Goal: Task Accomplishment & Management: Use online tool/utility

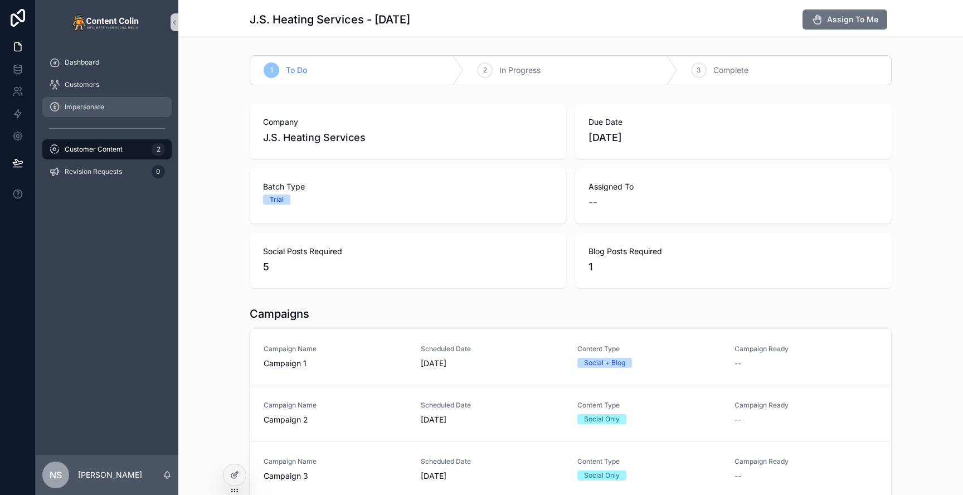
scroll to position [414, 0]
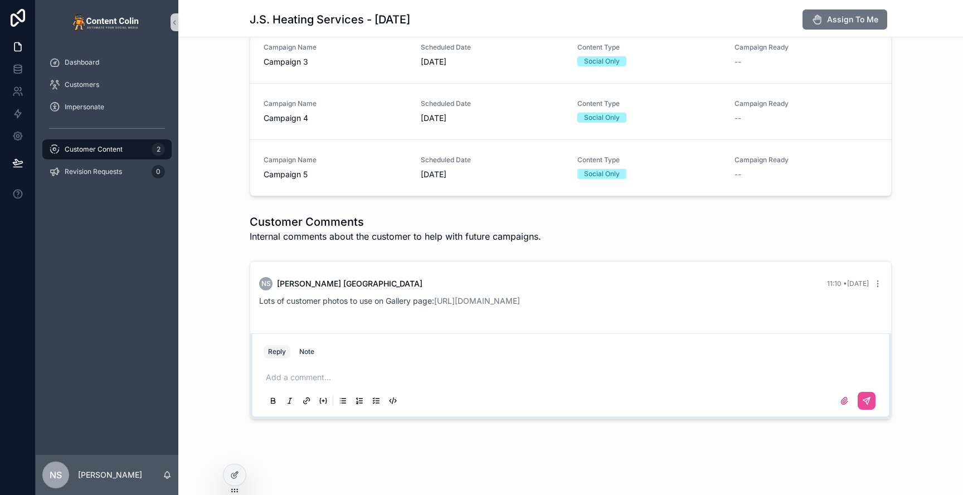
click at [114, 151] on span "Customer Content" at bounding box center [94, 149] width 58 height 9
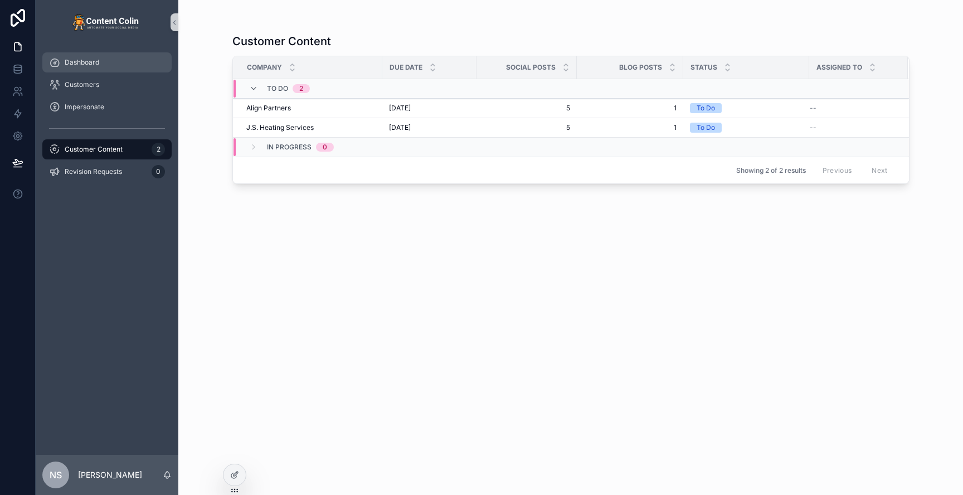
click at [126, 61] on div "Dashboard" at bounding box center [107, 63] width 116 height 18
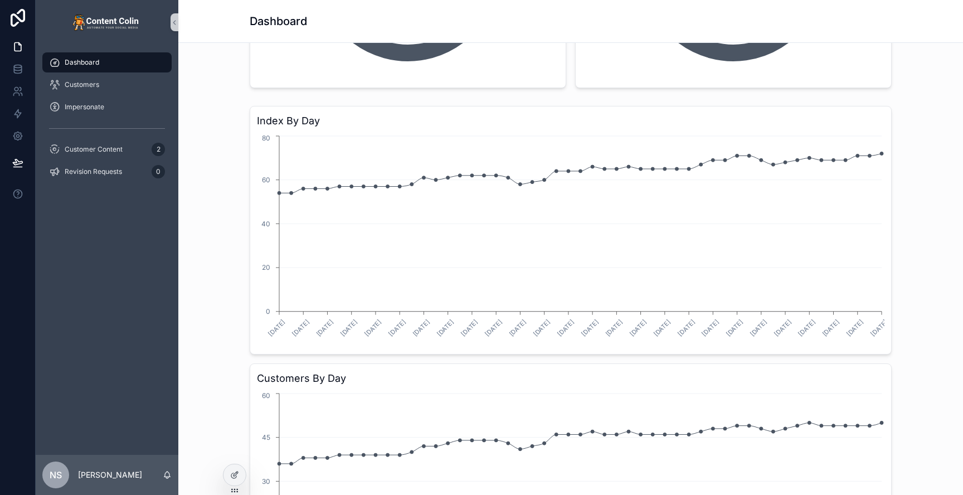
scroll to position [257, 0]
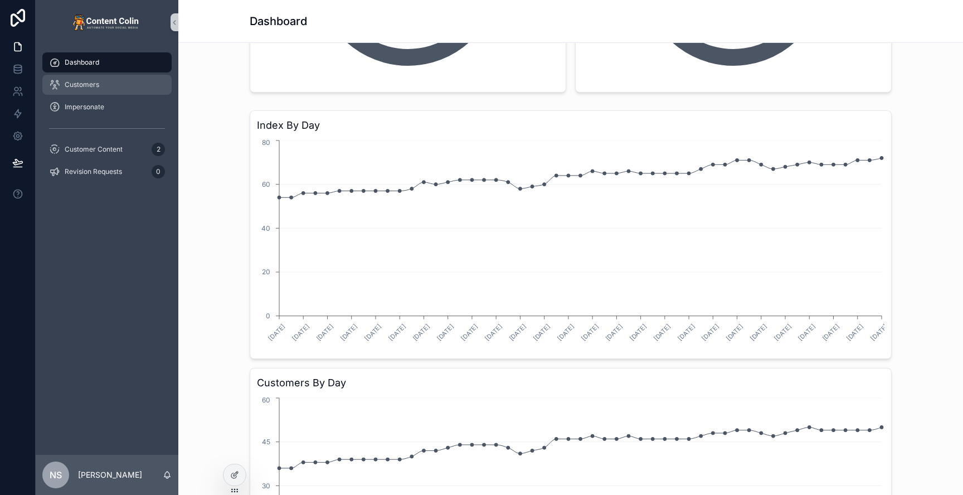
click at [101, 79] on div "Customers" at bounding box center [107, 85] width 116 height 18
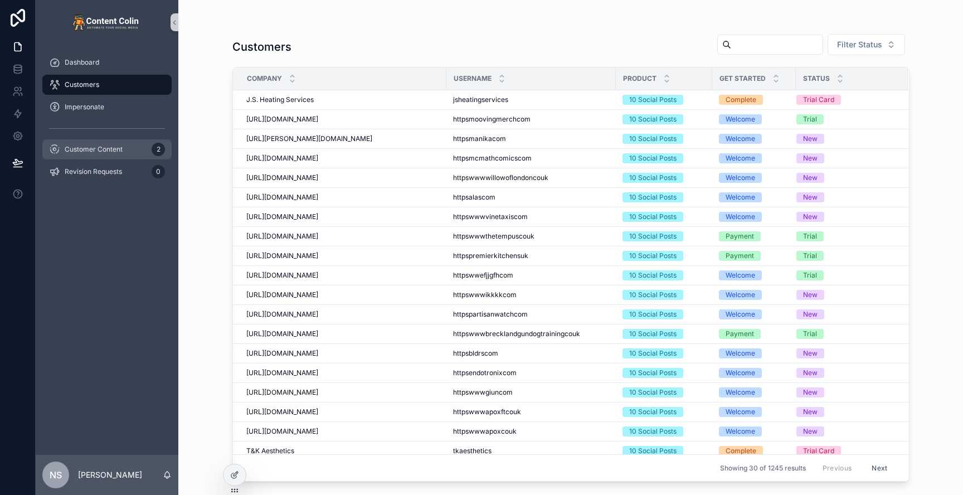
click at [125, 150] on div "Customer Content 2" at bounding box center [107, 149] width 116 height 18
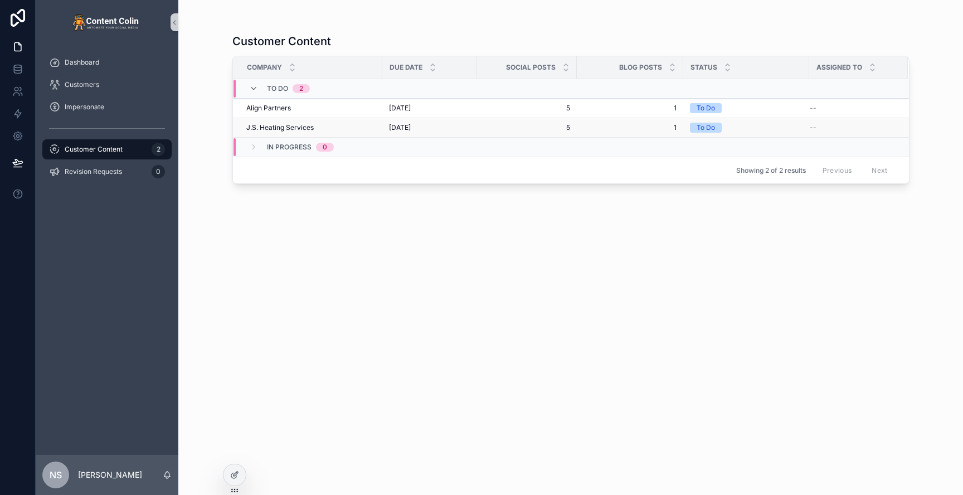
click at [332, 131] on div "J.S. Heating Services J.S. Heating Services" at bounding box center [310, 127] width 129 height 9
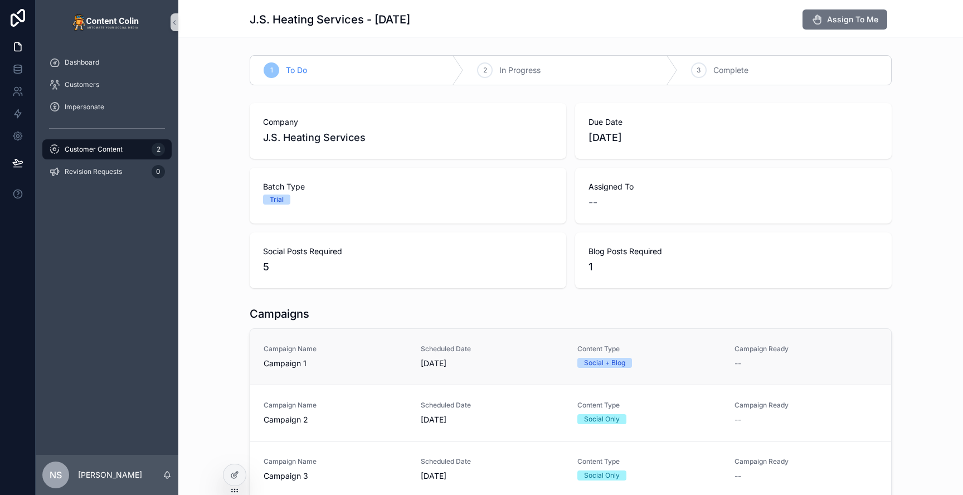
click at [375, 351] on span "Campaign Name" at bounding box center [336, 349] width 144 height 9
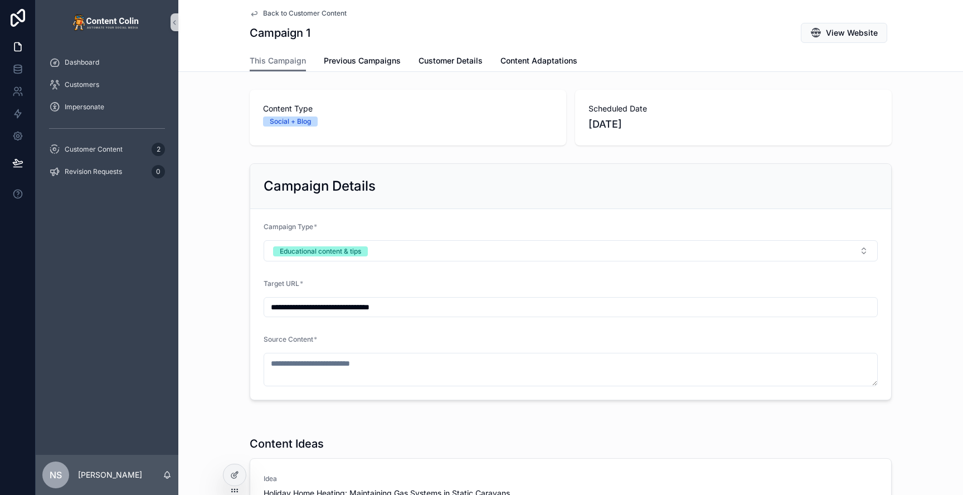
click at [309, 14] on span "Back to Customer Content" at bounding box center [305, 13] width 84 height 9
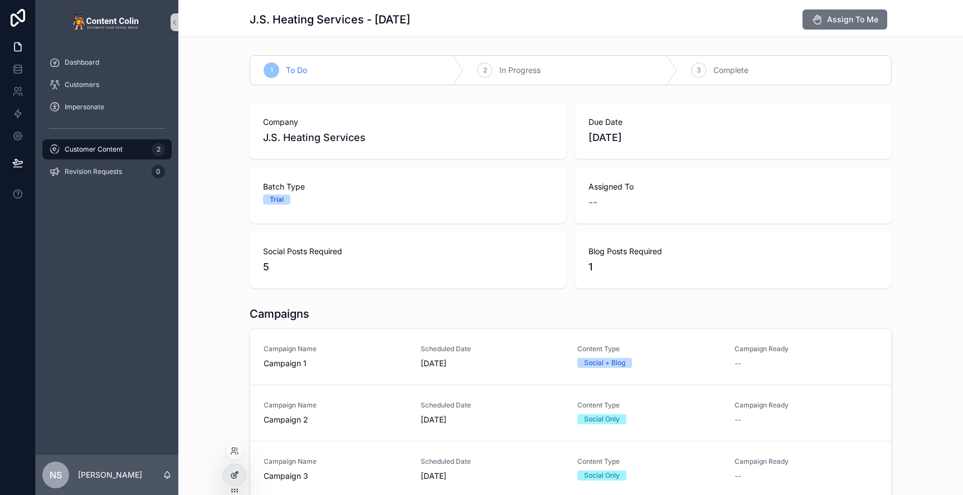
click at [231, 477] on icon at bounding box center [234, 474] width 9 height 9
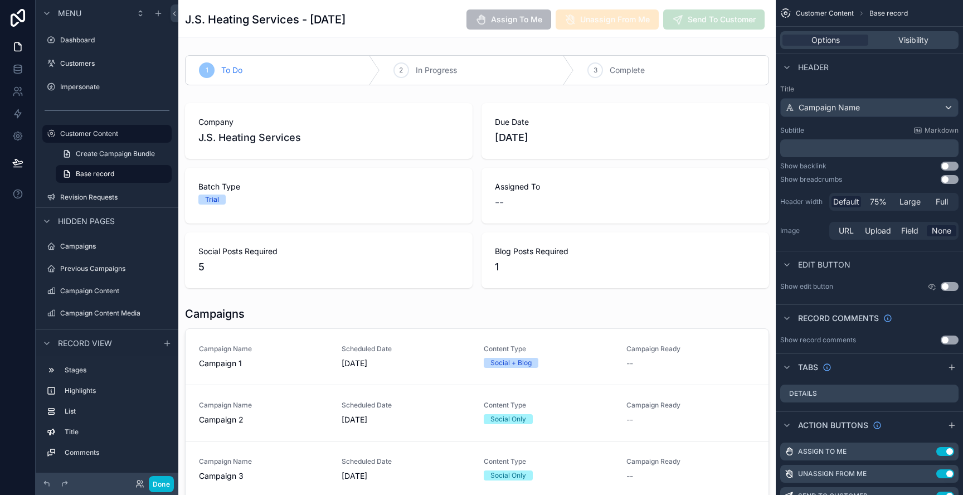
scroll to position [37, 0]
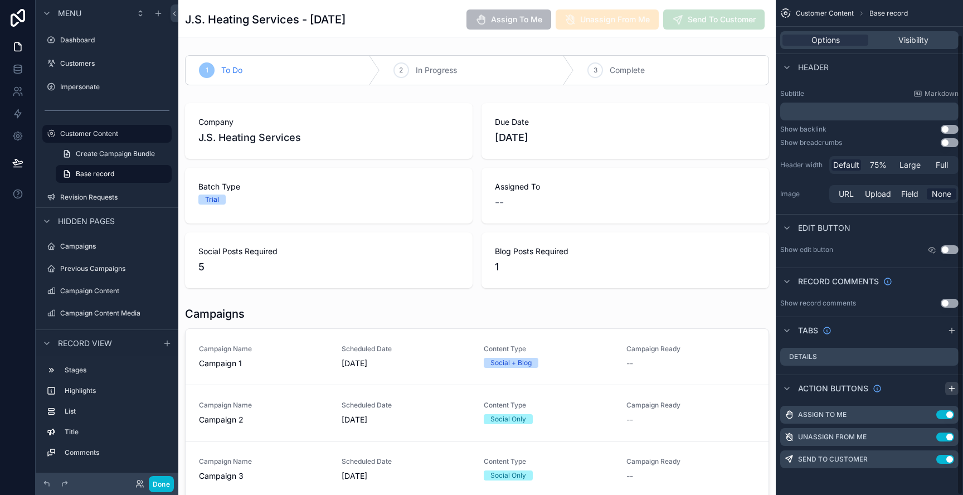
click at [952, 389] on icon "scrollable content" at bounding box center [951, 389] width 5 height 0
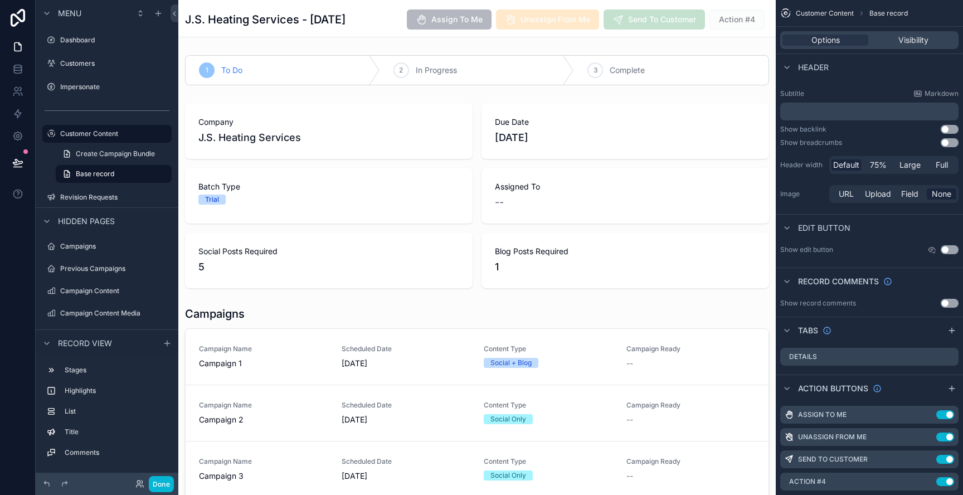
scroll to position [59, 0]
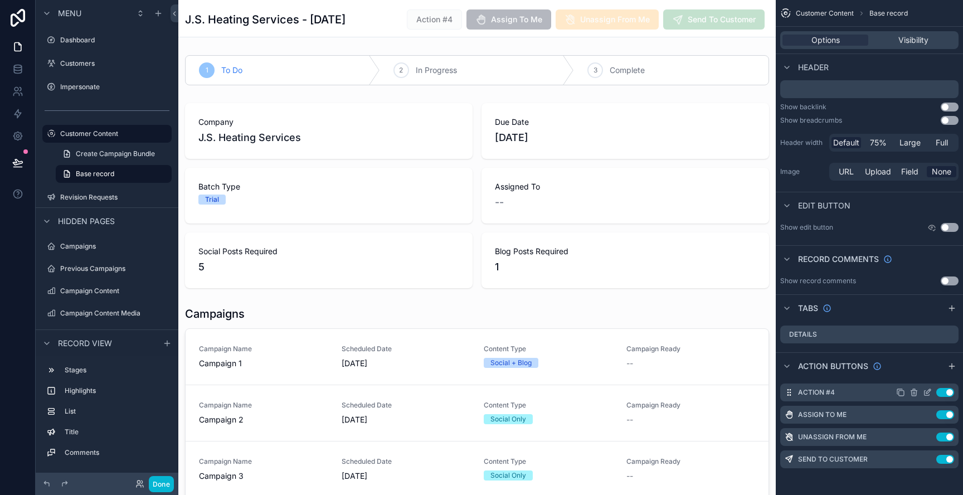
click at [931, 392] on icon "scrollable content" at bounding box center [927, 392] width 9 height 9
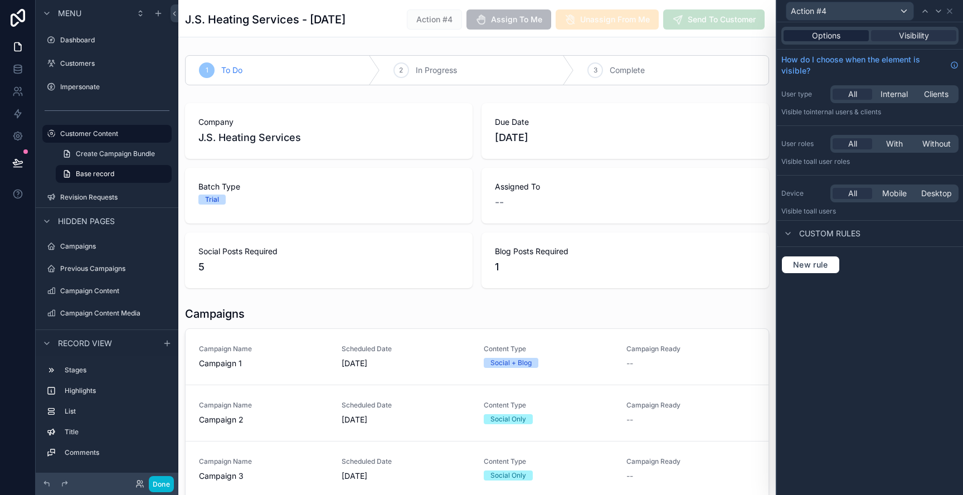
click at [836, 33] on span "Options" at bounding box center [826, 35] width 28 height 11
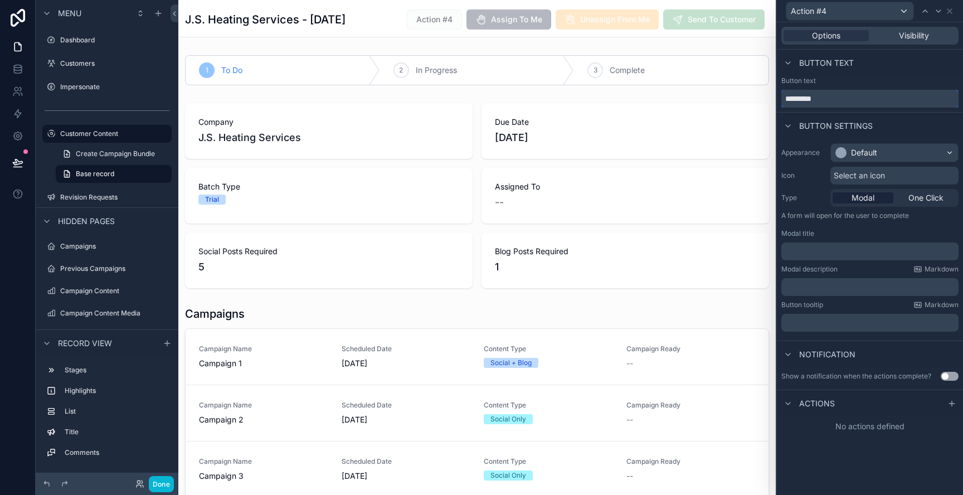
drag, startPoint x: 808, startPoint y: 100, endPoint x: 784, endPoint y: 101, distance: 24.0
click at [784, 101] on input "*********" at bounding box center [870, 99] width 177 height 18
type input "**********"
click at [887, 172] on div "Select an icon" at bounding box center [895, 176] width 128 height 18
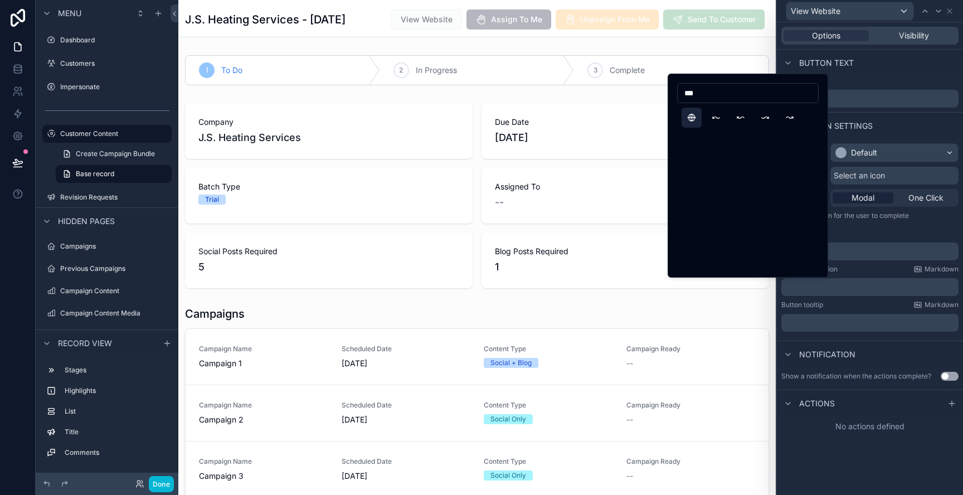
type input "***"
click at [686, 117] on button "WorldWww" at bounding box center [692, 118] width 20 height 20
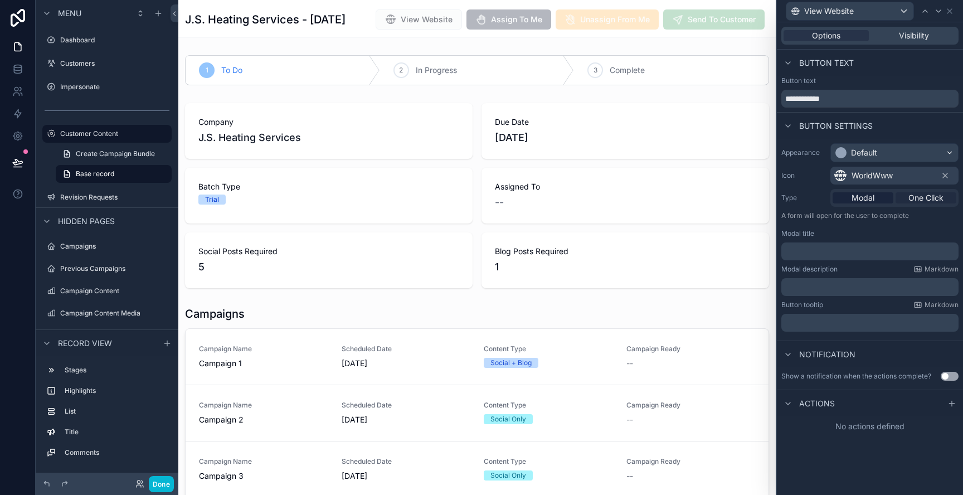
click at [926, 200] on span "One Click" at bounding box center [926, 197] width 35 height 11
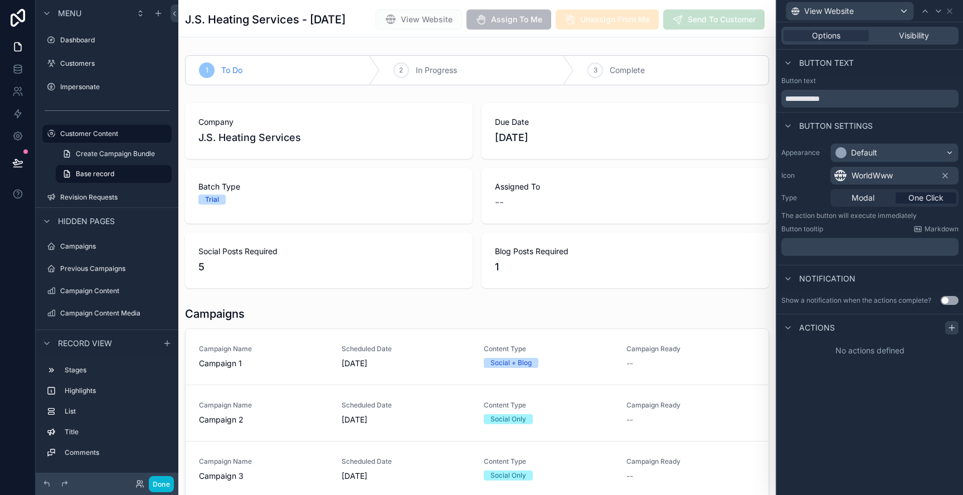
click at [950, 328] on icon at bounding box center [951, 328] width 5 height 0
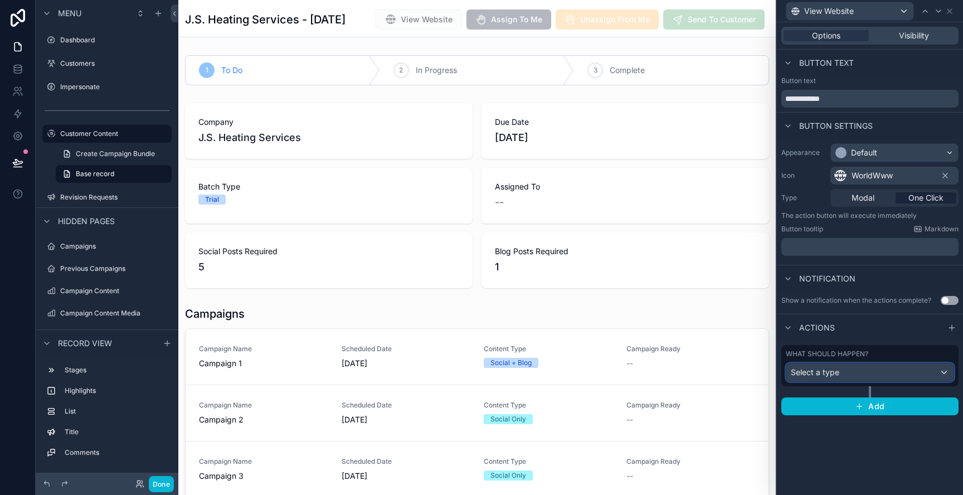
click at [872, 369] on div "Select a type" at bounding box center [870, 372] width 167 height 18
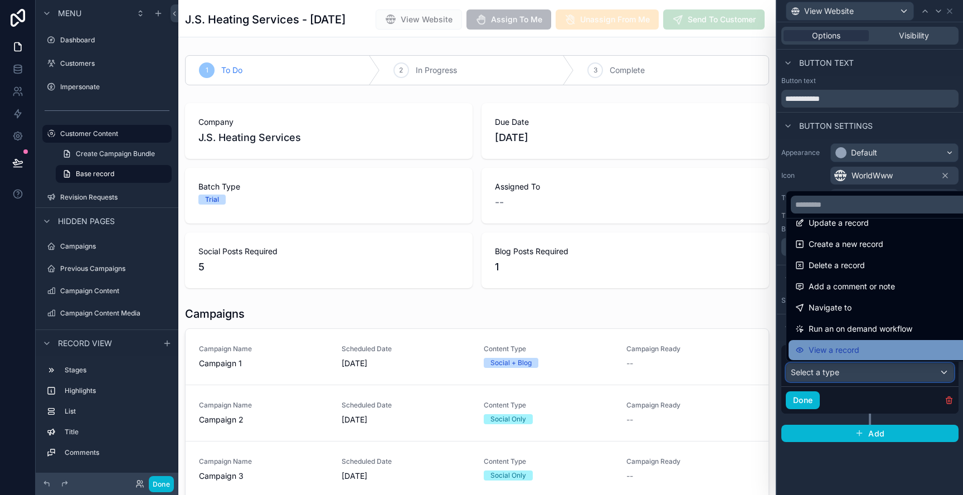
scroll to position [0, 0]
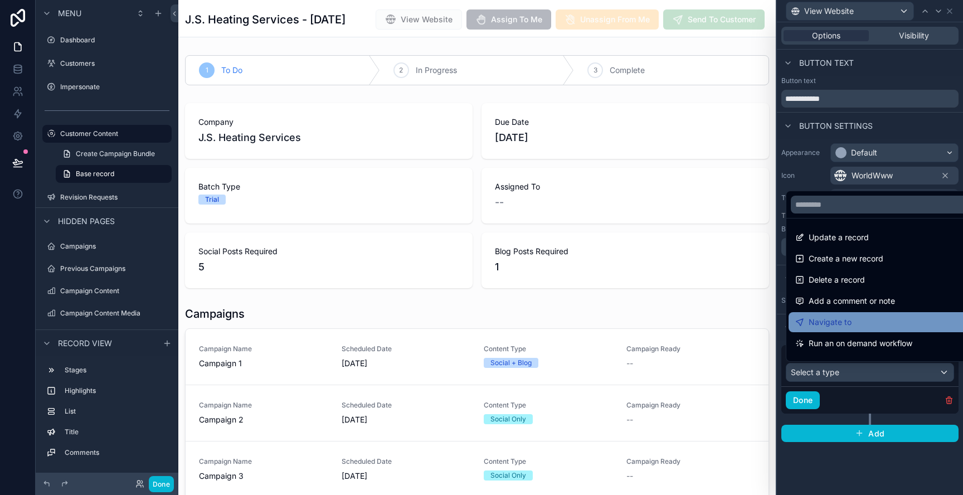
click at [852, 318] on div "Navigate to" at bounding box center [882, 322] width 175 height 13
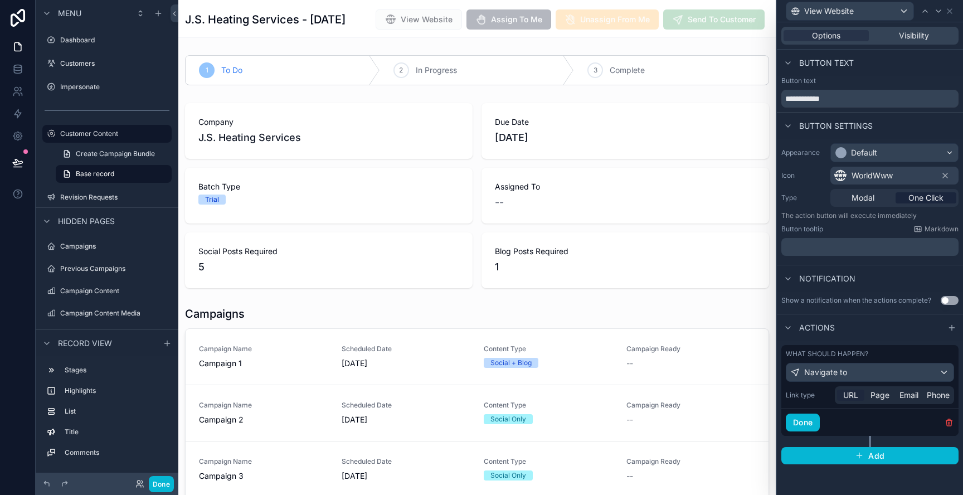
click at [863, 396] on div "URL" at bounding box center [850, 395] width 27 height 11
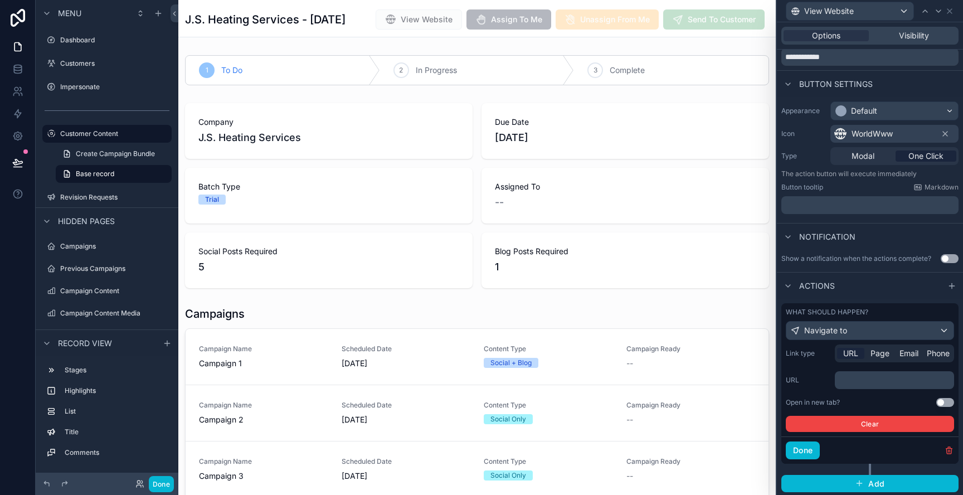
scroll to position [43, 0]
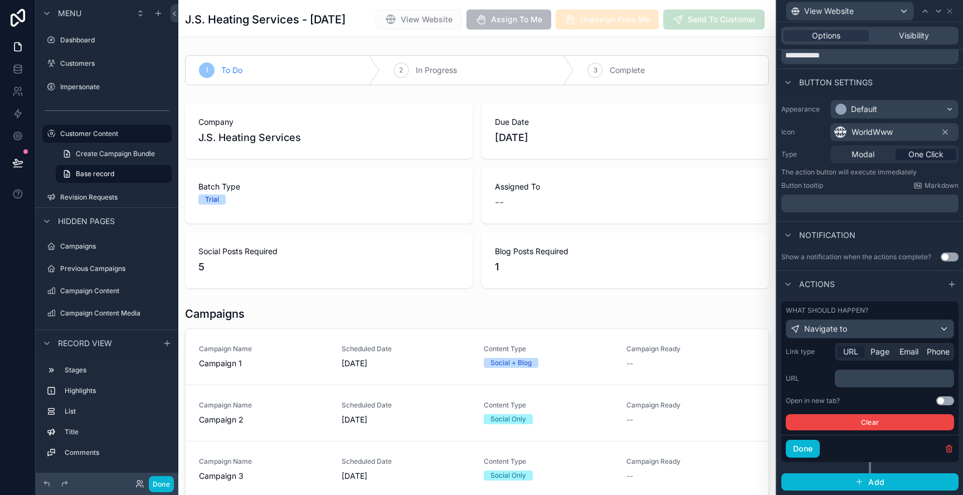
click at [947, 404] on button "Use setting" at bounding box center [946, 400] width 18 height 9
click at [911, 377] on p "﻿" at bounding box center [896, 378] width 113 height 11
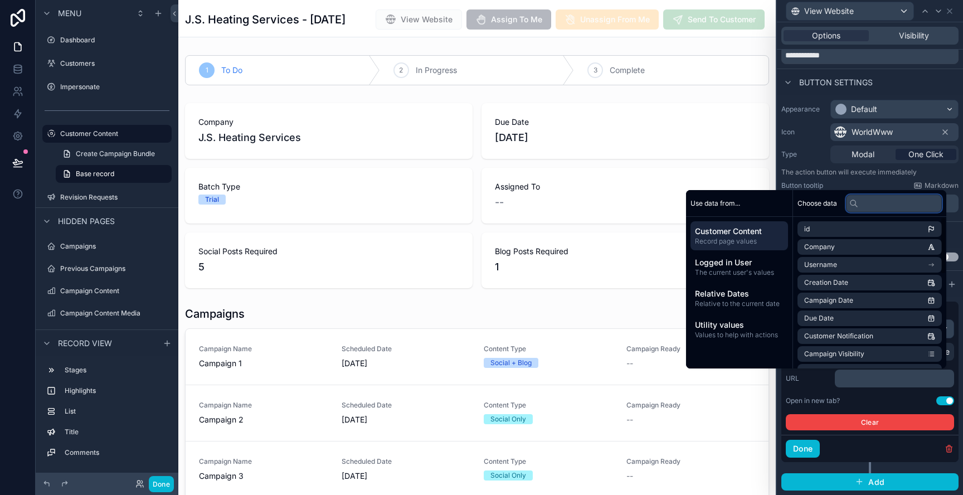
click at [871, 206] on input "text" at bounding box center [894, 204] width 96 height 18
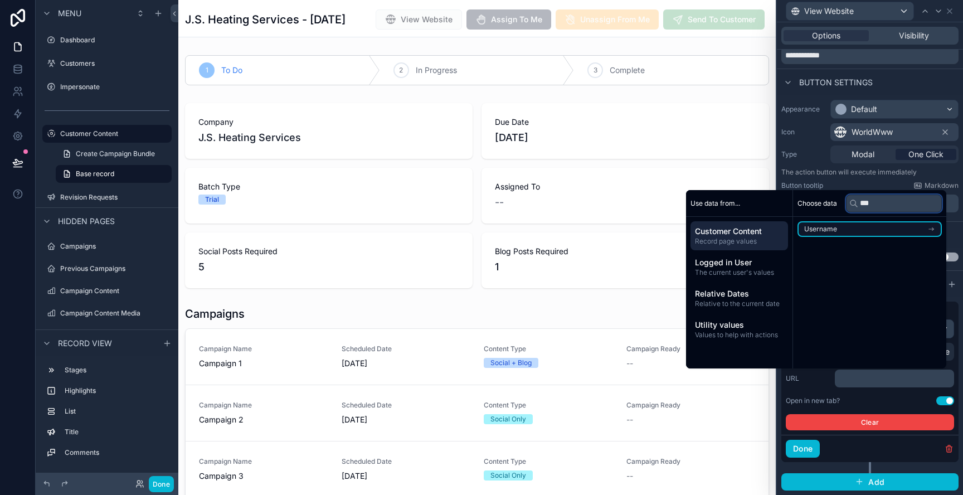
type input "***"
click at [863, 225] on li "Username" at bounding box center [870, 229] width 144 height 16
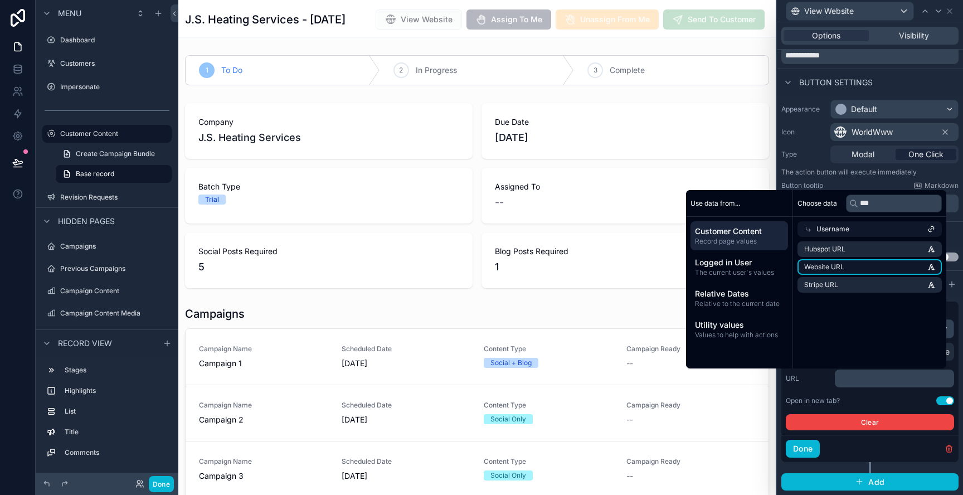
click at [853, 269] on li "Website URL" at bounding box center [870, 267] width 144 height 16
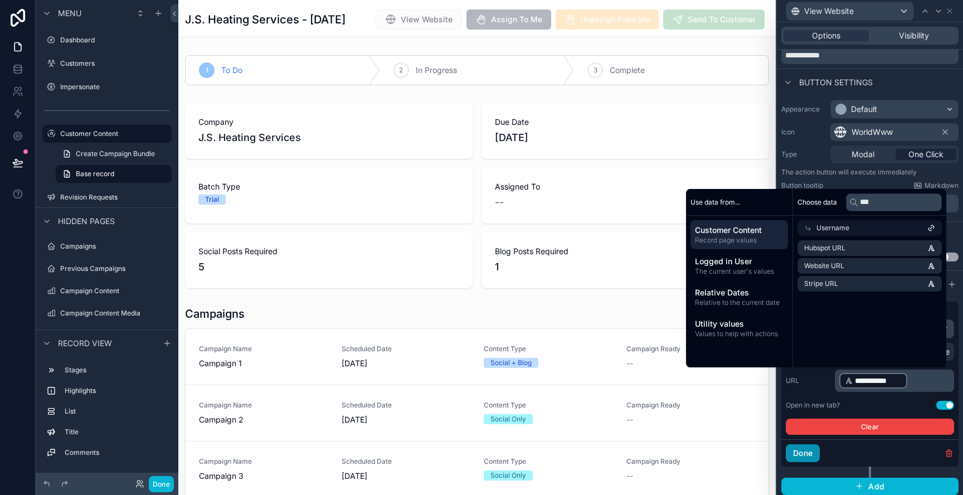
click at [804, 452] on button "Done" at bounding box center [803, 453] width 34 height 18
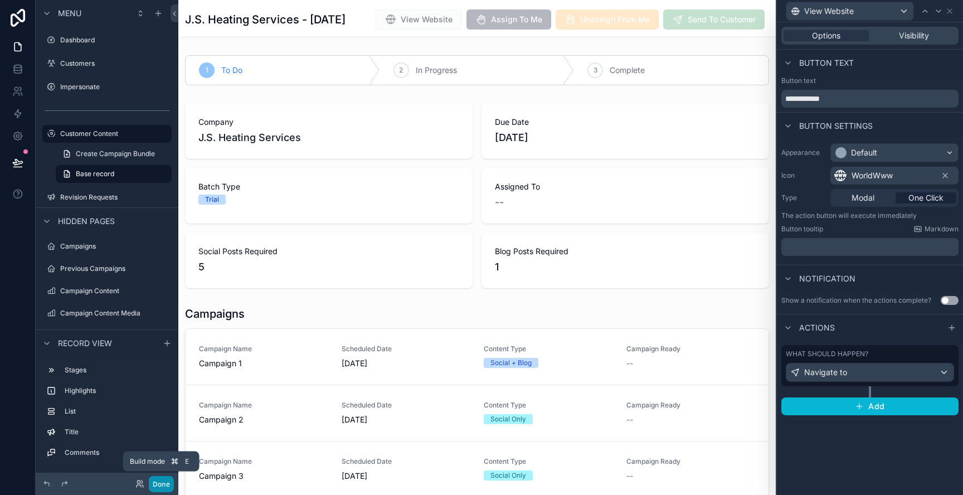
click at [164, 483] on button "Done" at bounding box center [161, 484] width 25 height 16
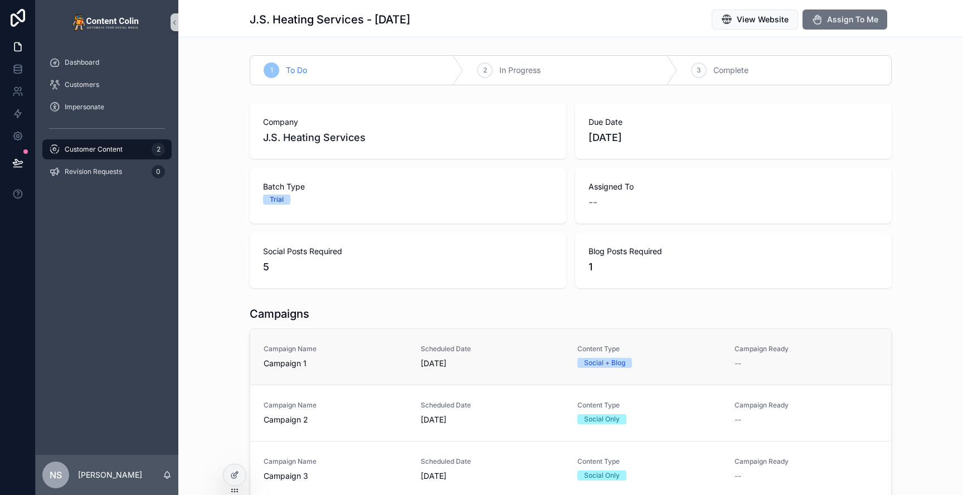
click at [350, 363] on span "Campaign 1" at bounding box center [336, 363] width 144 height 11
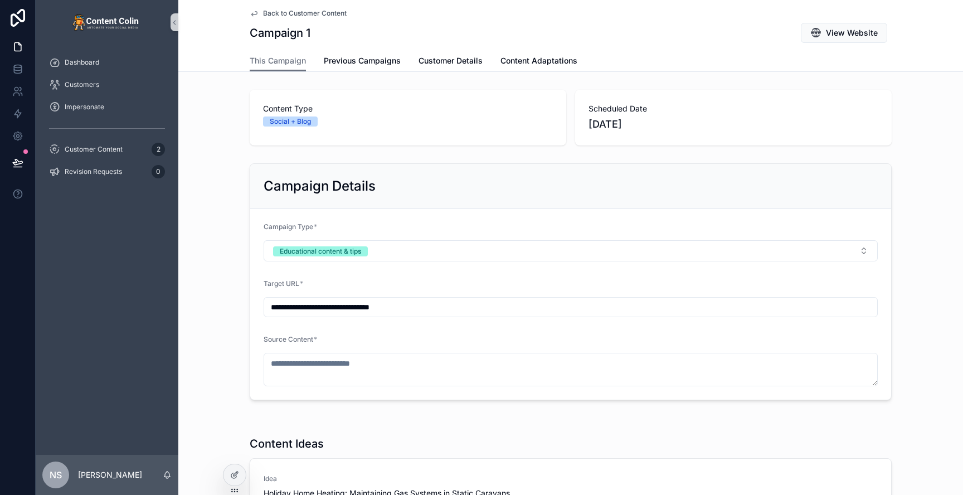
click at [304, 12] on span "Back to Customer Content" at bounding box center [305, 13] width 84 height 9
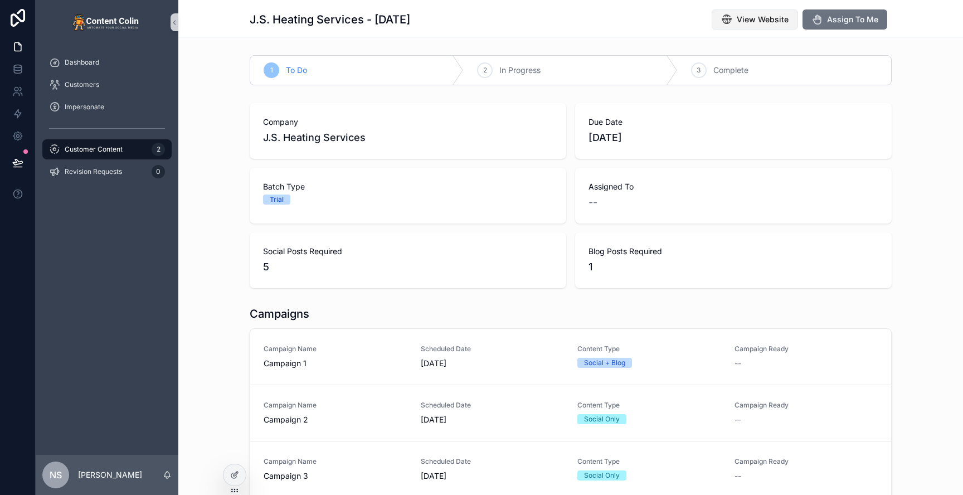
click at [768, 21] on span "View Website" at bounding box center [763, 19] width 52 height 11
click at [15, 159] on icon at bounding box center [17, 162] width 9 height 6
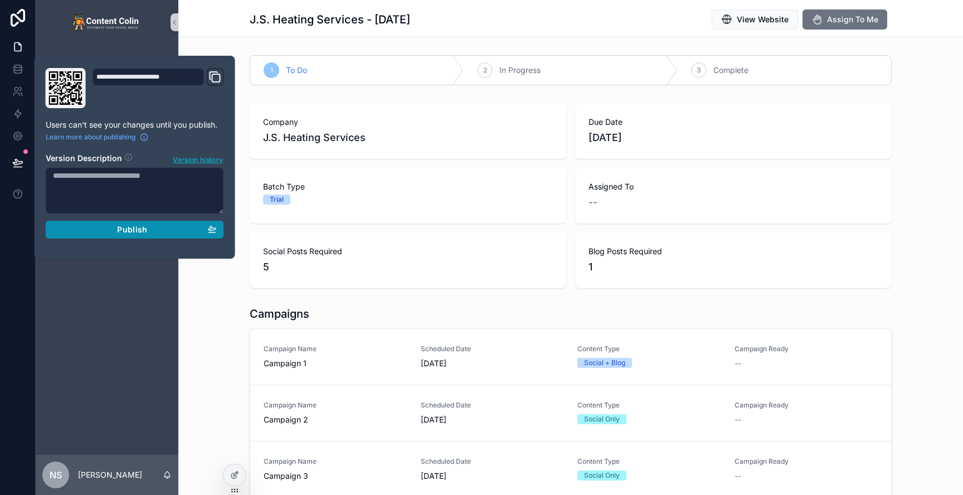
click at [133, 224] on button "Publish" at bounding box center [135, 230] width 178 height 18
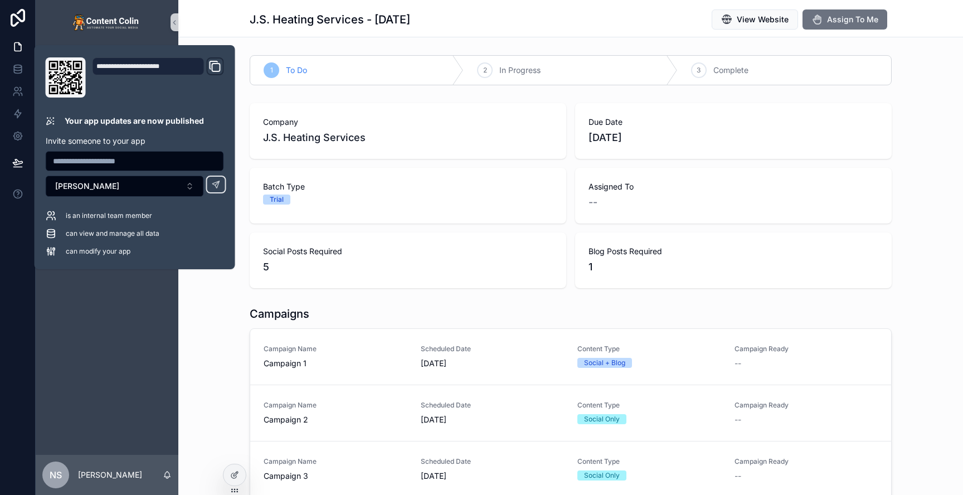
click at [199, 397] on div "Campaigns Campaign Name Campaign 1 Scheduled Date [DATE] Content Type Social + …" at bounding box center [570, 458] width 785 height 313
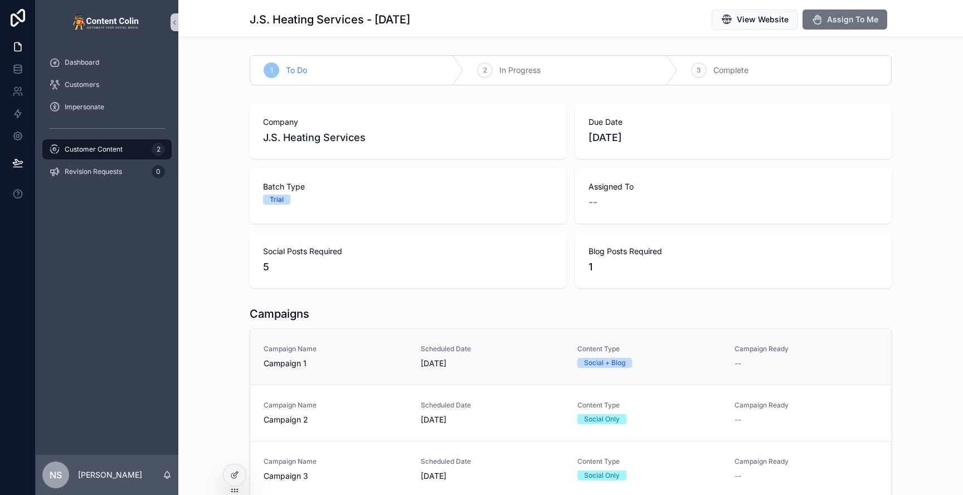
click at [481, 361] on span "[DATE]" at bounding box center [493, 363] width 144 height 11
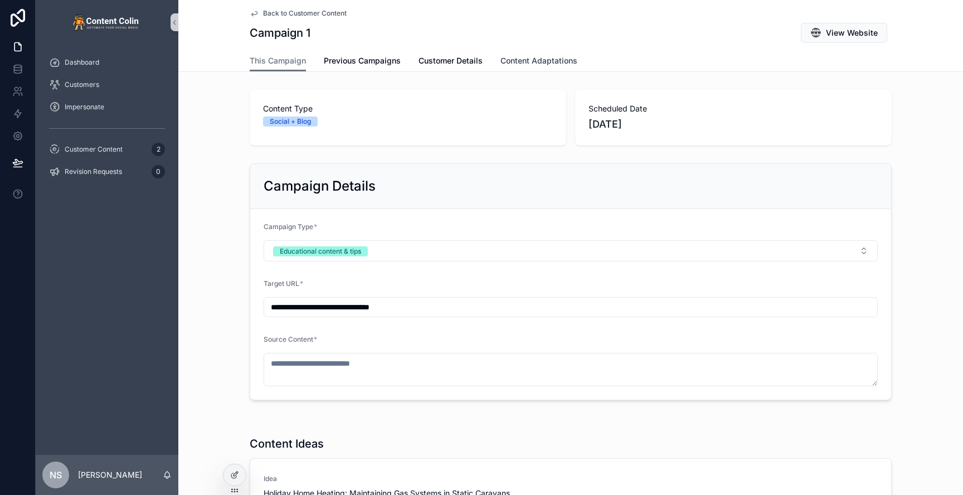
click at [555, 60] on span "Content Adaptations" at bounding box center [539, 60] width 77 height 11
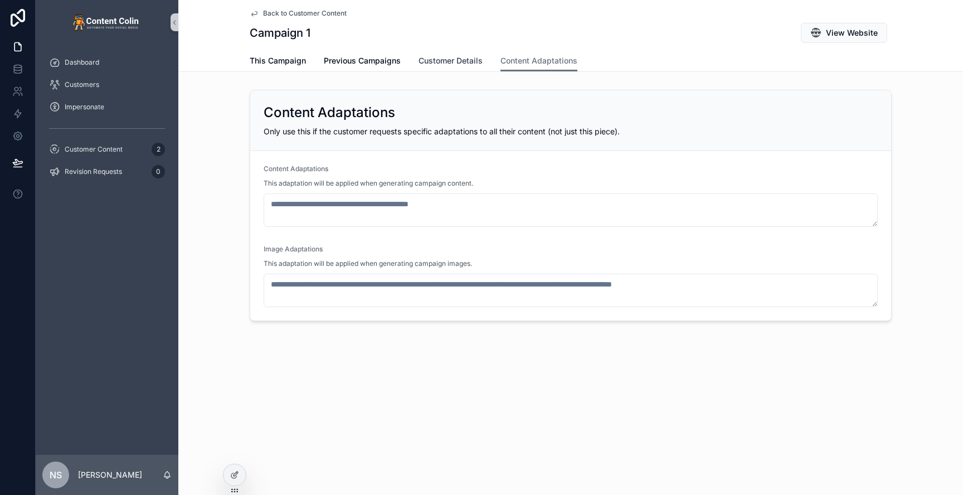
click at [462, 59] on span "Customer Details" at bounding box center [451, 60] width 64 height 11
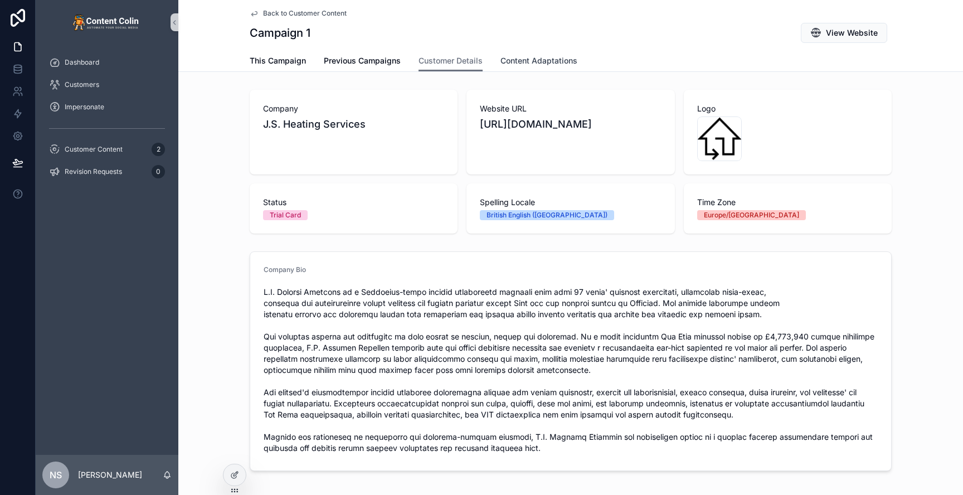
click at [543, 55] on span "Content Adaptations" at bounding box center [539, 60] width 77 height 11
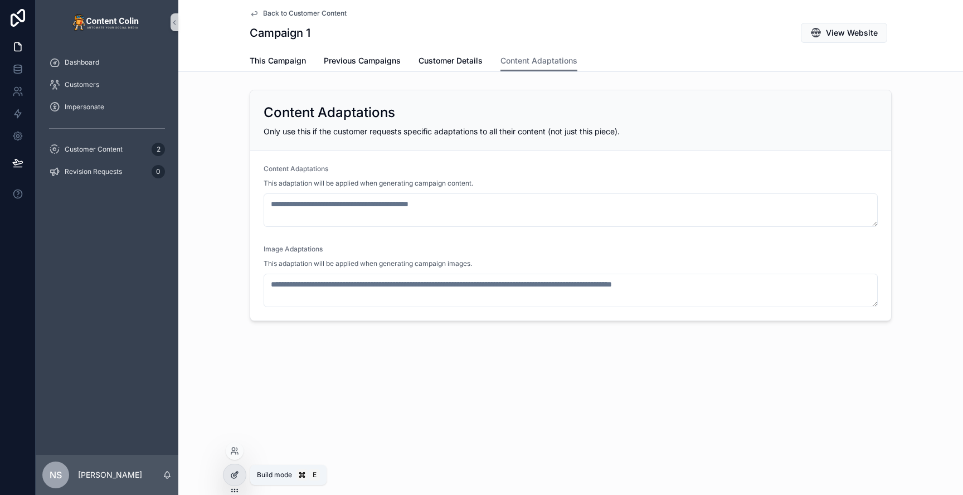
click at [233, 472] on icon at bounding box center [234, 474] width 9 height 9
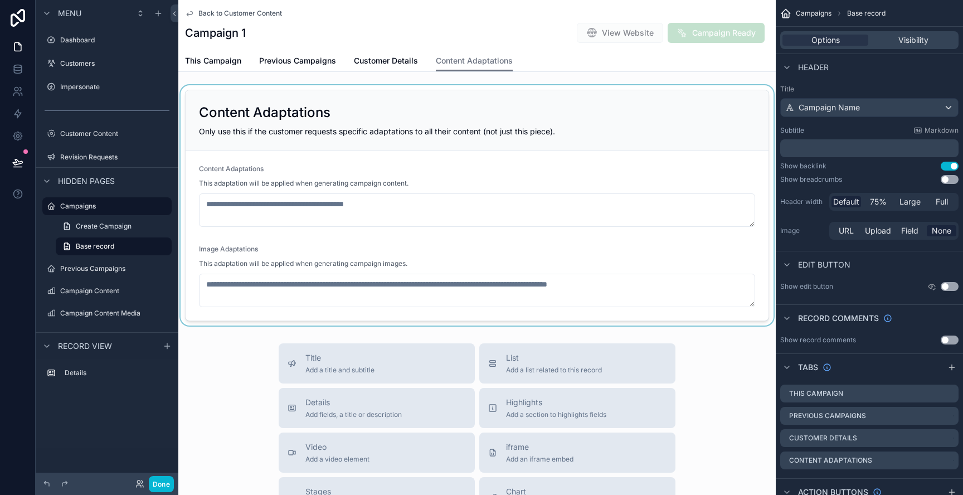
click at [458, 112] on div "scrollable content" at bounding box center [477, 205] width 598 height 240
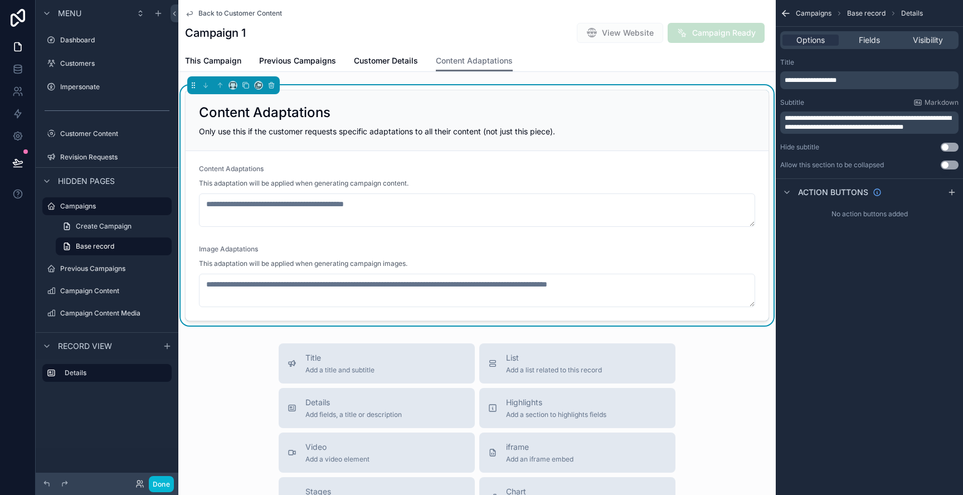
click at [881, 83] on p "**********" at bounding box center [871, 80] width 172 height 9
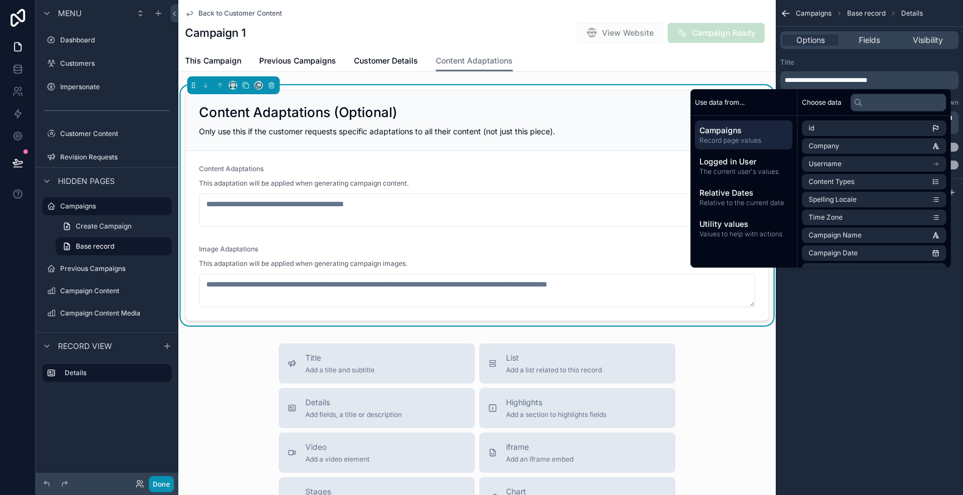
click at [156, 484] on button "Done" at bounding box center [161, 484] width 25 height 16
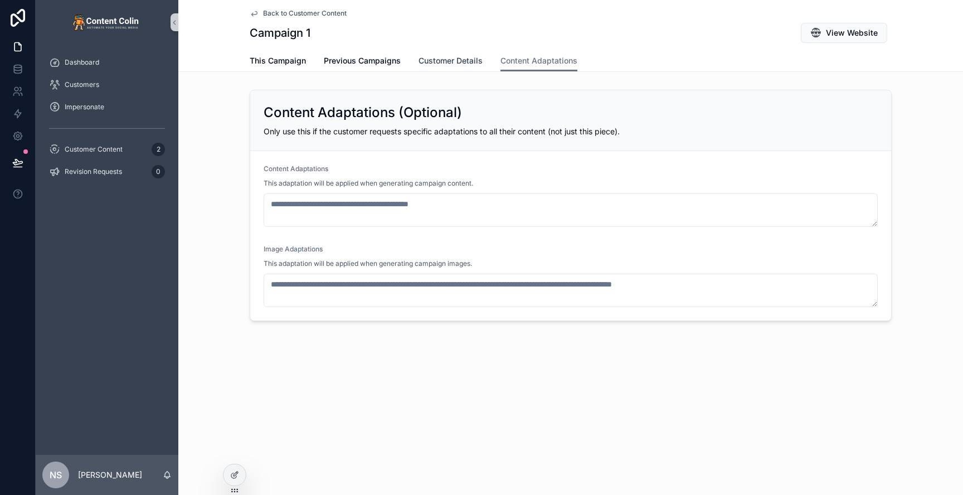
click at [453, 61] on span "Customer Details" at bounding box center [451, 60] width 64 height 11
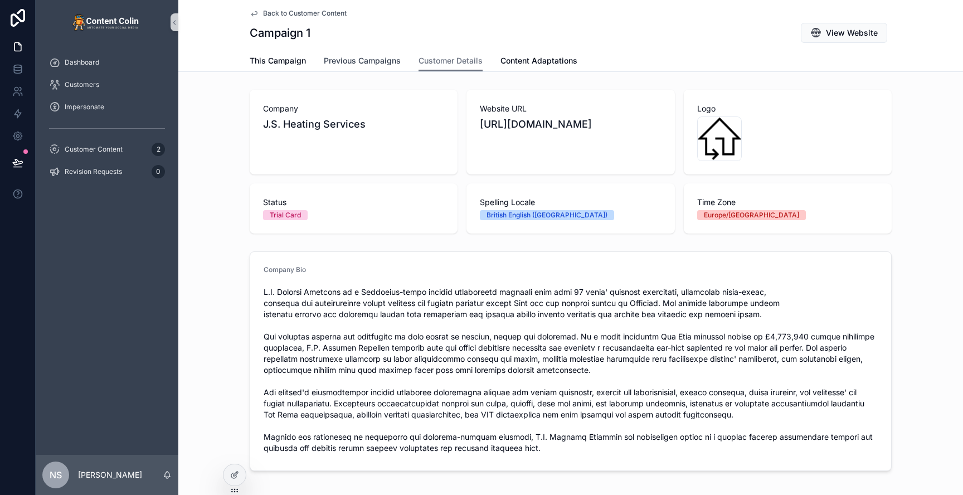
click at [381, 56] on span "Previous Campaigns" at bounding box center [362, 60] width 77 height 11
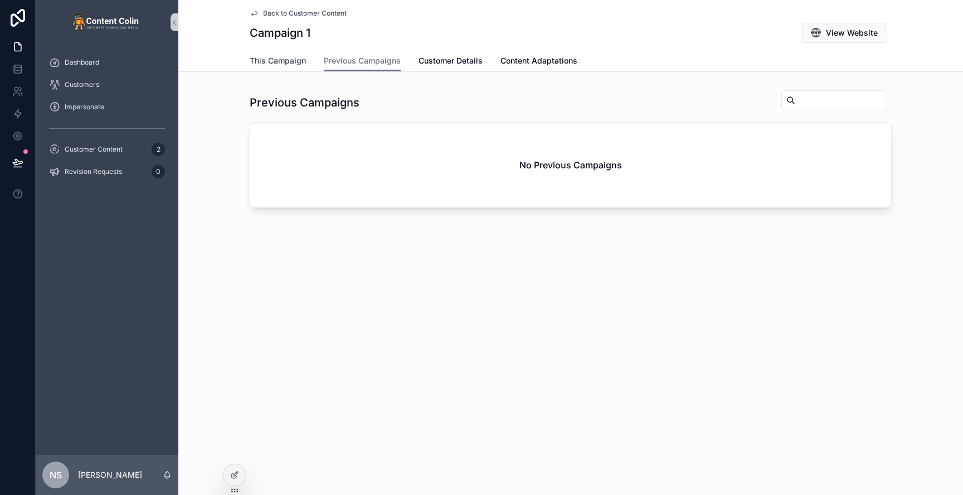
click at [276, 61] on span "This Campaign" at bounding box center [278, 60] width 56 height 11
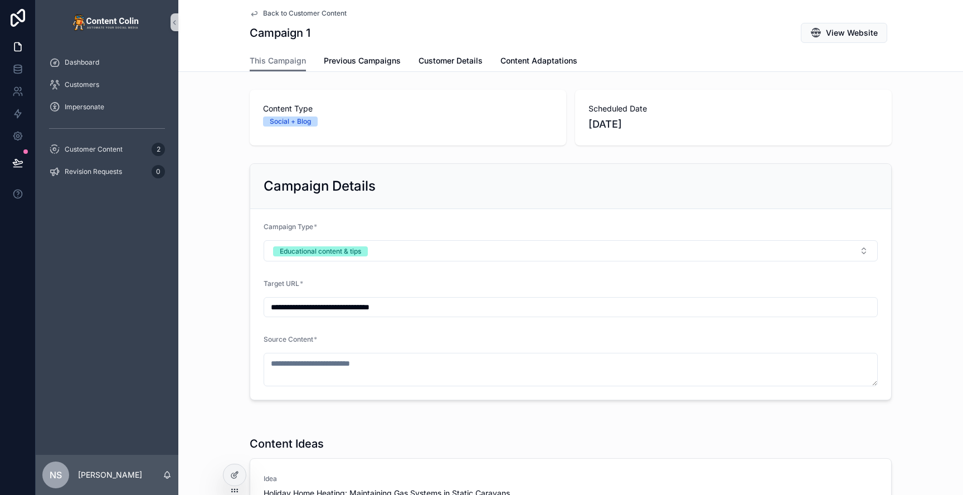
click at [329, 11] on span "Back to Customer Content" at bounding box center [305, 13] width 84 height 9
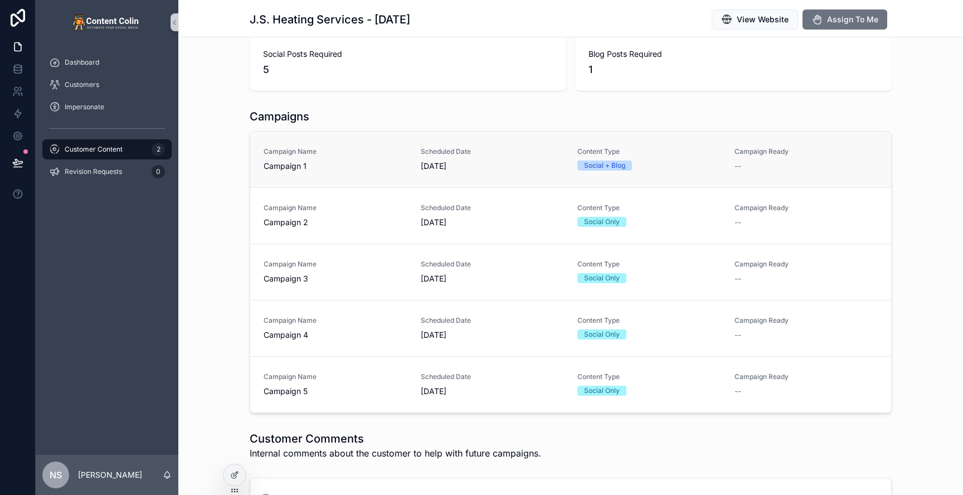
scroll to position [183, 0]
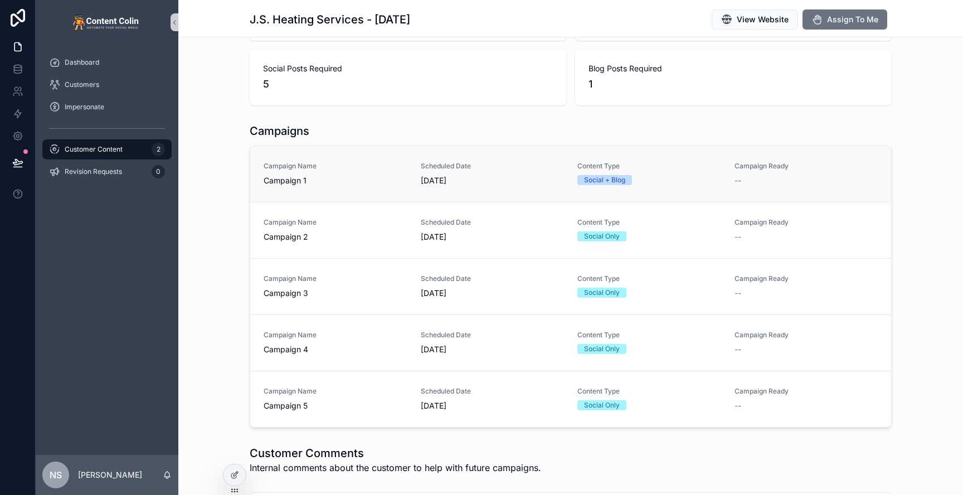
click at [421, 181] on span "[DATE]" at bounding box center [493, 180] width 144 height 11
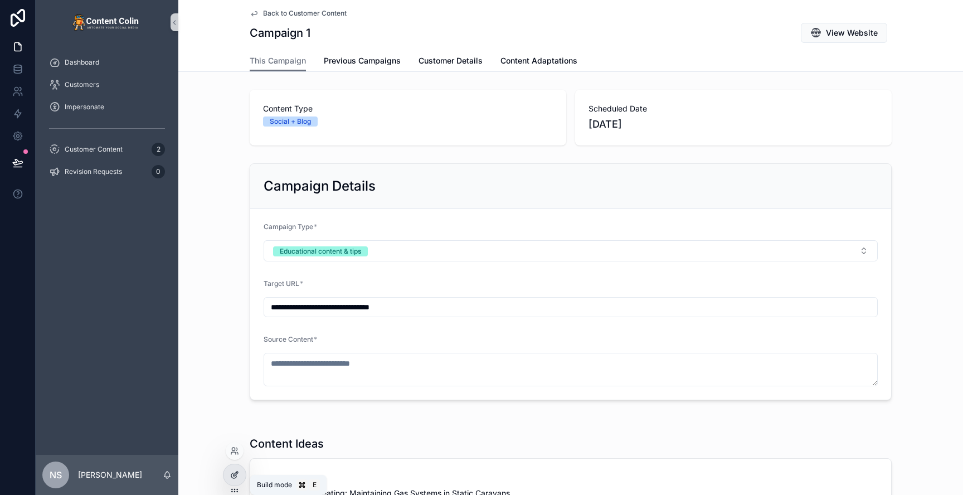
click at [239, 474] on icon at bounding box center [234, 474] width 9 height 9
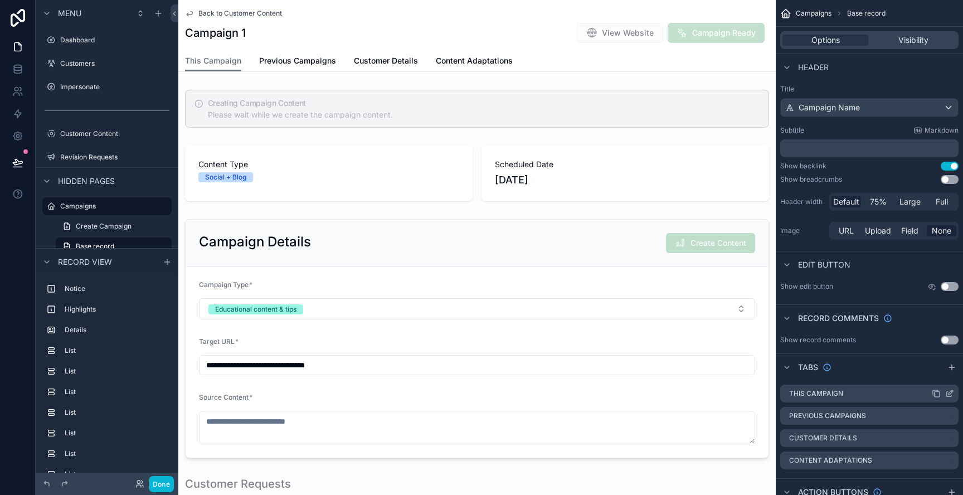
click at [949, 393] on icon "scrollable content" at bounding box center [951, 392] width 4 height 4
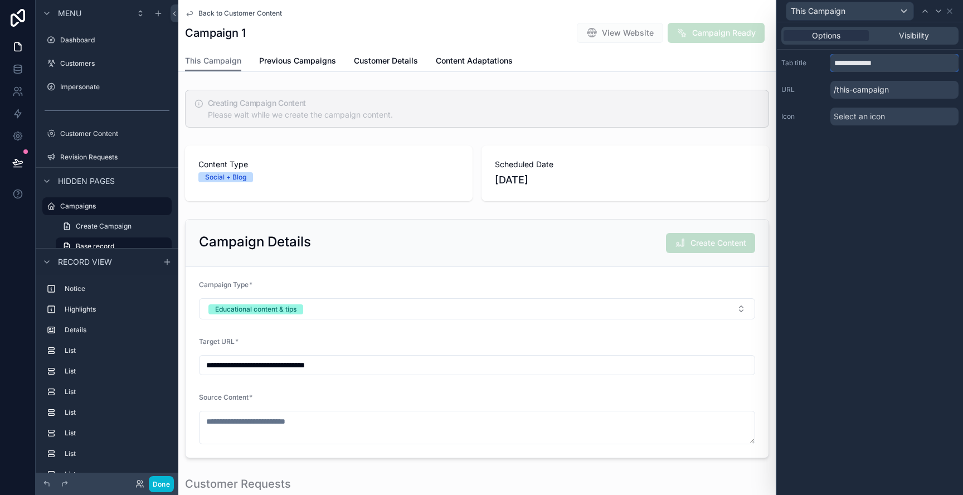
click at [840, 62] on input "**********" at bounding box center [895, 63] width 128 height 18
click at [893, 64] on input "********" at bounding box center [895, 63] width 128 height 18
type input "**********"
click at [898, 153] on div "**********" at bounding box center [870, 258] width 186 height 473
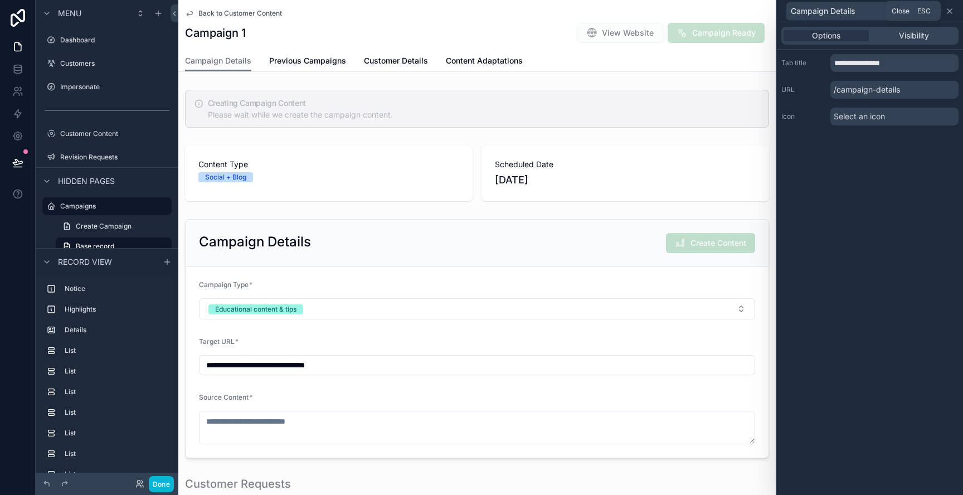
click at [948, 12] on icon at bounding box center [949, 11] width 9 height 9
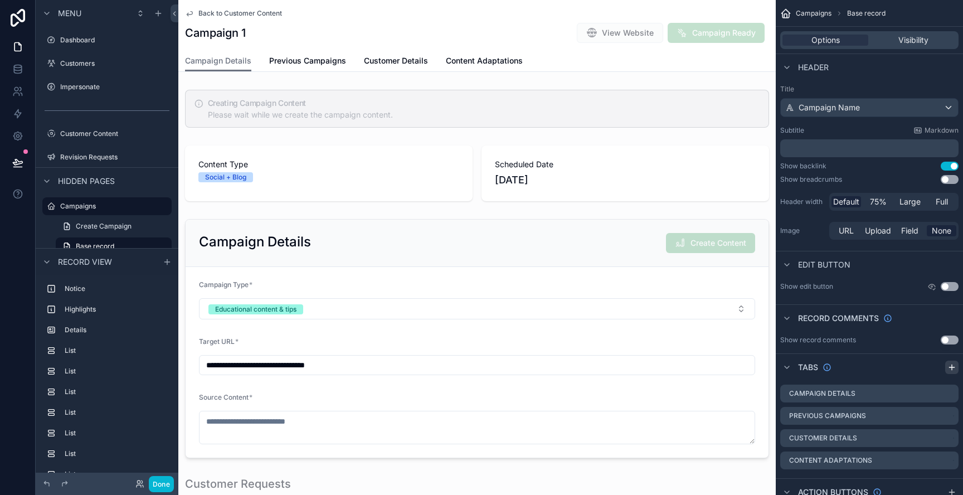
click at [954, 370] on icon "scrollable content" at bounding box center [952, 367] width 9 height 9
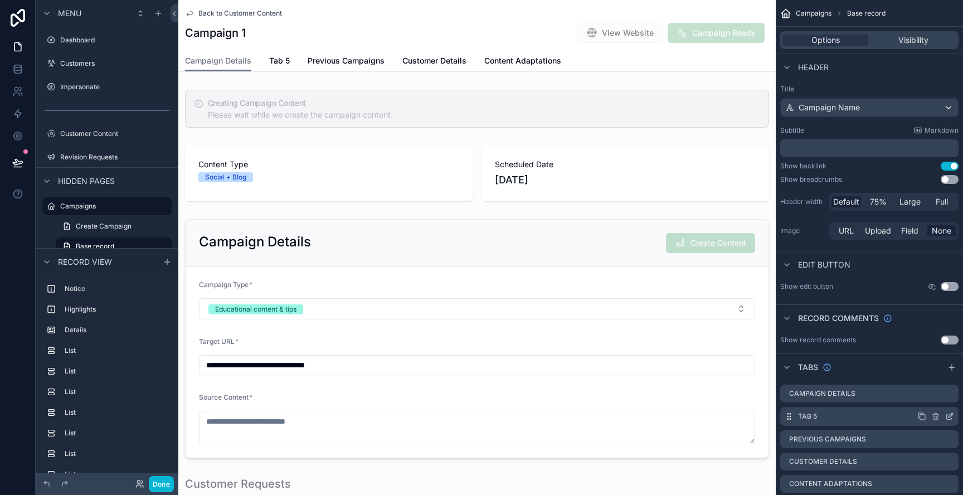
click at [949, 414] on icon "scrollable content" at bounding box center [949, 416] width 9 height 9
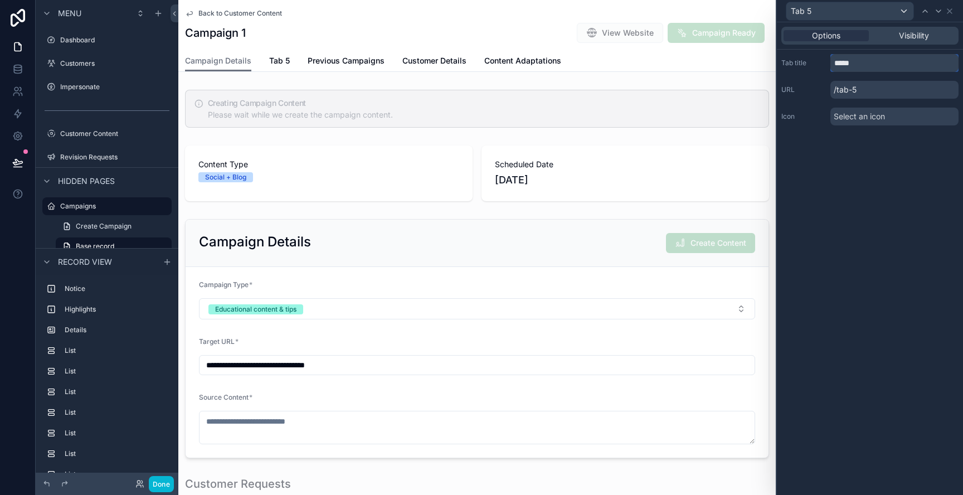
drag, startPoint x: 869, startPoint y: 66, endPoint x: 836, endPoint y: 64, distance: 33.0
click at [836, 64] on input "*****" at bounding box center [895, 63] width 128 height 18
type input "**********"
click at [909, 170] on div "**********" at bounding box center [870, 258] width 186 height 473
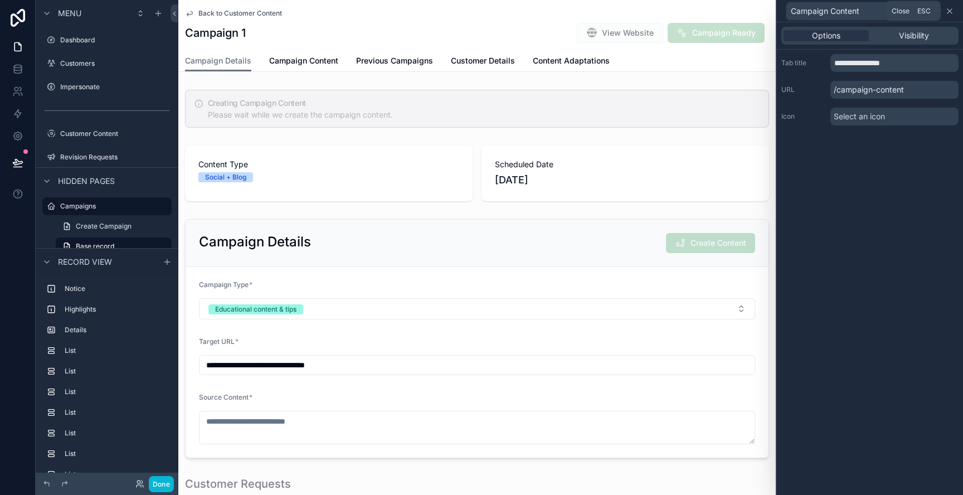
click at [952, 12] on icon at bounding box center [949, 11] width 9 height 9
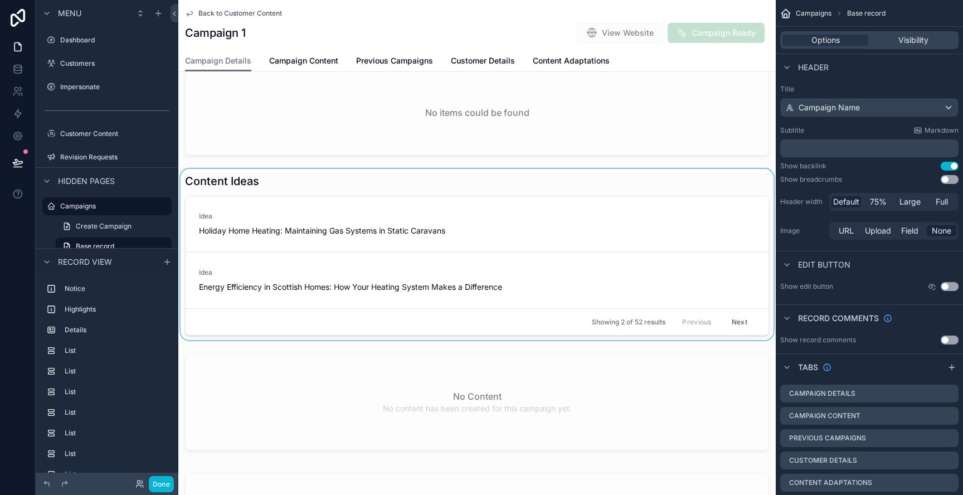
scroll to position [420, 0]
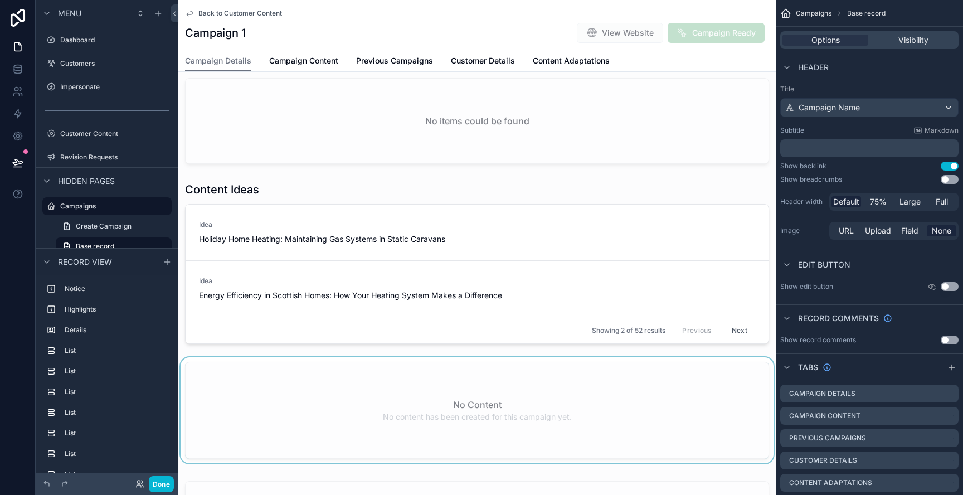
click at [468, 377] on div "scrollable content" at bounding box center [477, 412] width 598 height 110
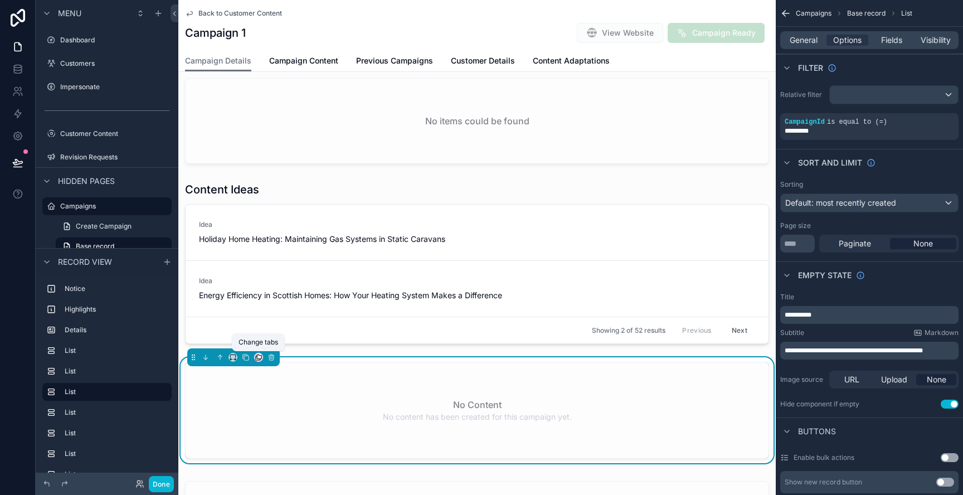
click at [258, 360] on icon "scrollable content" at bounding box center [258, 358] width 4 height 4
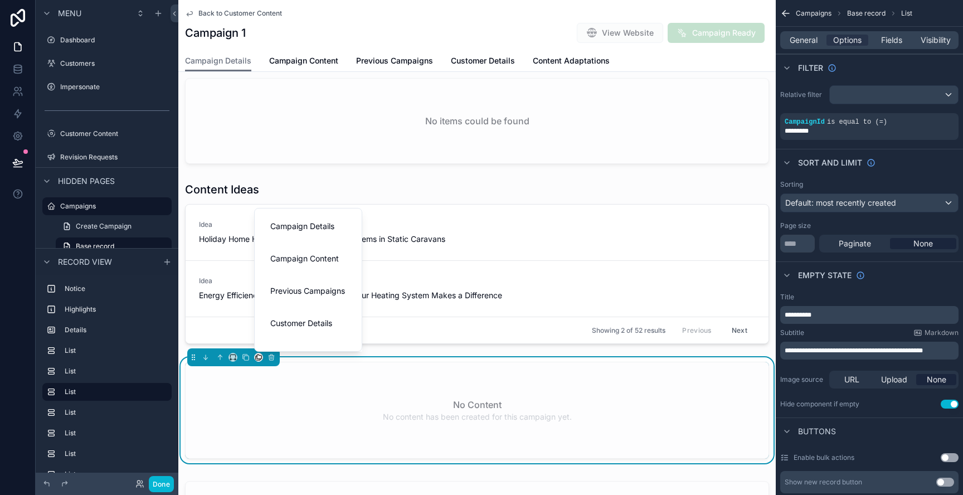
click at [435, 351] on div "scrollable content" at bounding box center [481, 247] width 963 height 495
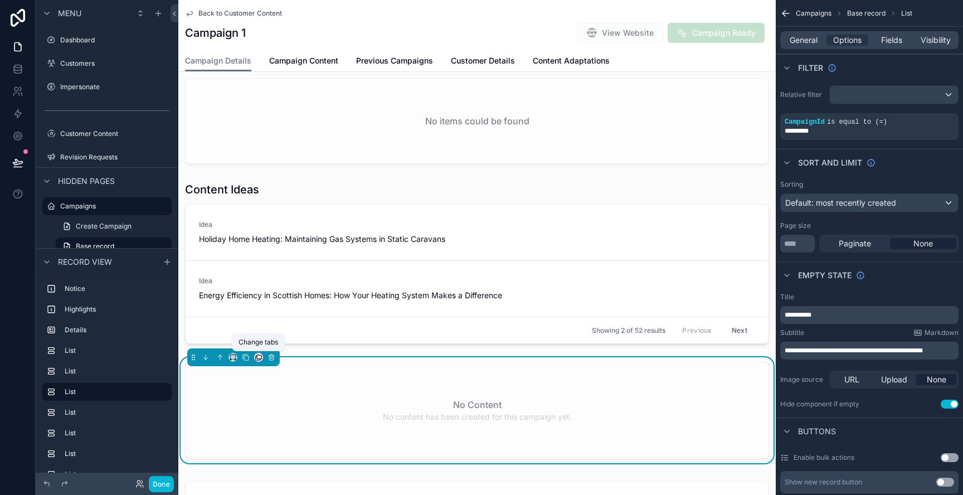
click at [258, 358] on icon "scrollable content" at bounding box center [259, 357] width 4 height 4
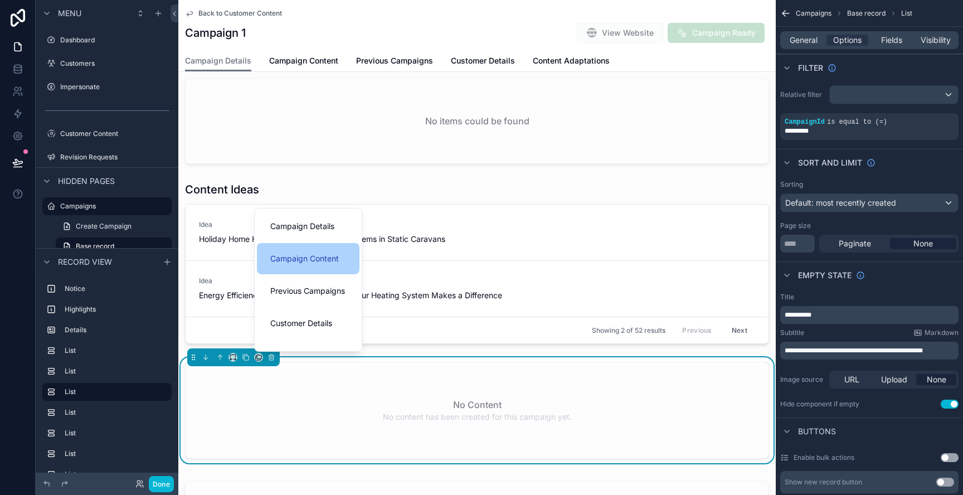
click at [312, 258] on span "Campaign Content" at bounding box center [304, 258] width 69 height 13
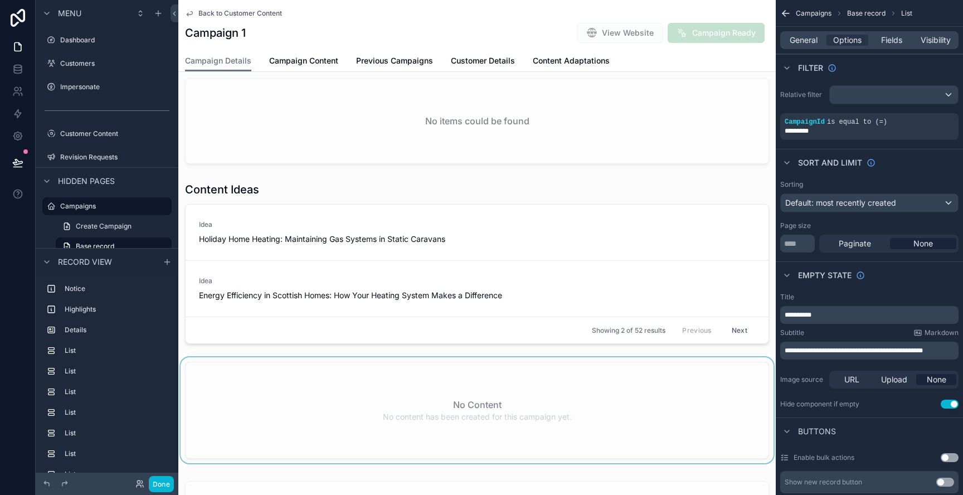
click at [310, 362] on div "scrollable content" at bounding box center [477, 412] width 598 height 110
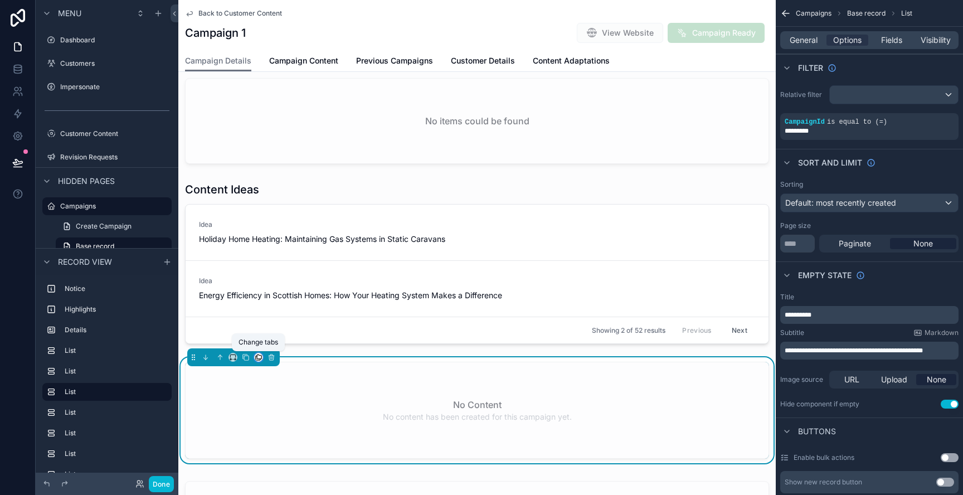
click at [260, 359] on icon "scrollable content" at bounding box center [259, 357] width 8 height 8
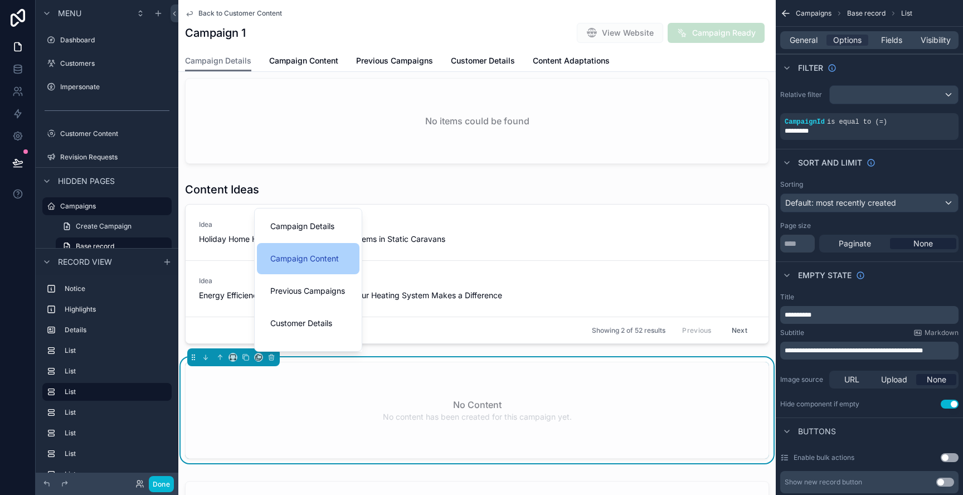
click at [333, 264] on span "Campaign Content" at bounding box center [304, 258] width 69 height 13
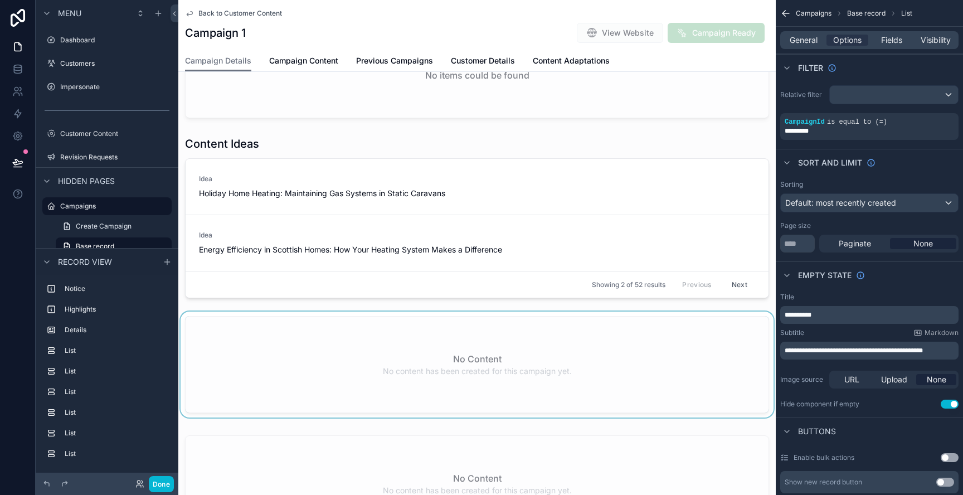
scroll to position [460, 0]
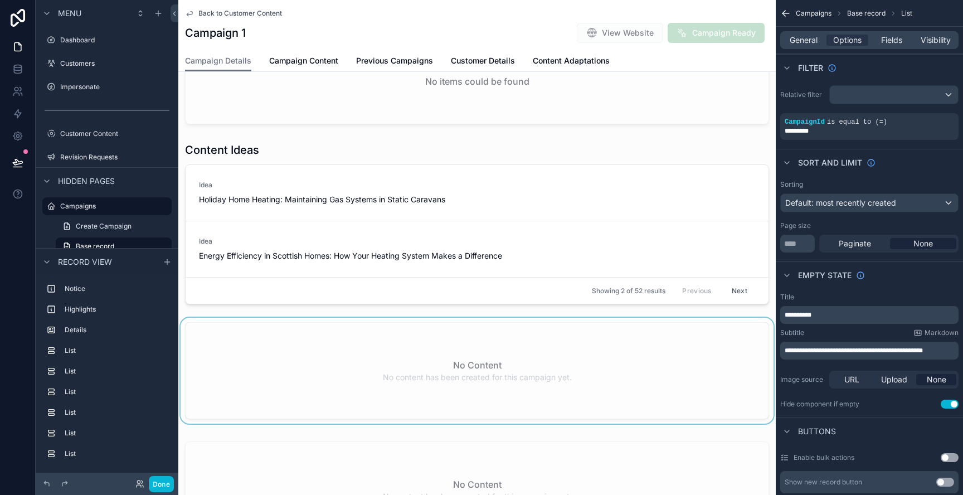
click at [316, 370] on div "scrollable content" at bounding box center [477, 373] width 598 height 110
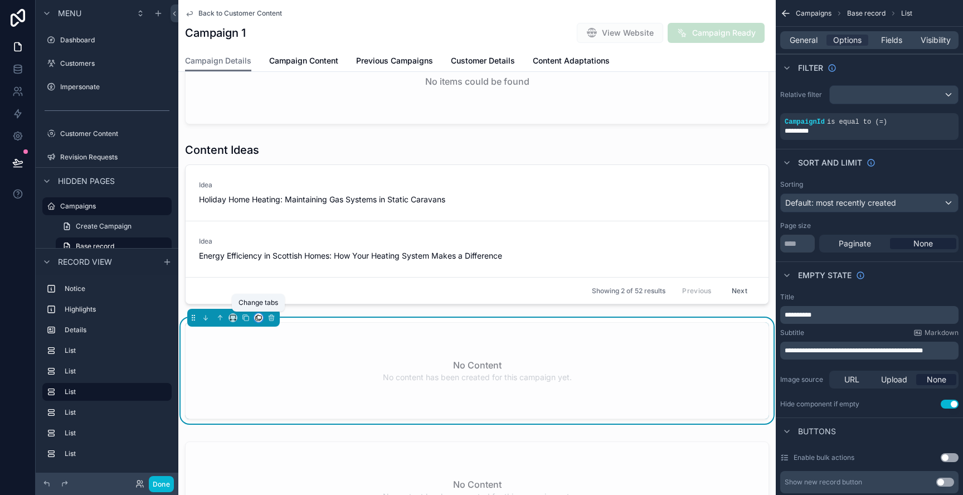
click at [257, 318] on icon "scrollable content" at bounding box center [259, 317] width 4 height 4
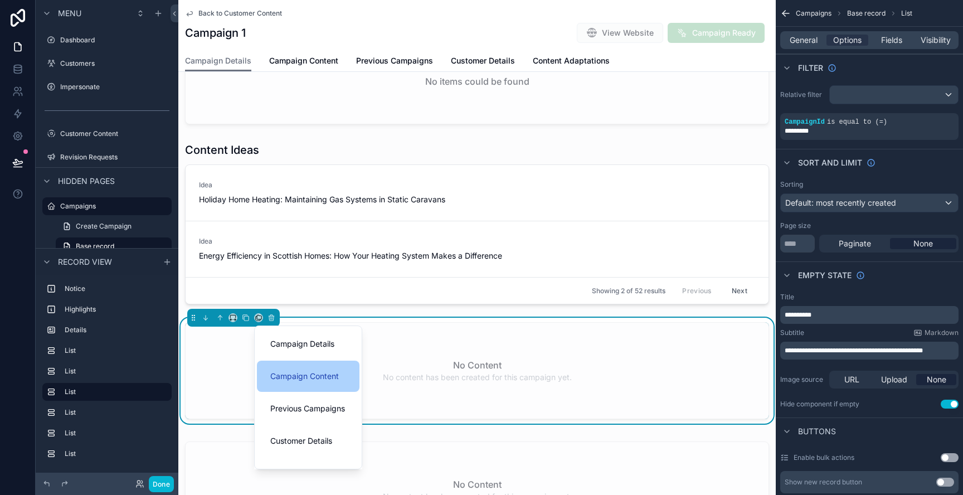
click at [308, 366] on div "Campaign Content" at bounding box center [308, 376] width 103 height 31
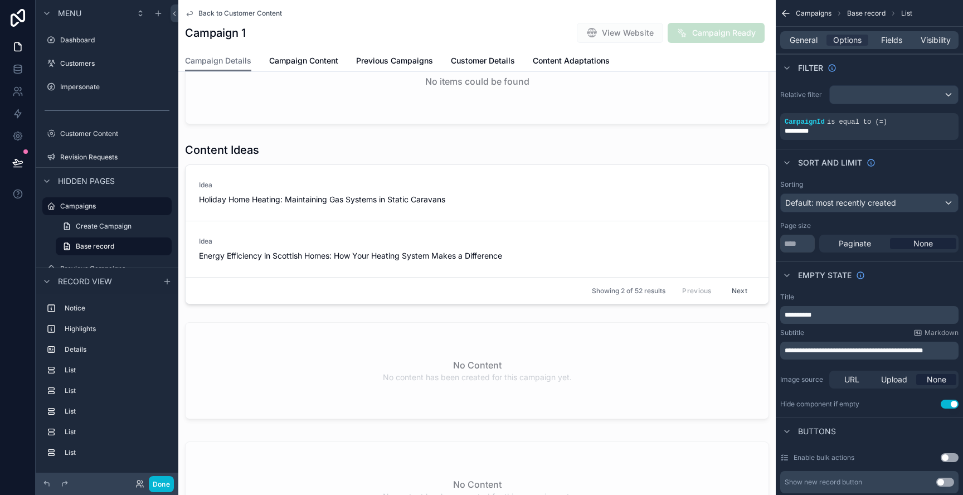
click at [308, 366] on div "scrollable content" at bounding box center [477, 373] width 598 height 110
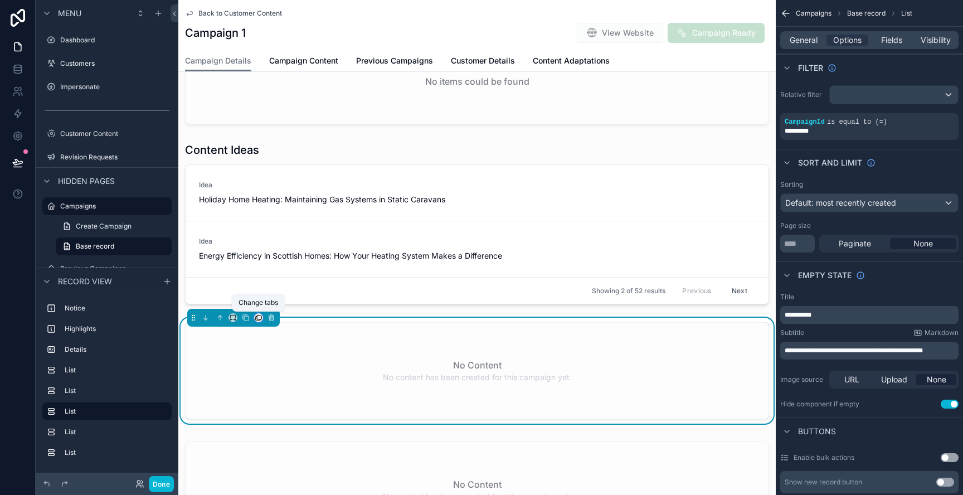
click at [258, 316] on icon "scrollable content" at bounding box center [259, 318] width 8 height 8
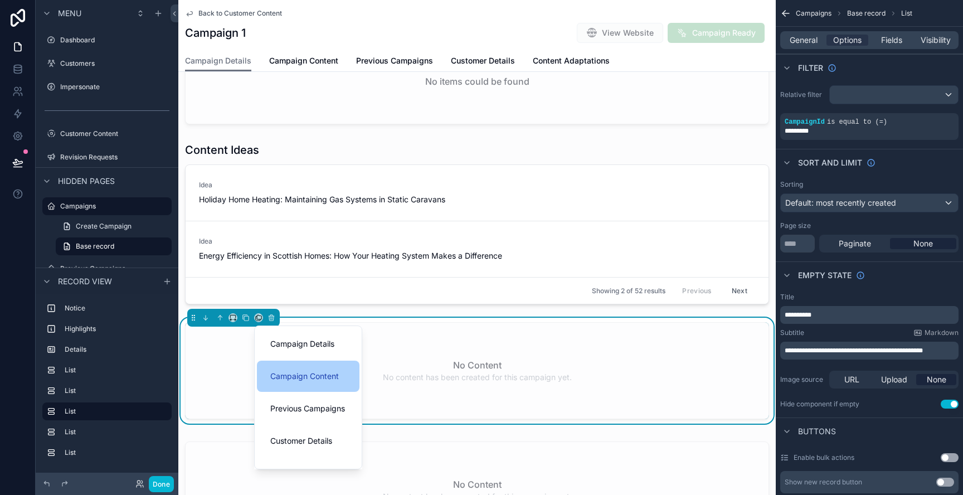
click at [327, 377] on span "Campaign Content" at bounding box center [304, 376] width 69 height 13
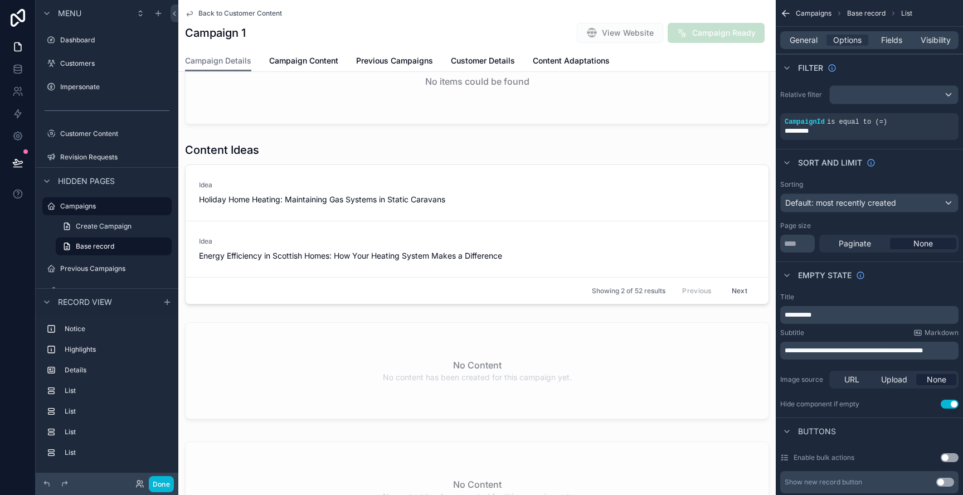
click at [327, 377] on div "scrollable content" at bounding box center [477, 373] width 598 height 110
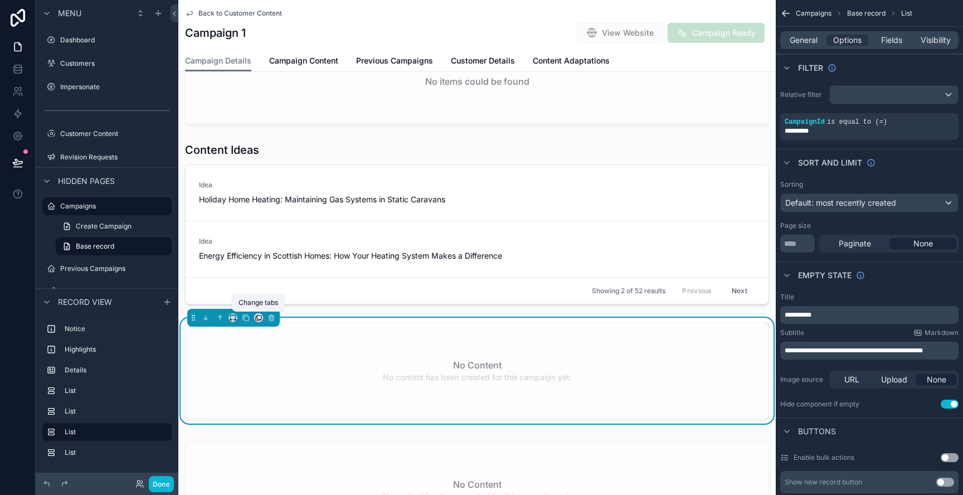
click at [258, 317] on icon "scrollable content" at bounding box center [259, 318] width 8 height 8
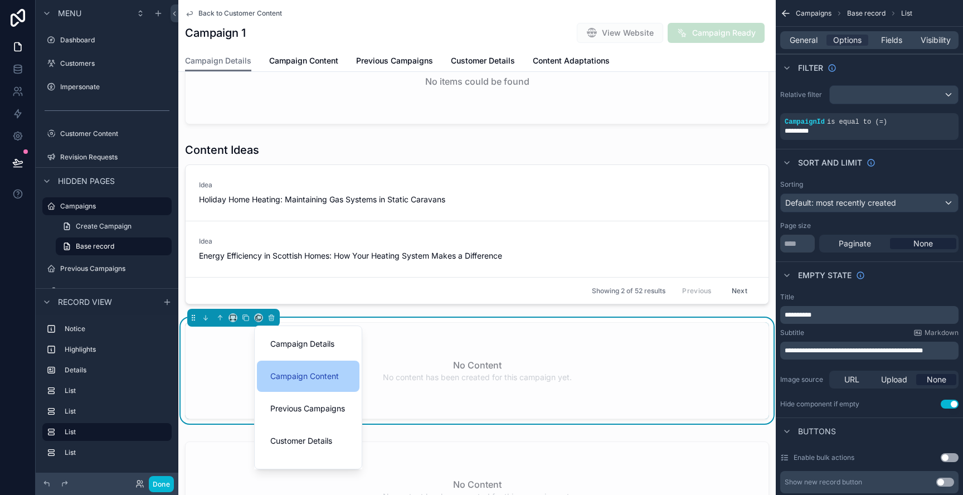
click at [328, 373] on span "Campaign Content" at bounding box center [304, 376] width 69 height 13
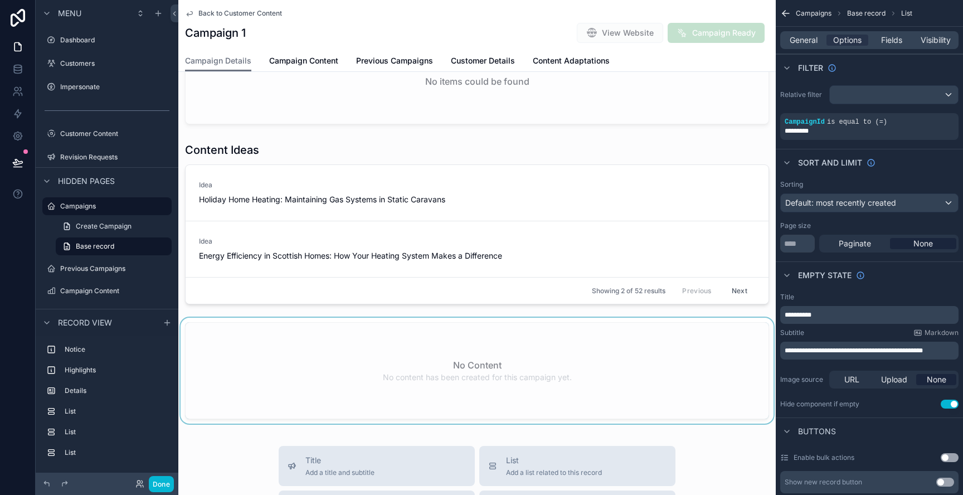
click at [328, 373] on div "scrollable content" at bounding box center [477, 373] width 598 height 110
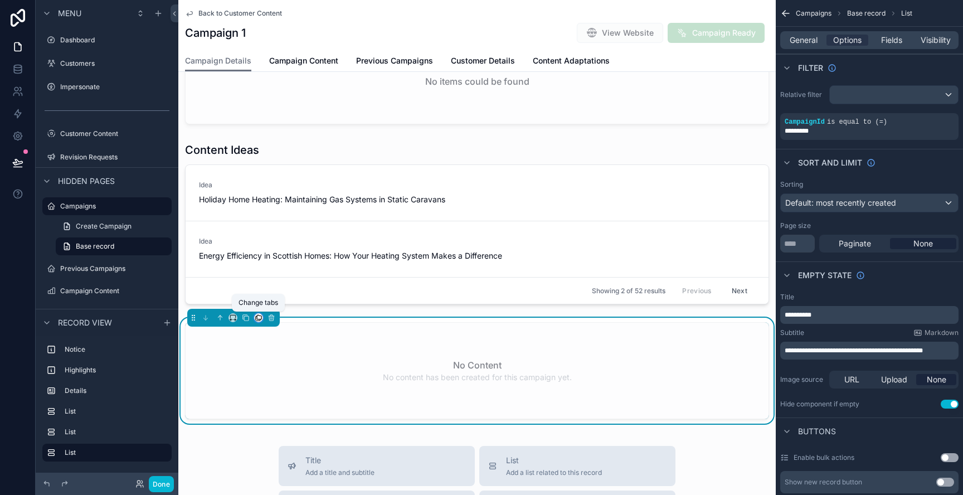
click at [256, 319] on icon "scrollable content" at bounding box center [259, 318] width 8 height 8
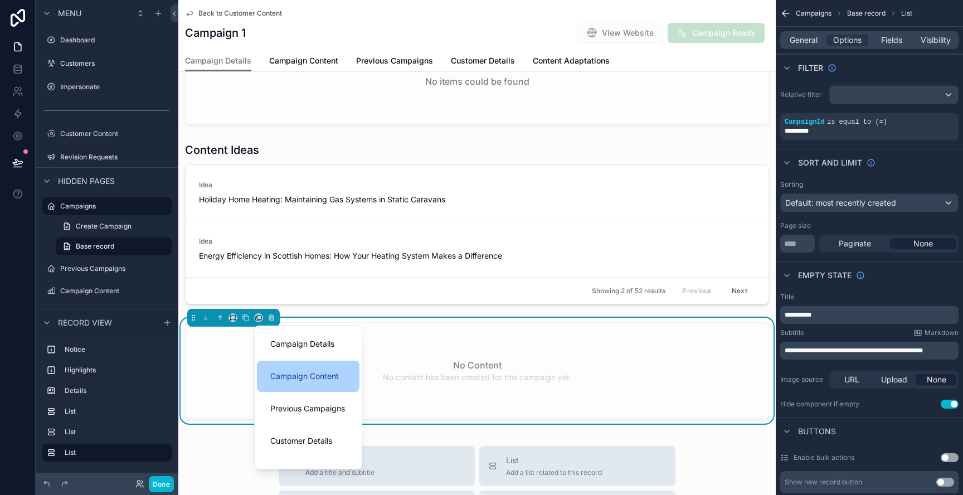
click at [317, 367] on div "Campaign Content" at bounding box center [308, 376] width 103 height 31
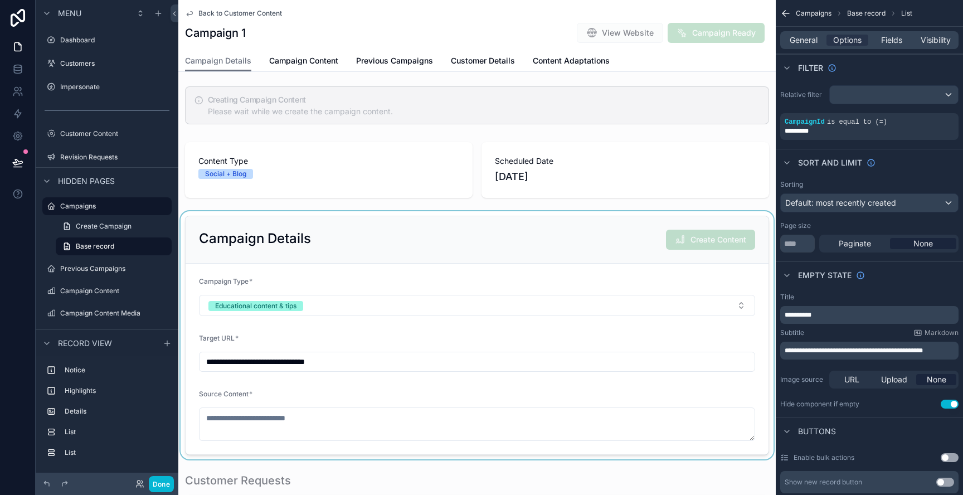
scroll to position [0, 0]
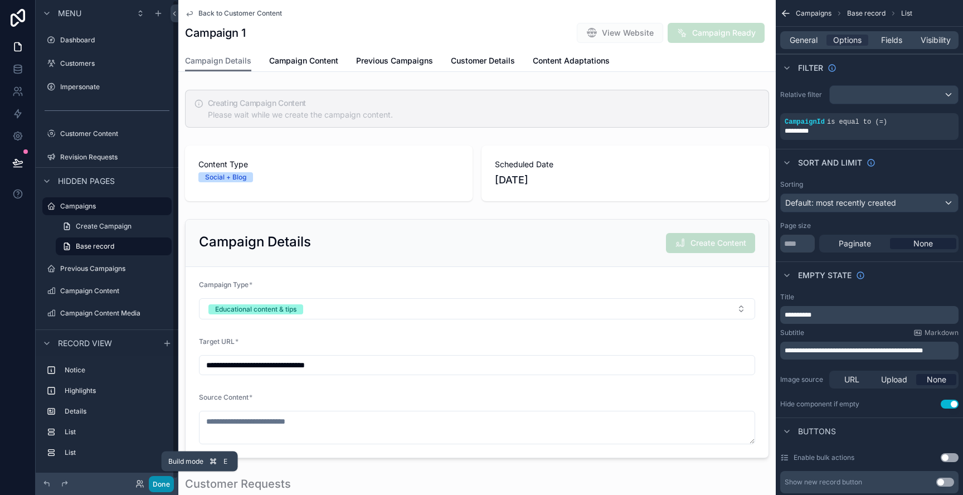
click at [157, 483] on button "Done" at bounding box center [161, 484] width 25 height 16
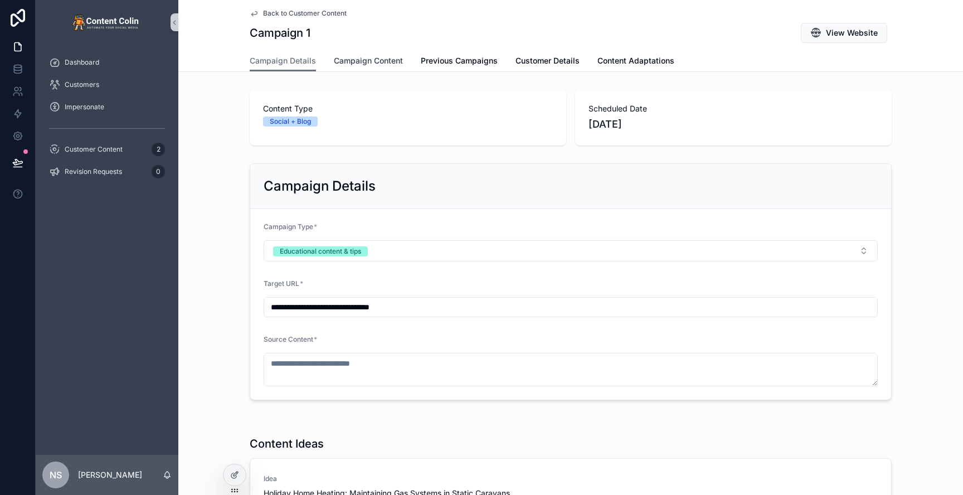
click at [372, 62] on span "Campaign Content" at bounding box center [368, 60] width 69 height 11
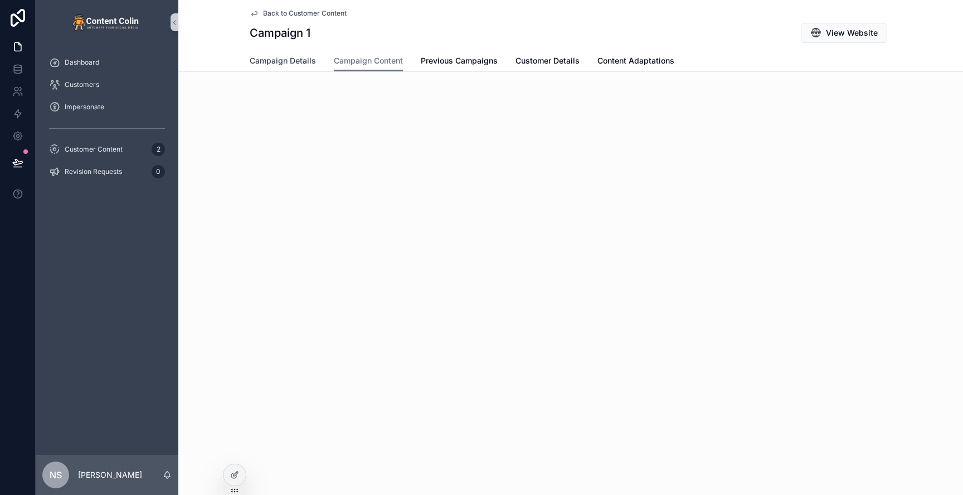
click at [271, 63] on span "Campaign Details" at bounding box center [283, 60] width 66 height 11
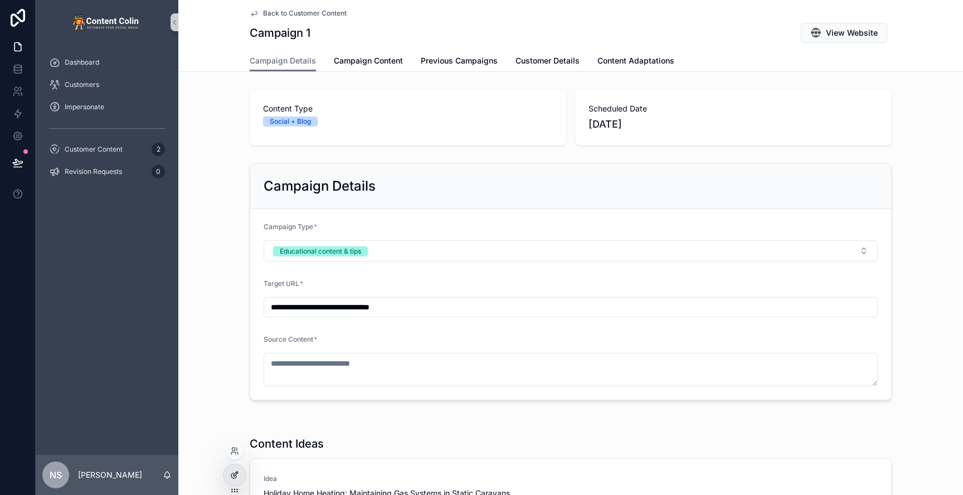
click at [234, 479] on icon at bounding box center [234, 474] width 9 height 9
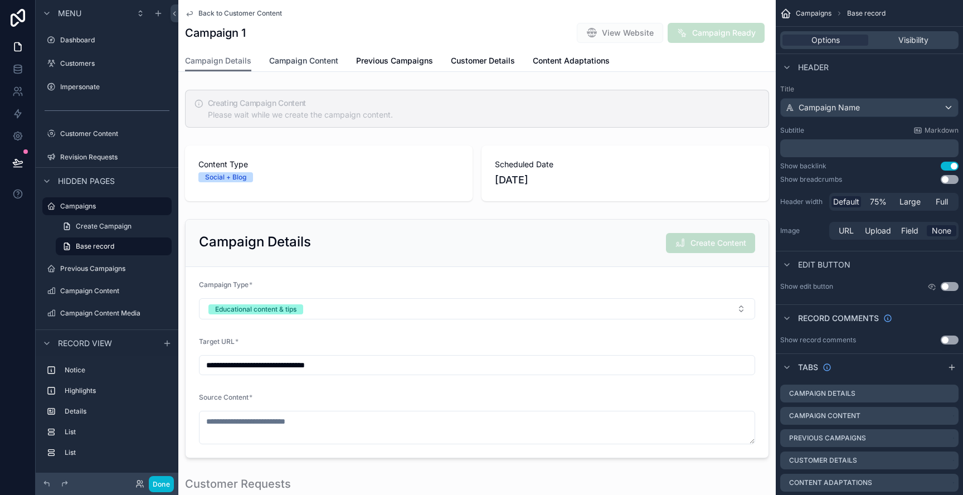
click at [304, 57] on span "Campaign Content" at bounding box center [303, 60] width 69 height 11
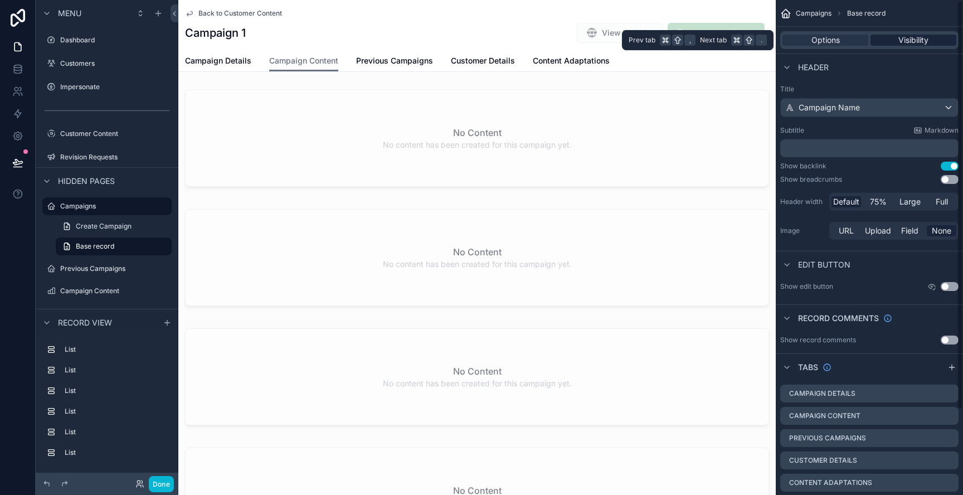
click at [933, 42] on div "Visibility" at bounding box center [914, 40] width 86 height 11
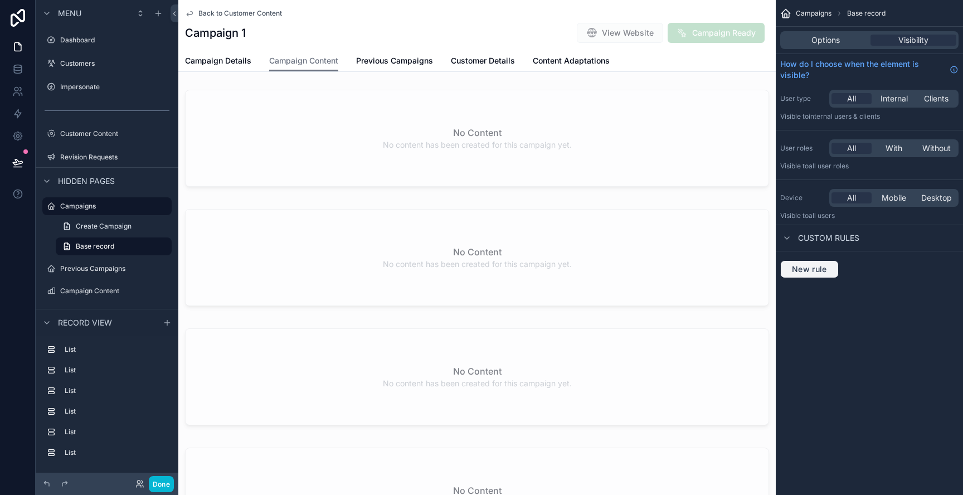
click at [816, 266] on span "New rule" at bounding box center [810, 269] width 44 height 10
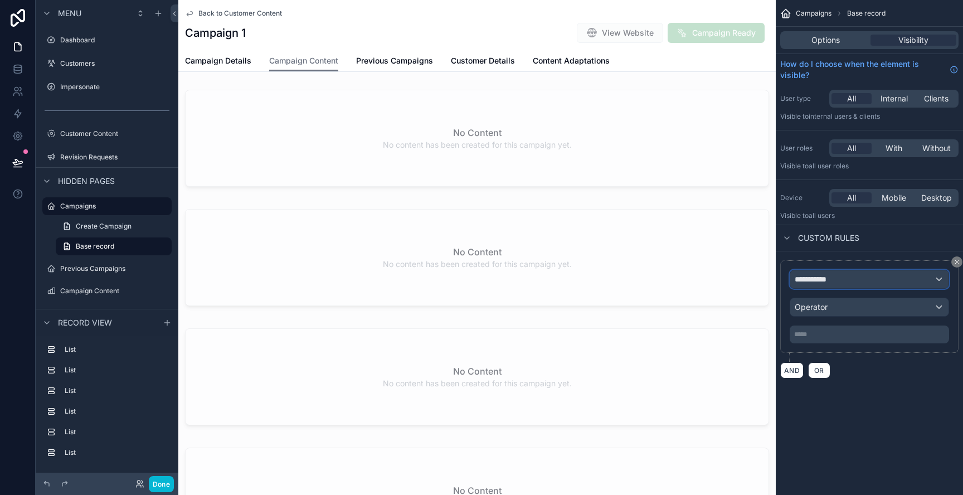
click at [832, 282] on span "**********" at bounding box center [815, 279] width 41 height 11
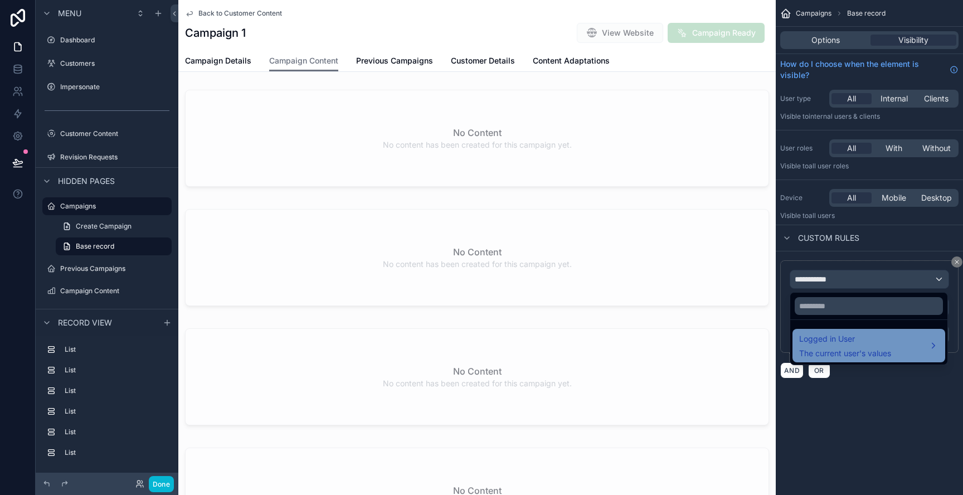
click at [871, 347] on div "Logged in User The current user's values" at bounding box center [845, 345] width 92 height 27
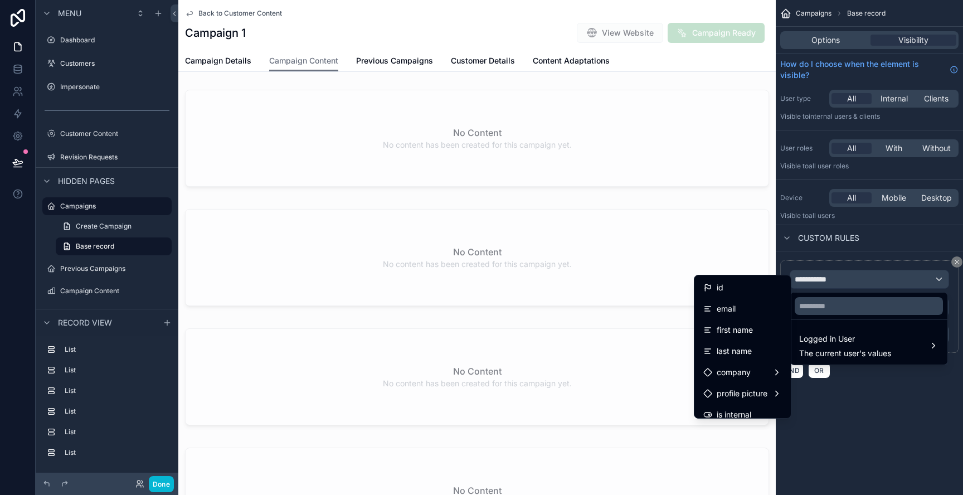
click at [936, 424] on div "scrollable content" at bounding box center [481, 247] width 963 height 495
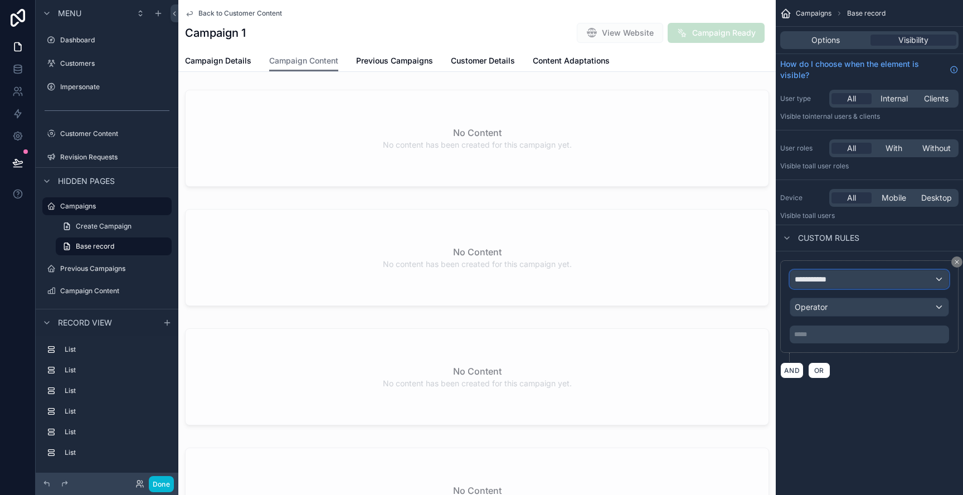
click at [841, 282] on div "**********" at bounding box center [869, 279] width 158 height 18
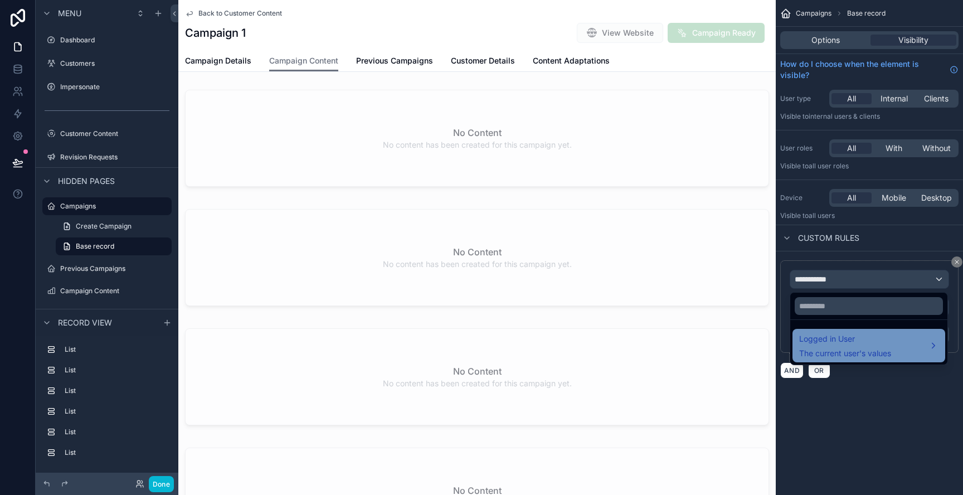
click at [870, 341] on span "Logged in User" at bounding box center [845, 338] width 92 height 13
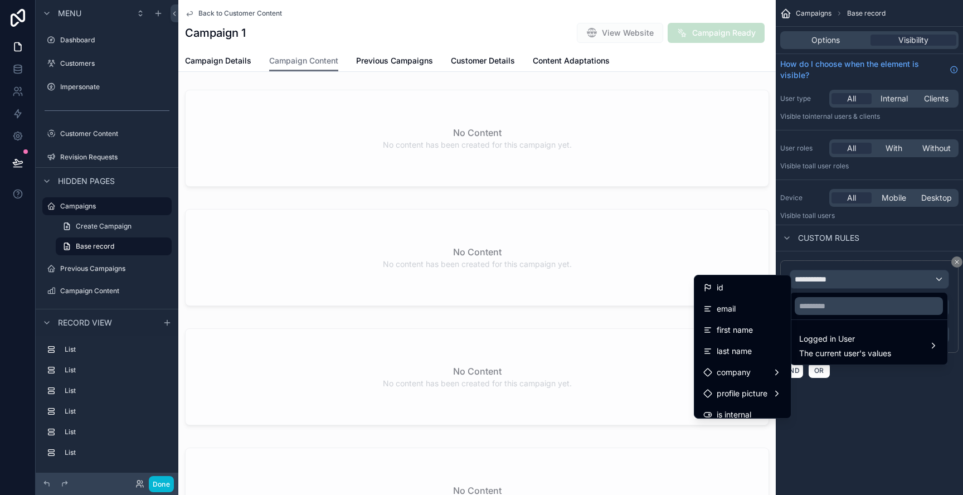
click at [933, 435] on div "scrollable content" at bounding box center [481, 247] width 963 height 495
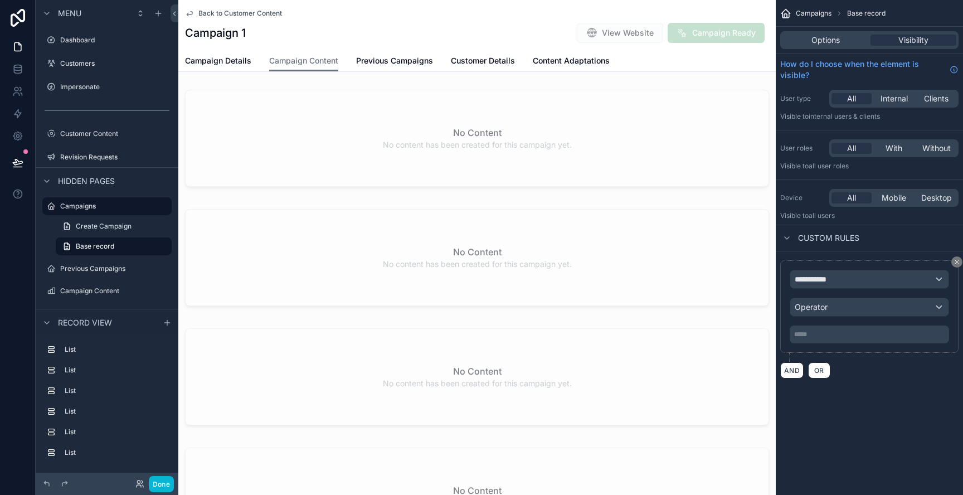
click at [933, 435] on div "**********" at bounding box center [869, 247] width 187 height 495
click at [959, 255] on div "**********" at bounding box center [869, 319] width 187 height 136
drag, startPoint x: 958, startPoint y: 260, endPoint x: 951, endPoint y: 268, distance: 10.3
click at [958, 260] on icon "scrollable content" at bounding box center [957, 262] width 7 height 7
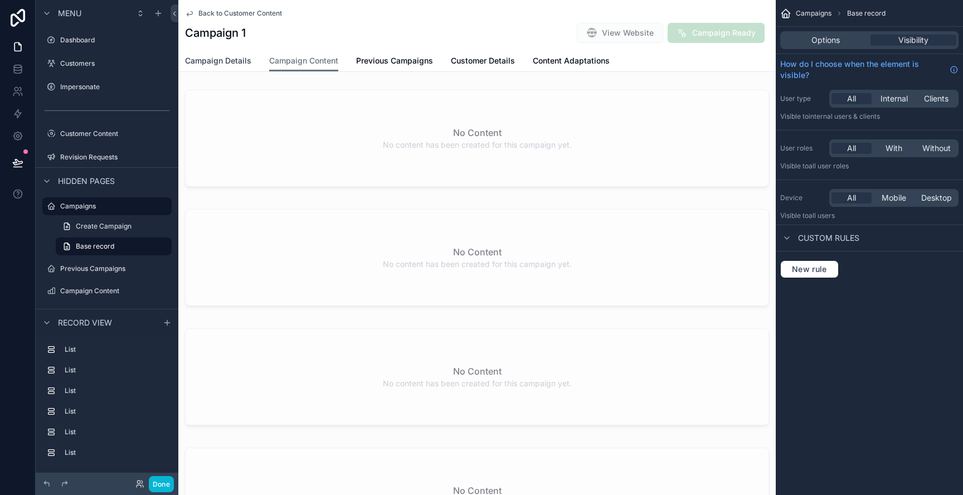
click at [224, 62] on span "Campaign Details" at bounding box center [218, 60] width 66 height 11
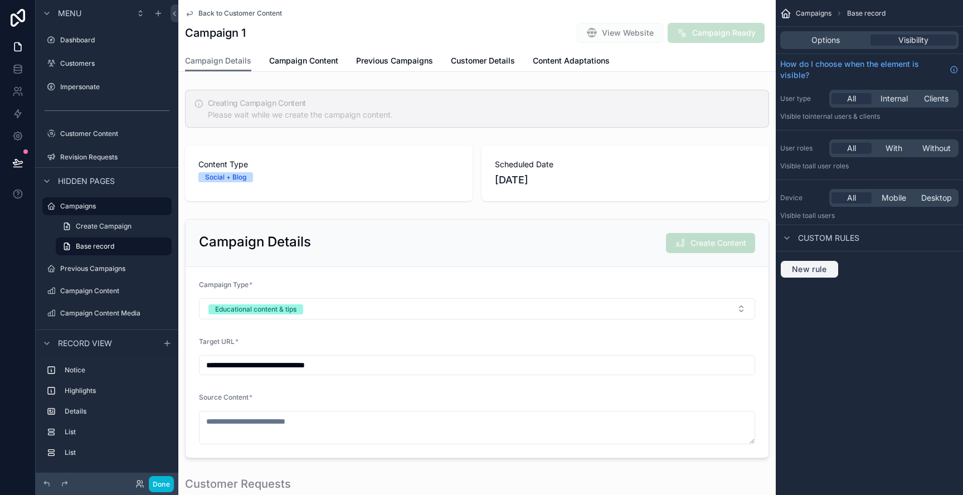
click at [824, 265] on span "New rule" at bounding box center [810, 269] width 44 height 10
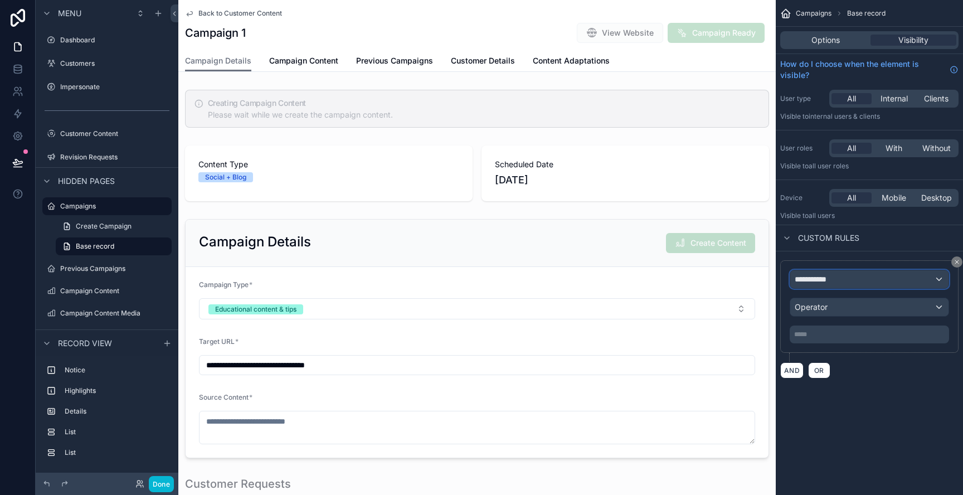
click at [828, 279] on span "**********" at bounding box center [815, 279] width 41 height 11
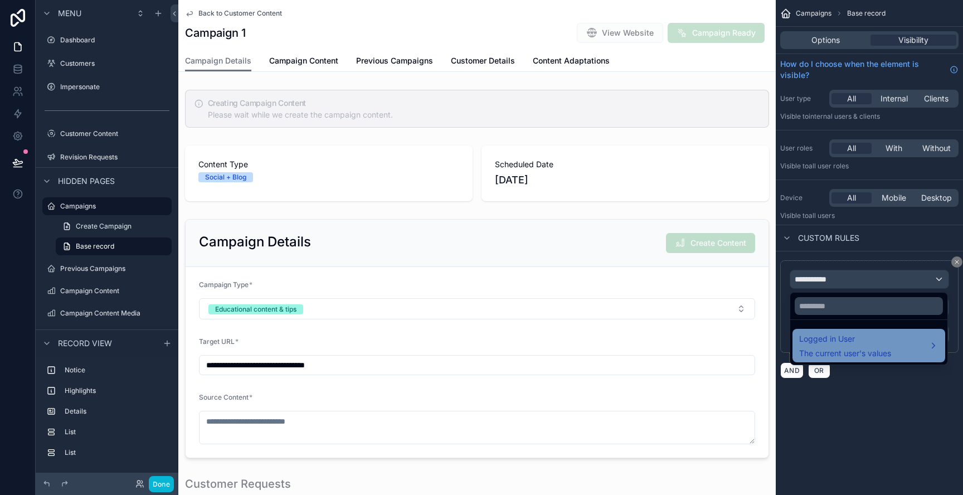
click at [843, 345] on span "Logged in User" at bounding box center [845, 338] width 92 height 13
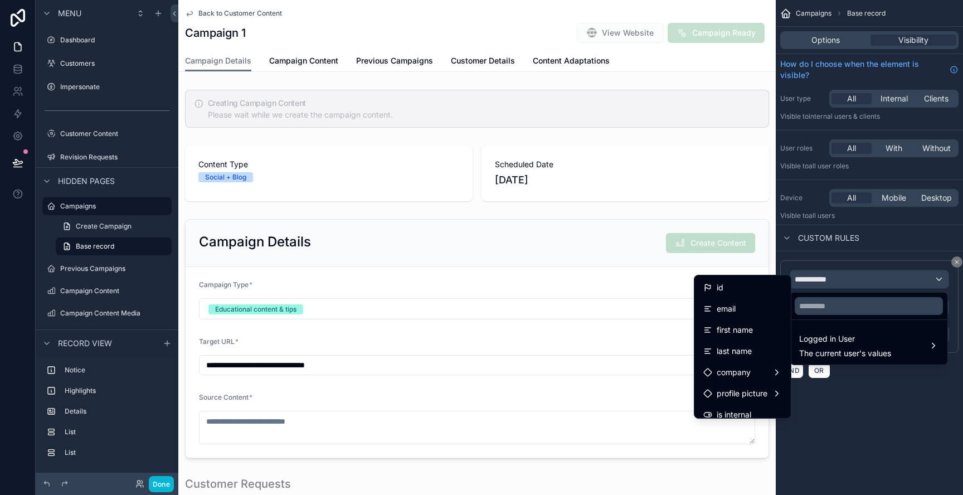
drag, startPoint x: 877, startPoint y: 377, endPoint x: 890, endPoint y: 363, distance: 19.4
click at [877, 377] on div "scrollable content" at bounding box center [481, 247] width 963 height 495
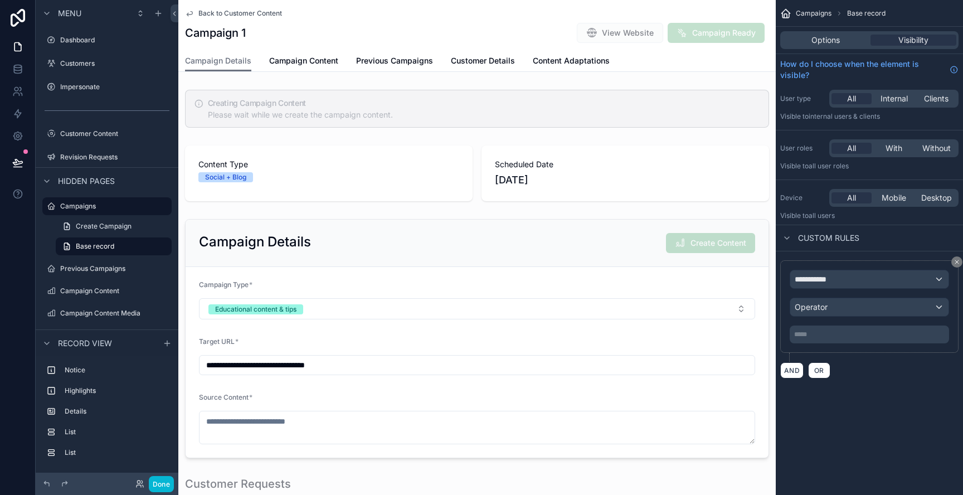
drag, startPoint x: 957, startPoint y: 262, endPoint x: 840, endPoint y: 246, distance: 118.2
click at [957, 262] on icon "scrollable content" at bounding box center [956, 261] width 3 height 3
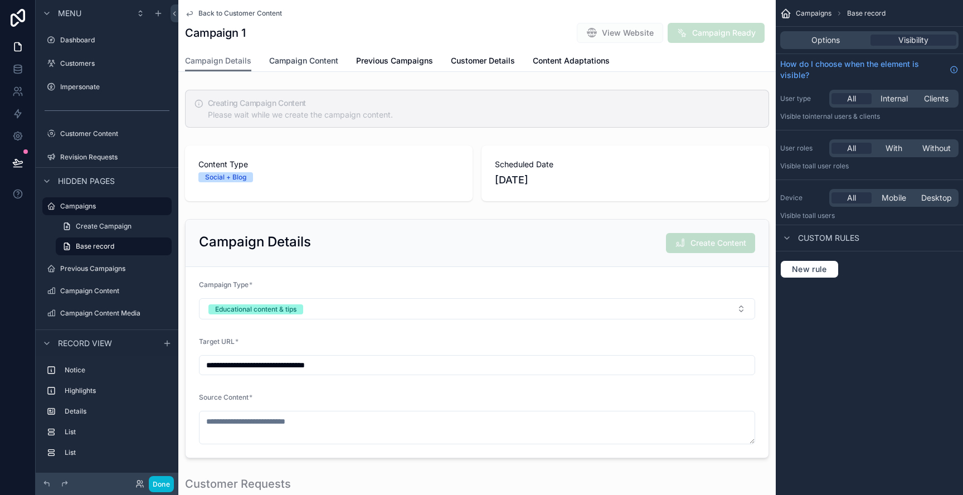
click at [296, 63] on span "Campaign Content" at bounding box center [303, 60] width 69 height 11
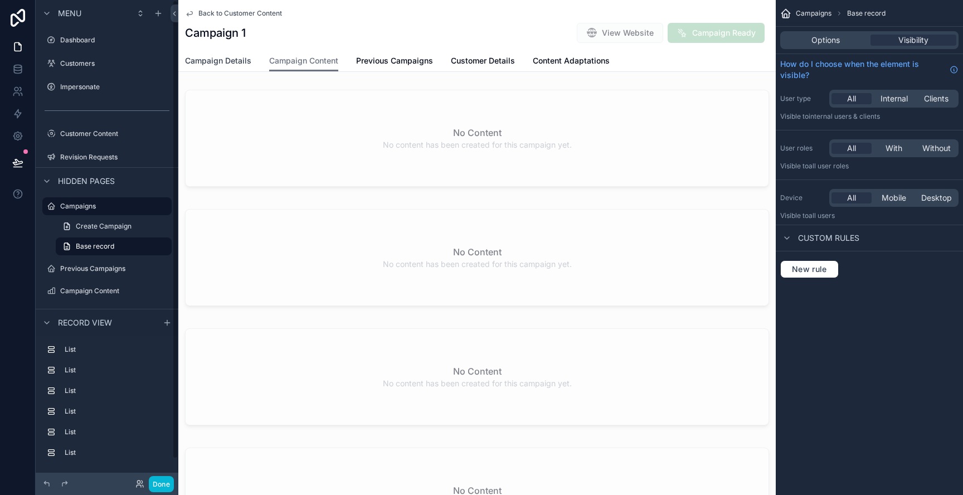
click at [226, 62] on span "Campaign Details" at bounding box center [218, 60] width 66 height 11
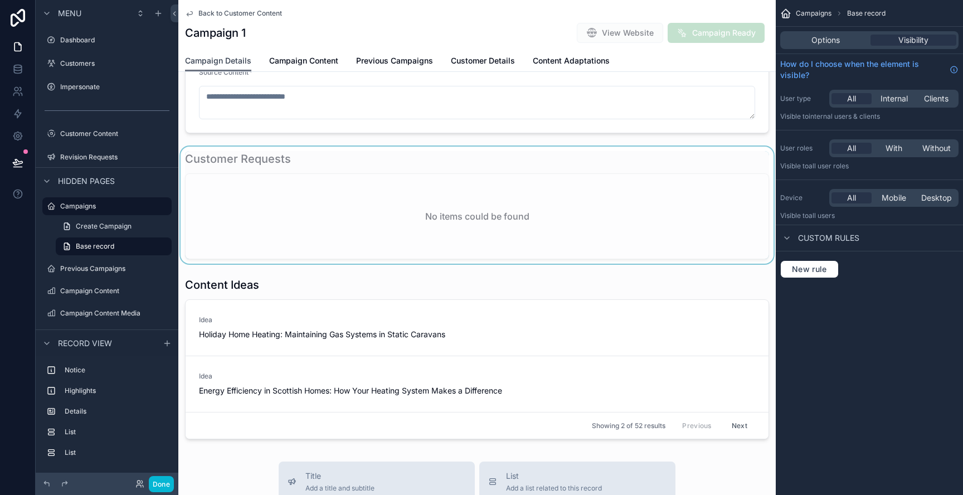
scroll to position [324, 0]
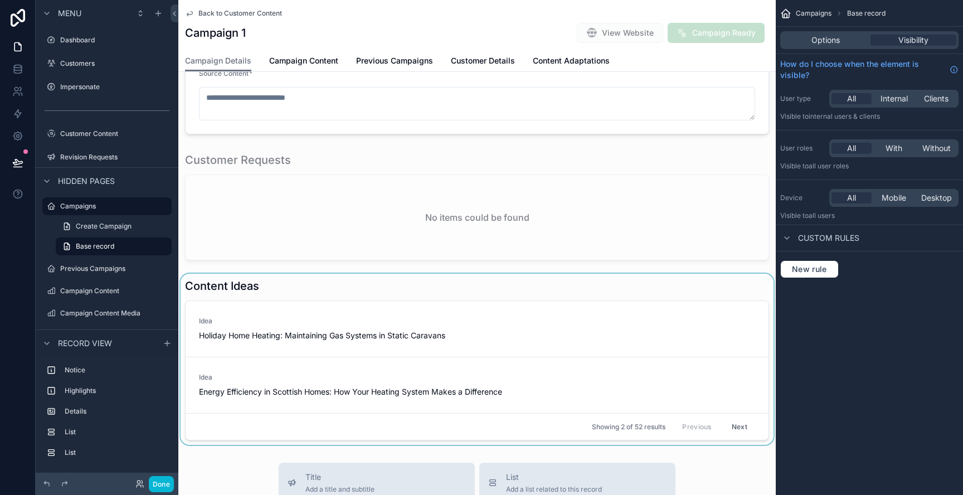
click at [283, 283] on div "scrollable content" at bounding box center [477, 359] width 598 height 171
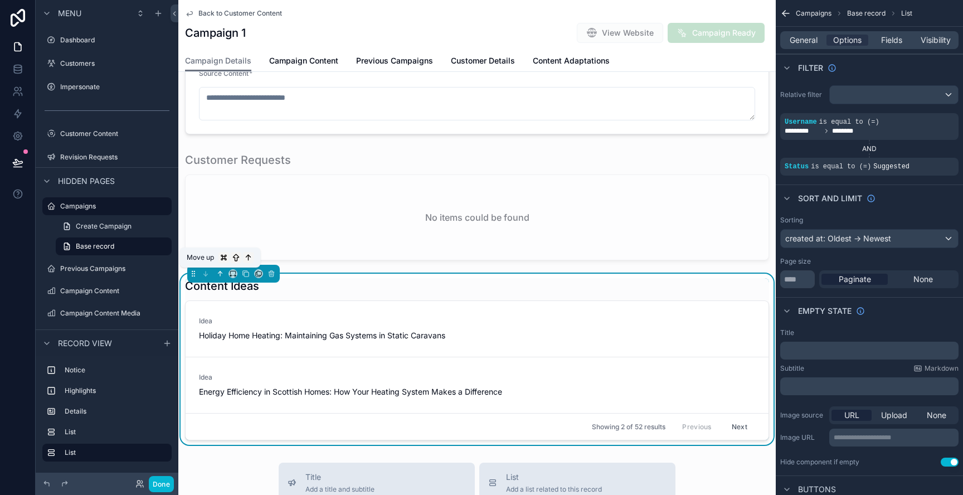
click at [218, 274] on icon "scrollable content" at bounding box center [220, 274] width 8 height 8
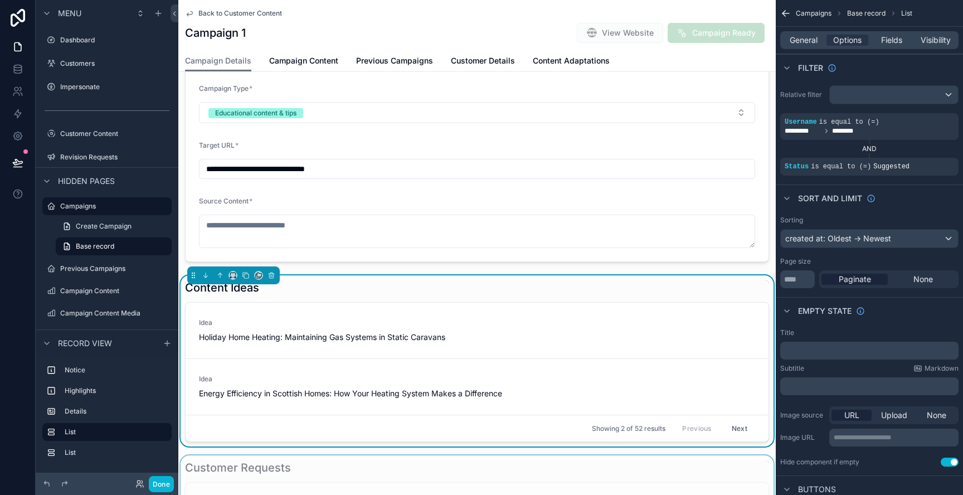
scroll to position [195, 0]
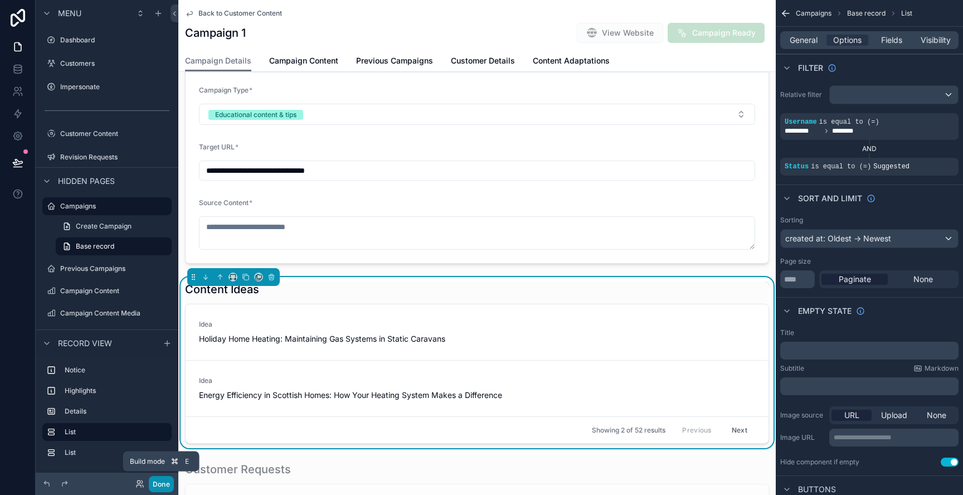
click at [166, 487] on button "Done" at bounding box center [161, 484] width 25 height 16
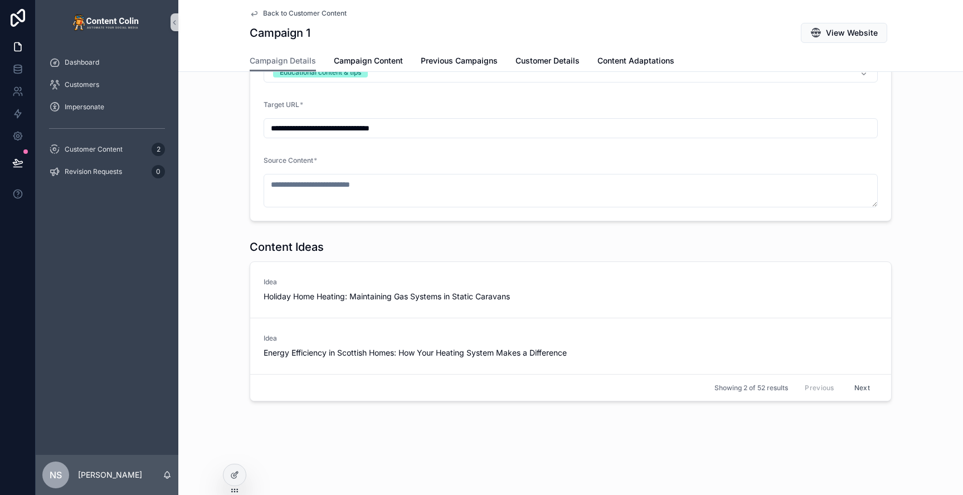
scroll to position [0, 0]
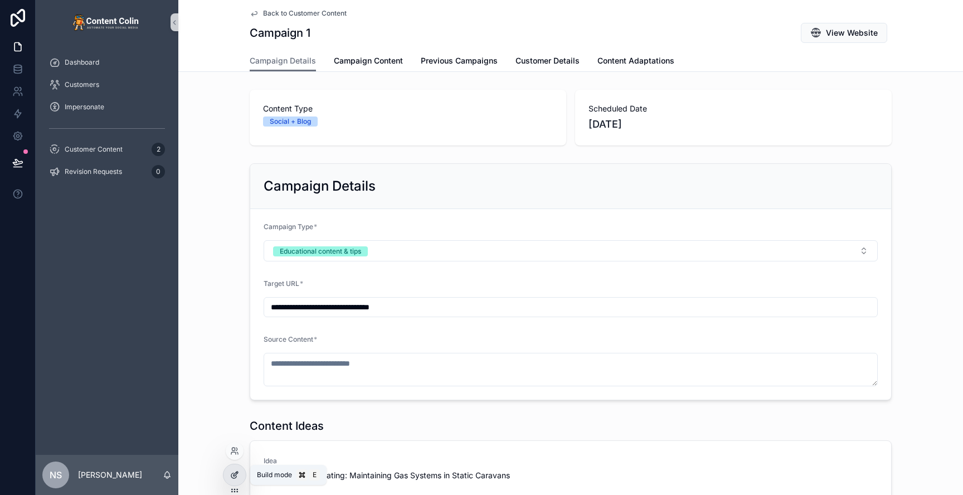
click at [236, 474] on icon at bounding box center [236, 474] width 4 height 4
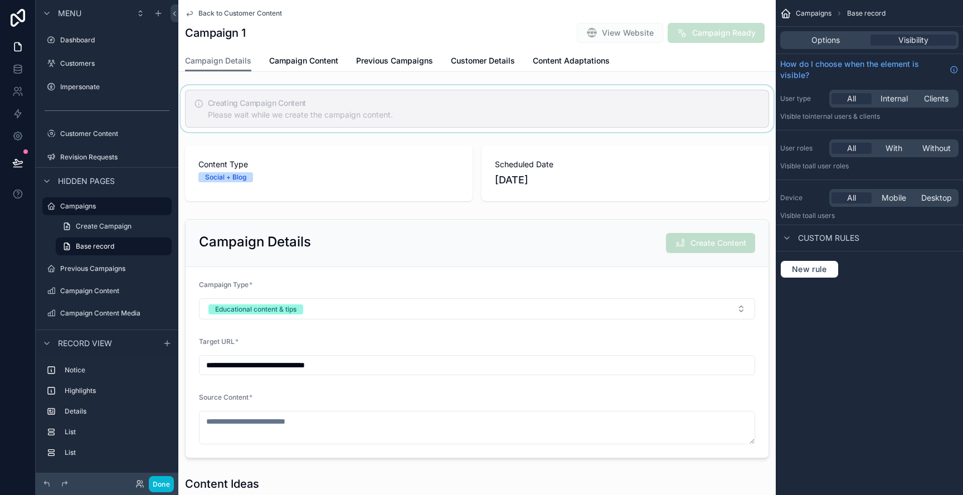
click at [361, 111] on div "scrollable content" at bounding box center [477, 108] width 598 height 47
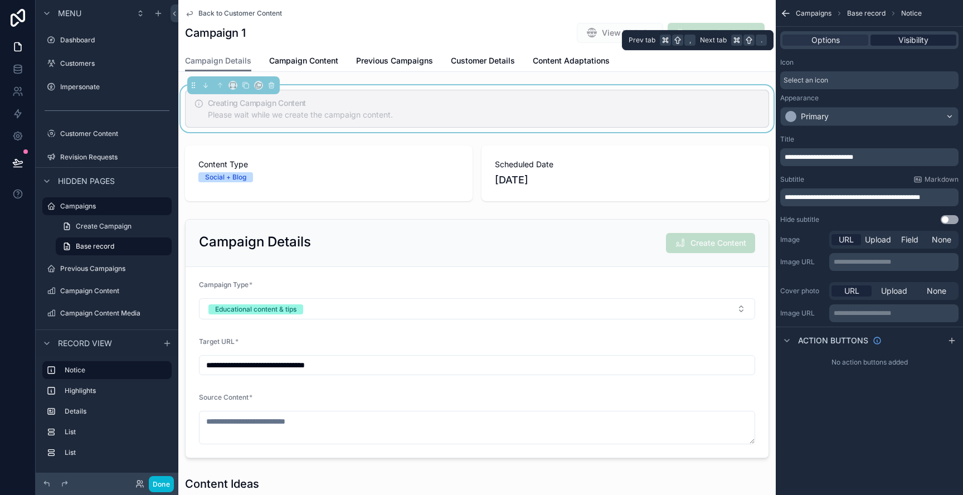
click at [913, 38] on span "Visibility" at bounding box center [914, 40] width 30 height 11
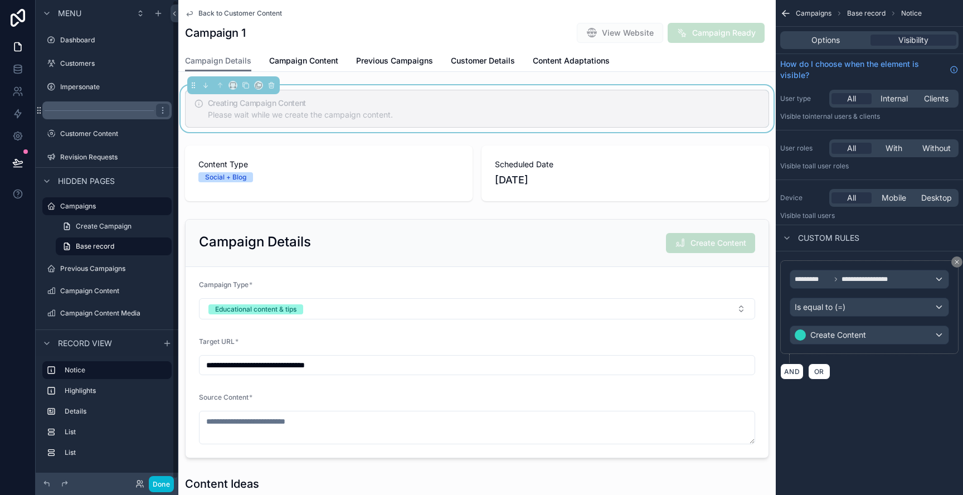
scroll to position [2, 0]
click at [97, 204] on label "Campaigns" at bounding box center [104, 206] width 89 height 9
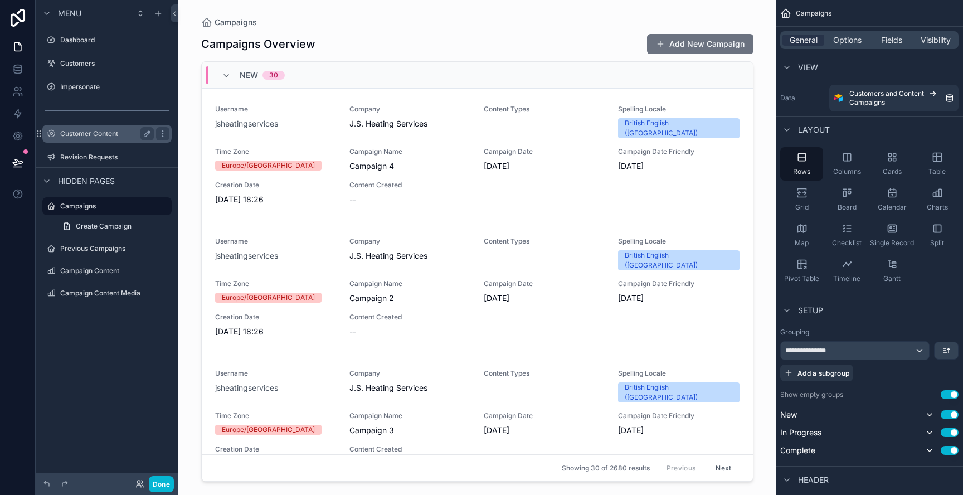
click at [103, 136] on label "Customer Content" at bounding box center [104, 133] width 89 height 9
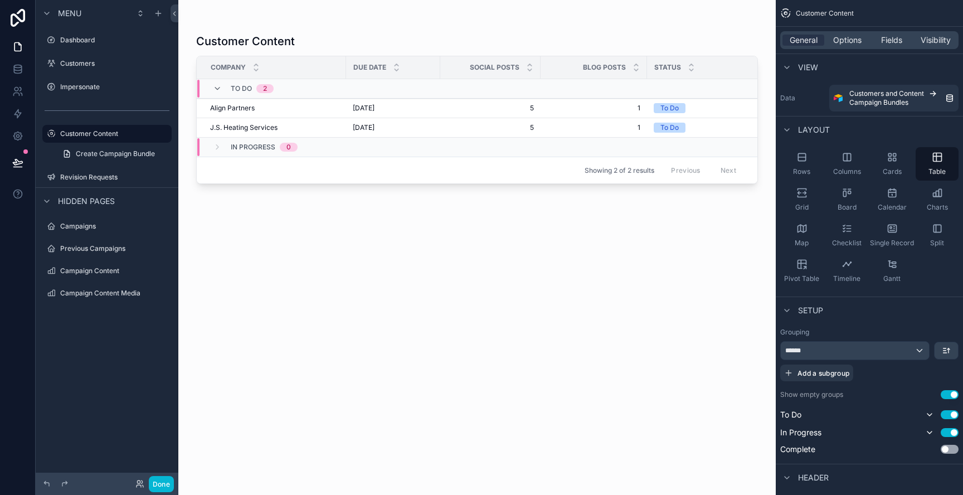
click at [352, 127] on div "scrollable content" at bounding box center [477, 241] width 598 height 482
click at [352, 127] on td "[DATE] [DATE]" at bounding box center [393, 128] width 94 height 20
click at [375, 127] on span "[DATE]" at bounding box center [364, 127] width 22 height 9
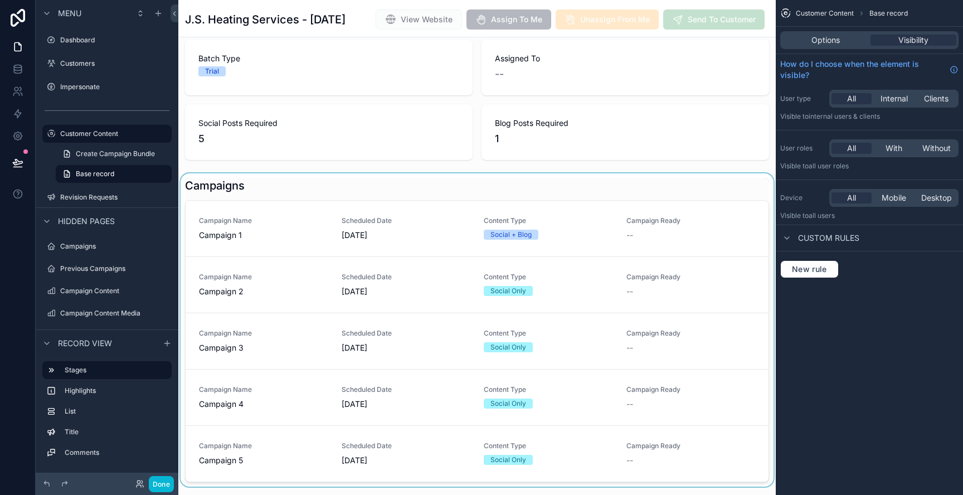
scroll to position [130, 0]
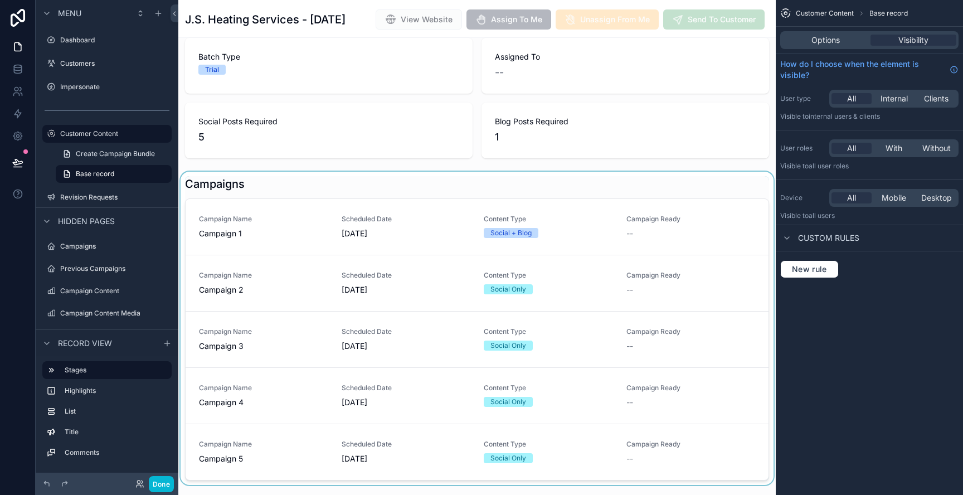
click at [605, 210] on div "scrollable content" at bounding box center [477, 328] width 598 height 313
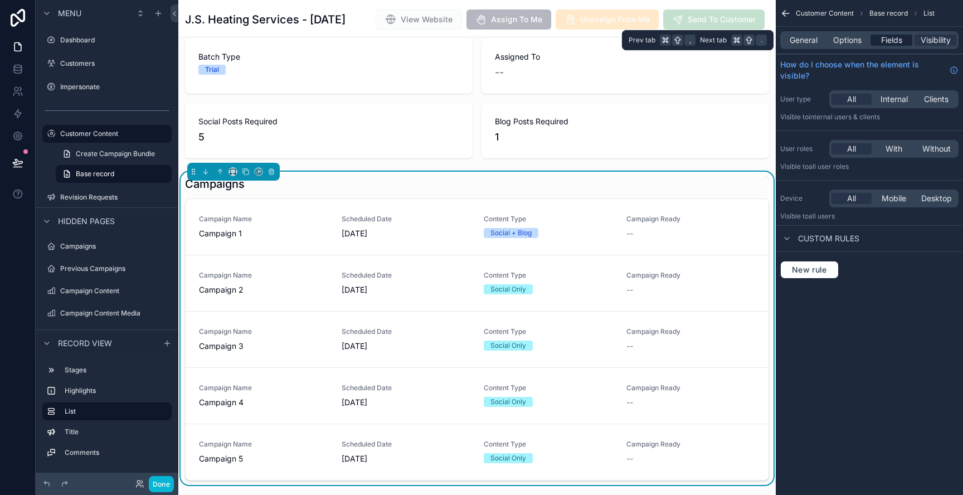
click at [881, 42] on span "Fields" at bounding box center [891, 40] width 21 height 11
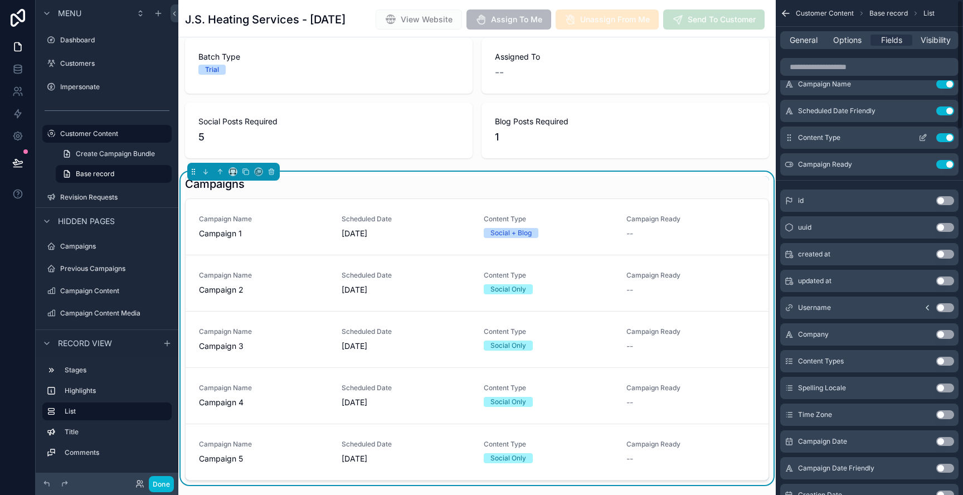
scroll to position [0, 0]
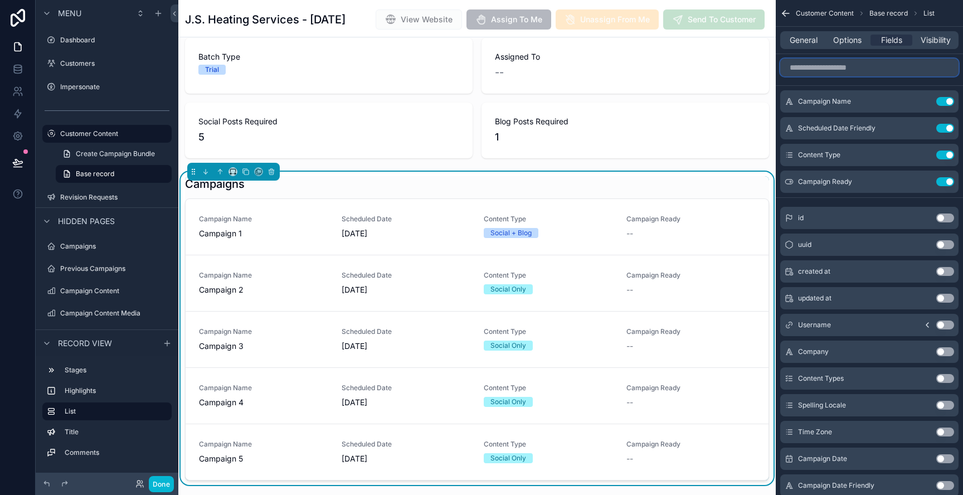
click at [842, 71] on input "scrollable content" at bounding box center [869, 68] width 178 height 18
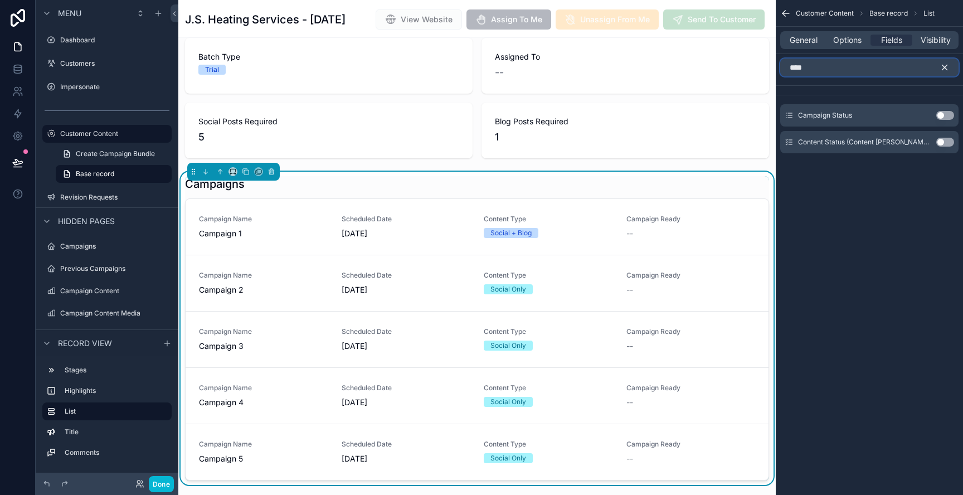
type input "****"
click at [945, 117] on button "Use setting" at bounding box center [946, 115] width 18 height 9
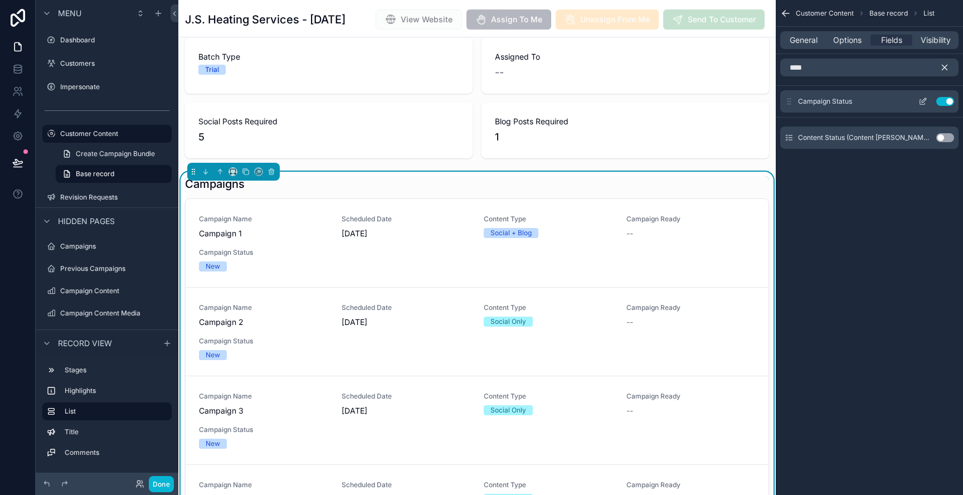
click at [944, 101] on button "Use setting" at bounding box center [946, 101] width 18 height 9
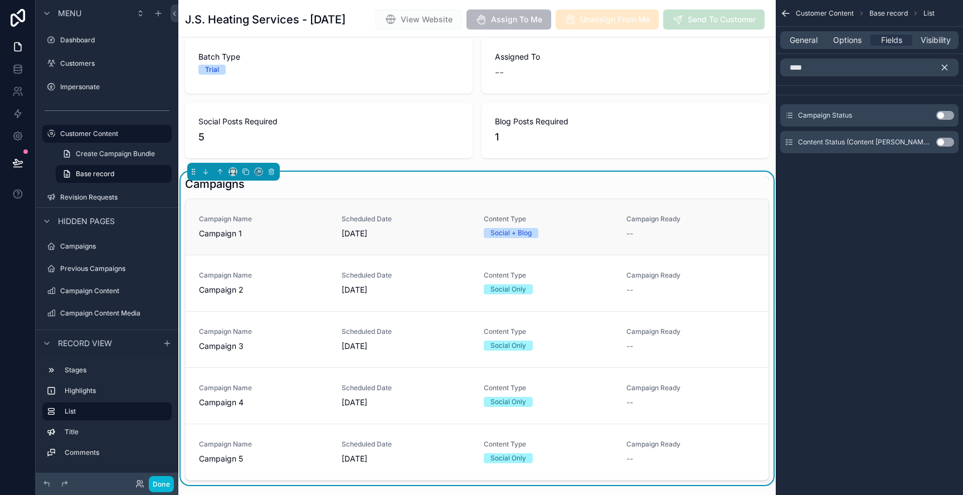
click at [420, 224] on span "Scheduled Date" at bounding box center [406, 219] width 129 height 9
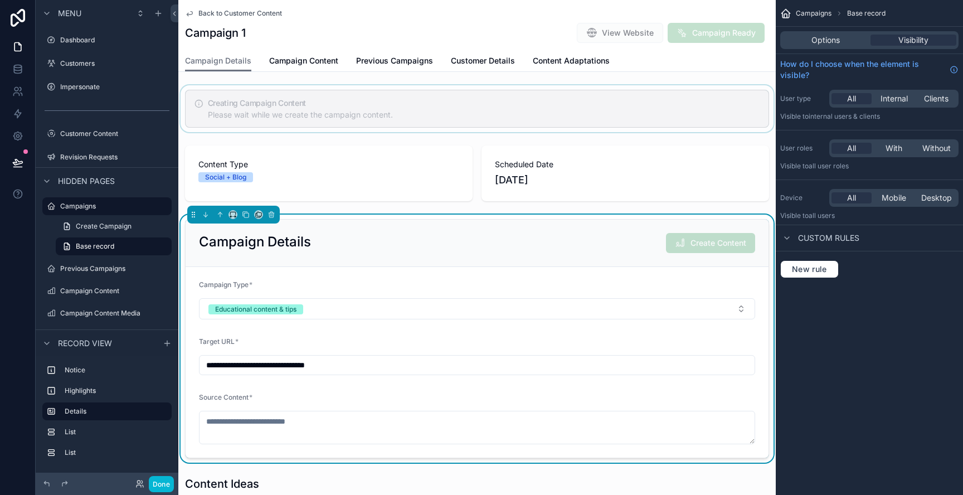
click at [429, 118] on div "scrollable content" at bounding box center [477, 108] width 598 height 47
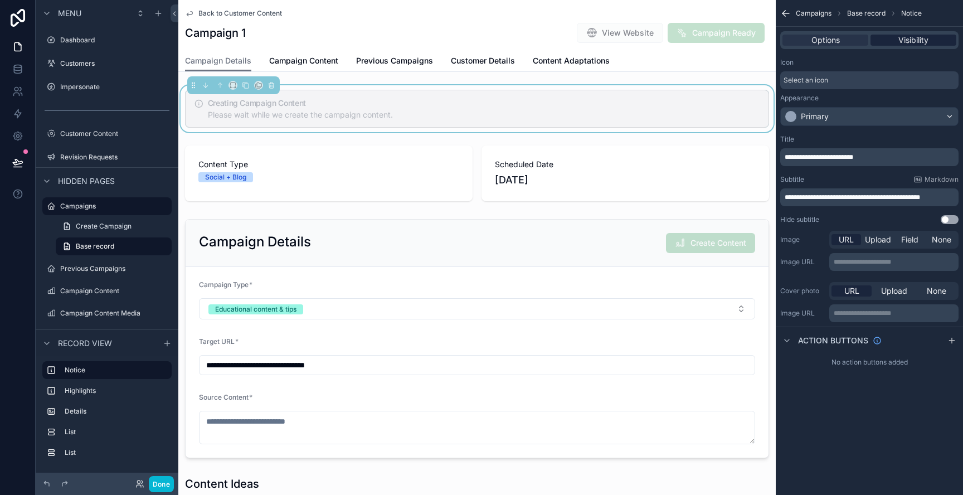
click at [920, 42] on span "Visibility" at bounding box center [914, 40] width 30 height 11
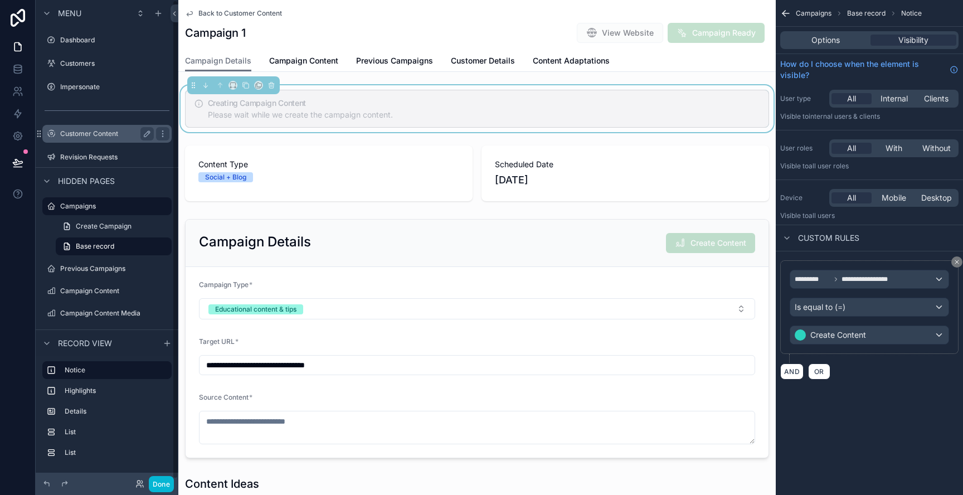
click at [117, 130] on label "Customer Content" at bounding box center [104, 133] width 89 height 9
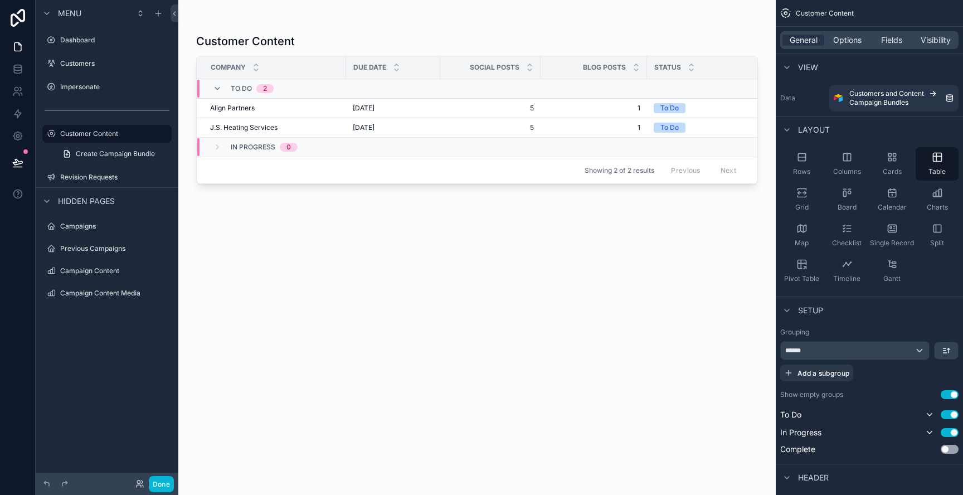
click at [406, 135] on div "scrollable content" at bounding box center [477, 241] width 598 height 482
click at [417, 128] on div "[DATE] [DATE]" at bounding box center [393, 127] width 81 height 9
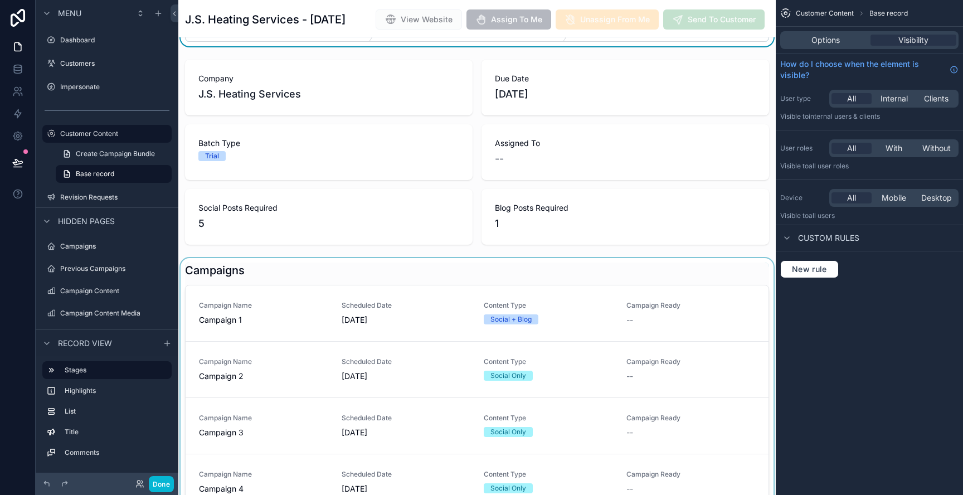
scroll to position [54, 0]
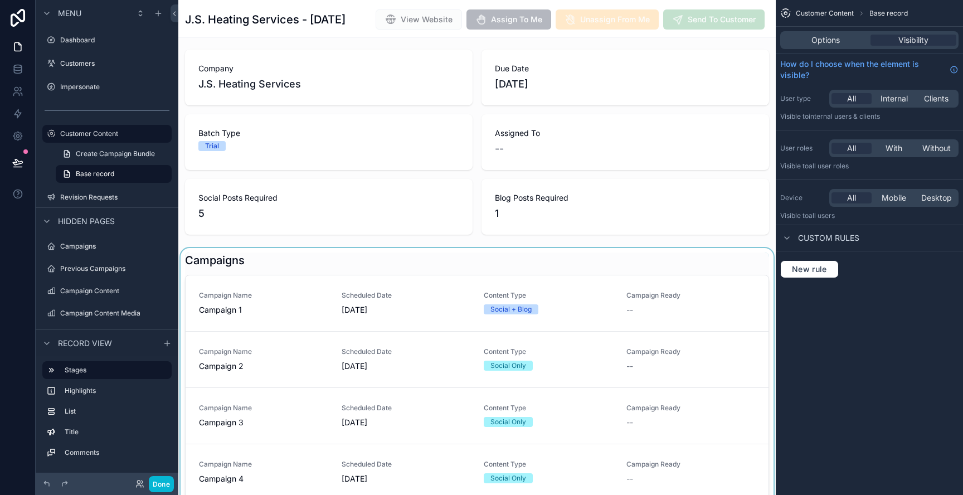
click at [642, 319] on div "scrollable content" at bounding box center [477, 404] width 598 height 313
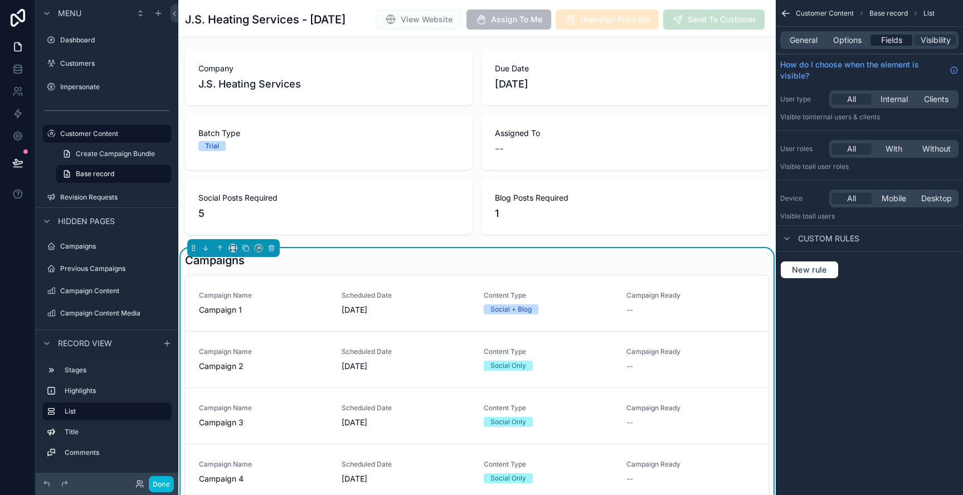
click at [886, 43] on span "Fields" at bounding box center [891, 40] width 21 height 11
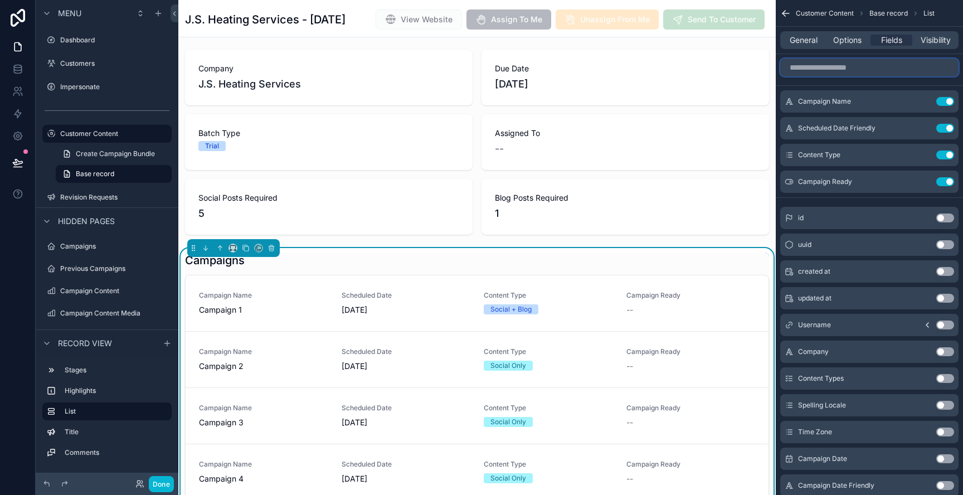
click at [856, 68] on input "scrollable content" at bounding box center [869, 68] width 178 height 18
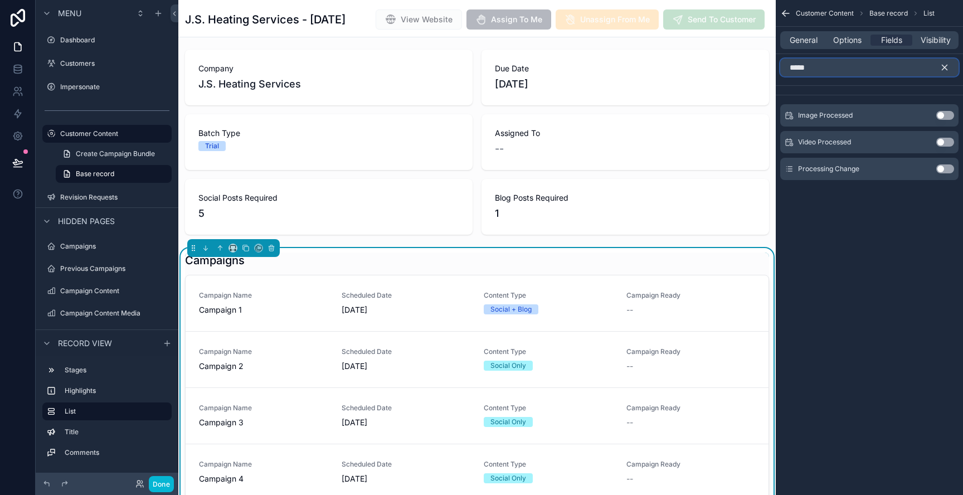
type input "*****"
click at [947, 172] on button "Use setting" at bounding box center [946, 168] width 18 height 9
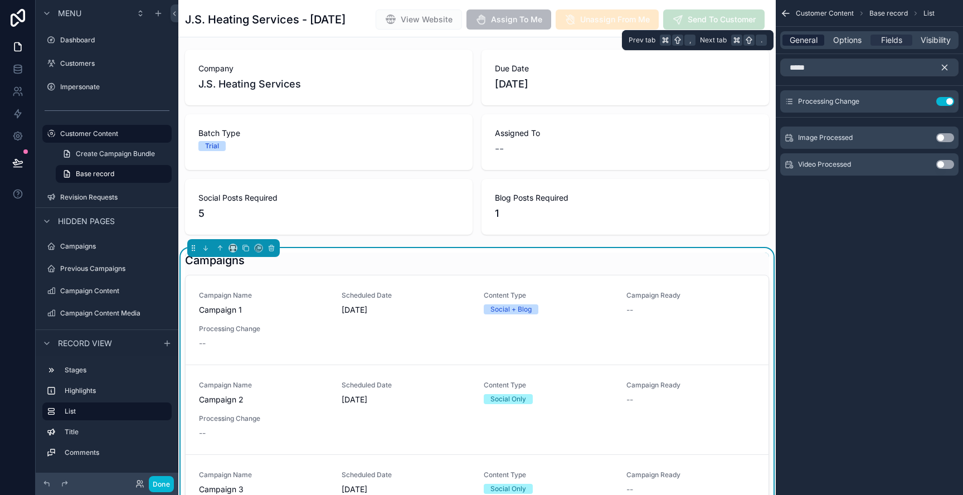
click at [807, 39] on span "General" at bounding box center [804, 40] width 28 height 11
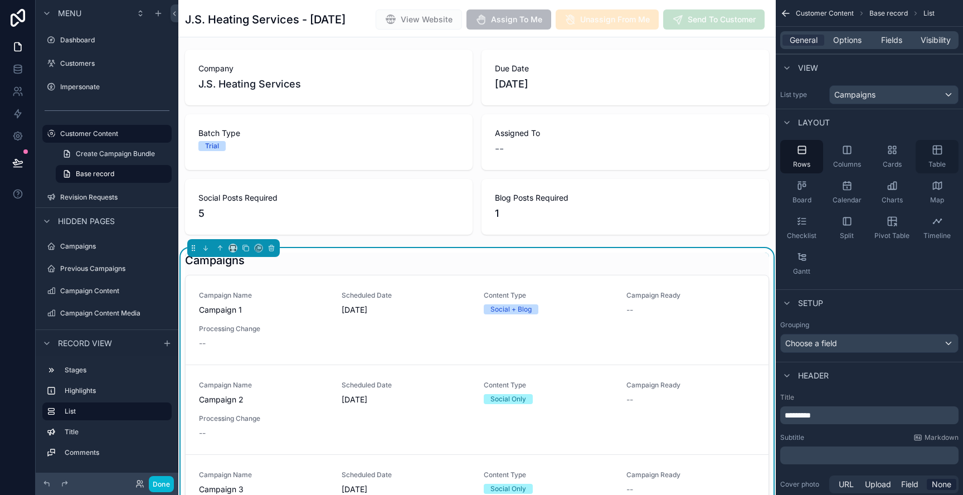
click at [935, 157] on div "Table" at bounding box center [937, 156] width 43 height 33
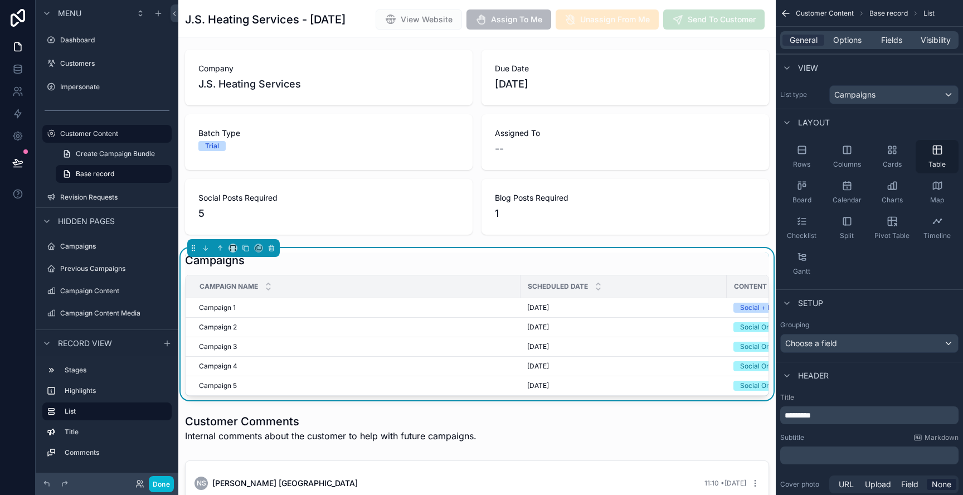
drag, startPoint x: 809, startPoint y: 160, endPoint x: 927, endPoint y: 157, distance: 118.2
click at [809, 160] on span "Rows" at bounding box center [801, 164] width 17 height 9
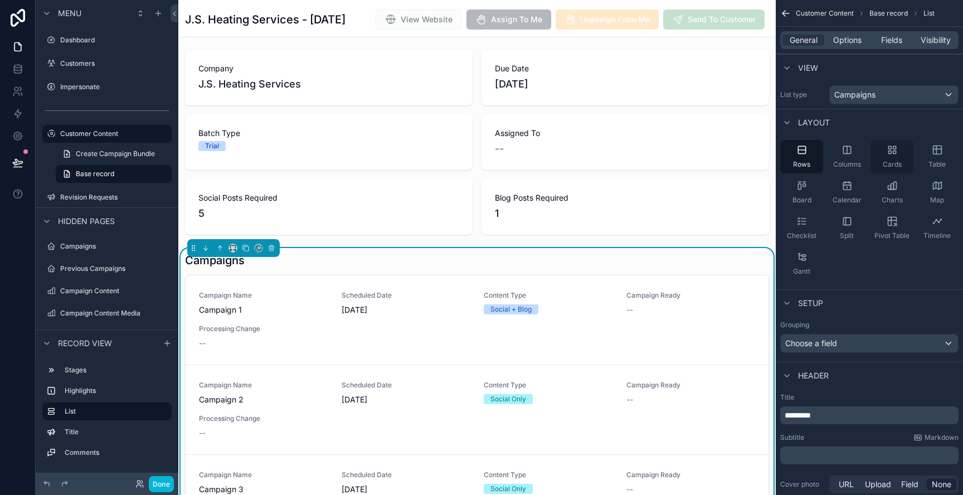
drag, startPoint x: 944, startPoint y: 156, endPoint x: 892, endPoint y: 164, distance: 52.6
click at [944, 156] on div "Table" at bounding box center [937, 156] width 43 height 33
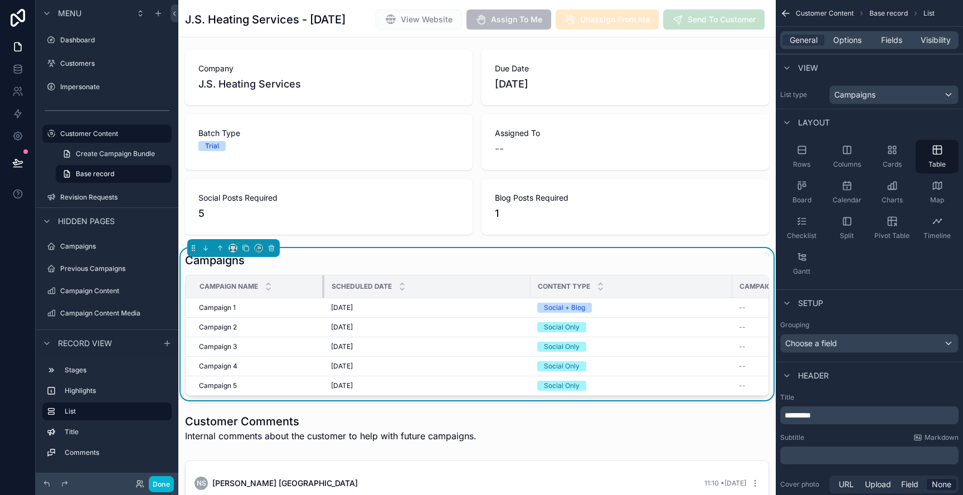
drag, startPoint x: 513, startPoint y: 312, endPoint x: 430, endPoint y: 317, distance: 82.7
click at [328, 298] on tr "Campaign Name Scheduled Date Content Type Campaign Ready Processing Change" at bounding box center [546, 286] width 721 height 23
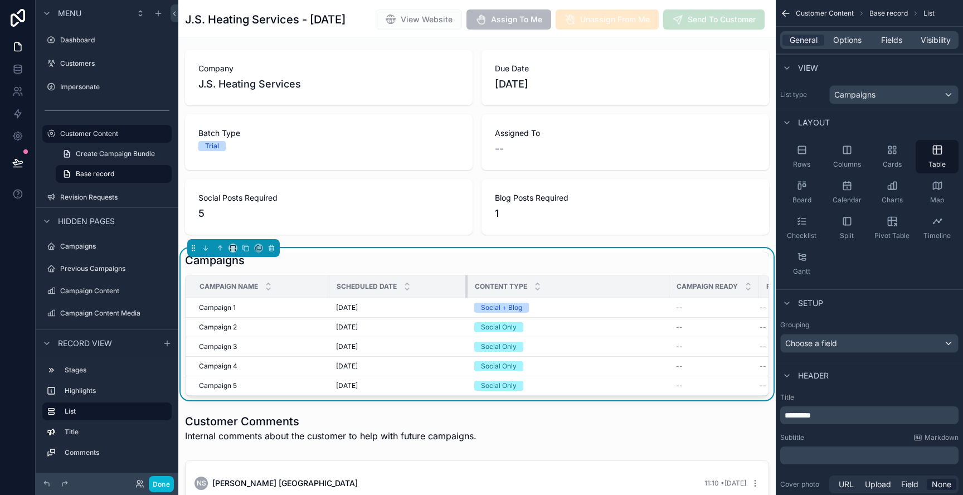
drag, startPoint x: 534, startPoint y: 312, endPoint x: 566, endPoint y: 319, distance: 32.5
click at [467, 298] on div "scrollable content" at bounding box center [467, 286] width 4 height 22
drag, startPoint x: 669, startPoint y: 309, endPoint x: 588, endPoint y: 317, distance: 81.8
click at [588, 298] on div "scrollable content" at bounding box center [588, 286] width 4 height 22
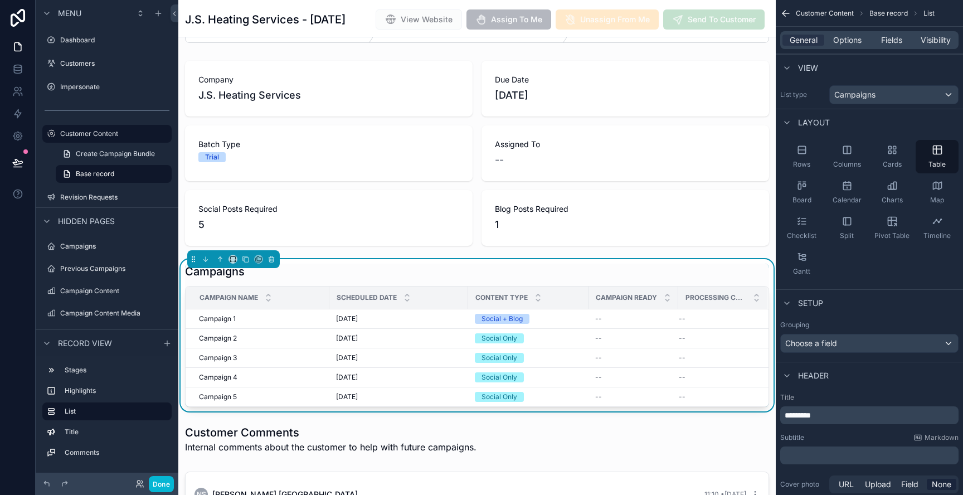
scroll to position [30, 0]
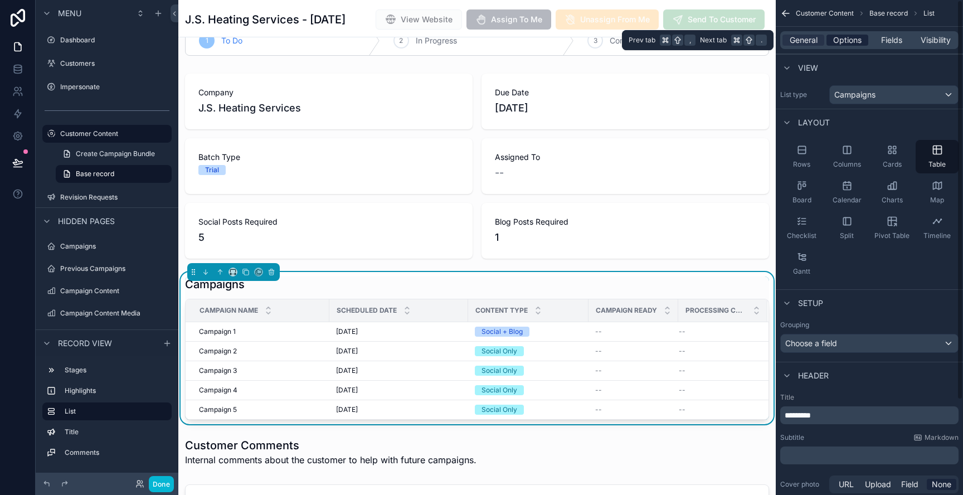
click at [840, 40] on span "Options" at bounding box center [847, 40] width 28 height 11
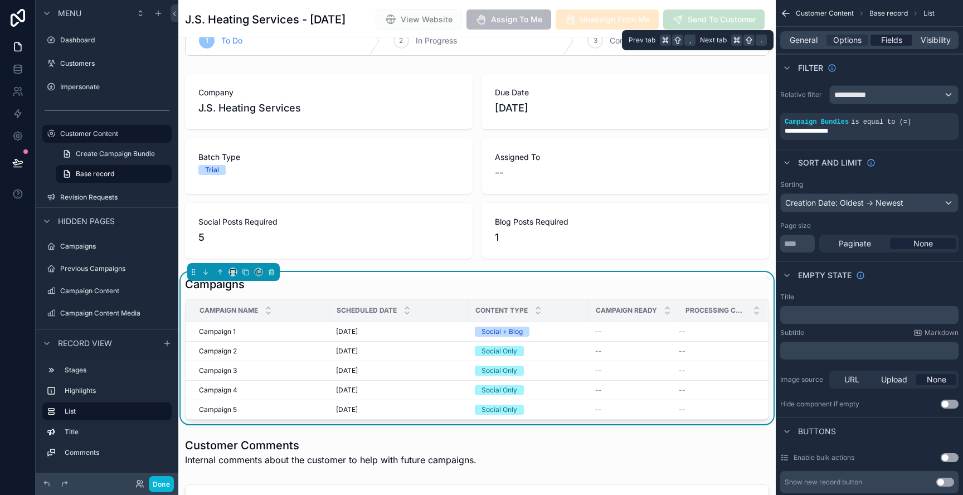
click at [895, 41] on span "Fields" at bounding box center [891, 40] width 21 height 11
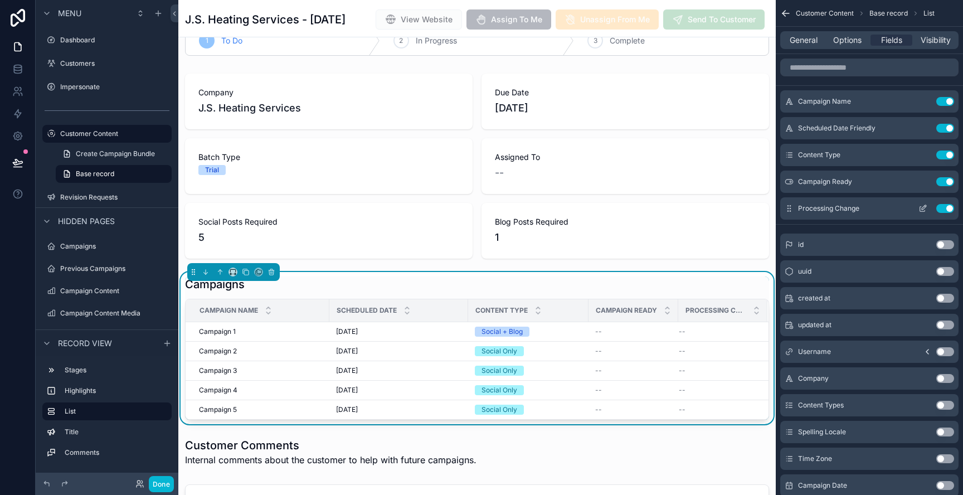
click at [923, 212] on icon "scrollable content" at bounding box center [923, 208] width 9 height 9
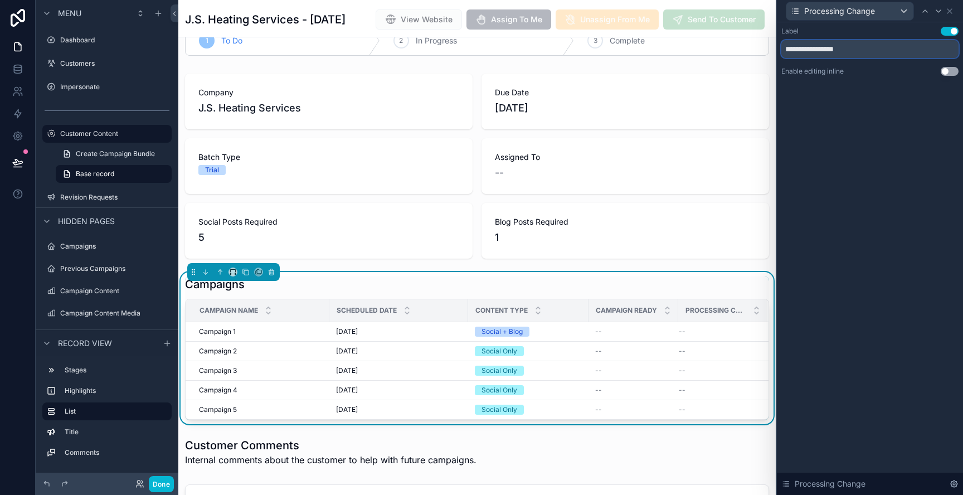
drag, startPoint x: 867, startPoint y: 50, endPoint x: 783, endPoint y: 50, distance: 84.2
click at [783, 50] on input "**********" at bounding box center [870, 49] width 177 height 18
type input "******"
click at [945, 197] on div "Label Use setting ****** Enable editing inline Use setting Processing Change" at bounding box center [870, 258] width 186 height 473
click at [953, 11] on icon at bounding box center [949, 11] width 9 height 9
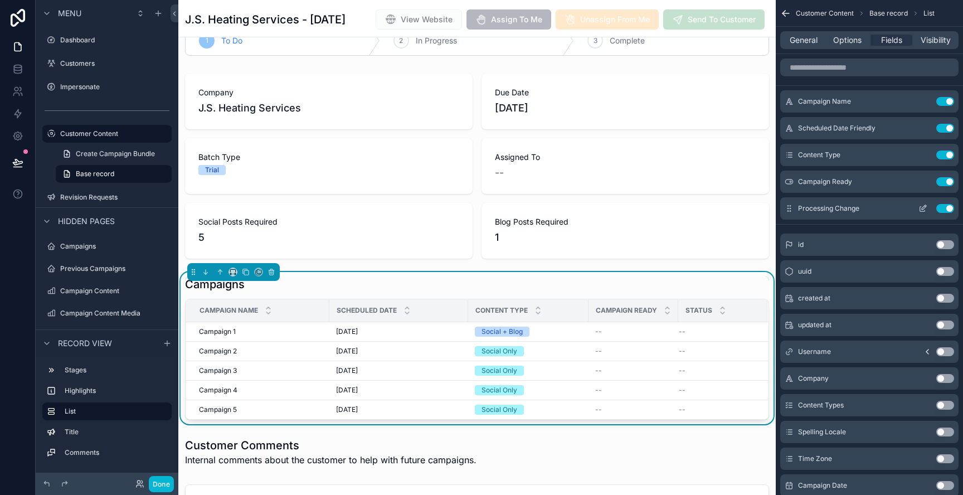
click at [925, 210] on icon "scrollable content" at bounding box center [922, 209] width 5 height 5
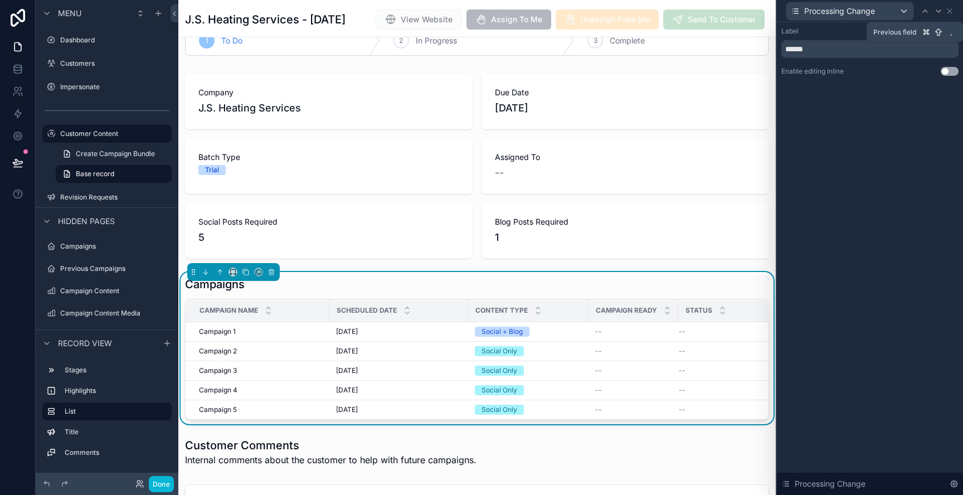
click at [927, 12] on icon at bounding box center [925, 11] width 9 height 9
click at [947, 11] on icon at bounding box center [949, 11] width 9 height 9
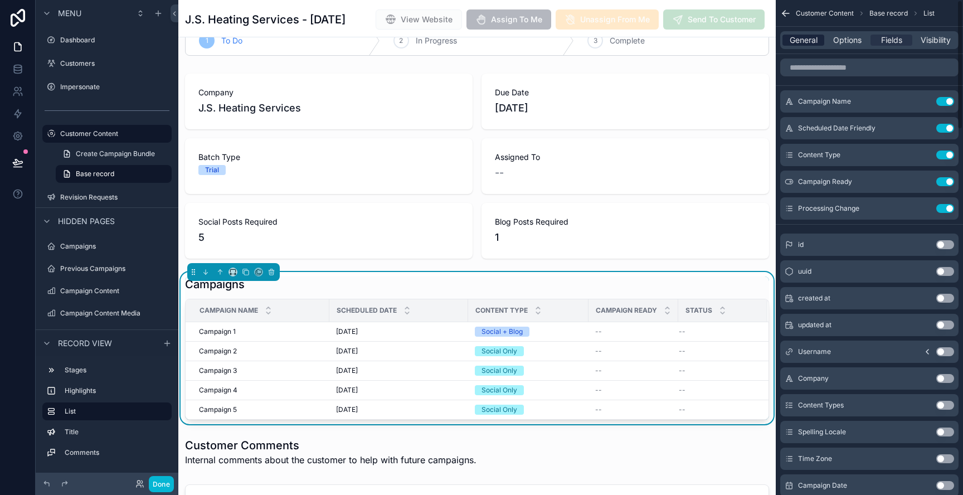
click at [805, 38] on span "General" at bounding box center [804, 40] width 28 height 11
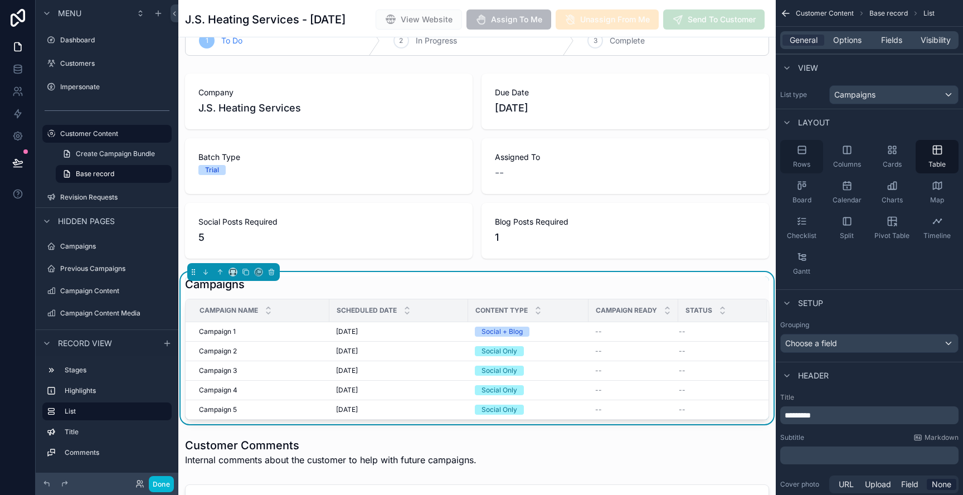
click at [808, 158] on div "Rows" at bounding box center [801, 156] width 43 height 33
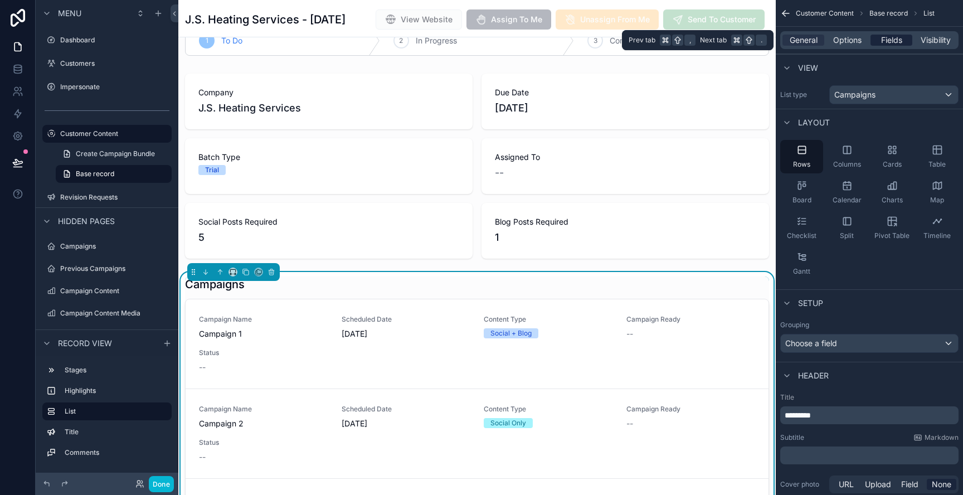
click at [895, 42] on span "Fields" at bounding box center [891, 40] width 21 height 11
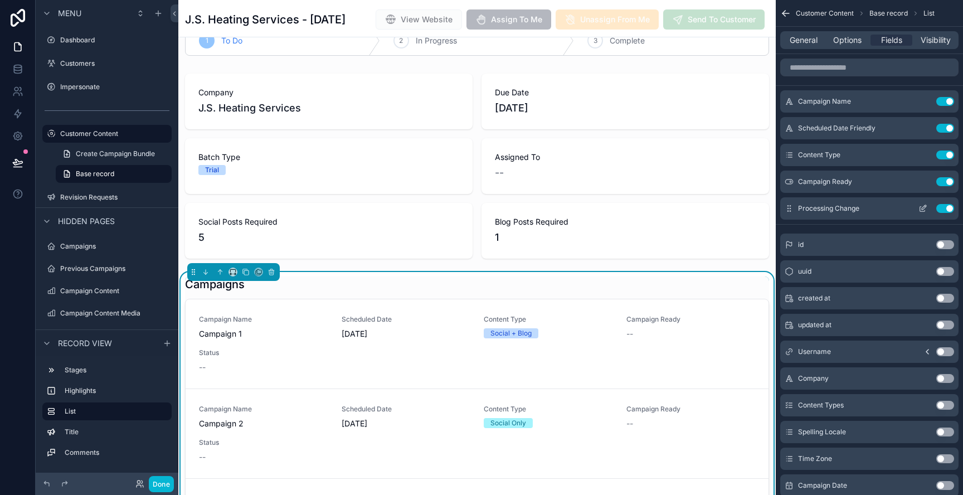
click at [924, 207] on icon "scrollable content" at bounding box center [924, 207] width 4 height 4
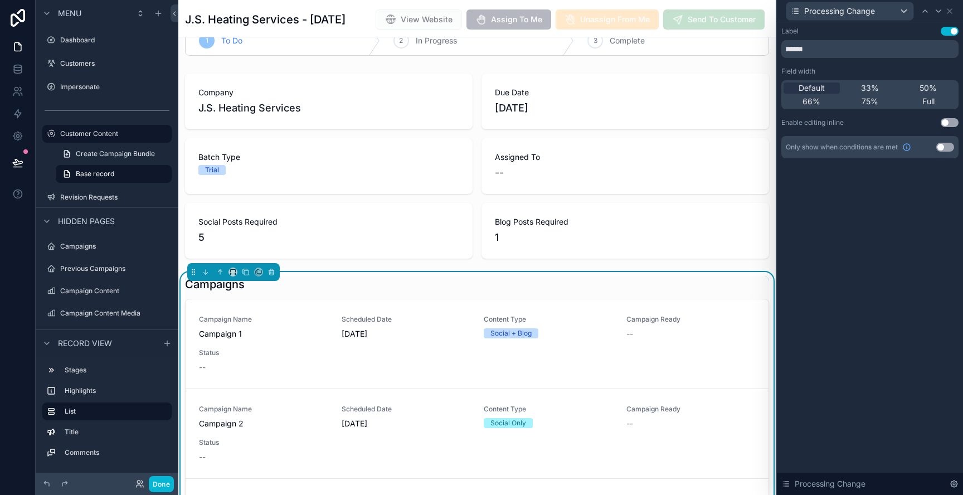
drag, startPoint x: 951, startPoint y: 148, endPoint x: 927, endPoint y: 157, distance: 25.8
click at [951, 148] on button "Use setting" at bounding box center [946, 147] width 18 height 9
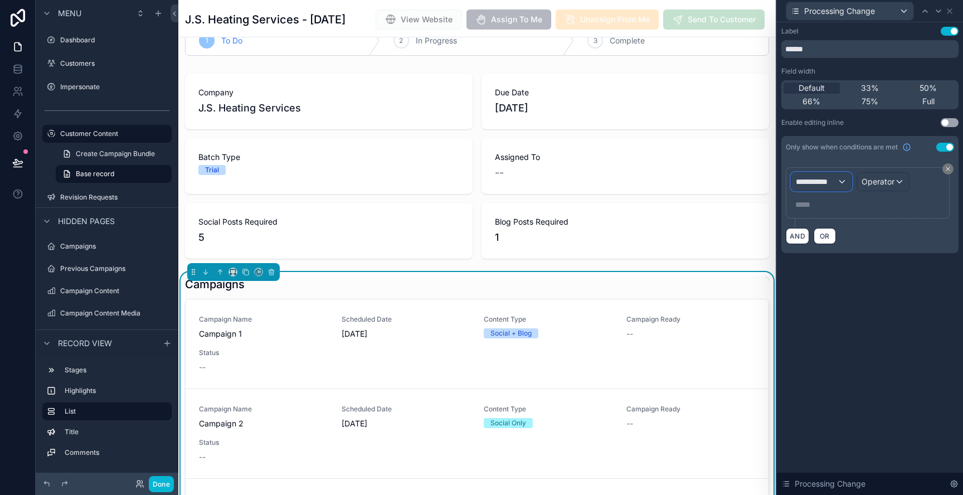
click at [833, 185] on span "**********" at bounding box center [816, 181] width 41 height 11
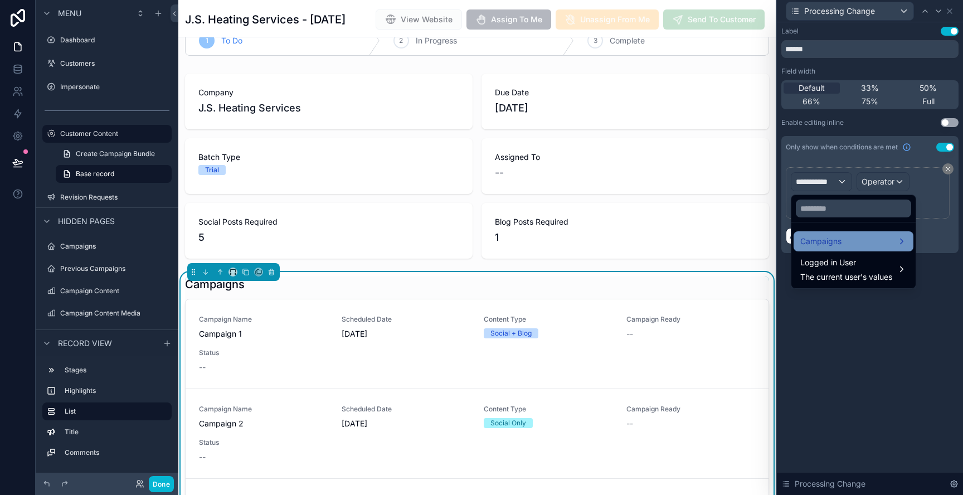
click at [865, 241] on div "Campaigns" at bounding box center [853, 241] width 106 height 13
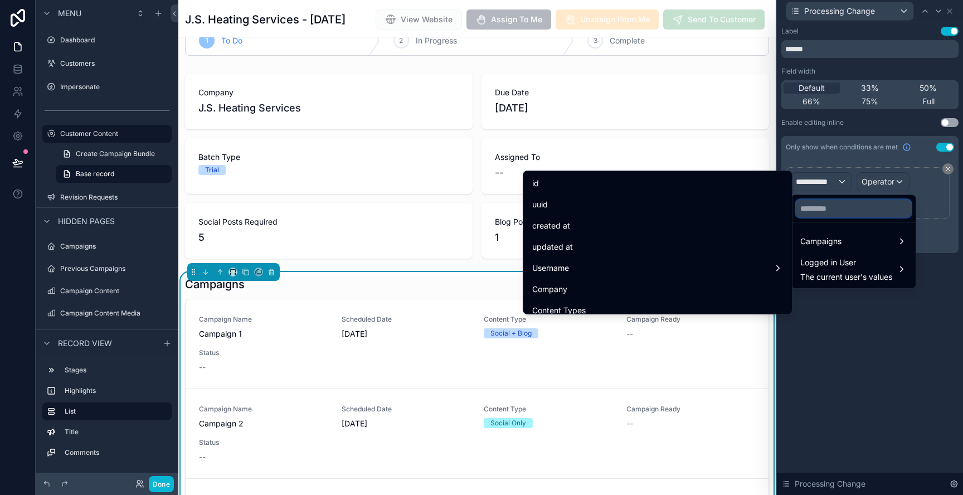
click at [840, 208] on input "text" at bounding box center [853, 209] width 115 height 18
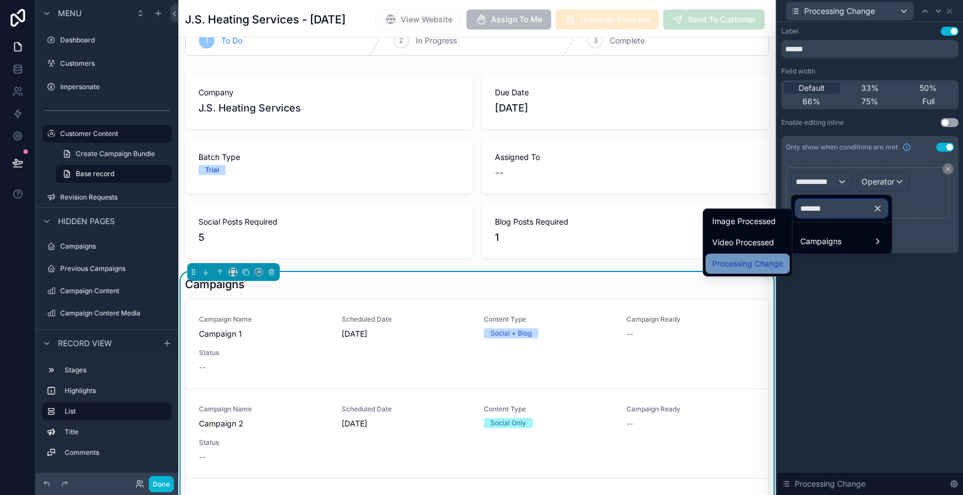
type input "*******"
click at [770, 266] on span "Processing Change" at bounding box center [747, 263] width 71 height 13
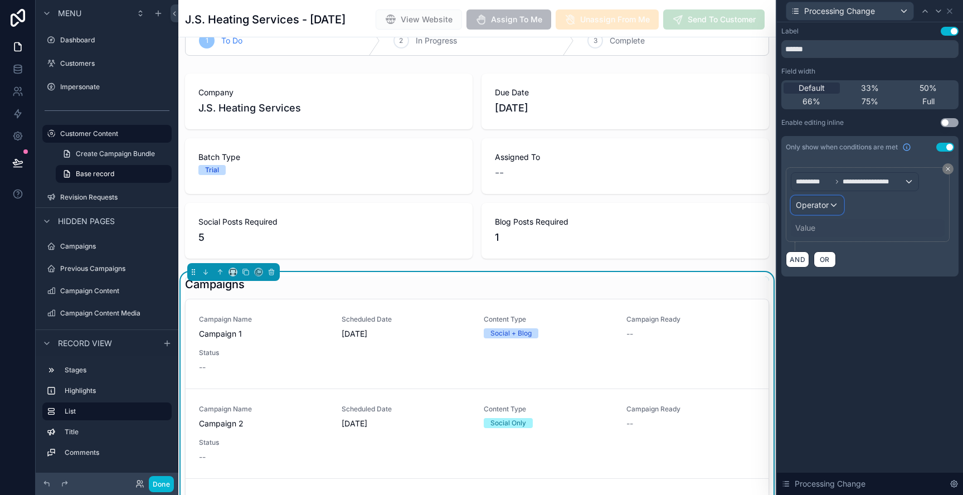
click at [818, 206] on span "Operator" at bounding box center [812, 204] width 33 height 9
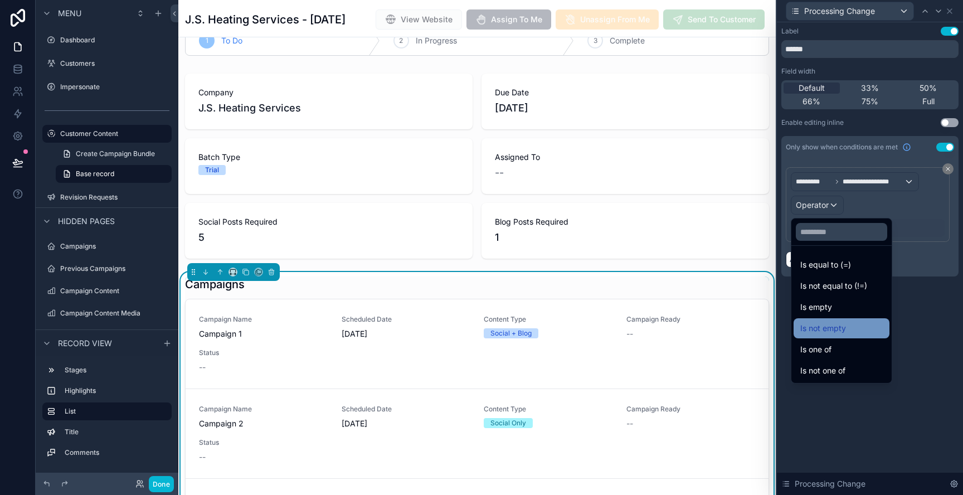
click at [844, 328] on span "Is not empty" at bounding box center [823, 328] width 46 height 13
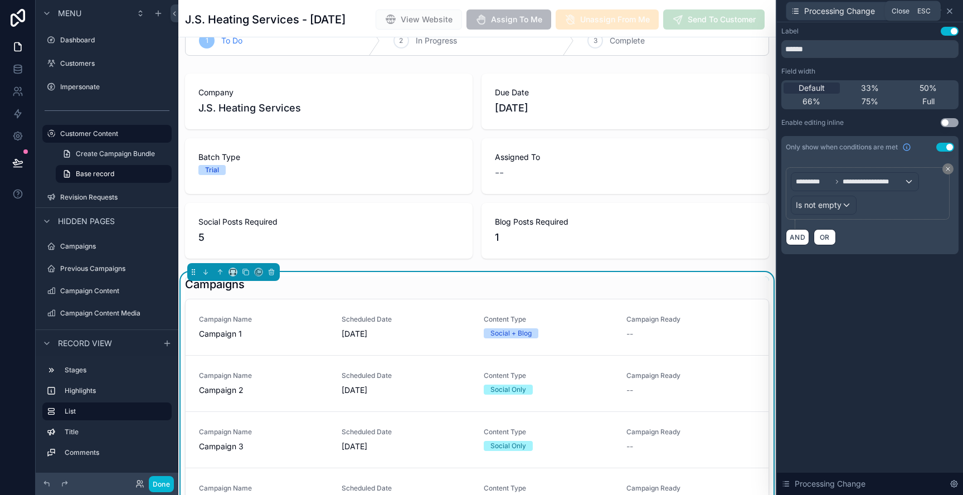
click at [952, 12] on icon at bounding box center [949, 11] width 9 height 9
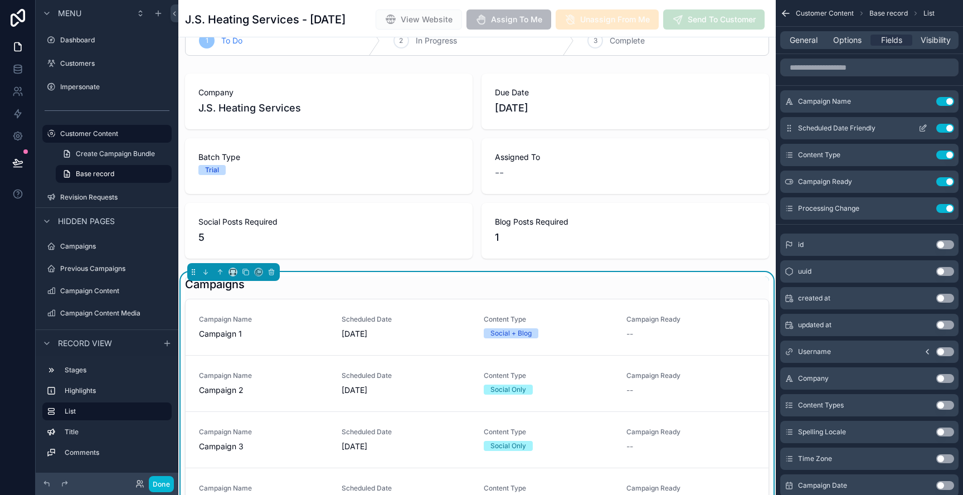
scroll to position [0, 0]
click at [925, 99] on icon "scrollable content" at bounding box center [925, 99] width 1 height 1
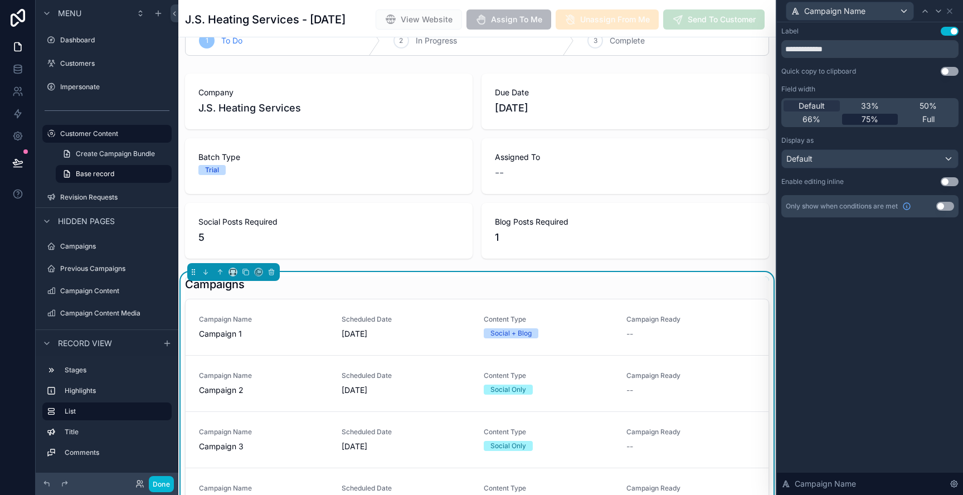
click at [880, 120] on div "75%" at bounding box center [870, 119] width 56 height 11
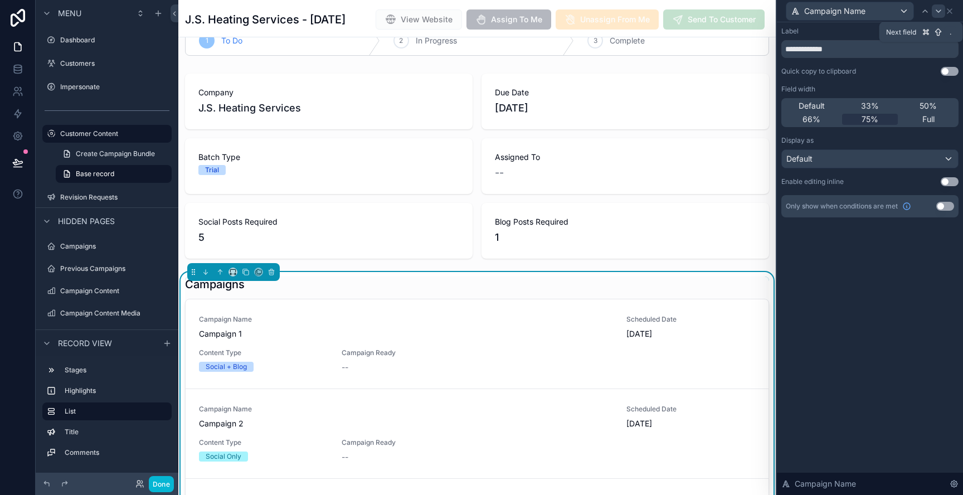
click at [938, 9] on icon at bounding box center [938, 11] width 9 height 9
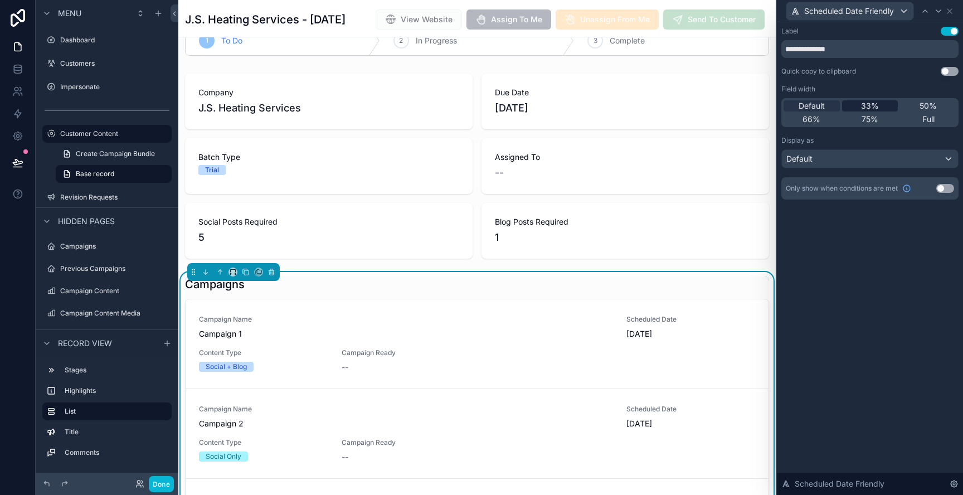
click at [877, 109] on span "33%" at bounding box center [870, 105] width 18 height 11
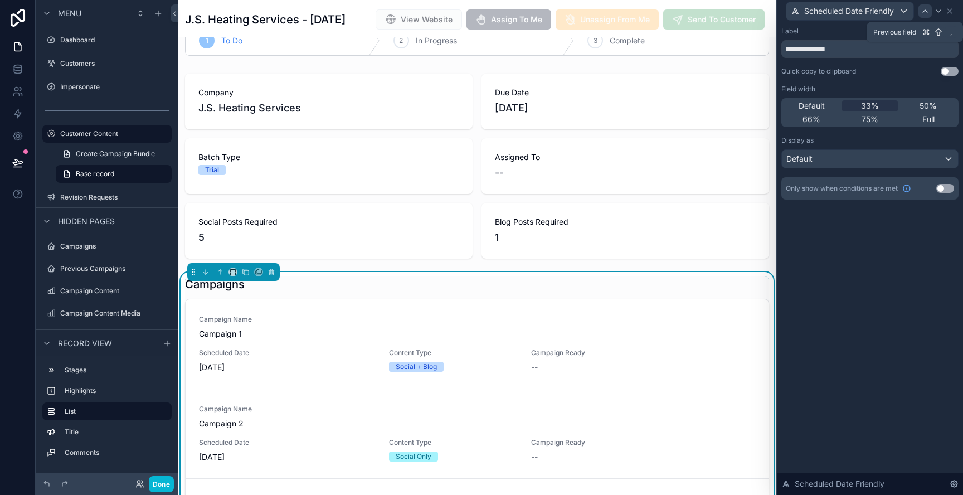
click at [924, 12] on icon at bounding box center [925, 11] width 9 height 9
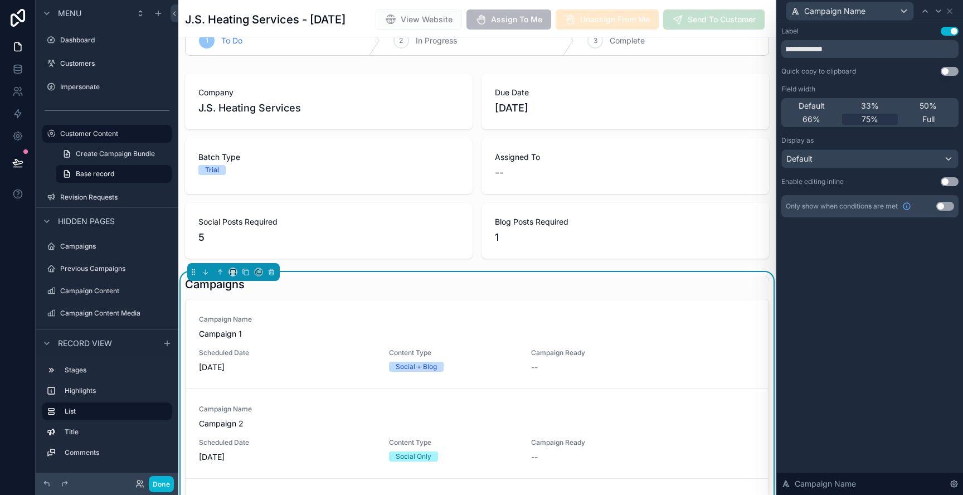
drag, startPoint x: 803, startPoint y: 120, endPoint x: 885, endPoint y: 94, distance: 85.9
click at [803, 120] on div "66%" at bounding box center [812, 119] width 56 height 11
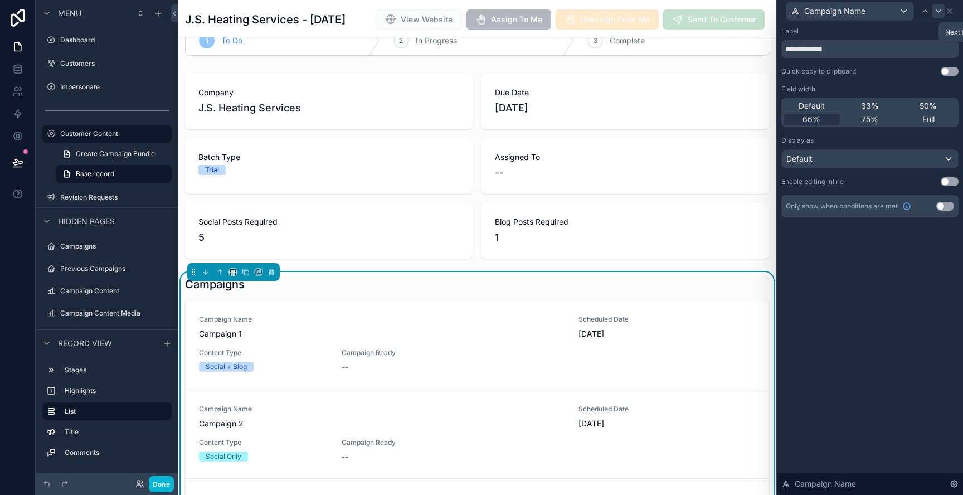
click at [939, 12] on icon at bounding box center [939, 11] width 4 height 2
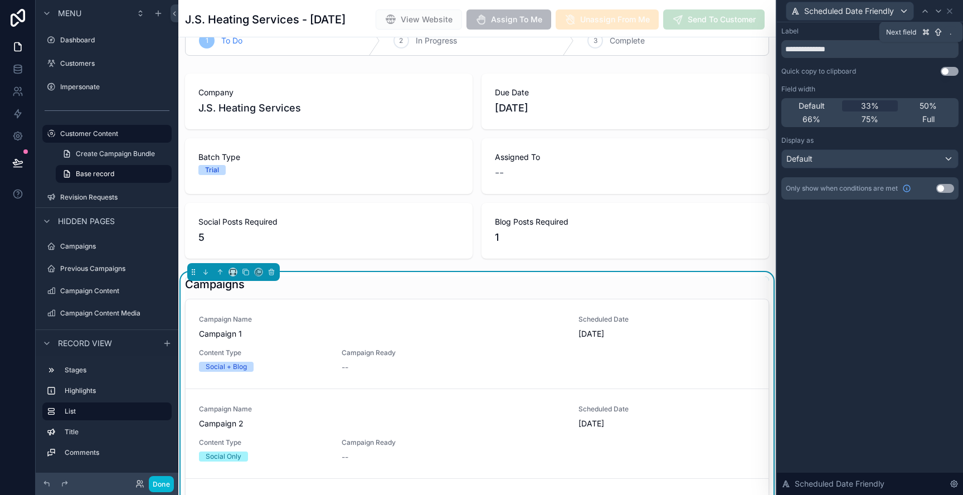
click at [939, 12] on icon at bounding box center [939, 11] width 4 height 2
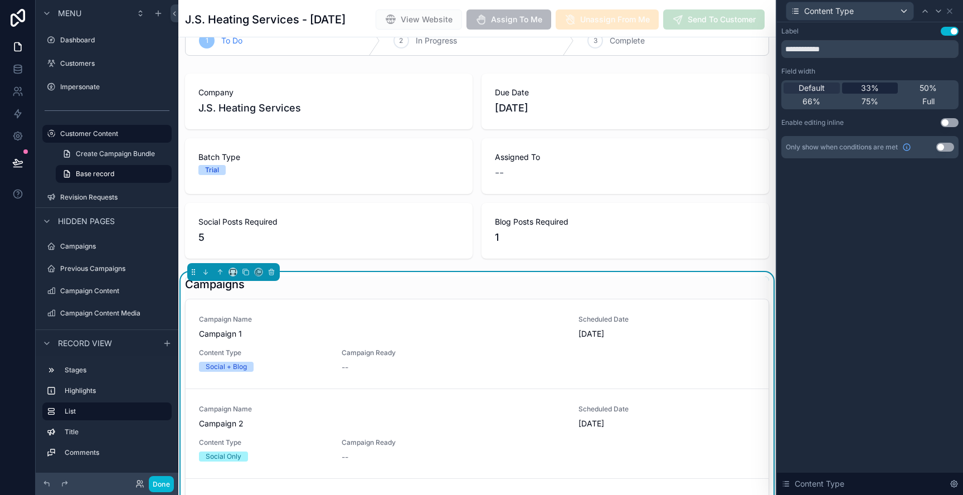
click at [869, 87] on span "33%" at bounding box center [870, 88] width 18 height 11
click at [940, 11] on icon at bounding box center [939, 11] width 4 height 2
drag, startPoint x: 880, startPoint y: 89, endPoint x: 930, endPoint y: 42, distance: 69.4
click at [880, 89] on div "33%" at bounding box center [870, 88] width 56 height 11
click at [939, 12] on icon at bounding box center [938, 11] width 9 height 9
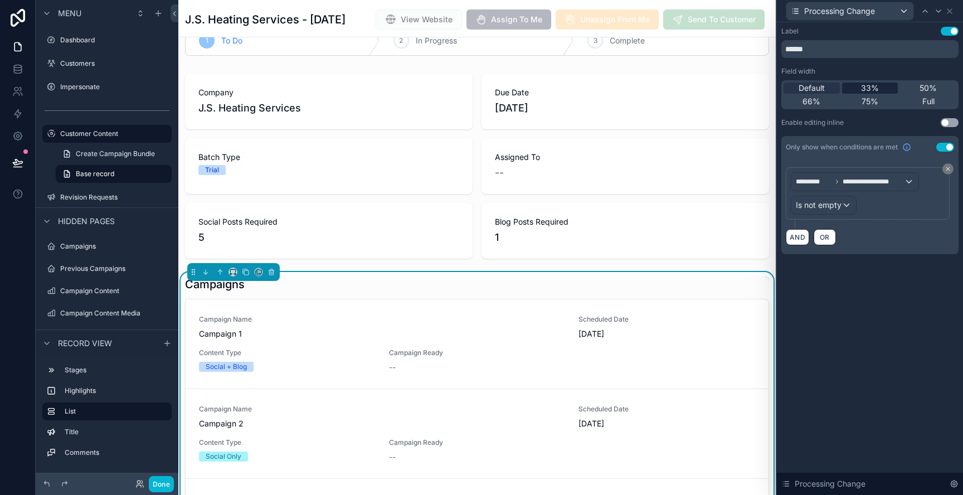
click at [876, 90] on span "33%" at bounding box center [870, 88] width 18 height 11
drag, startPoint x: 952, startPoint y: 11, endPoint x: 945, endPoint y: 8, distance: 8.0
click at [951, 11] on icon at bounding box center [949, 11] width 9 height 9
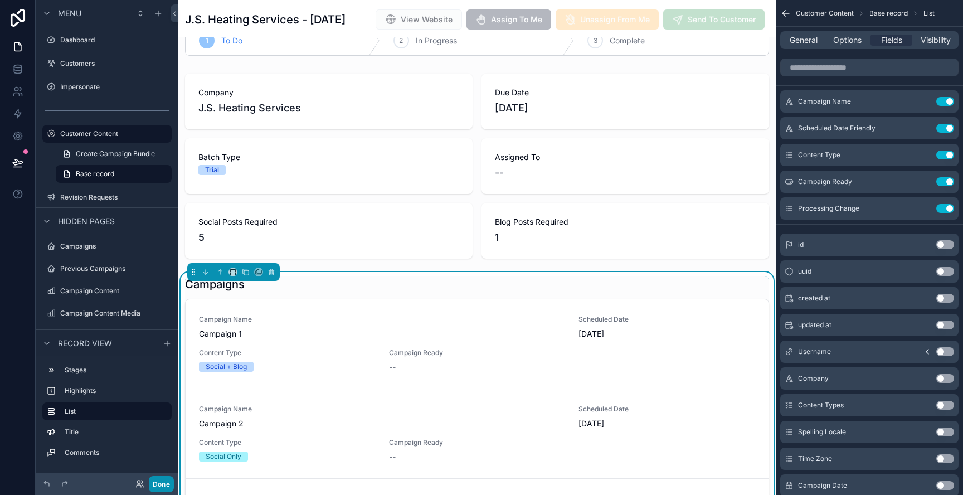
click at [167, 485] on button "Done" at bounding box center [161, 484] width 25 height 16
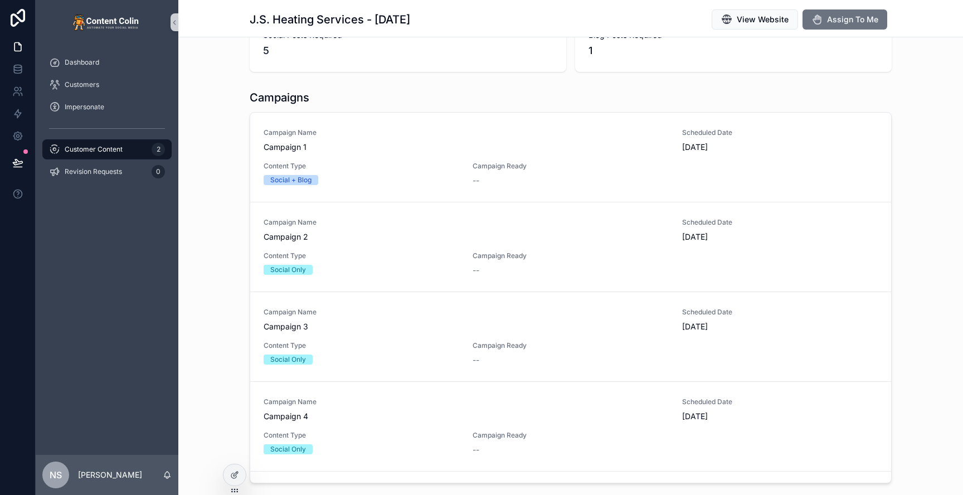
scroll to position [215, 0]
click at [239, 473] on div at bounding box center [235, 474] width 22 height 21
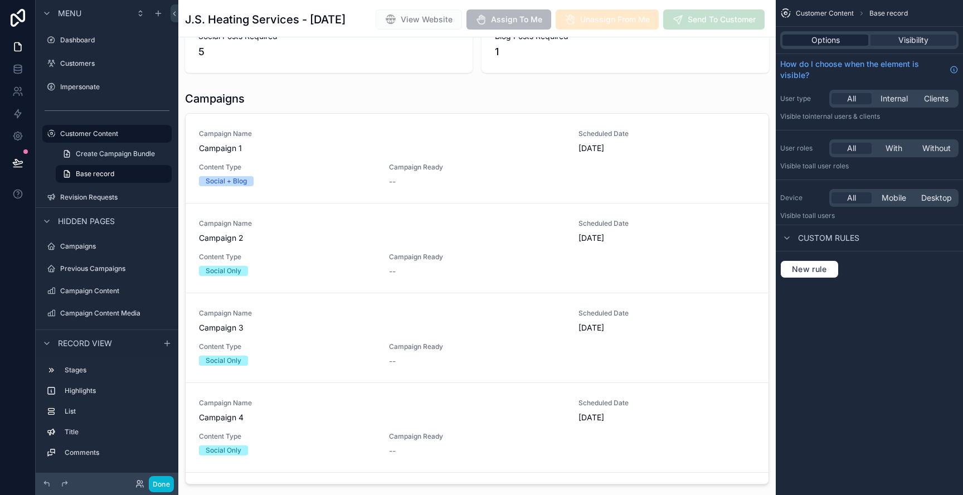
click at [831, 41] on span "Options" at bounding box center [826, 40] width 28 height 11
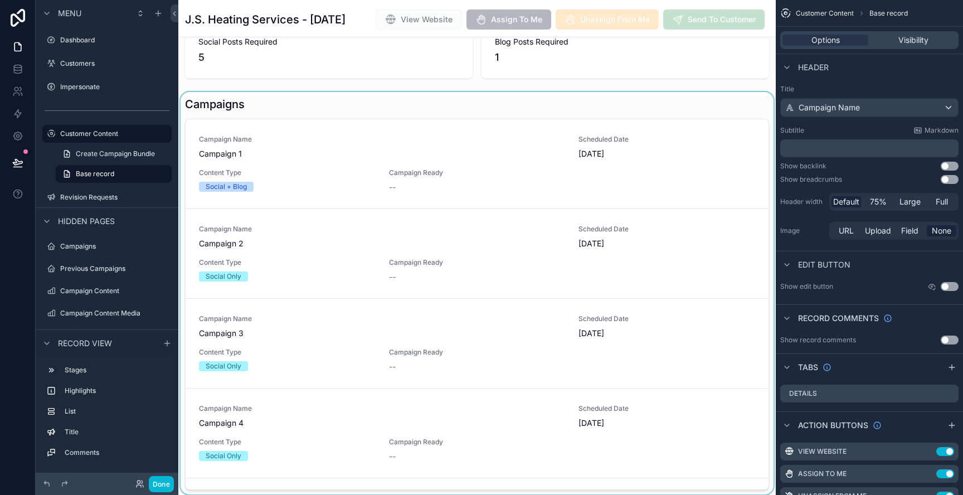
click at [576, 125] on div "scrollable content" at bounding box center [477, 293] width 598 height 402
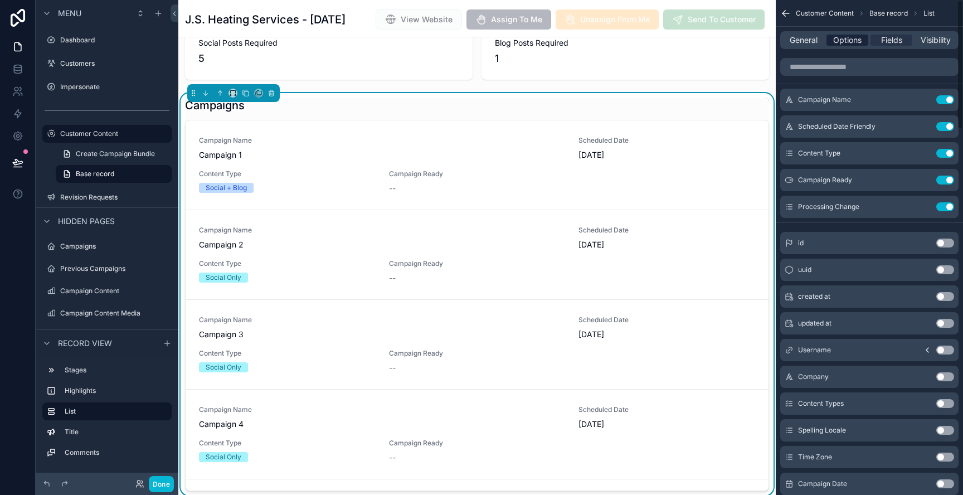
click at [840, 42] on span "Options" at bounding box center [847, 40] width 28 height 11
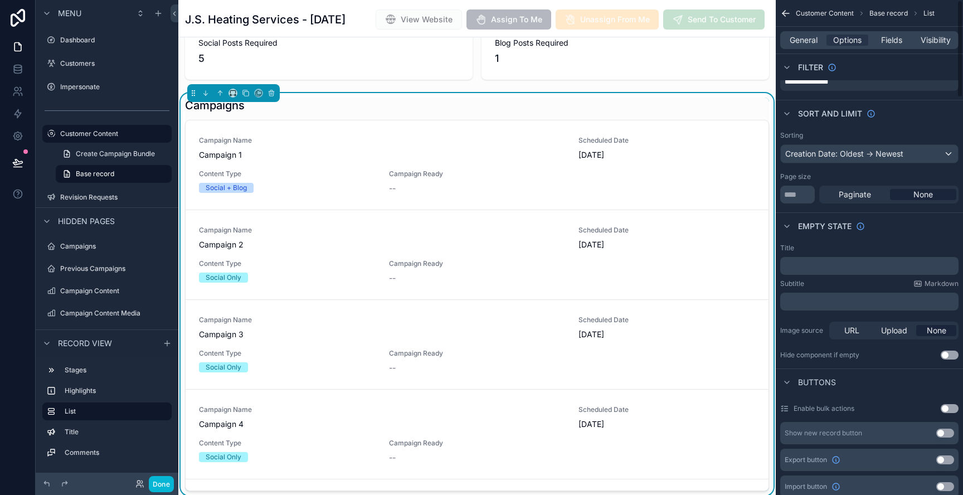
scroll to position [0, 0]
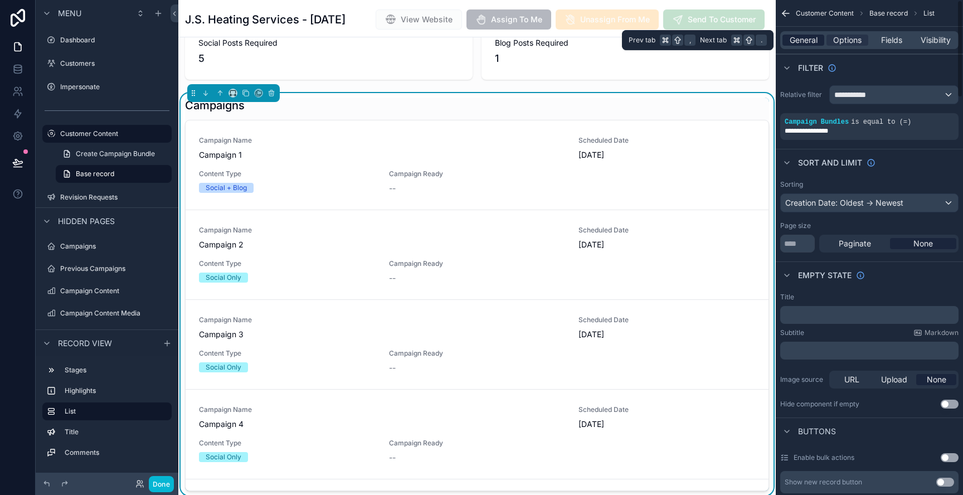
click at [812, 45] on span "General" at bounding box center [804, 40] width 28 height 11
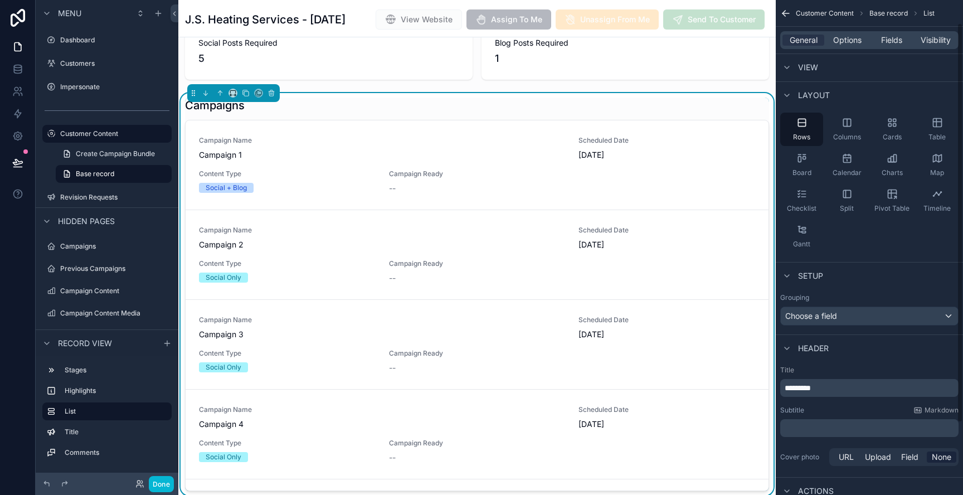
scroll to position [32, 0]
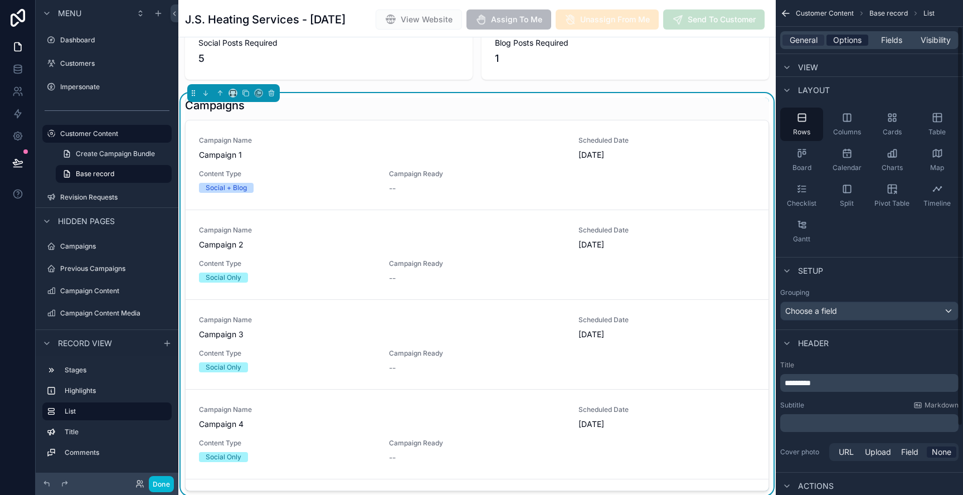
click at [853, 41] on span "Options" at bounding box center [847, 40] width 28 height 11
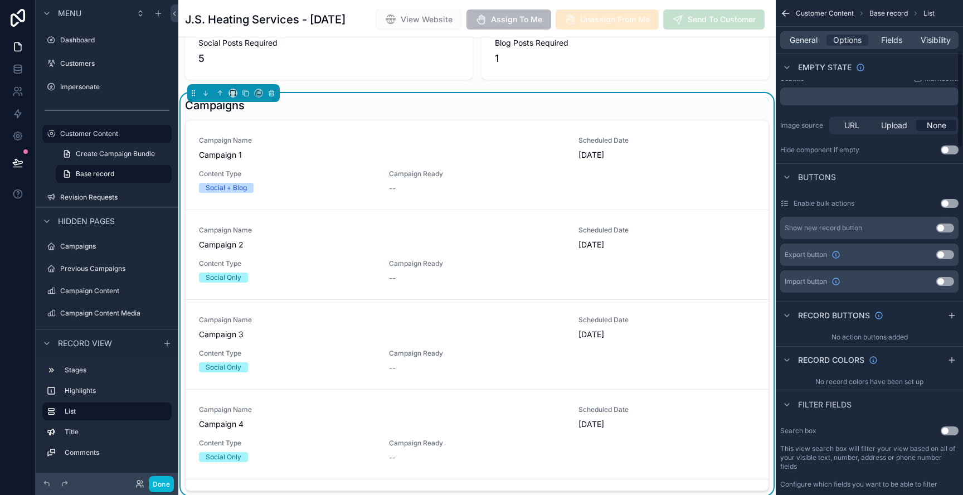
scroll to position [255, 0]
click at [953, 362] on icon "scrollable content" at bounding box center [952, 359] width 9 height 9
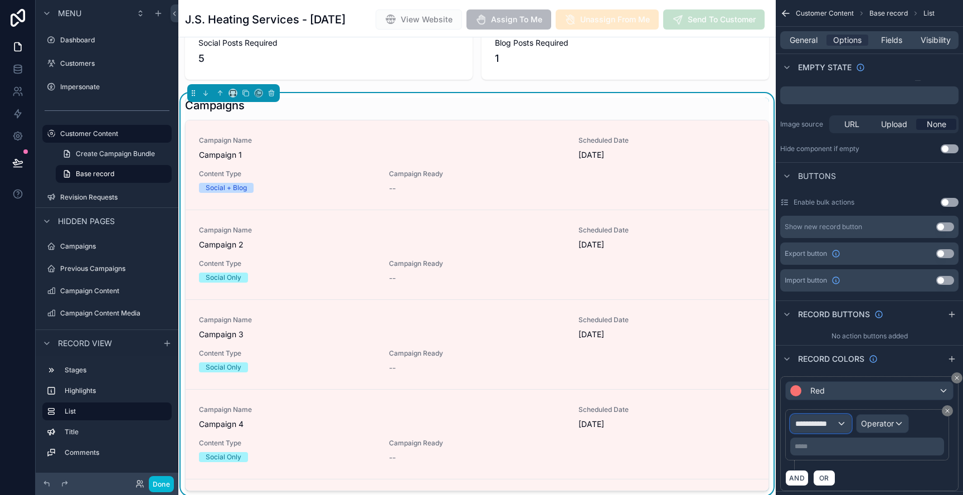
click at [828, 422] on span "**********" at bounding box center [815, 423] width 41 height 11
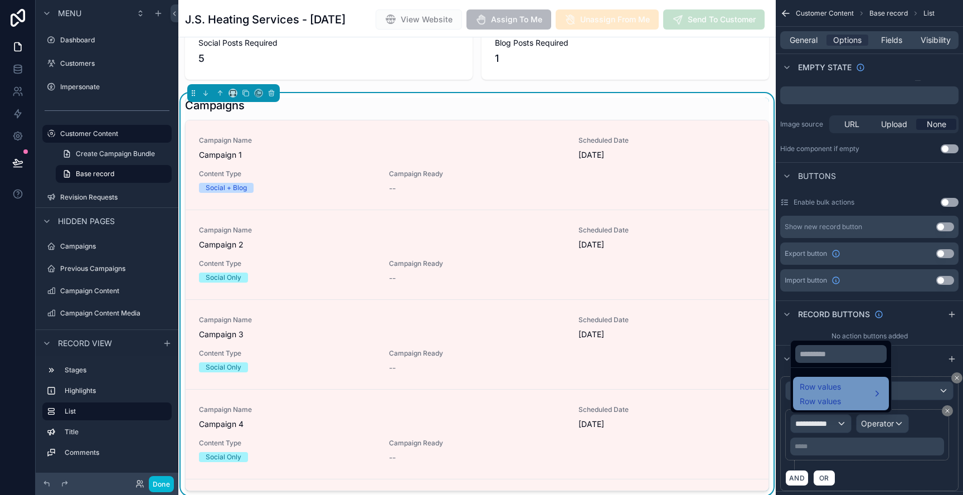
click at [831, 397] on span "Row values" at bounding box center [820, 401] width 41 height 11
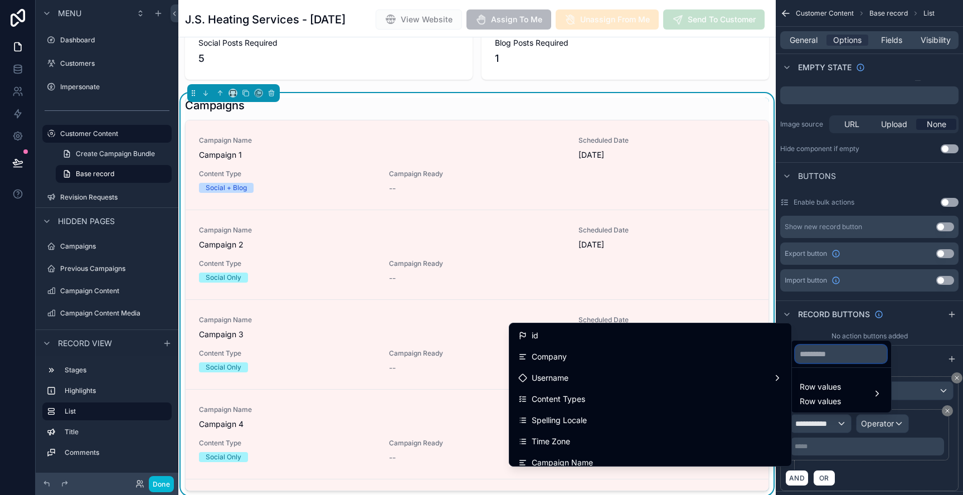
click at [857, 357] on input "text" at bounding box center [840, 354] width 91 height 18
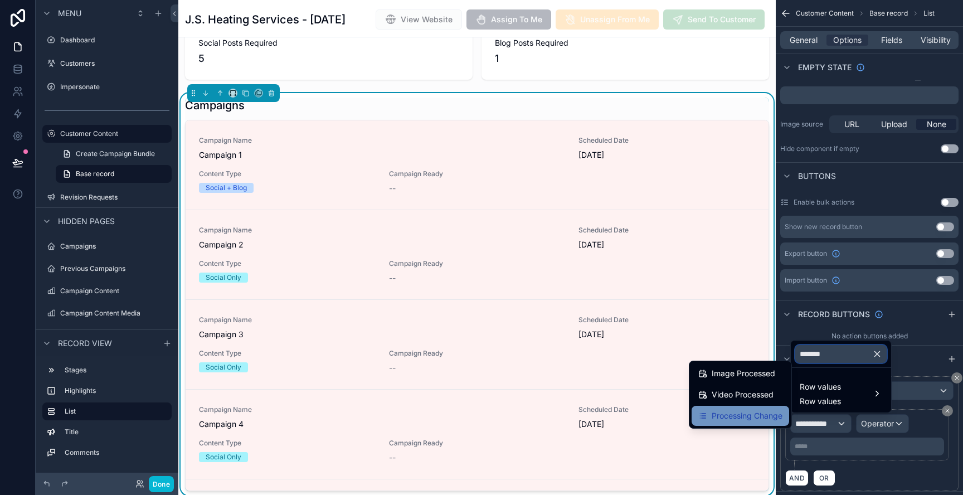
type input "*******"
click at [767, 415] on span "Processing Change" at bounding box center [747, 415] width 71 height 13
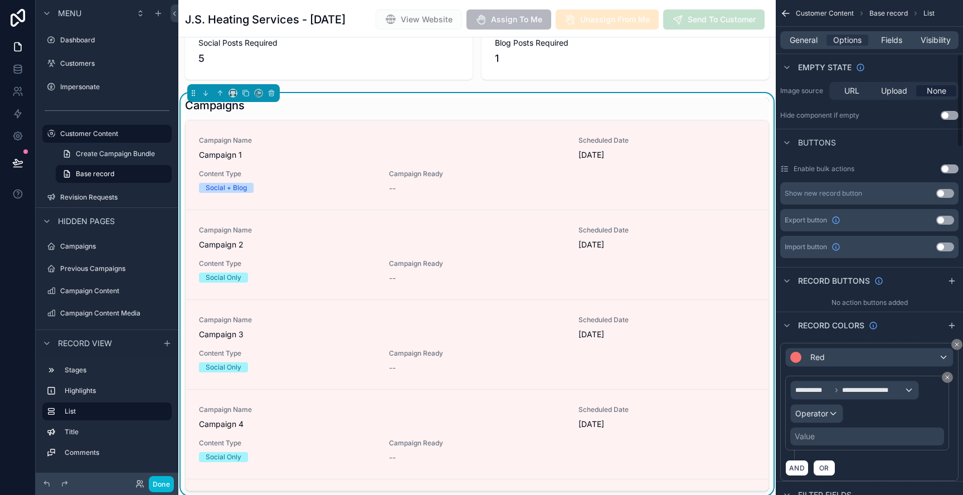
scroll to position [274, 0]
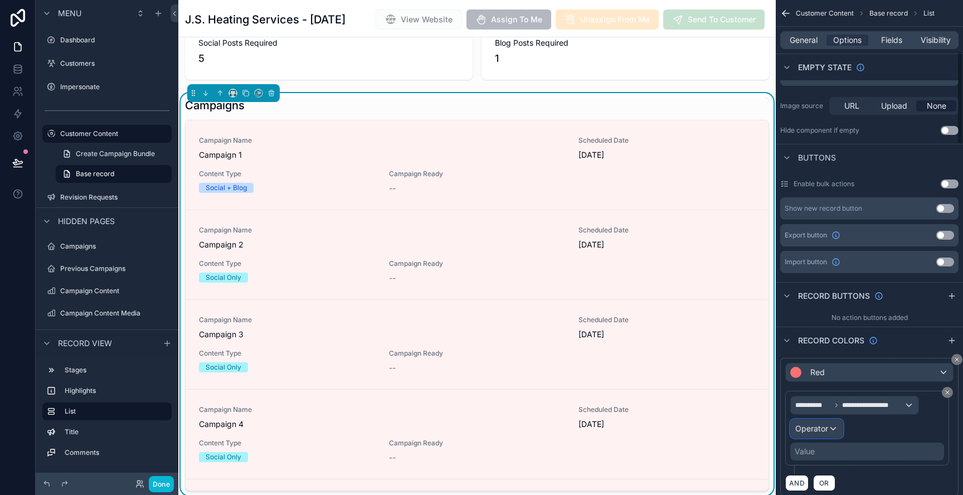
click at [826, 429] on span "Operator" at bounding box center [811, 428] width 33 height 9
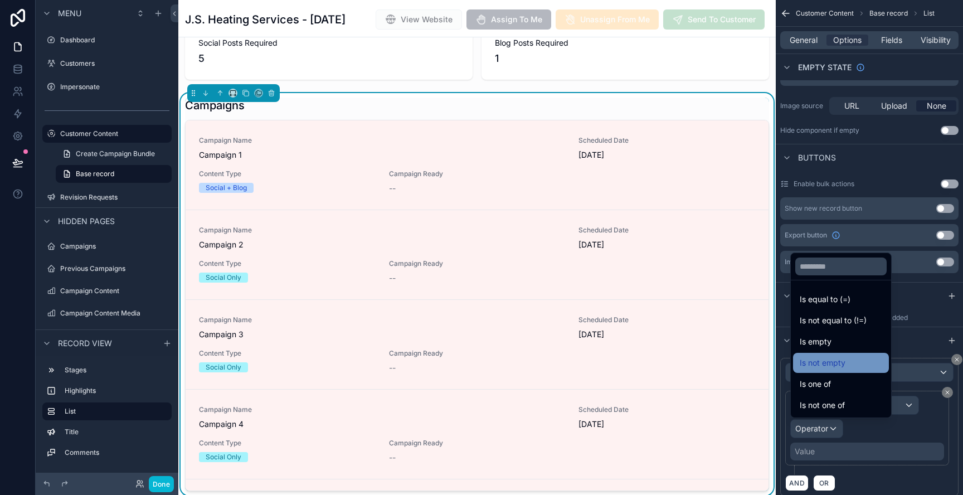
click at [852, 360] on div "Is not empty" at bounding box center [841, 362] width 83 height 13
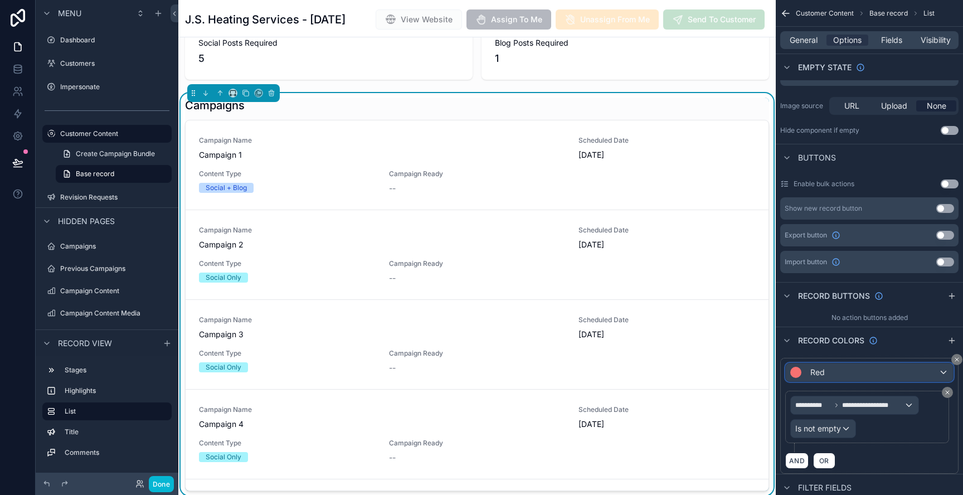
click at [834, 371] on div "Red" at bounding box center [869, 372] width 167 height 18
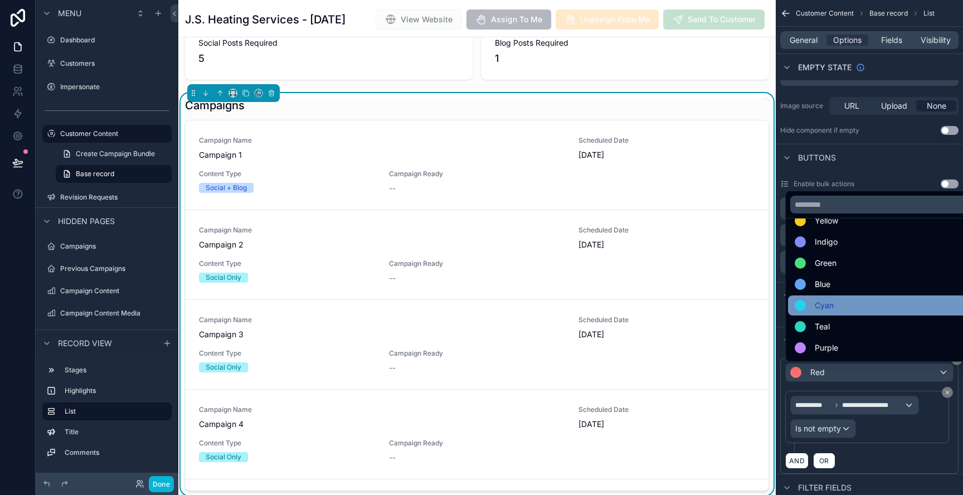
scroll to position [59, 0]
click at [842, 288] on div "Blue" at bounding box center [882, 284] width 175 height 13
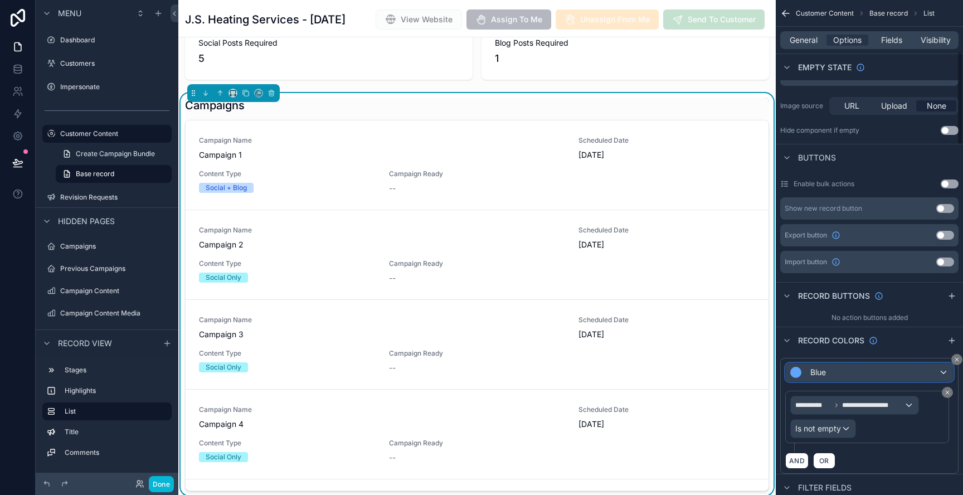
click at [867, 372] on div "Blue" at bounding box center [869, 372] width 167 height 18
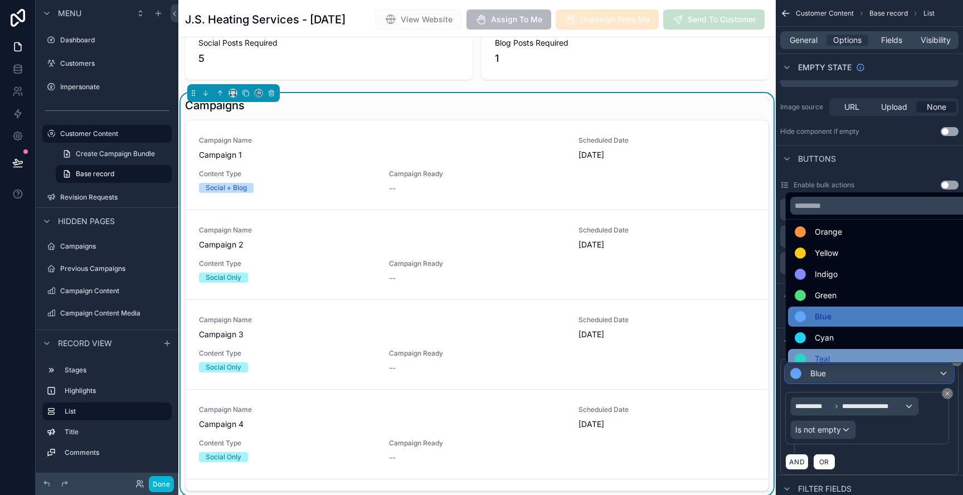
scroll to position [37, 0]
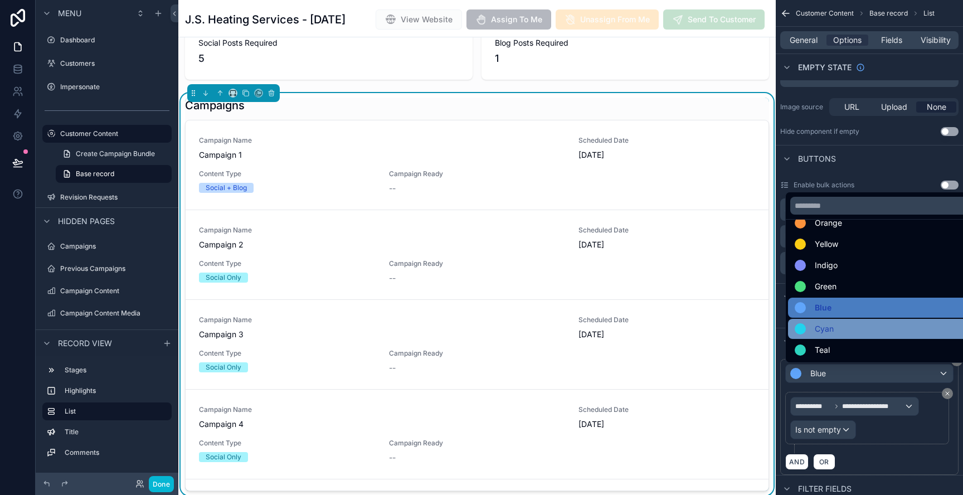
click at [841, 331] on div "Cyan" at bounding box center [882, 328] width 175 height 13
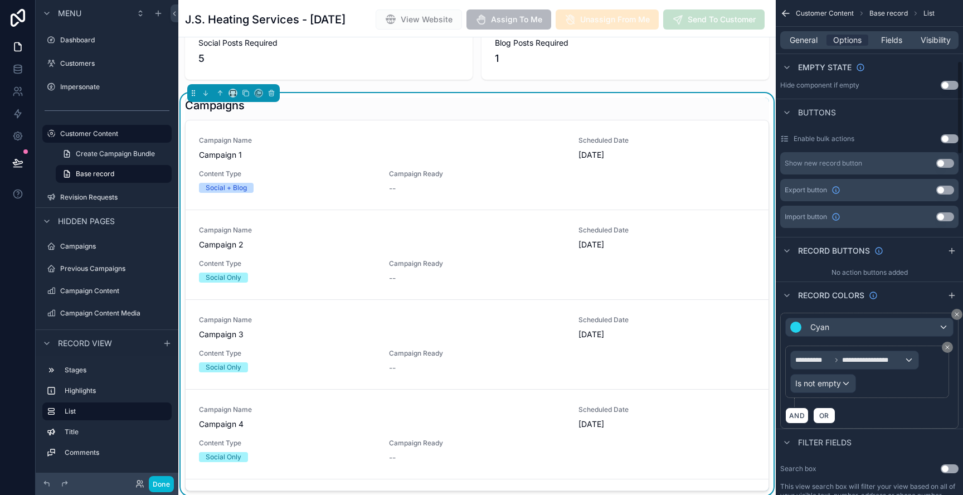
scroll to position [320, 0]
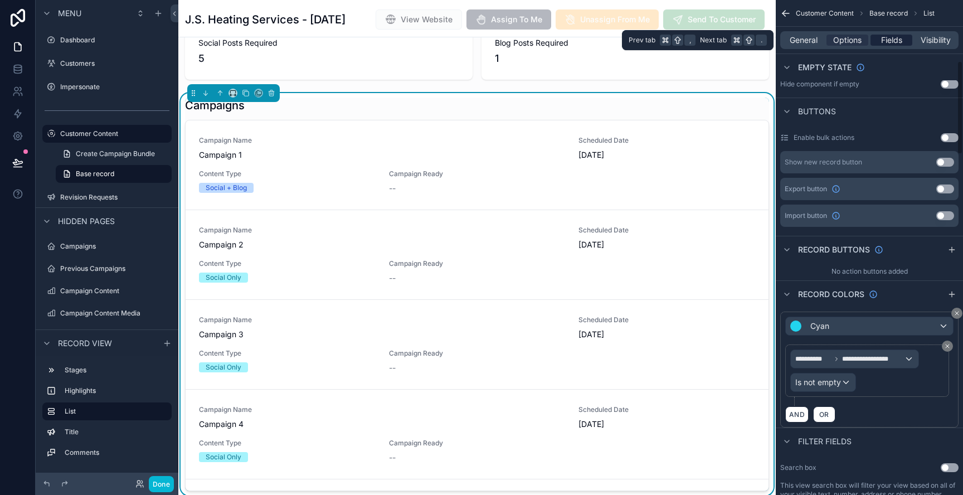
click at [884, 38] on span "Fields" at bounding box center [891, 40] width 21 height 11
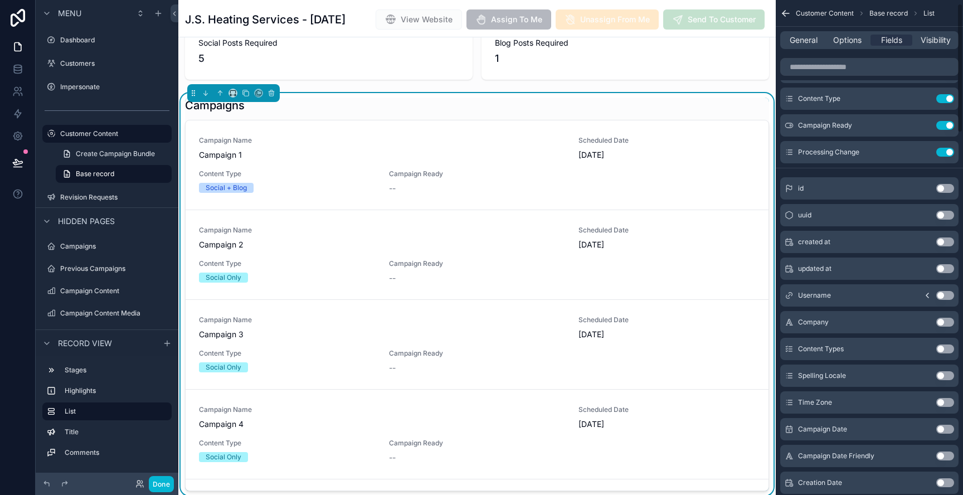
scroll to position [0, 0]
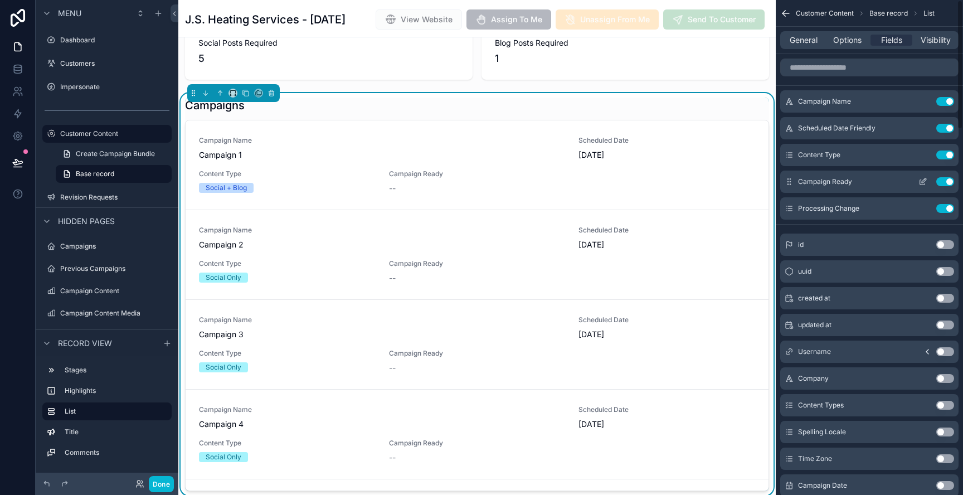
click at [923, 182] on icon "scrollable content" at bounding box center [923, 181] width 9 height 9
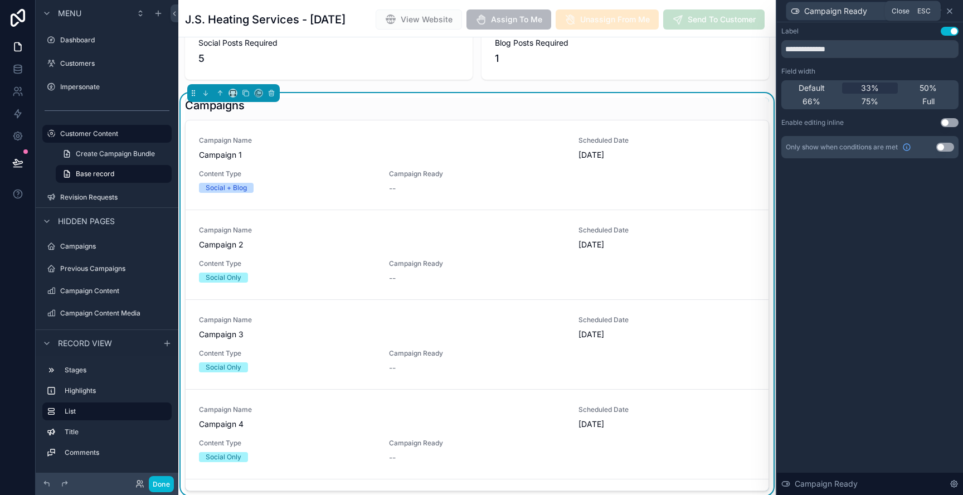
click at [951, 14] on icon at bounding box center [949, 11] width 9 height 9
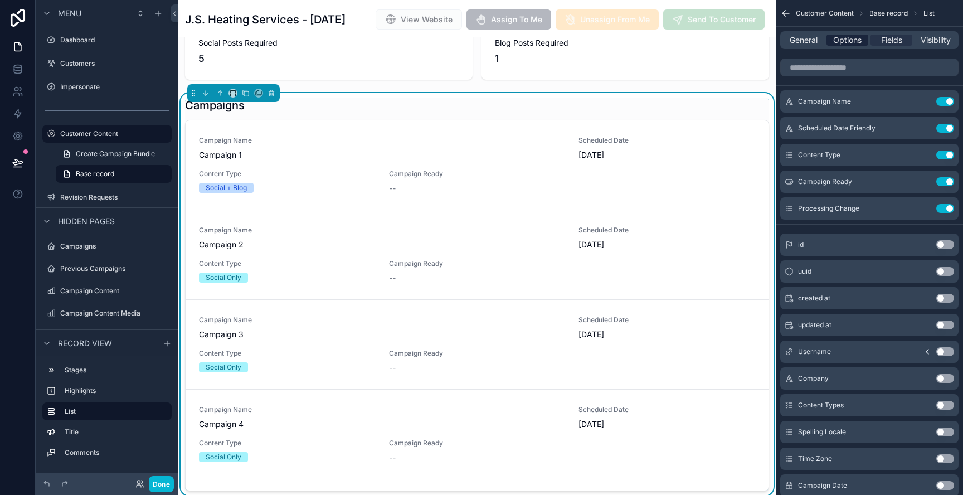
click at [846, 42] on span "Options" at bounding box center [847, 40] width 28 height 11
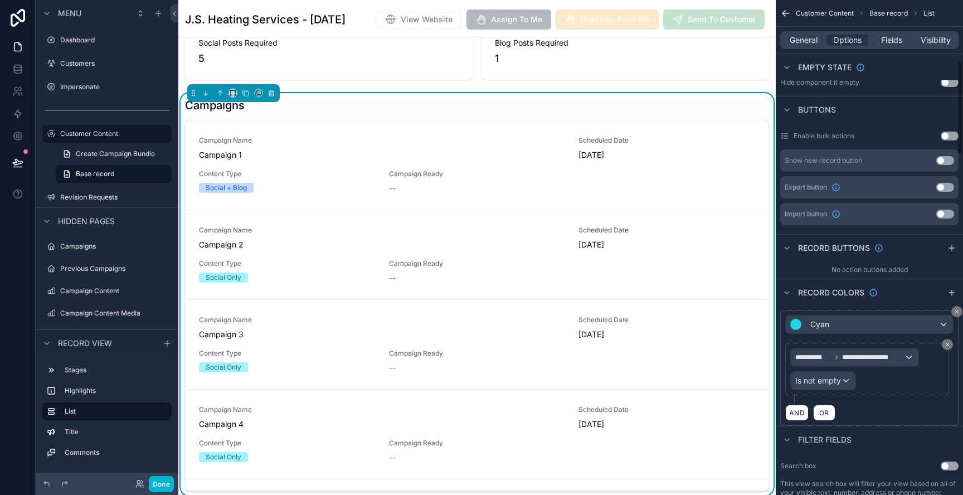
scroll to position [322, 0]
click at [795, 416] on button "AND" at bounding box center [796, 412] width 23 height 16
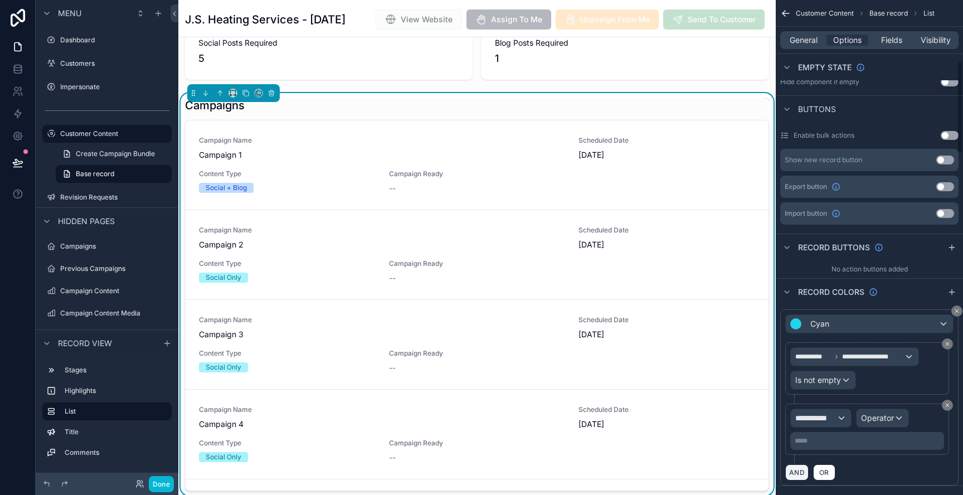
scroll to position [370, 0]
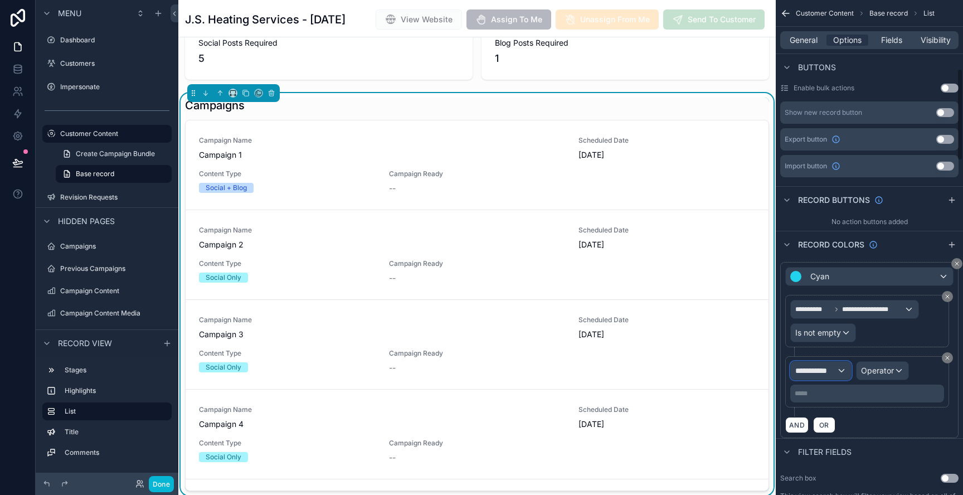
click at [823, 373] on span "**********" at bounding box center [815, 370] width 41 height 11
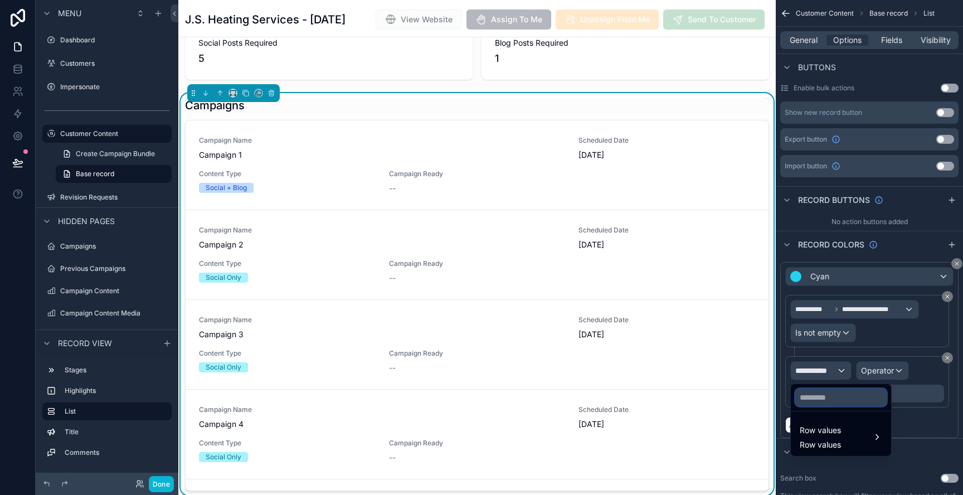
click at [832, 398] on input "text" at bounding box center [840, 398] width 91 height 18
type input "*****"
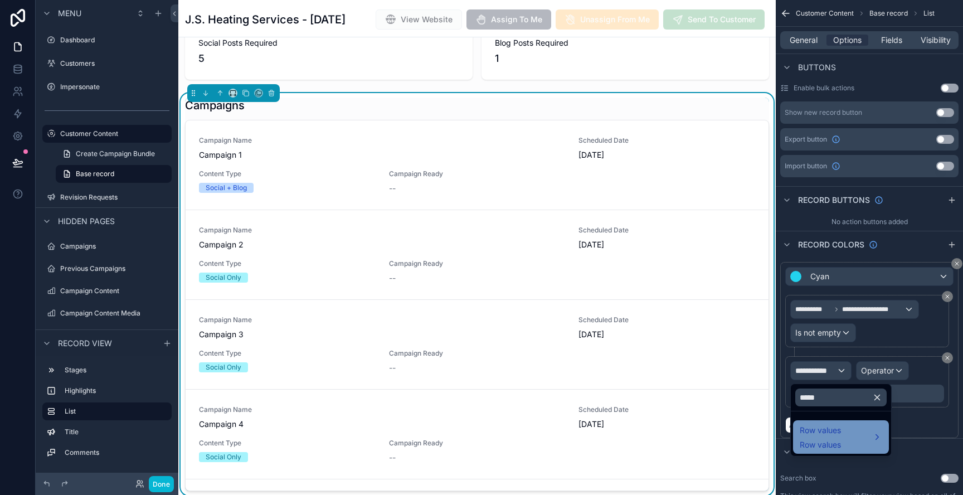
click at [837, 430] on span "Row values" at bounding box center [820, 430] width 41 height 13
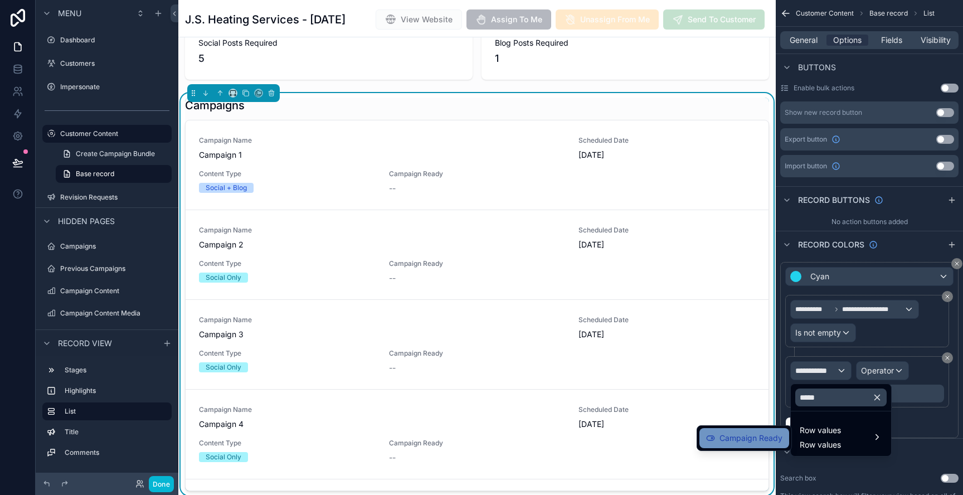
click at [771, 438] on span "Campaign Ready" at bounding box center [751, 437] width 63 height 13
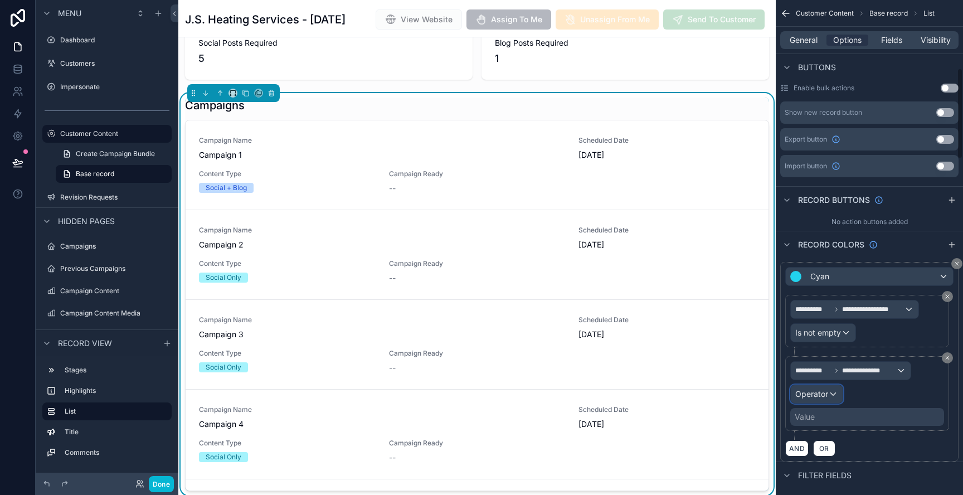
click at [818, 395] on span "Operator" at bounding box center [811, 393] width 33 height 9
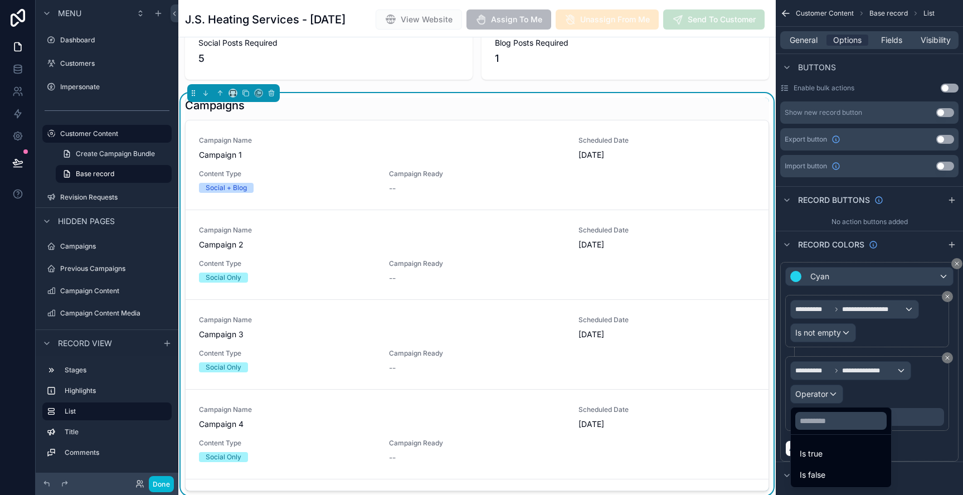
click at [814, 456] on span "Is true" at bounding box center [811, 453] width 23 height 13
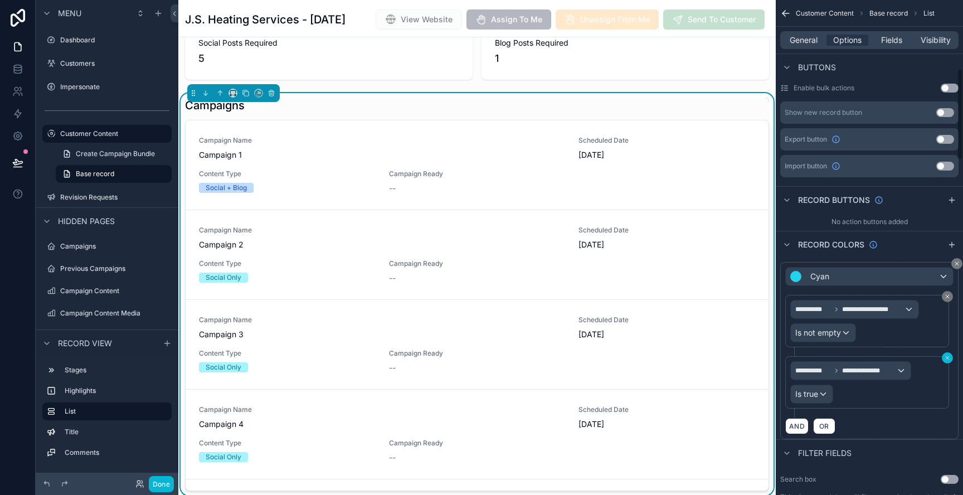
click at [951, 358] on button "scrollable content" at bounding box center [947, 357] width 11 height 11
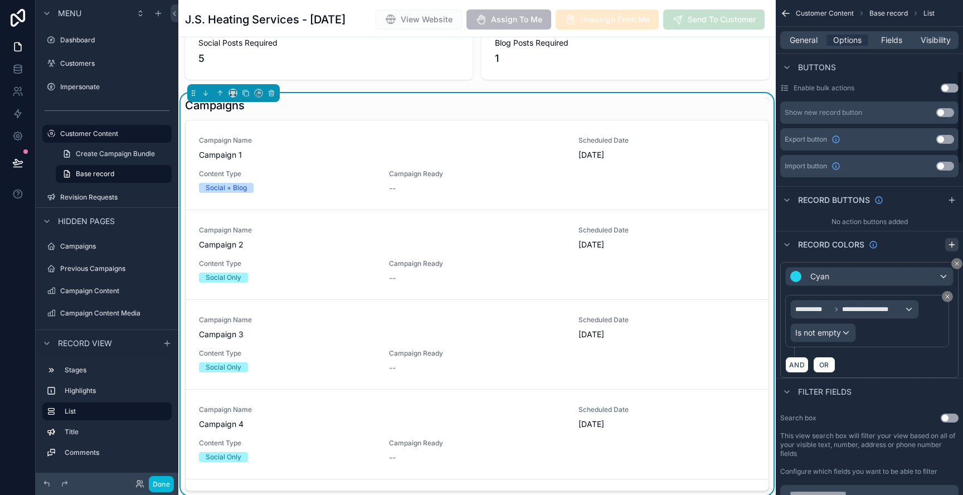
click at [949, 245] on icon "scrollable content" at bounding box center [952, 244] width 9 height 9
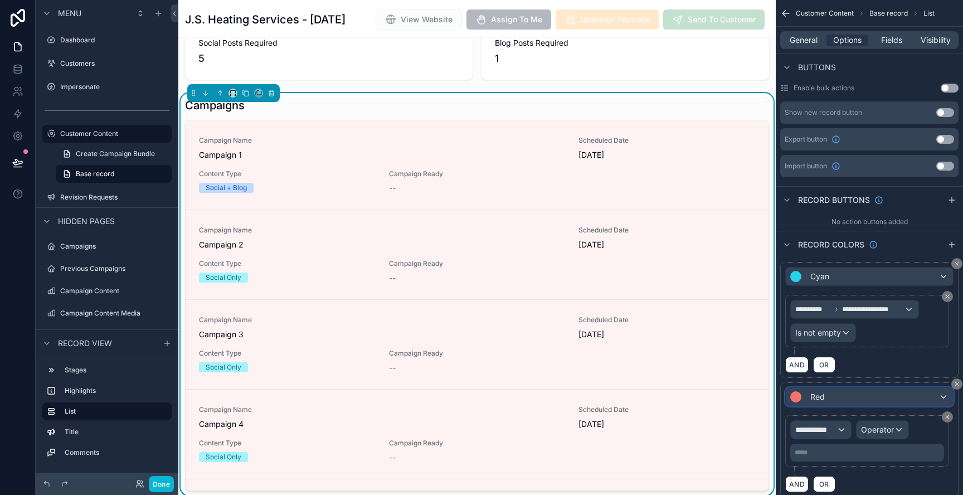
click at [840, 392] on div "Red" at bounding box center [869, 397] width 167 height 18
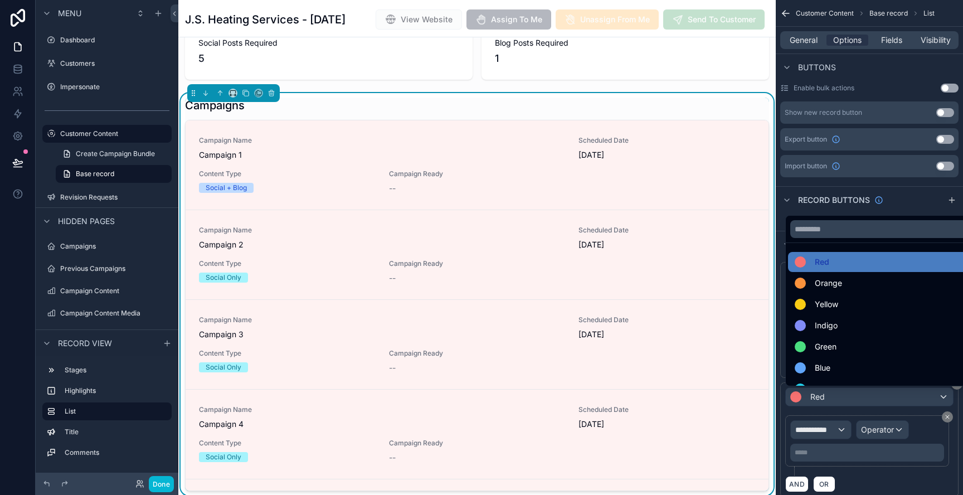
drag, startPoint x: 853, startPoint y: 345, endPoint x: 847, endPoint y: 347, distance: 6.2
click at [853, 345] on div "Green" at bounding box center [882, 346] width 175 height 13
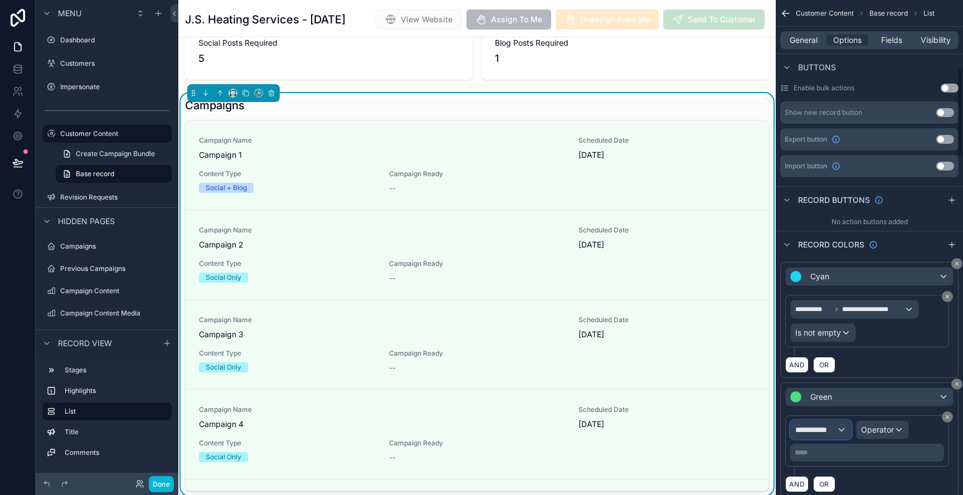
click at [832, 428] on span "**********" at bounding box center [815, 429] width 41 height 11
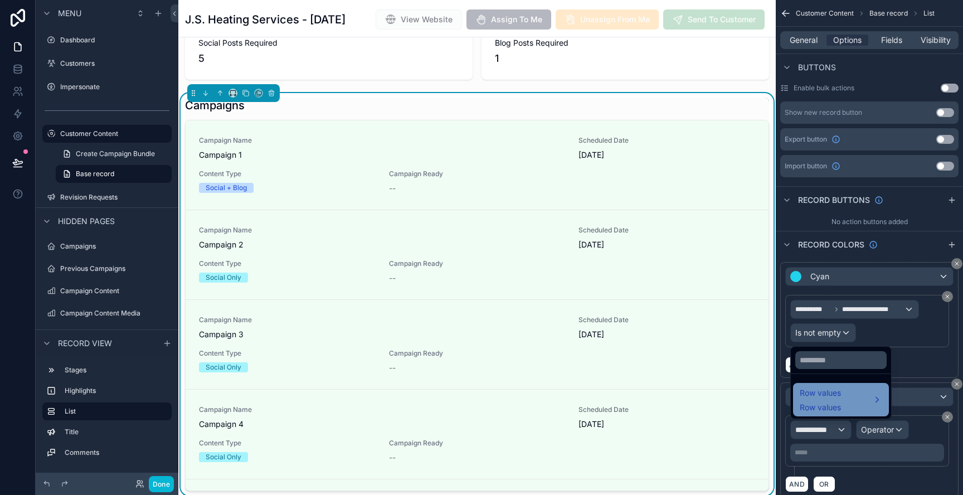
click at [834, 392] on span "Row values" at bounding box center [820, 392] width 41 height 13
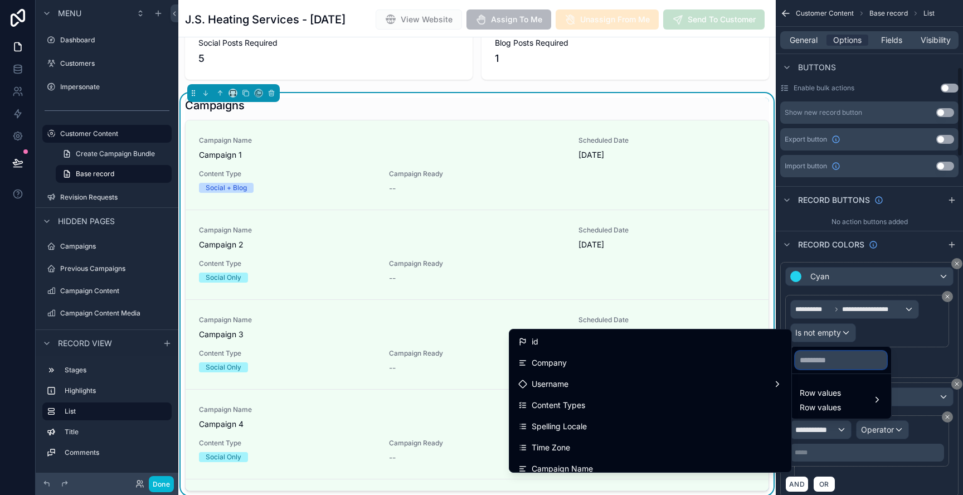
click at [829, 362] on input "text" at bounding box center [840, 360] width 91 height 18
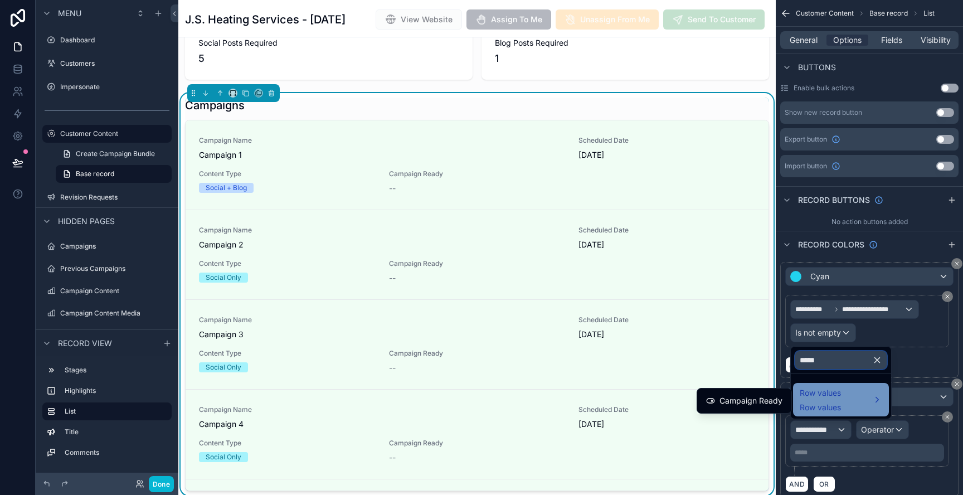
type input "*****"
click at [829, 402] on span "Row values" at bounding box center [820, 407] width 41 height 11
drag, startPoint x: 836, startPoint y: 403, endPoint x: 800, endPoint y: 404, distance: 35.7
click at [836, 403] on span "Row values" at bounding box center [820, 407] width 41 height 11
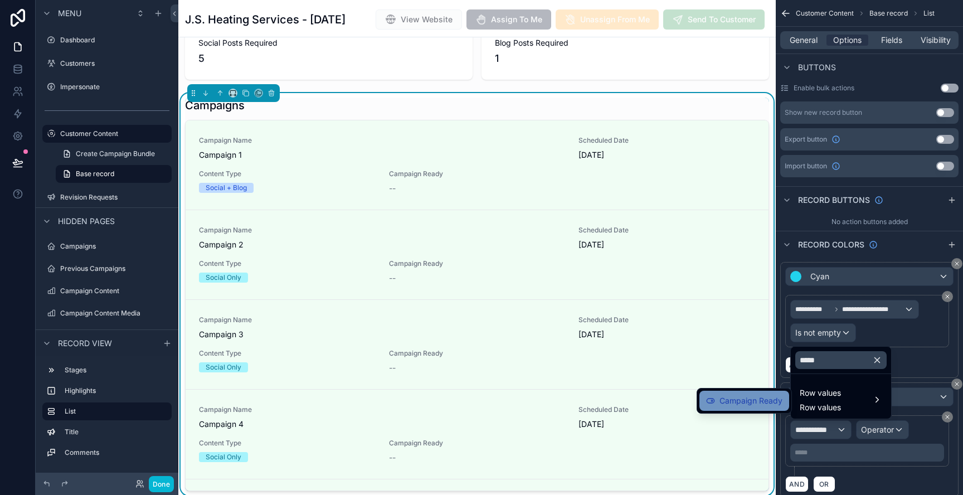
click at [749, 402] on span "Campaign Ready" at bounding box center [751, 400] width 63 height 13
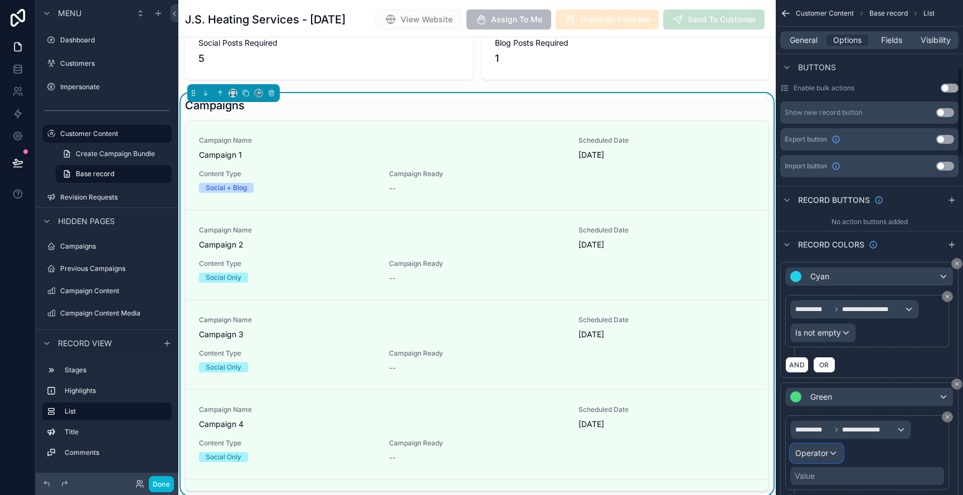
click at [833, 452] on div "Operator" at bounding box center [817, 453] width 52 height 18
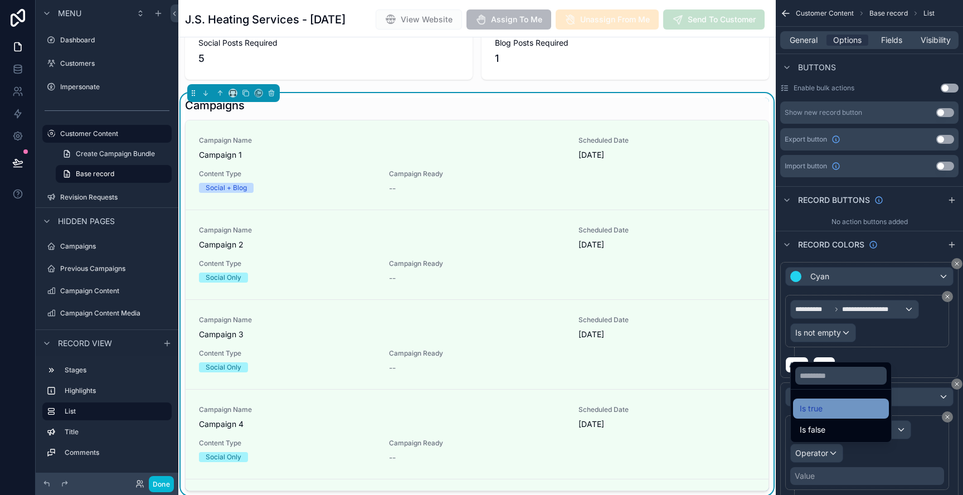
click at [824, 414] on div "Is true" at bounding box center [841, 408] width 83 height 13
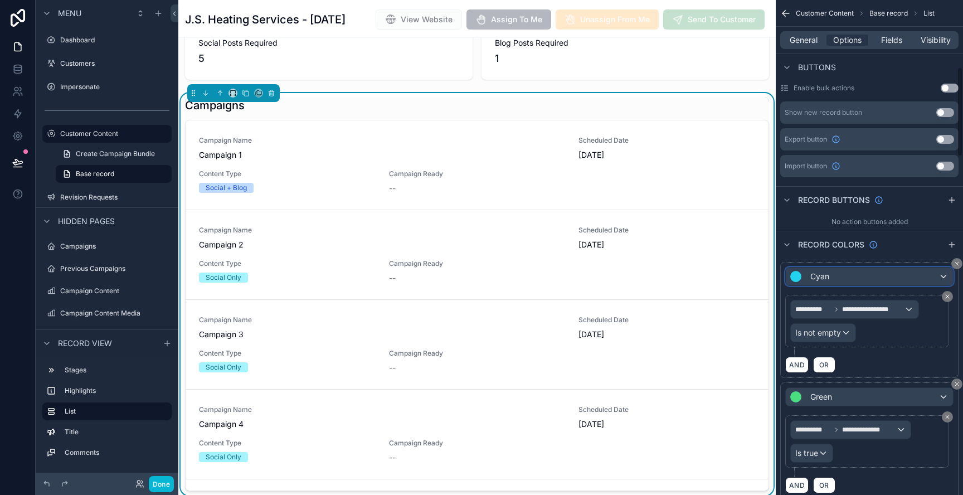
click at [846, 274] on div "Cyan" at bounding box center [869, 277] width 167 height 18
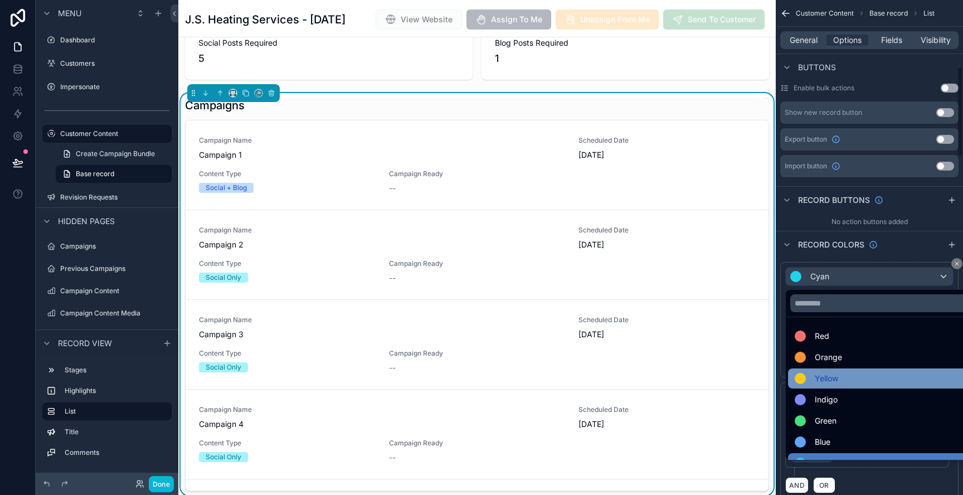
click at [842, 376] on div "Yellow" at bounding box center [882, 378] width 175 height 13
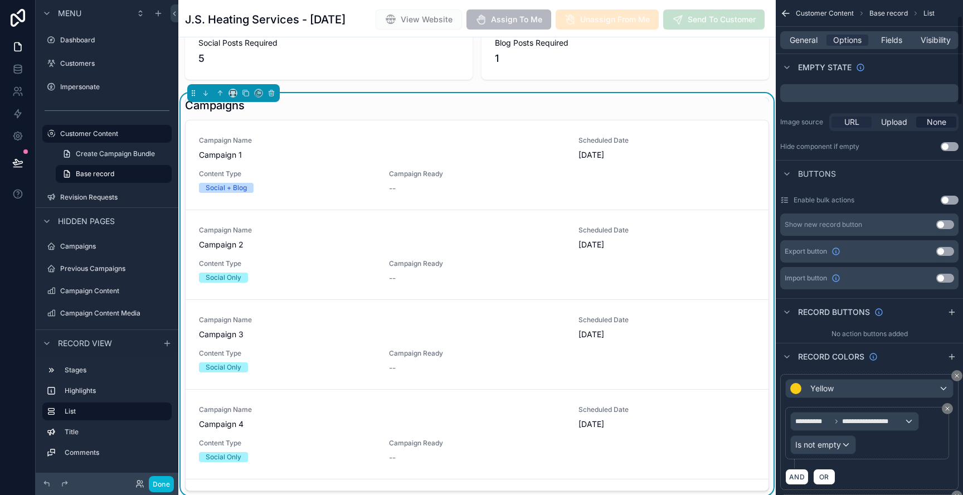
scroll to position [0, 0]
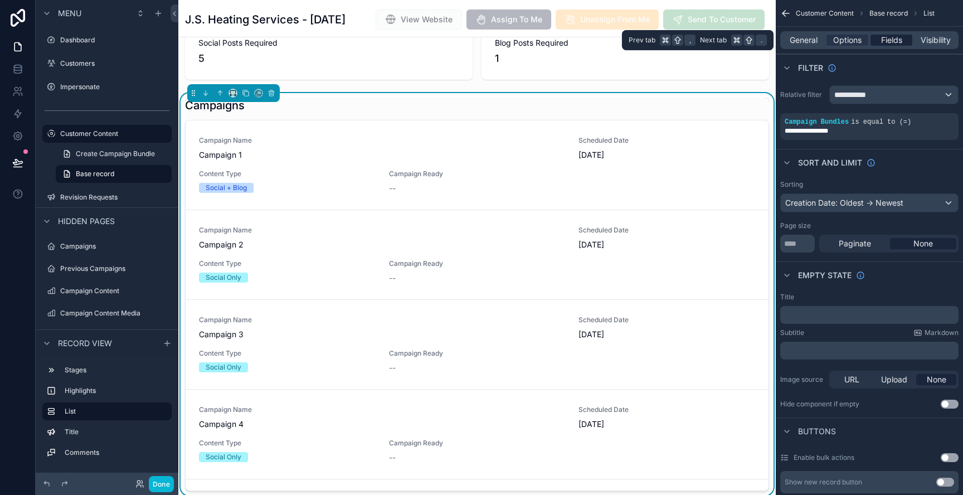
click at [901, 38] on span "Fields" at bounding box center [891, 40] width 21 height 11
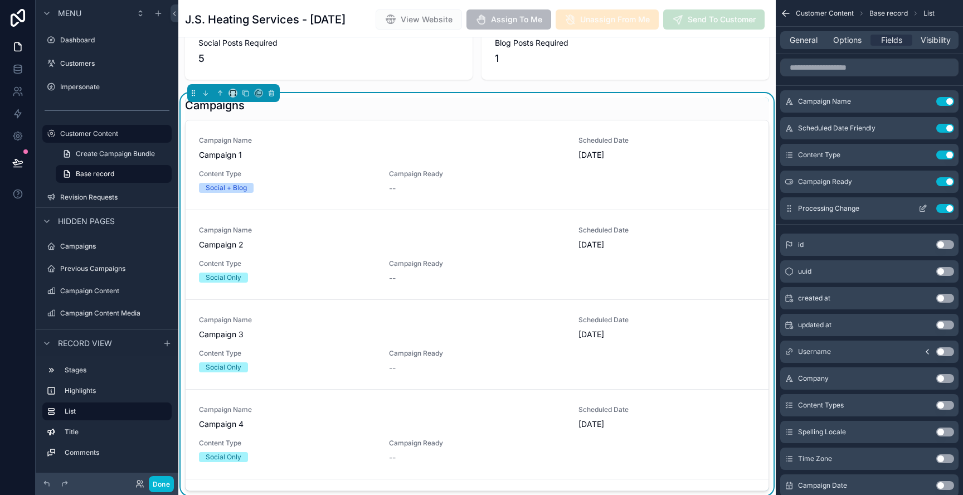
click at [945, 185] on button "Use setting" at bounding box center [946, 181] width 18 height 9
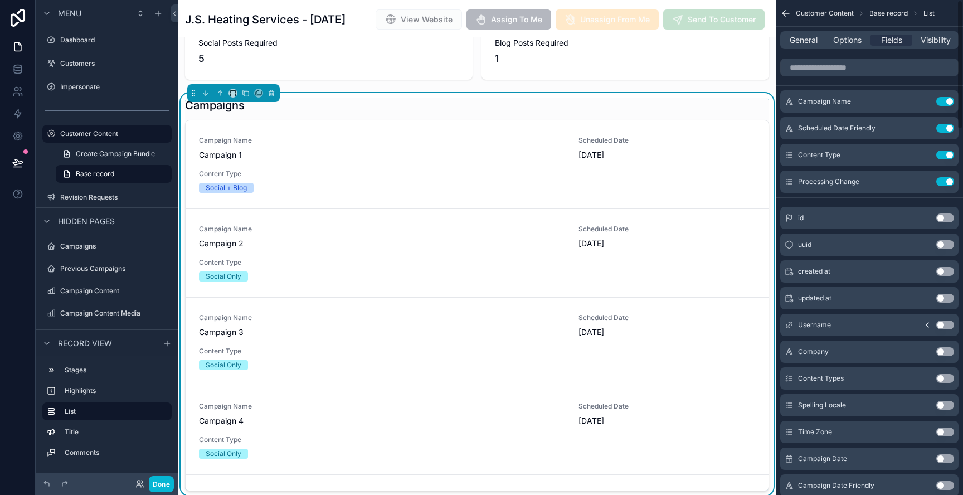
click at [945, 185] on button "Use setting" at bounding box center [946, 181] width 18 height 9
click at [924, 101] on icon "scrollable content" at bounding box center [923, 101] width 9 height 9
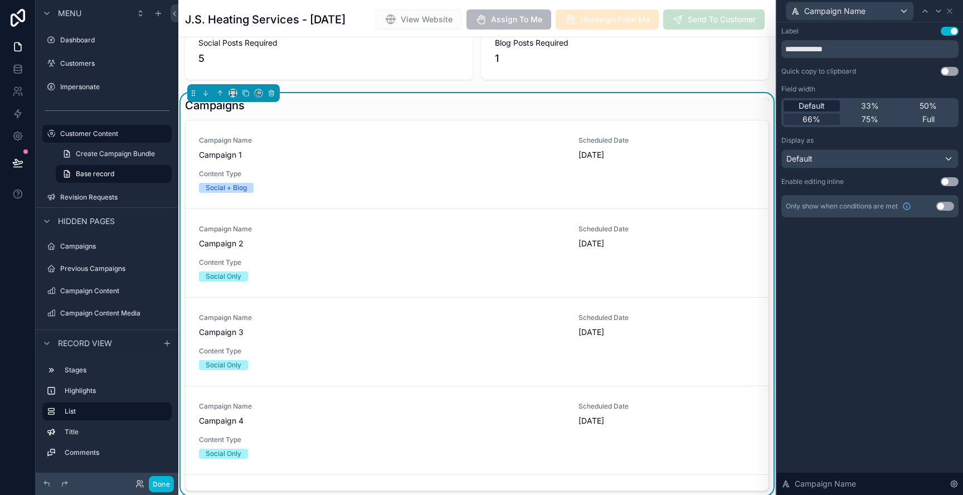
click at [807, 109] on span "Default" at bounding box center [812, 105] width 26 height 11
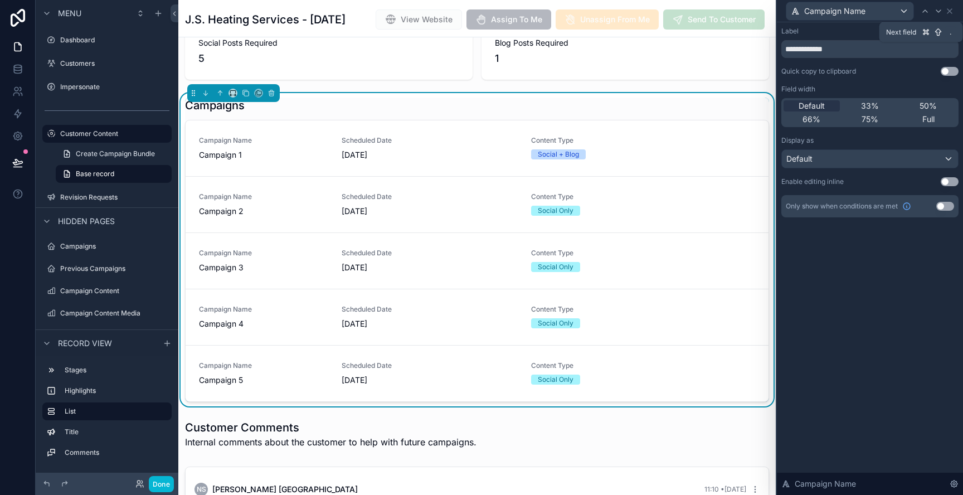
click at [939, 14] on icon at bounding box center [938, 11] width 9 height 9
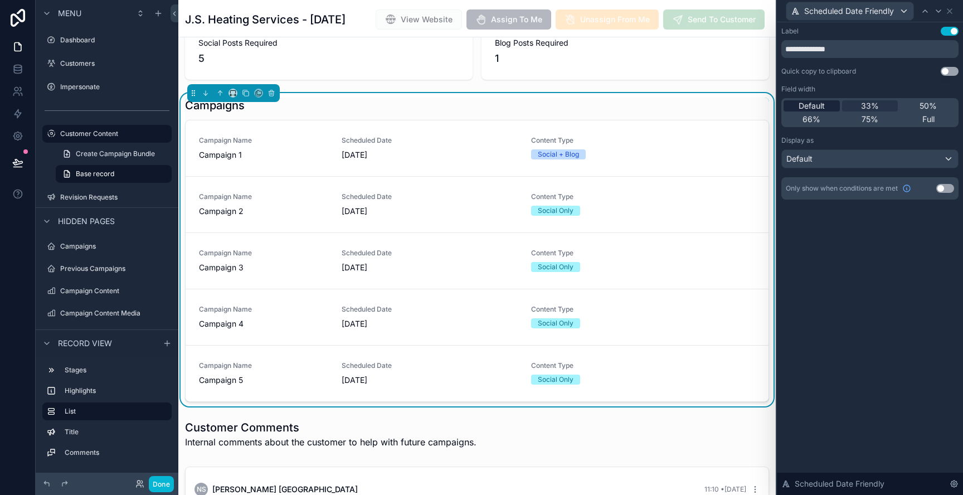
click at [816, 107] on span "Default" at bounding box center [812, 105] width 26 height 11
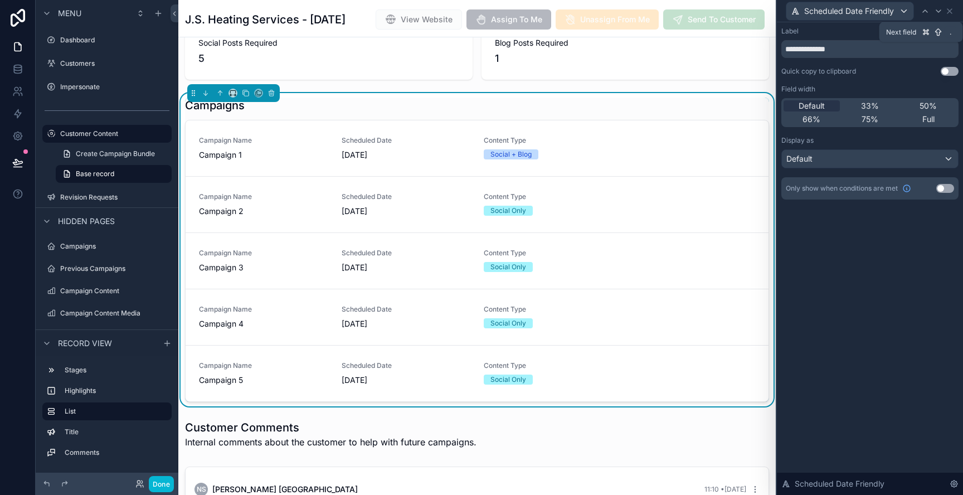
drag, startPoint x: 942, startPoint y: 9, endPoint x: 929, endPoint y: 17, distance: 15.0
click at [939, 10] on icon at bounding box center [938, 11] width 9 height 9
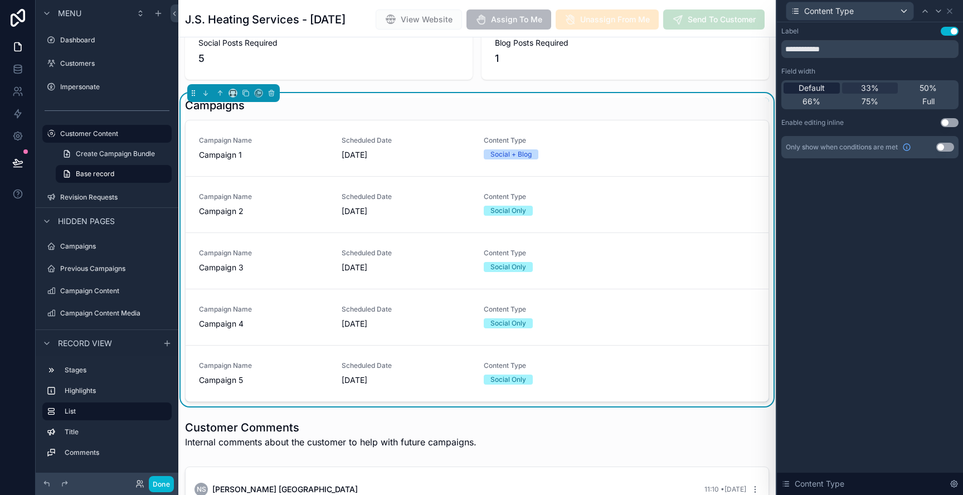
click at [806, 84] on span "Default" at bounding box center [812, 88] width 26 height 11
click at [929, 8] on icon at bounding box center [925, 11] width 9 height 9
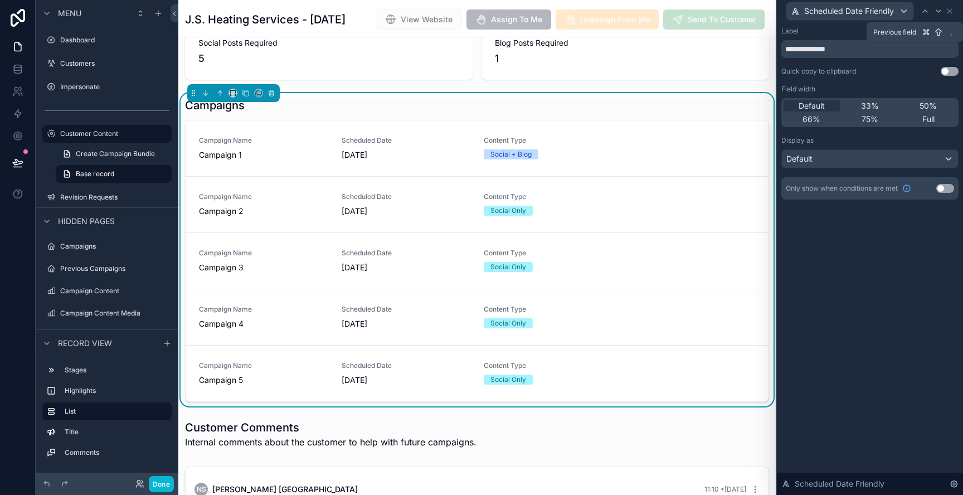
click at [929, 8] on icon at bounding box center [925, 11] width 9 height 9
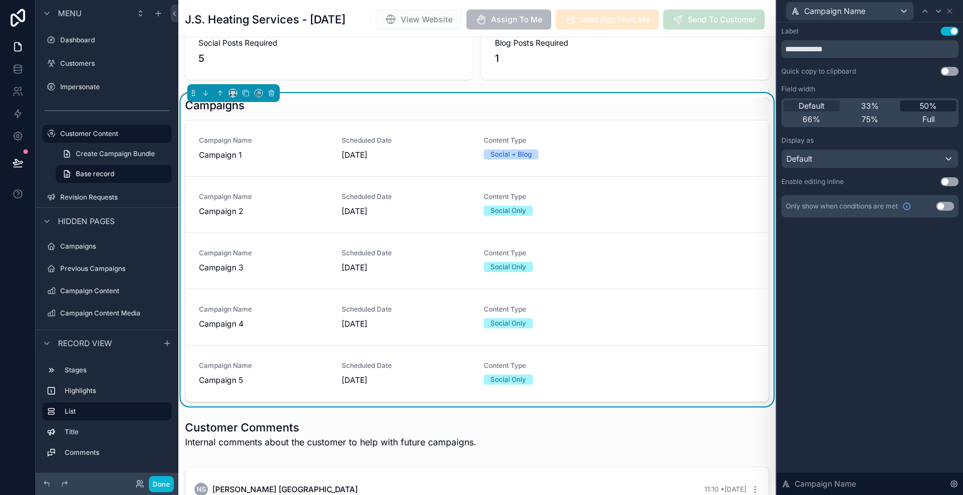
click at [951, 106] on div "50%" at bounding box center [928, 105] width 56 height 11
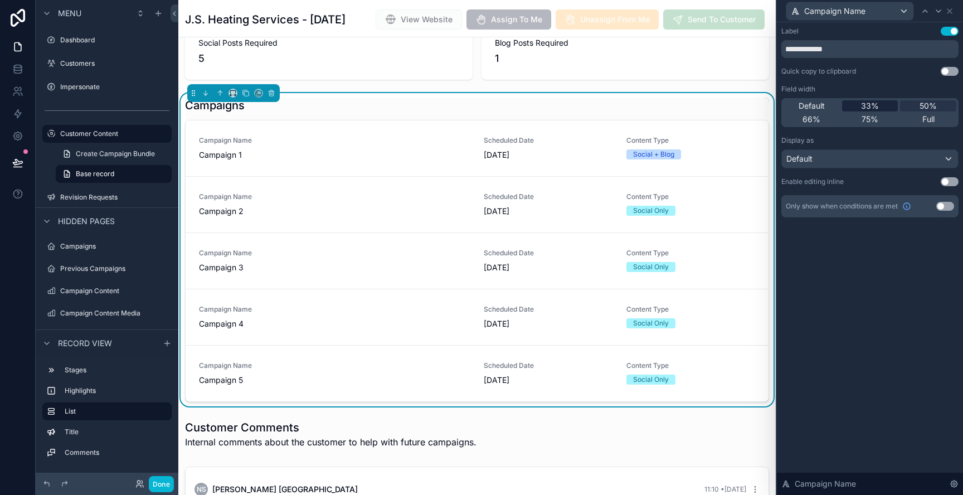
click at [878, 105] on span "33%" at bounding box center [870, 105] width 18 height 11
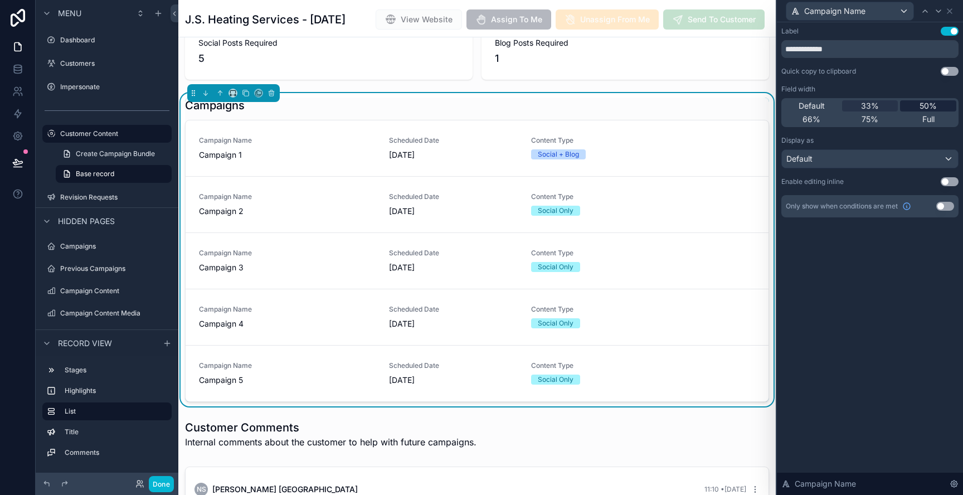
click at [919, 104] on div "50%" at bounding box center [928, 105] width 56 height 11
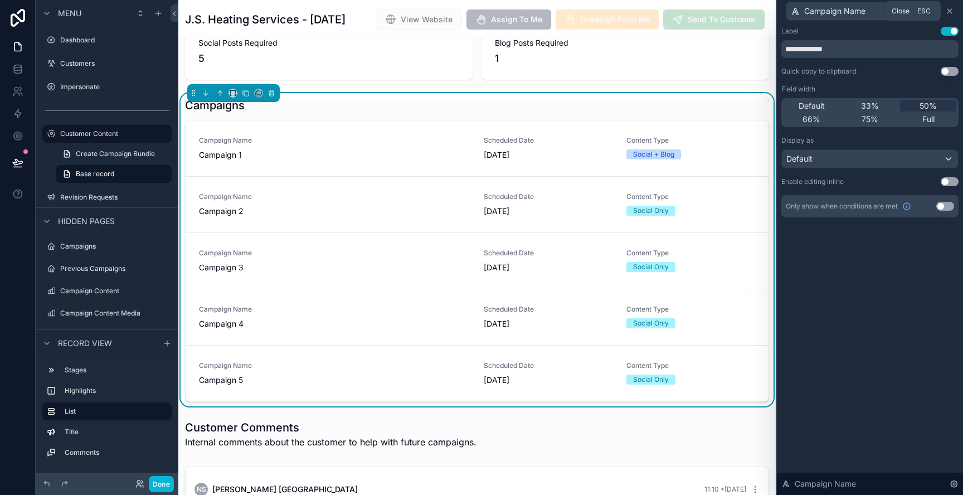
click at [952, 14] on icon at bounding box center [949, 11] width 9 height 9
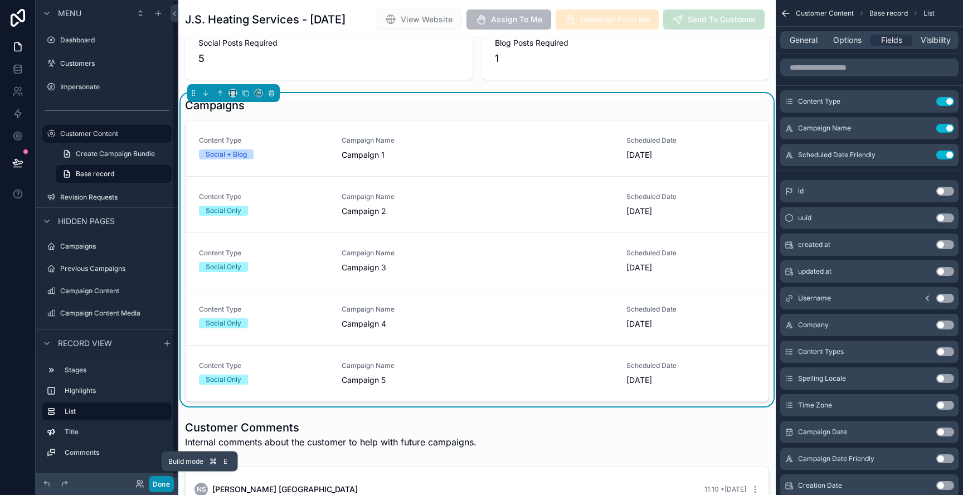
click at [163, 482] on button "Done" at bounding box center [161, 484] width 25 height 16
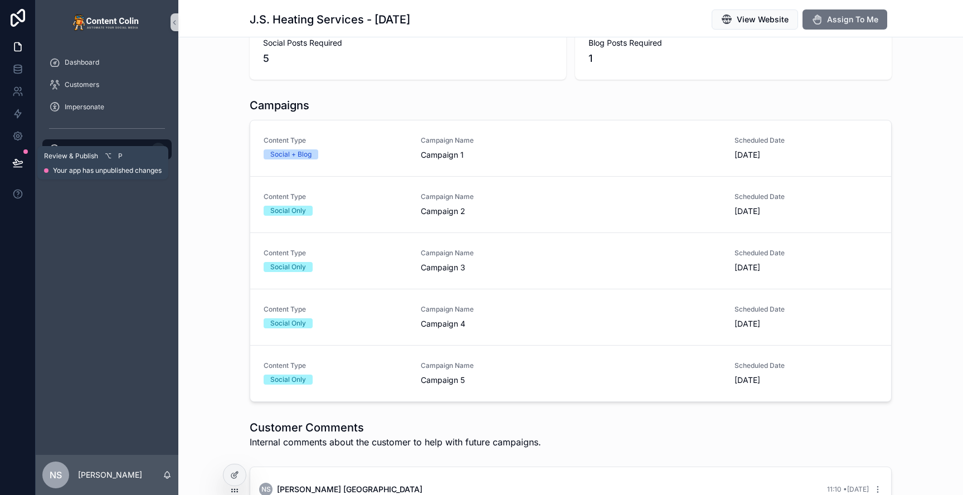
click at [15, 161] on icon at bounding box center [17, 162] width 9 height 6
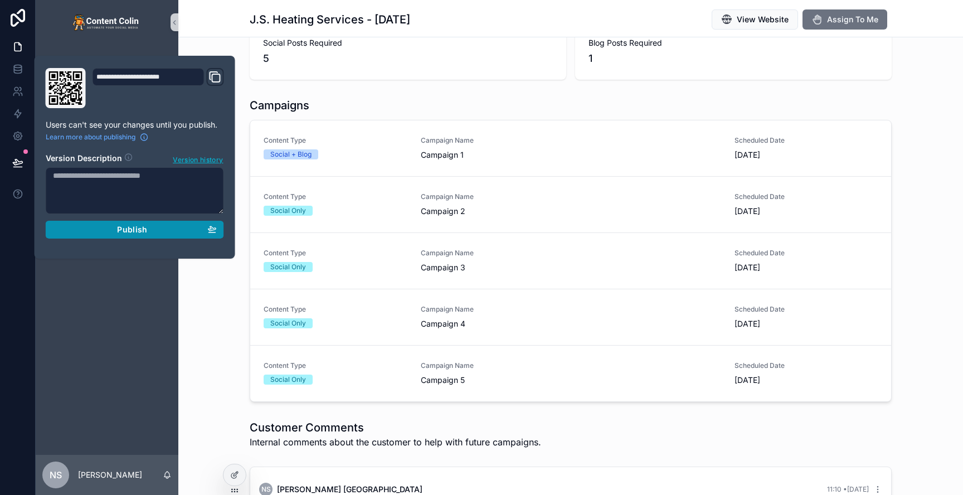
click at [172, 230] on div "Publish" at bounding box center [135, 230] width 164 height 10
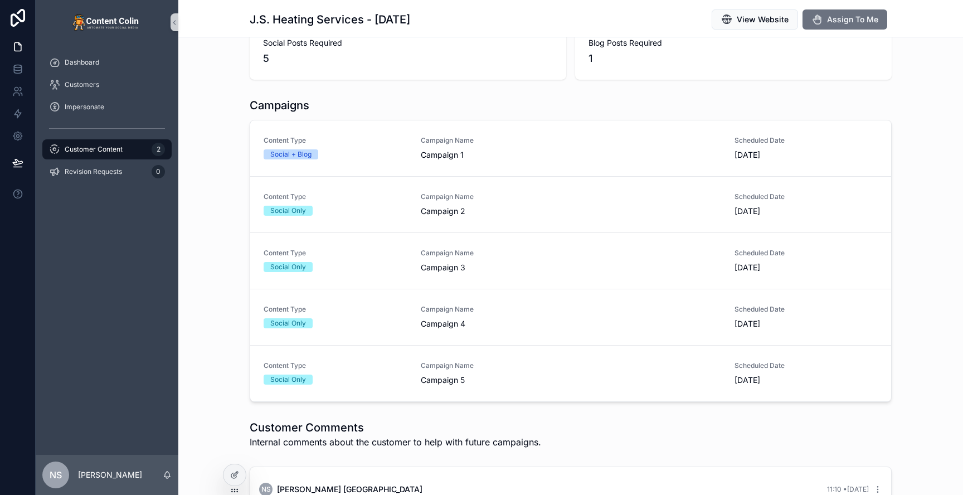
click at [351, 102] on div "Campaigns" at bounding box center [571, 106] width 642 height 16
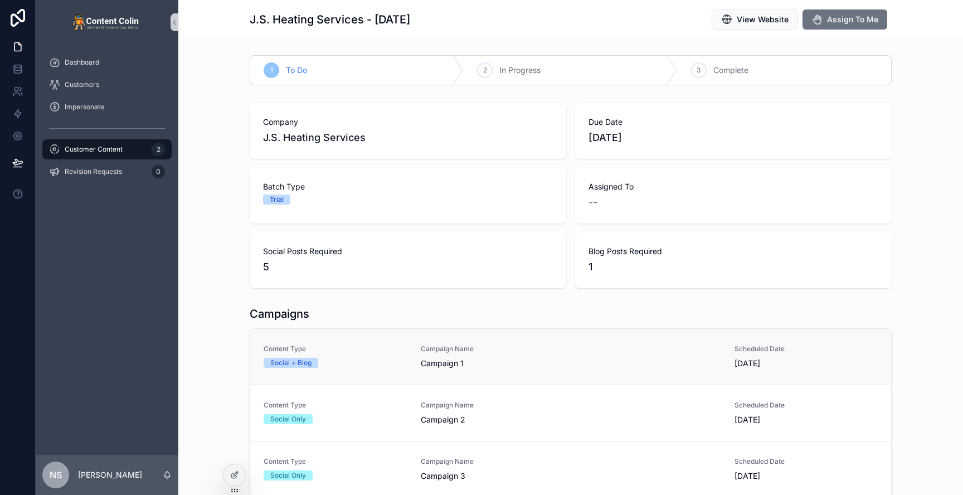
click at [379, 357] on div "Content Type Social + Blog" at bounding box center [336, 356] width 144 height 23
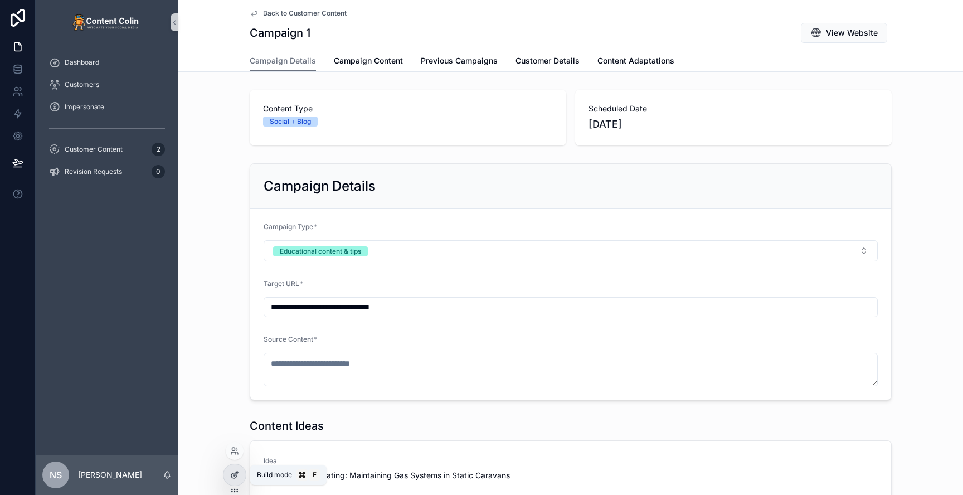
click at [239, 474] on icon at bounding box center [234, 474] width 9 height 9
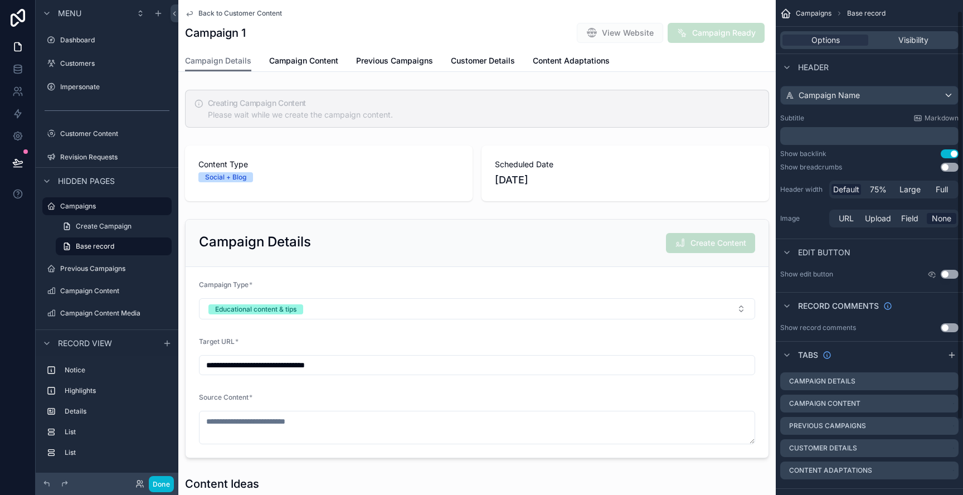
scroll to position [13, 0]
click at [953, 355] on icon "scrollable content" at bounding box center [952, 354] width 9 height 9
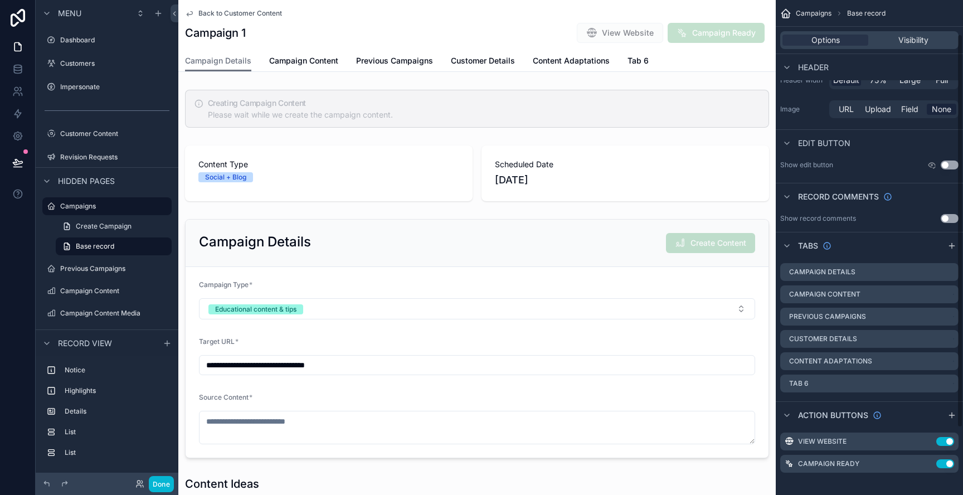
scroll to position [126, 0]
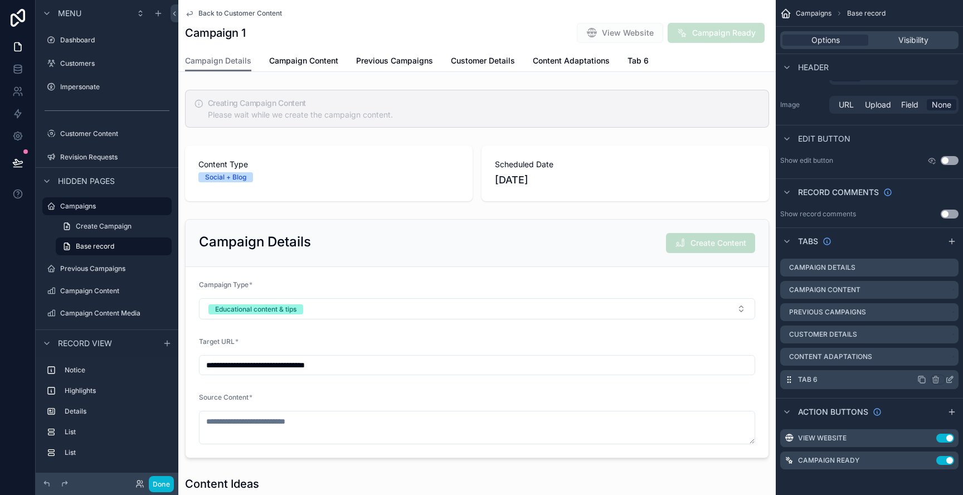
click at [952, 379] on icon "scrollable content" at bounding box center [949, 379] width 9 height 9
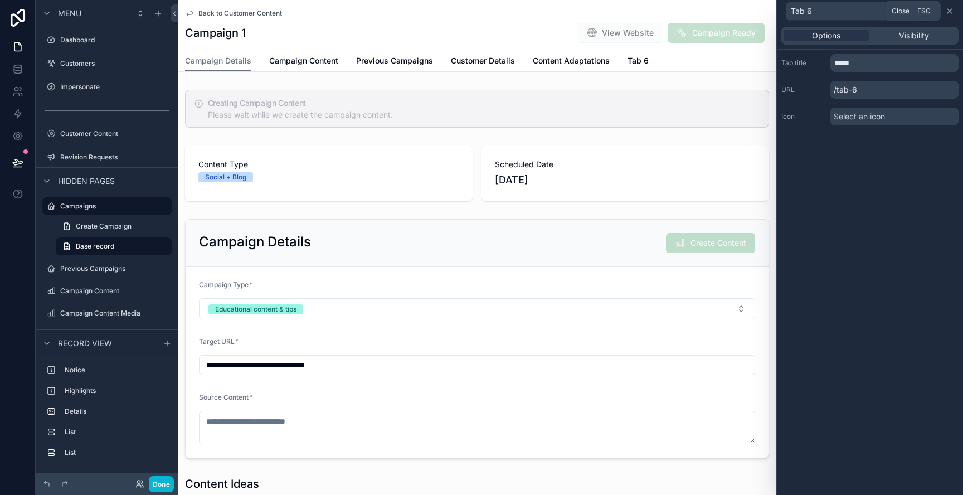
click at [947, 11] on icon at bounding box center [949, 11] width 9 height 9
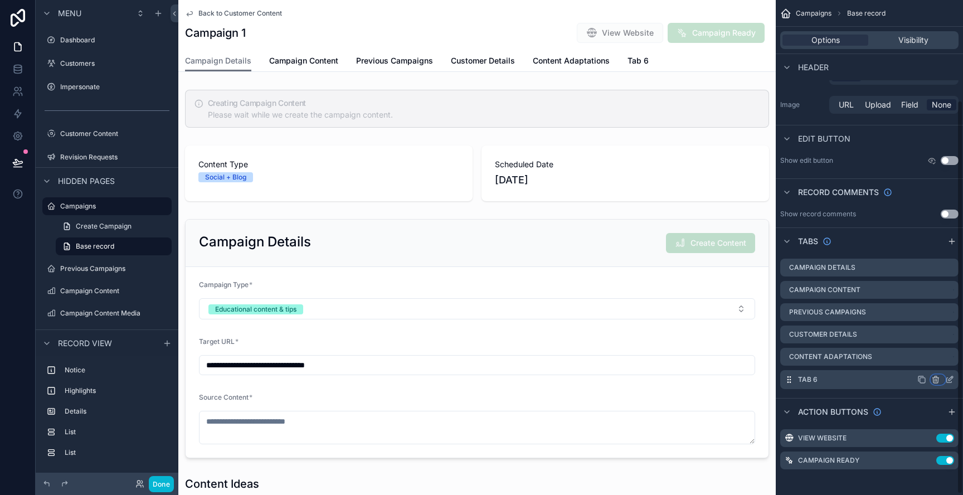
click at [939, 380] on icon "scrollable content" at bounding box center [935, 379] width 9 height 9
click at [889, 420] on div "Remove tab" at bounding box center [889, 421] width 94 height 13
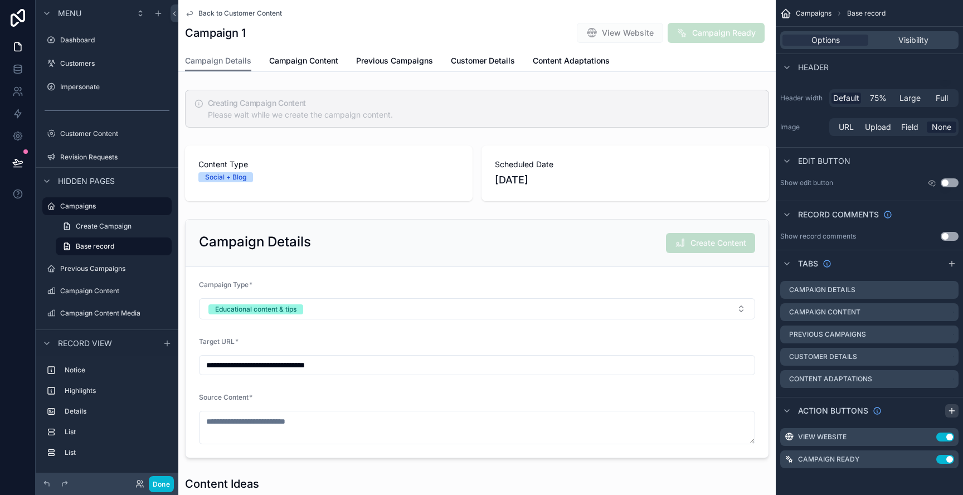
click at [951, 411] on icon "scrollable content" at bounding box center [952, 410] width 9 height 9
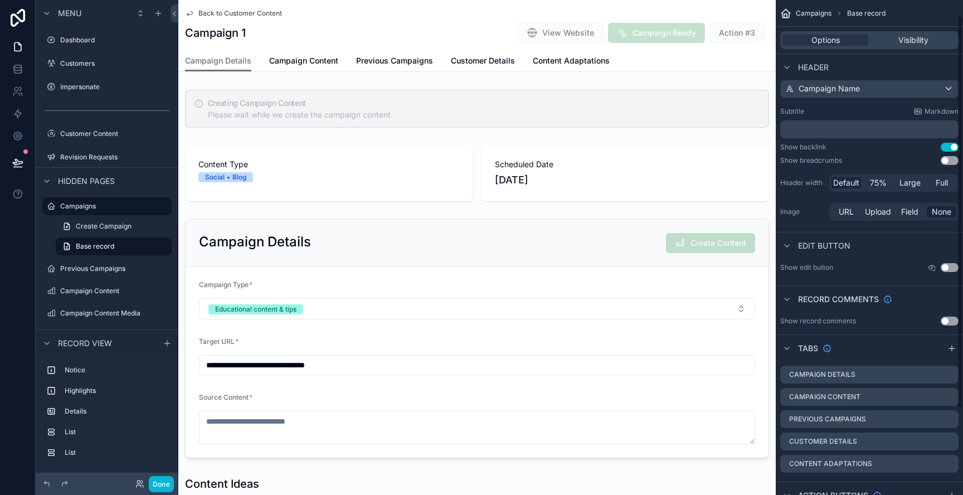
scroll to position [126, 0]
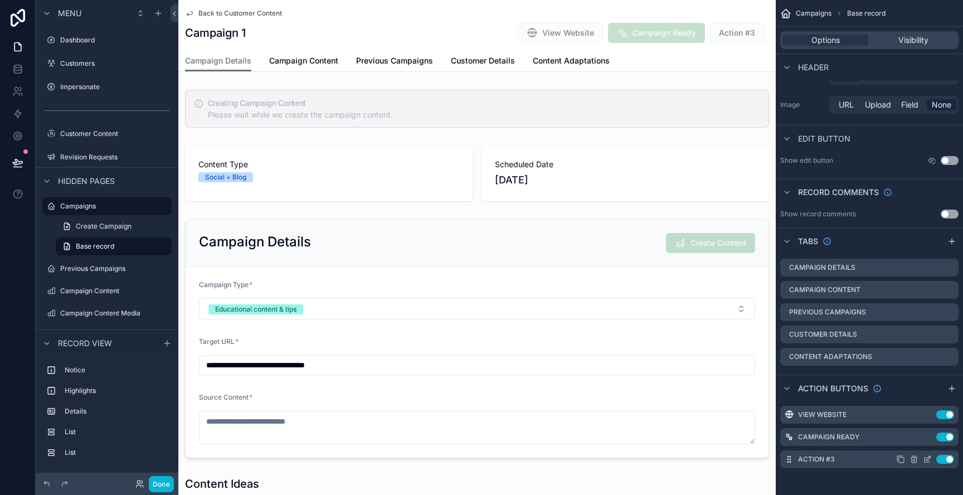
click at [925, 461] on icon "scrollable content" at bounding box center [927, 459] width 9 height 9
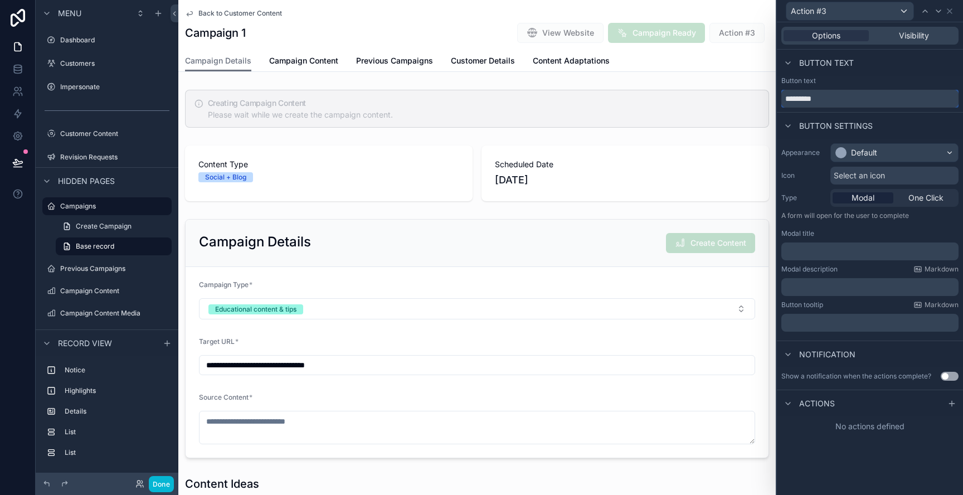
drag, startPoint x: 842, startPoint y: 100, endPoint x: 782, endPoint y: 99, distance: 60.2
click at [782, 99] on input "*********" at bounding box center [870, 99] width 177 height 18
type input "****"
click at [890, 154] on div "Default" at bounding box center [894, 153] width 127 height 18
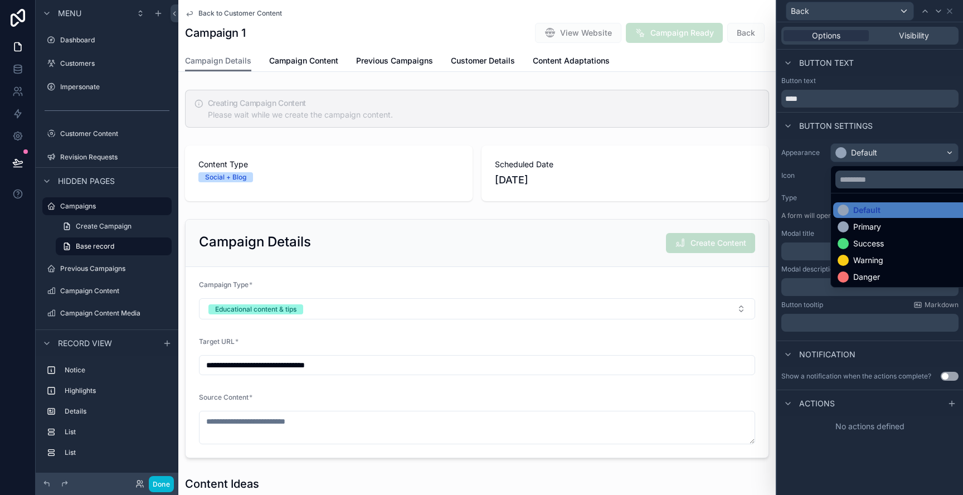
click at [890, 154] on div at bounding box center [870, 247] width 186 height 495
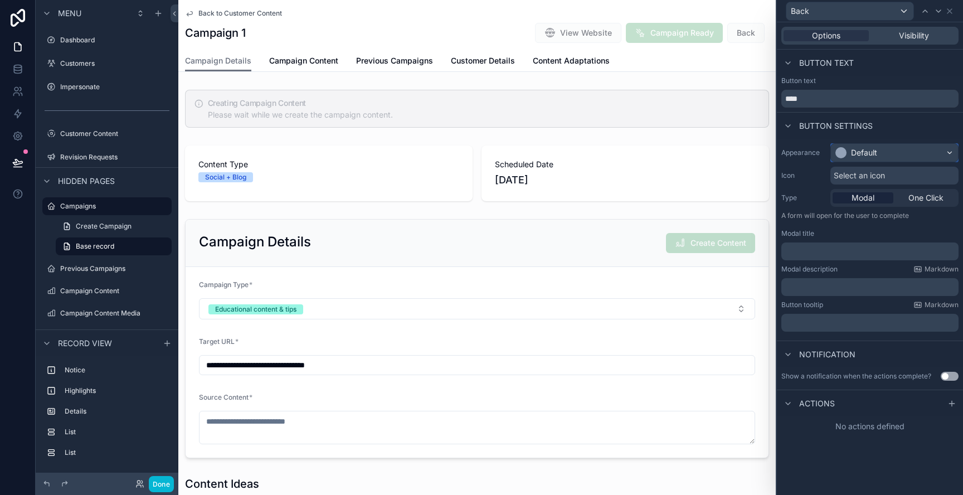
click at [890, 154] on div "Default" at bounding box center [894, 153] width 127 height 18
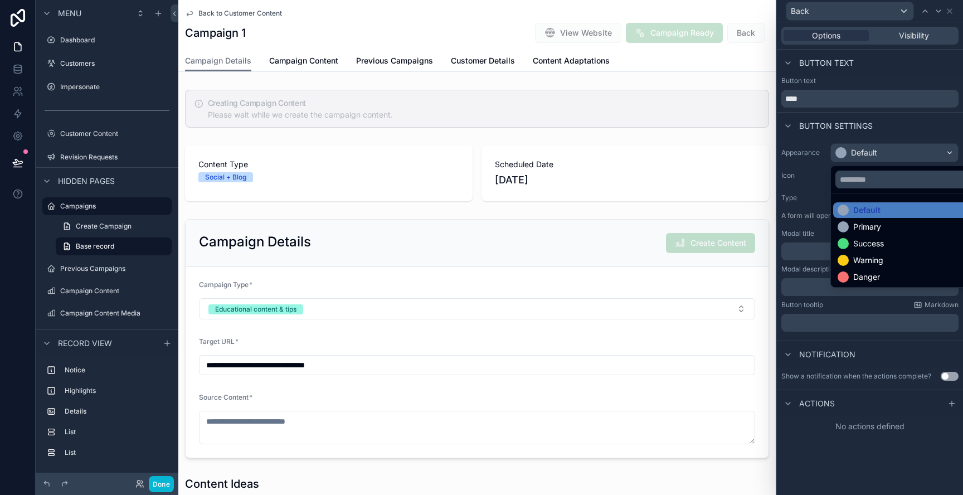
click at [876, 231] on div "Primary" at bounding box center [867, 226] width 28 height 11
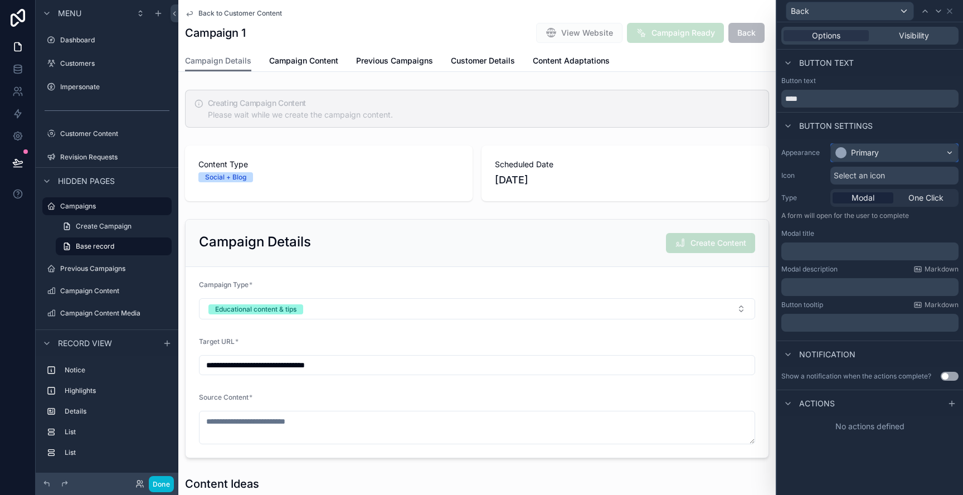
click at [929, 155] on div "Primary" at bounding box center [894, 153] width 127 height 18
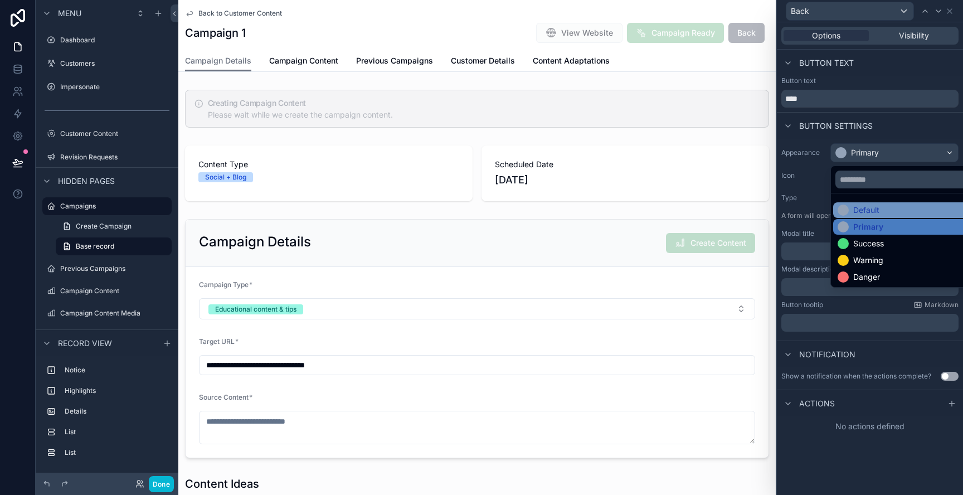
click at [900, 214] on div "Default" at bounding box center [907, 210] width 139 height 11
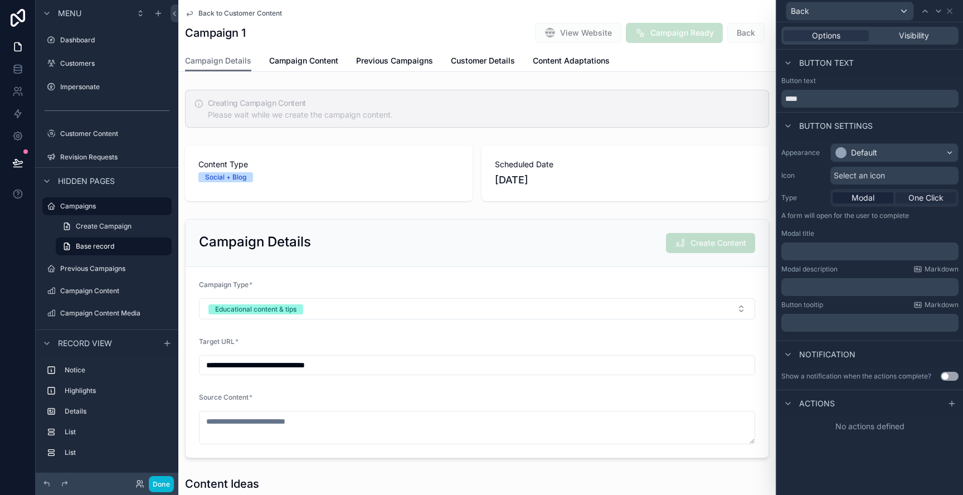
click at [926, 198] on span "One Click" at bounding box center [926, 197] width 35 height 11
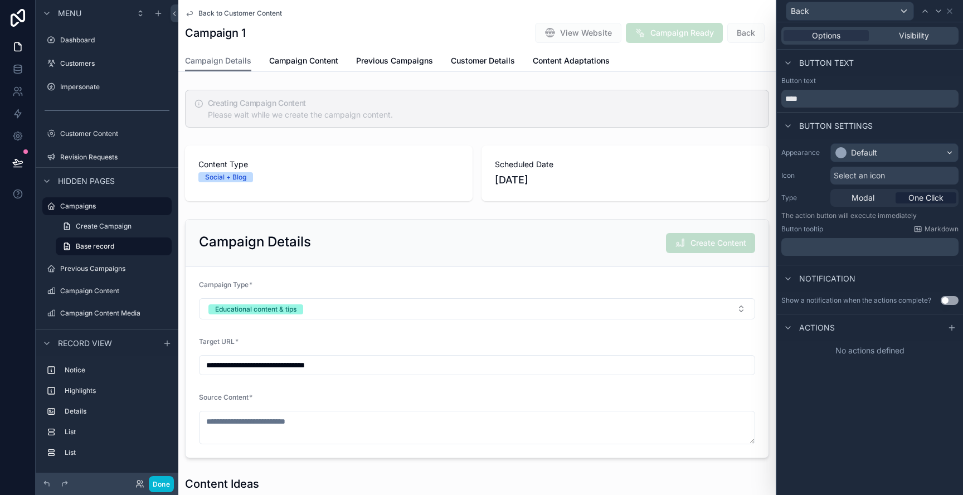
click at [931, 198] on span "One Click" at bounding box center [926, 197] width 35 height 11
click at [866, 174] on span "Select an icon" at bounding box center [859, 175] width 51 height 11
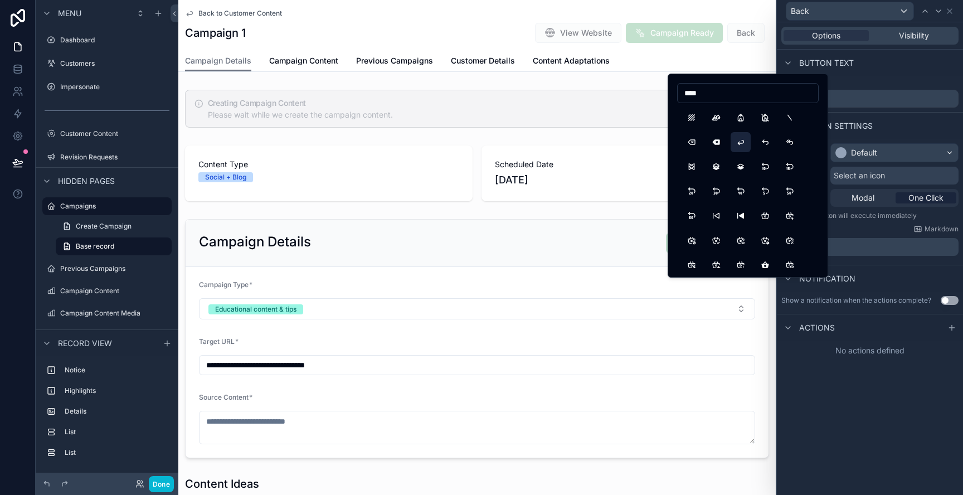
type input "****"
click at [743, 143] on button "ArrowBack" at bounding box center [741, 142] width 20 height 20
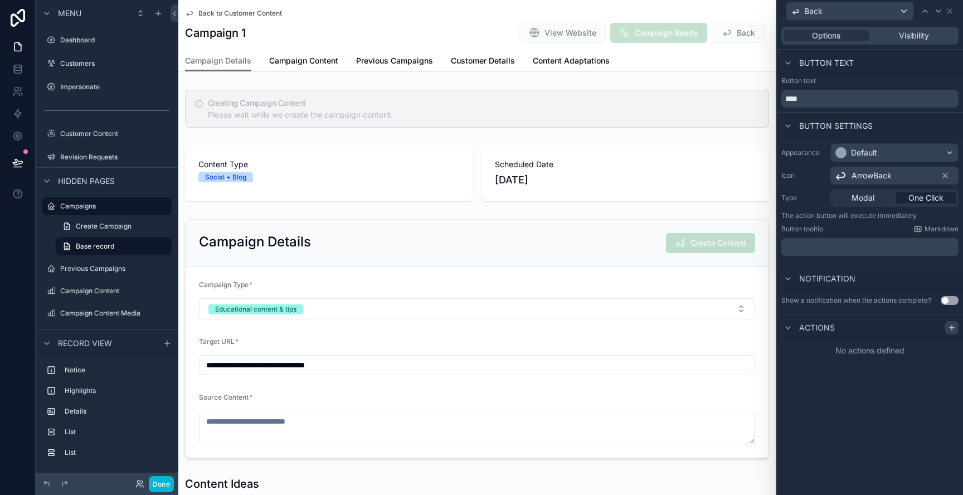
click at [952, 324] on icon at bounding box center [952, 327] width 9 height 9
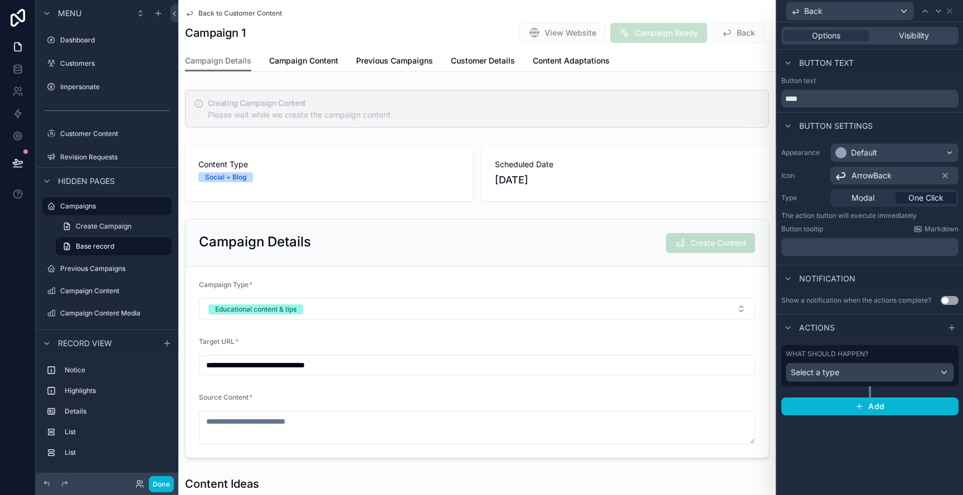
click at [879, 457] on div "Options Visibility Button text Button text **** Button settings Appearance Defa…" at bounding box center [870, 258] width 186 height 473
click at [249, 13] on span "Back to Customer Content" at bounding box center [240, 13] width 84 height 9
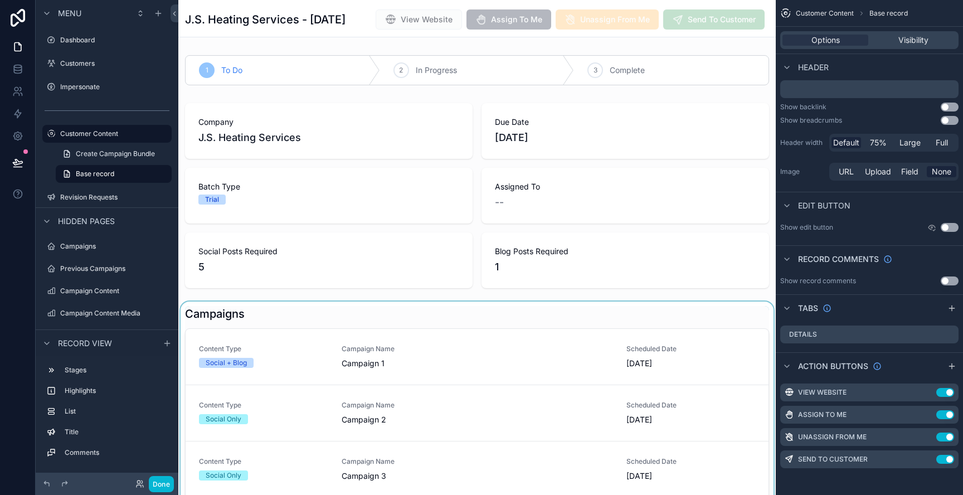
click at [434, 367] on div "scrollable content" at bounding box center [477, 458] width 598 height 313
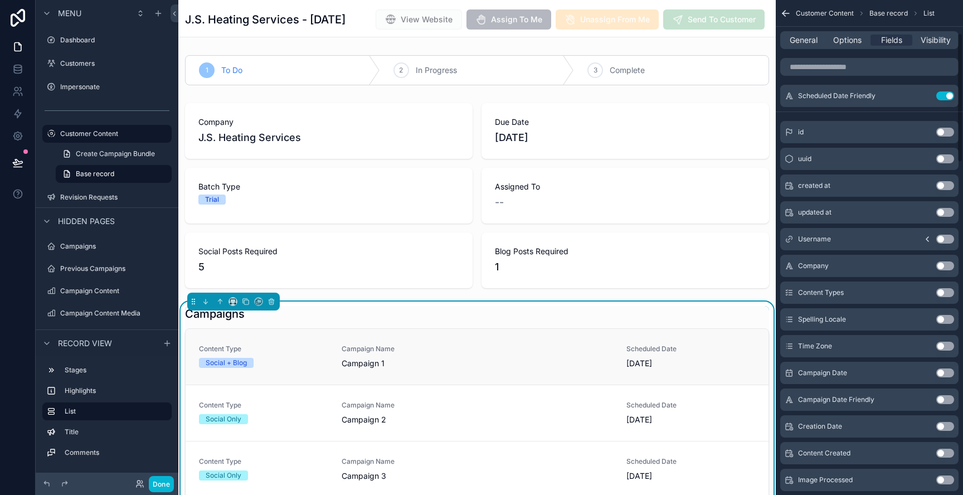
scroll to position [126, 0]
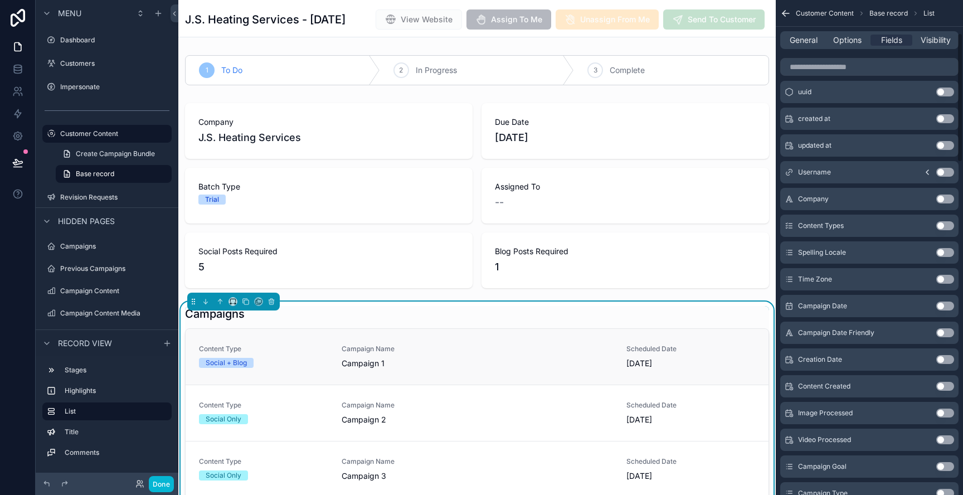
click at [438, 353] on span "Campaign Name" at bounding box center [477, 349] width 271 height 9
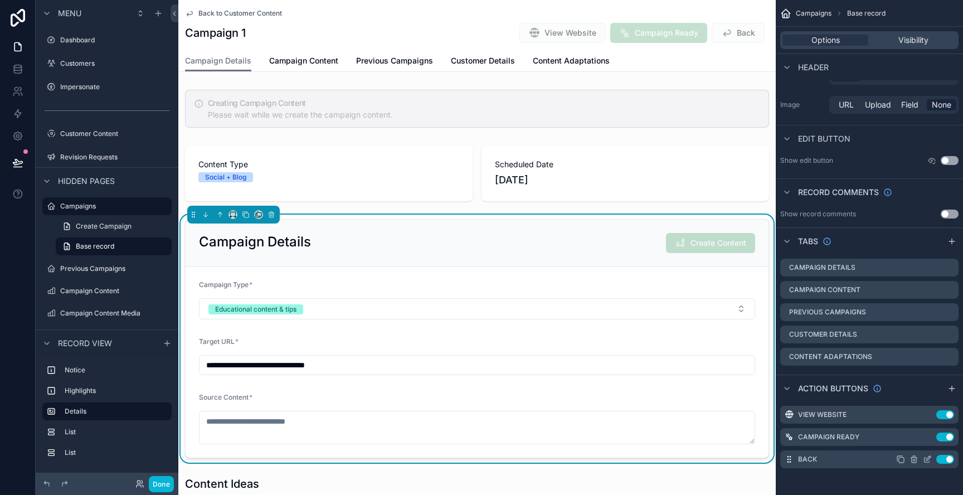
click at [928, 459] on icon "scrollable content" at bounding box center [928, 458] width 4 height 4
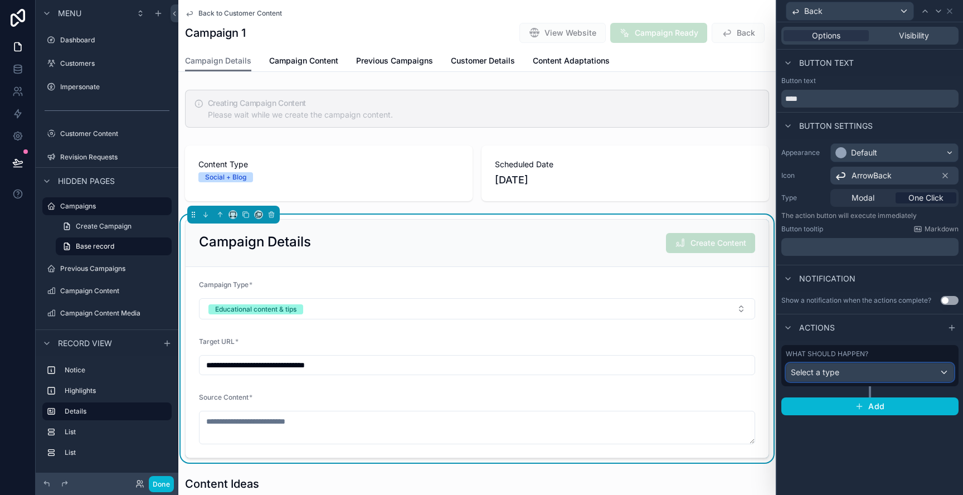
click at [868, 374] on div "Select a type" at bounding box center [870, 372] width 167 height 18
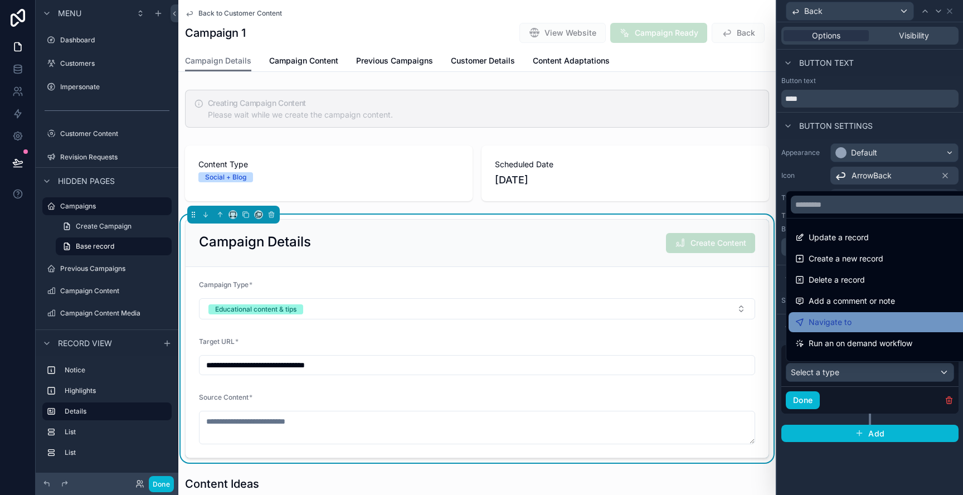
click at [861, 320] on div "Navigate to" at bounding box center [882, 322] width 175 height 13
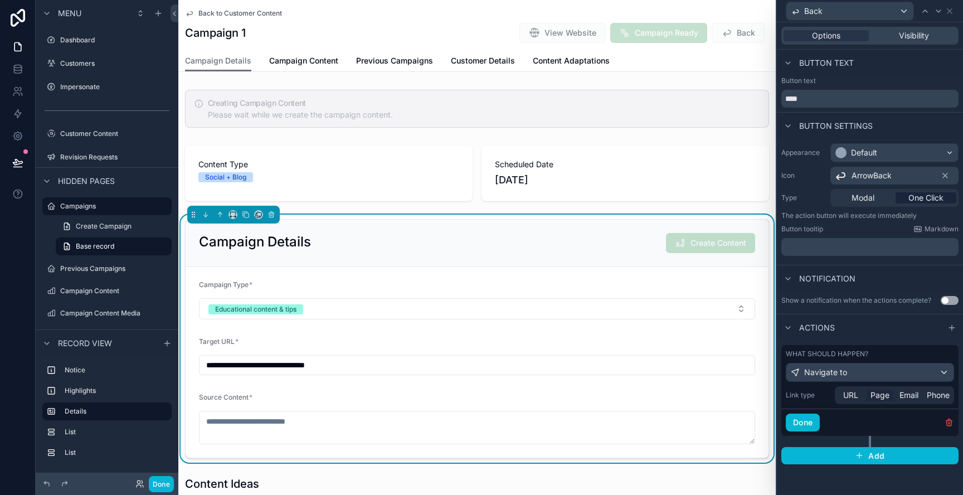
click at [878, 397] on span "Page" at bounding box center [880, 395] width 19 height 11
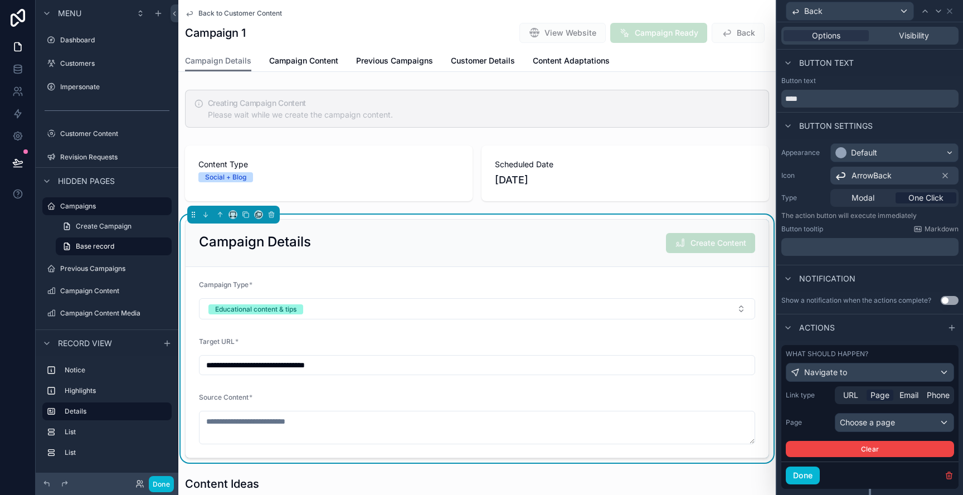
scroll to position [27, 0]
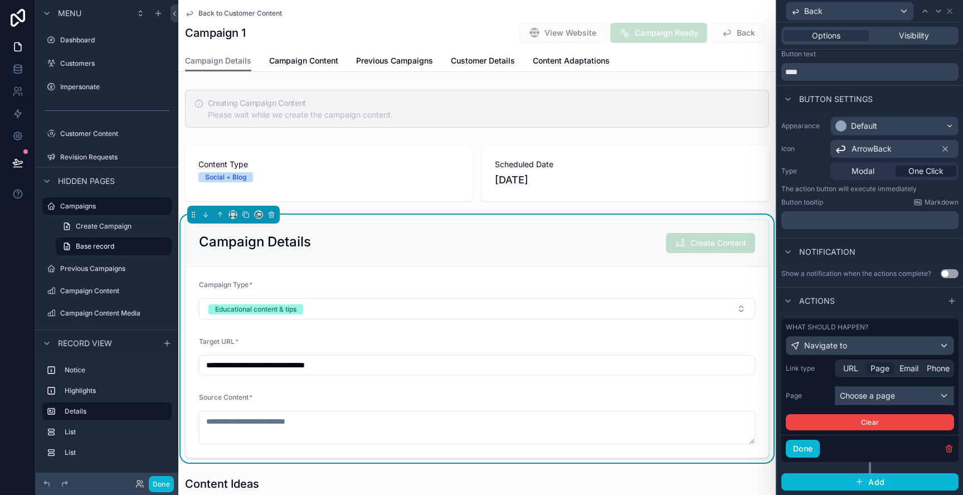
click at [887, 393] on div "Choose a page" at bounding box center [895, 396] width 118 height 18
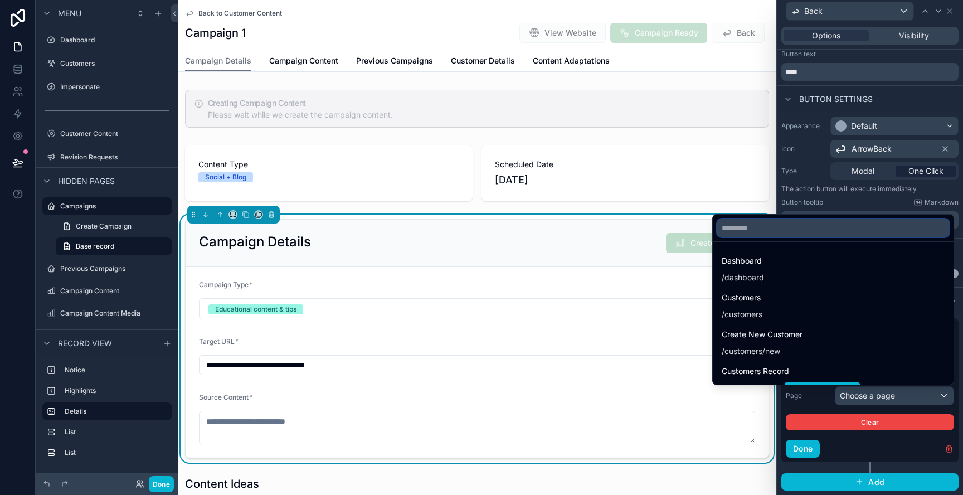
click at [741, 228] on input "text" at bounding box center [833, 228] width 232 height 18
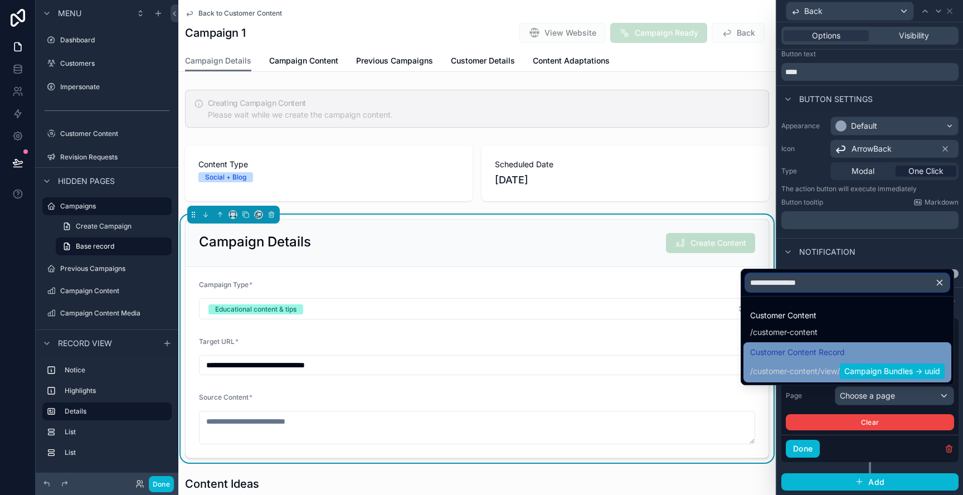
type input "**********"
click at [802, 356] on span "Customer Content Record" at bounding box center [847, 352] width 195 height 13
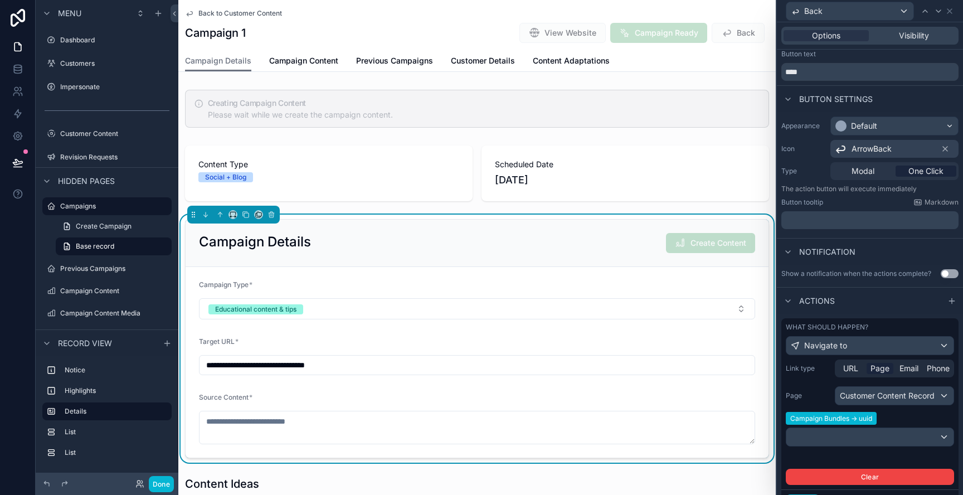
click at [802, 356] on div "What should happen? Navigate to" at bounding box center [870, 338] width 177 height 41
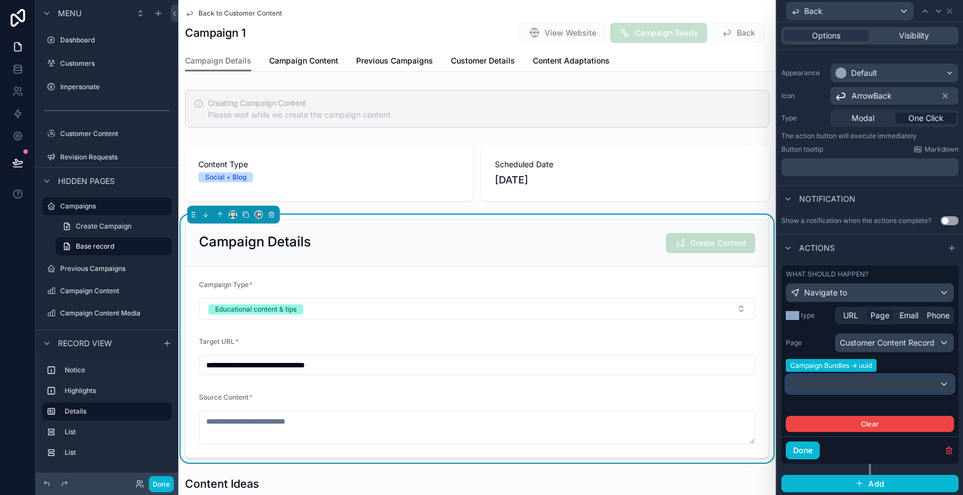
scroll to position [77, 0]
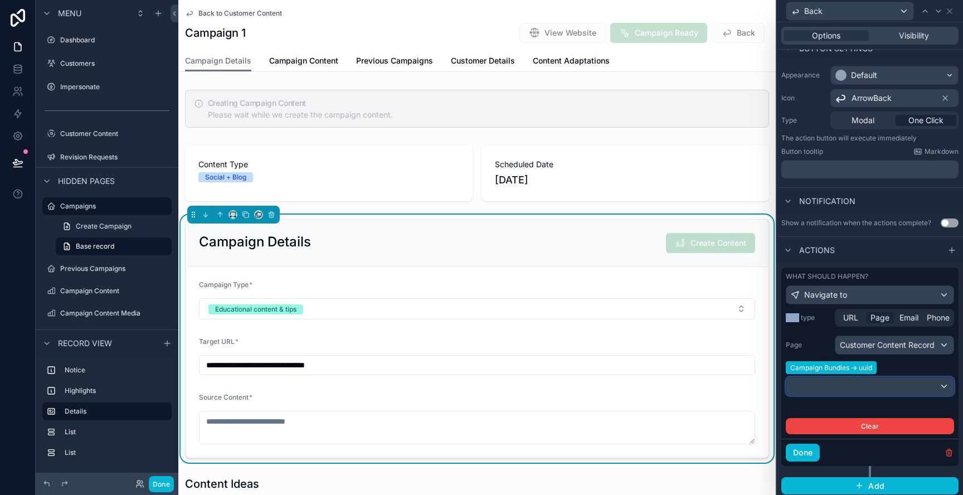
click at [888, 382] on div at bounding box center [870, 386] width 167 height 18
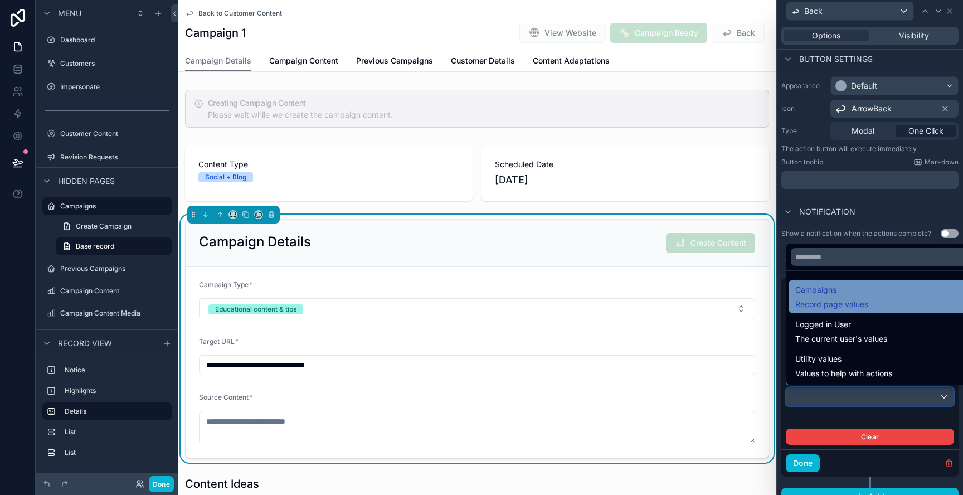
scroll to position [68, 0]
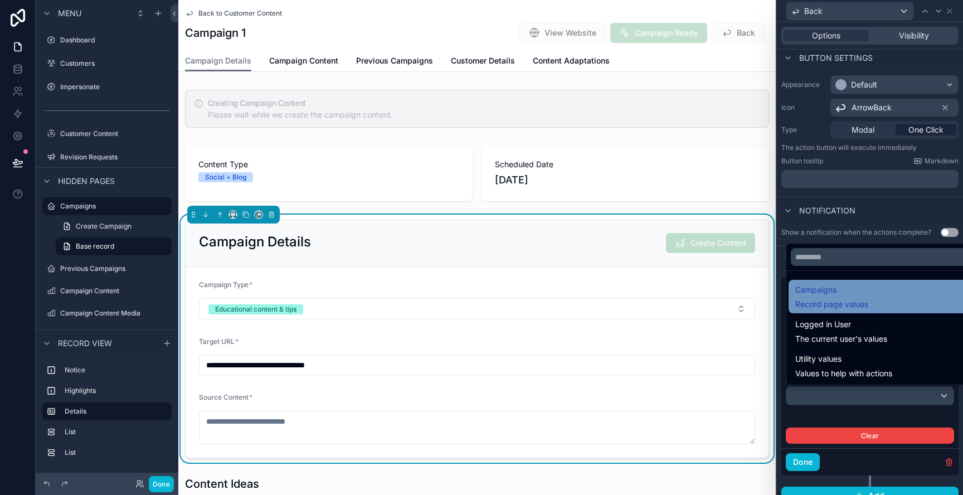
click at [852, 302] on span "Record page values" at bounding box center [831, 304] width 73 height 11
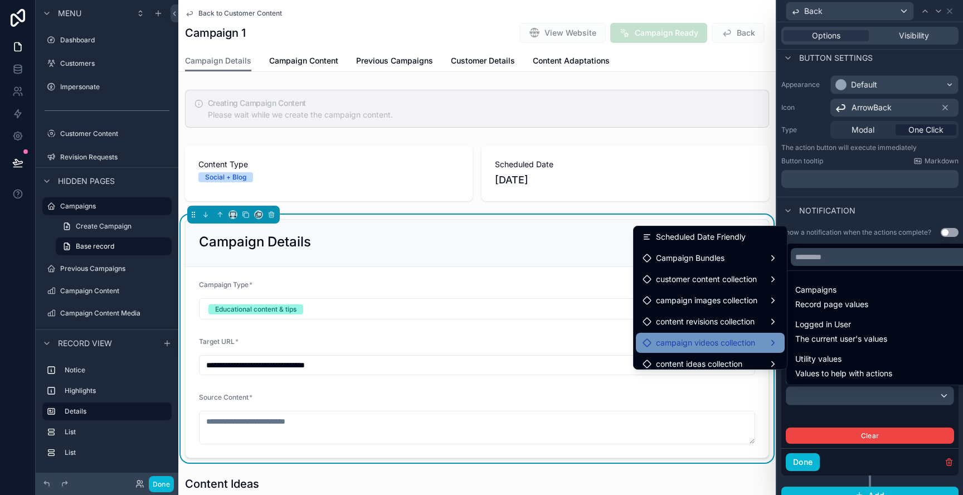
scroll to position [646, 0]
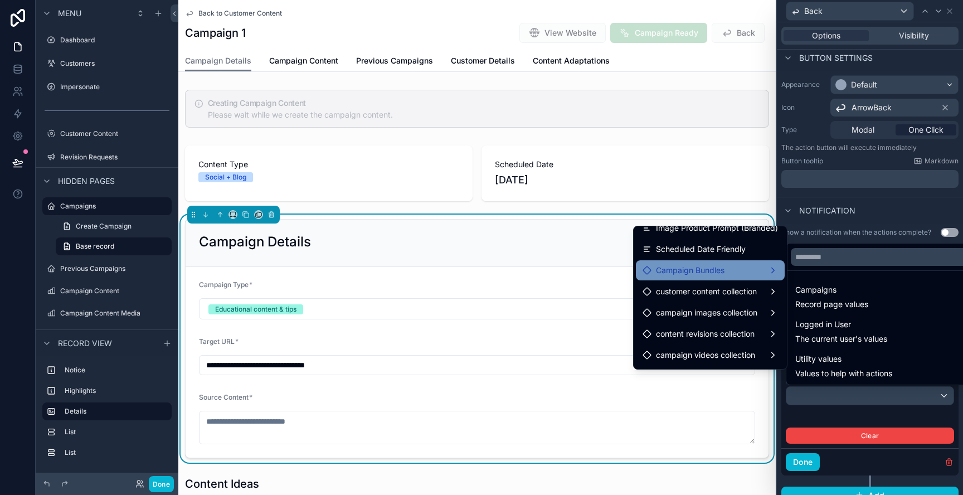
click at [715, 273] on span "Campaign Bundles" at bounding box center [690, 270] width 69 height 13
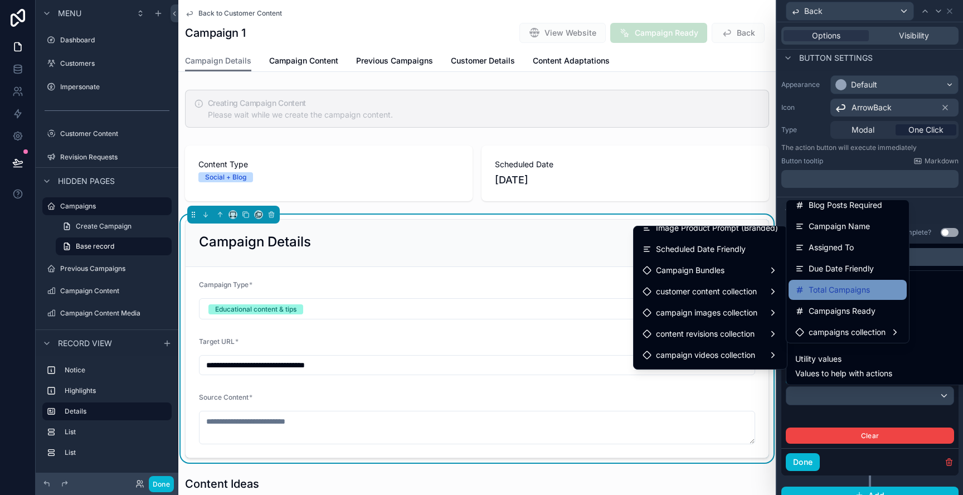
scroll to position [115, 0]
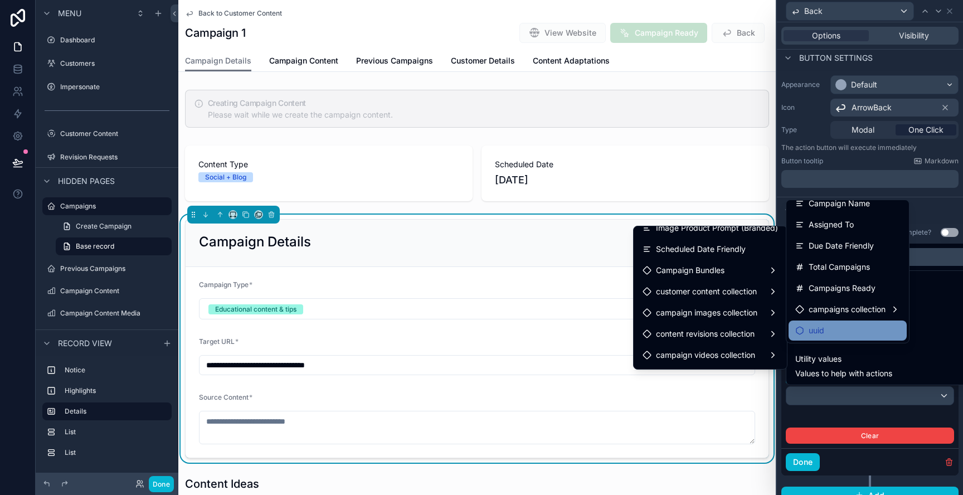
click at [841, 333] on div "uuid" at bounding box center [847, 330] width 105 height 13
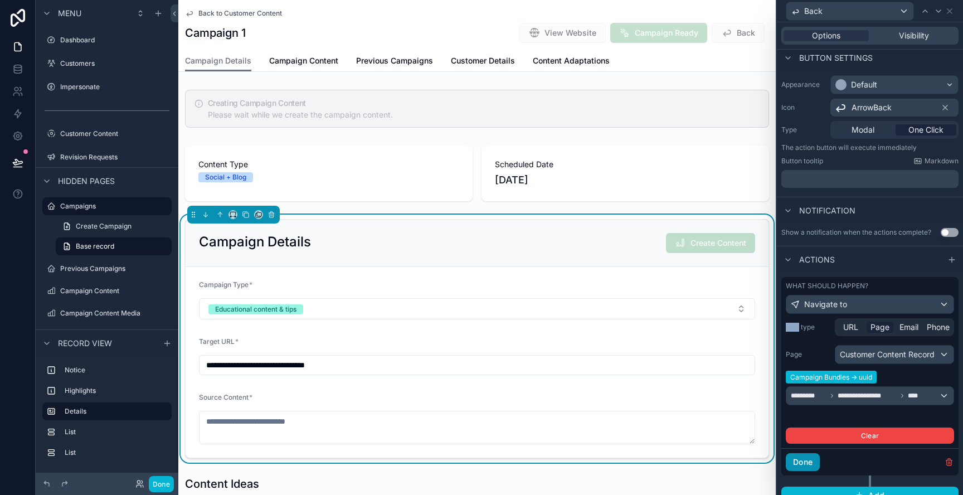
click at [804, 462] on button "Done" at bounding box center [803, 462] width 34 height 18
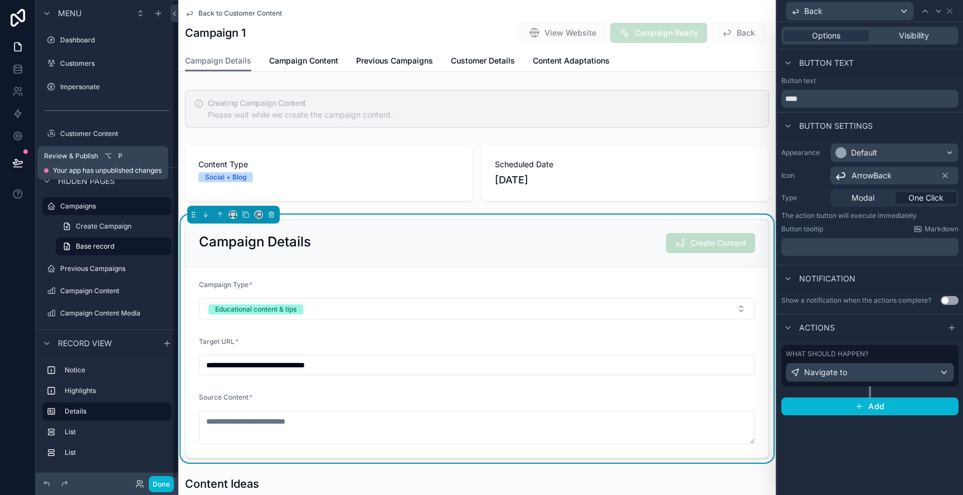
click at [21, 161] on icon at bounding box center [17, 162] width 11 height 11
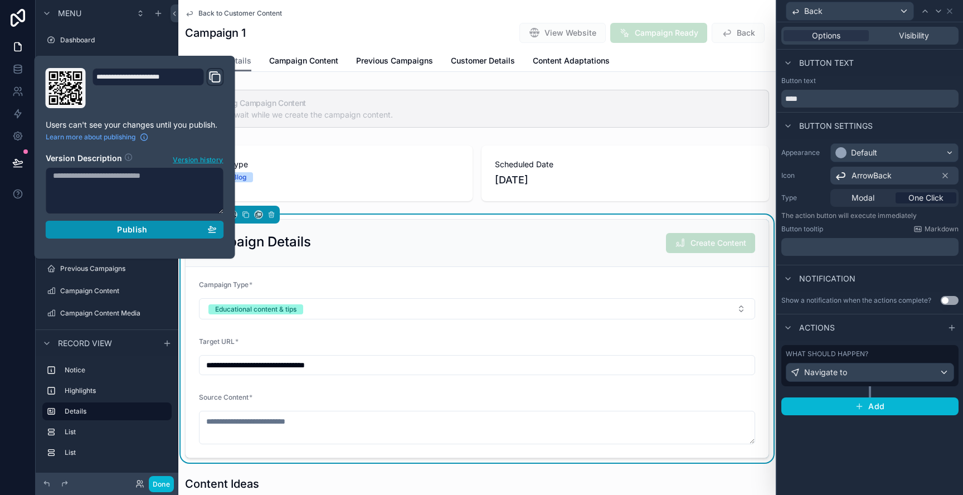
click at [162, 235] on button "Publish" at bounding box center [135, 230] width 178 height 18
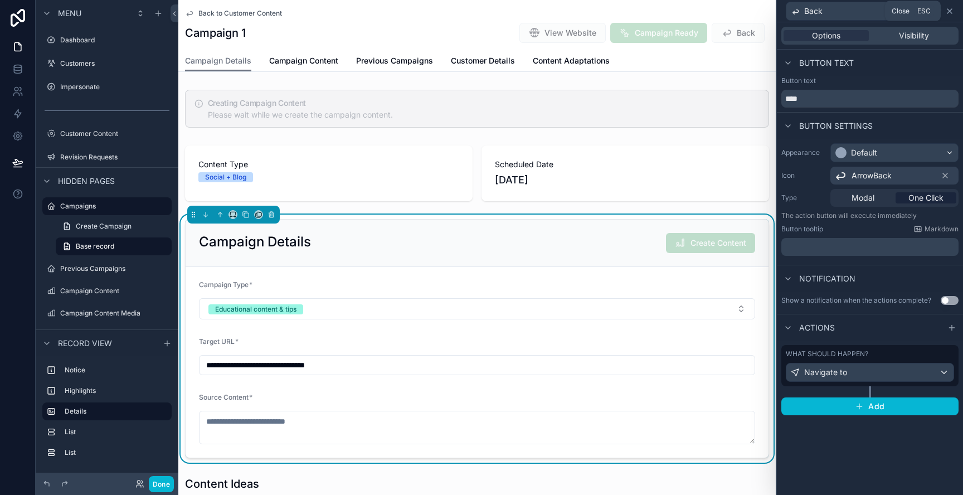
click at [951, 11] on icon at bounding box center [949, 11] width 9 height 9
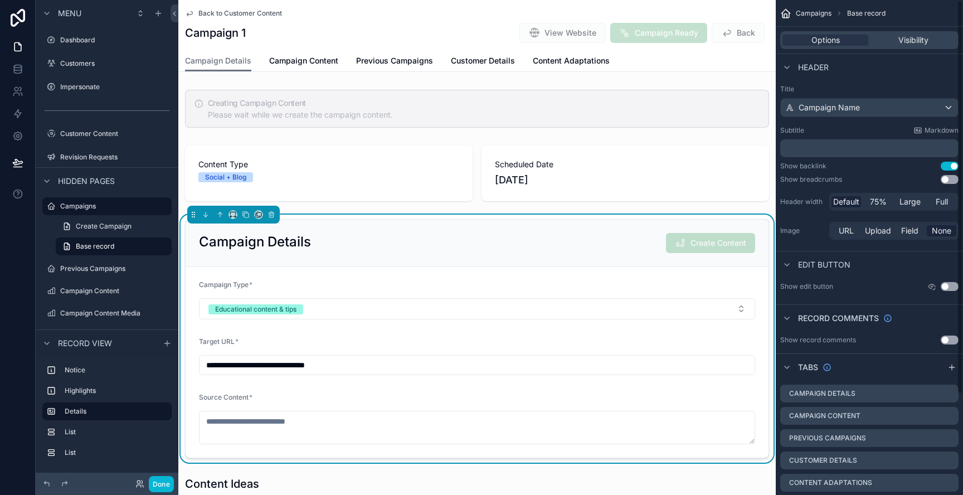
click at [953, 164] on button "Use setting" at bounding box center [950, 166] width 18 height 9
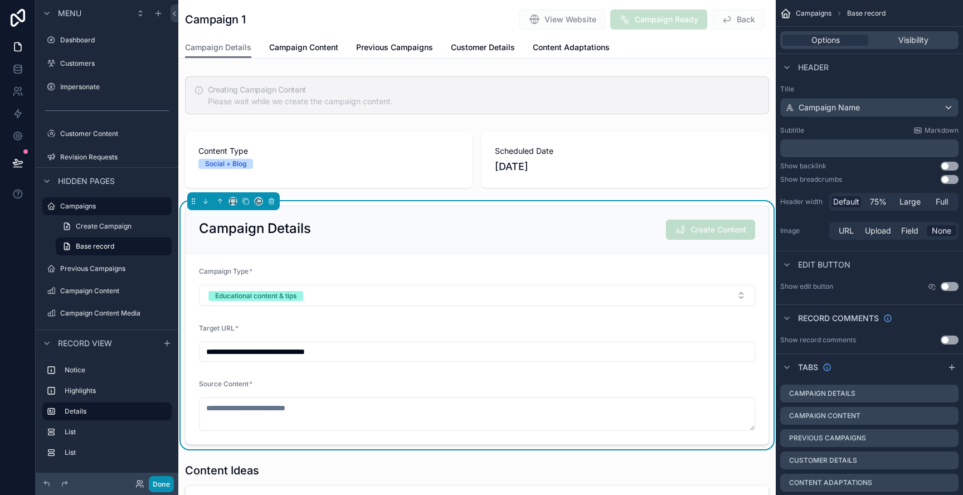
click at [159, 488] on button "Done" at bounding box center [161, 484] width 25 height 16
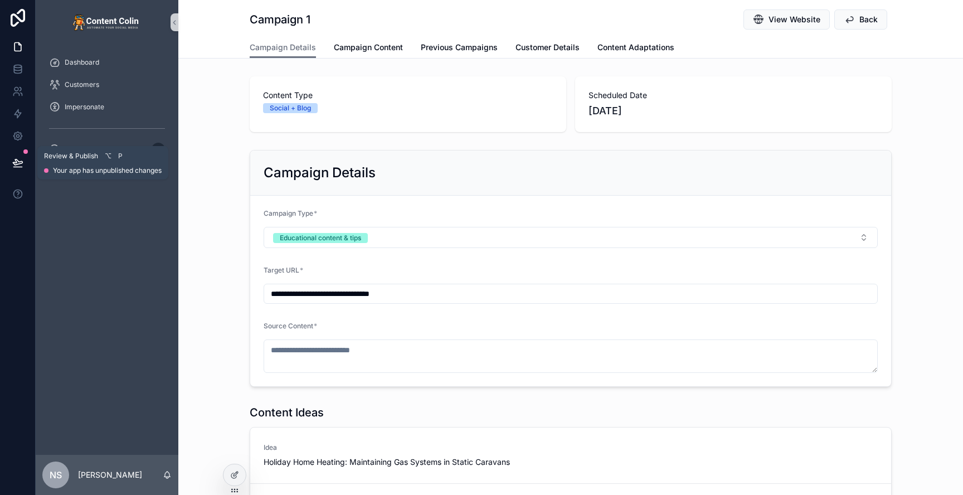
click at [21, 162] on icon at bounding box center [17, 162] width 11 height 11
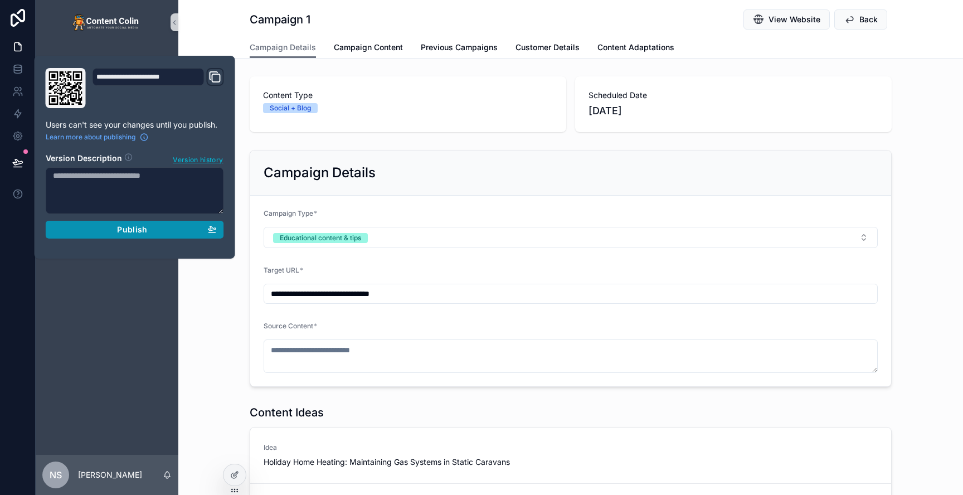
click at [130, 228] on span "Publish" at bounding box center [132, 230] width 30 height 10
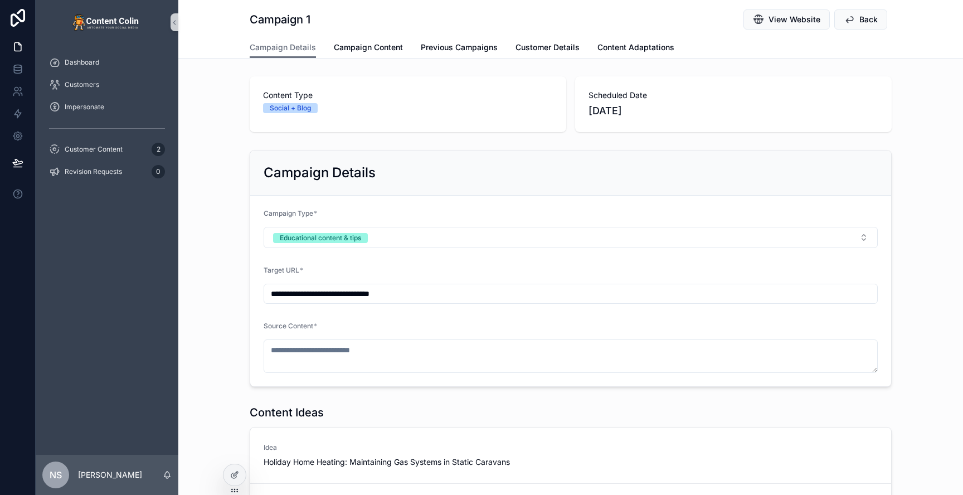
drag, startPoint x: 94, startPoint y: 361, endPoint x: 106, endPoint y: 318, distance: 44.6
click at [94, 361] on div "Dashboard Customers Impersonate Customer Content 2 Revision Requests 0" at bounding box center [107, 250] width 143 height 410
click at [108, 148] on span "Customer Content" at bounding box center [94, 149] width 58 height 9
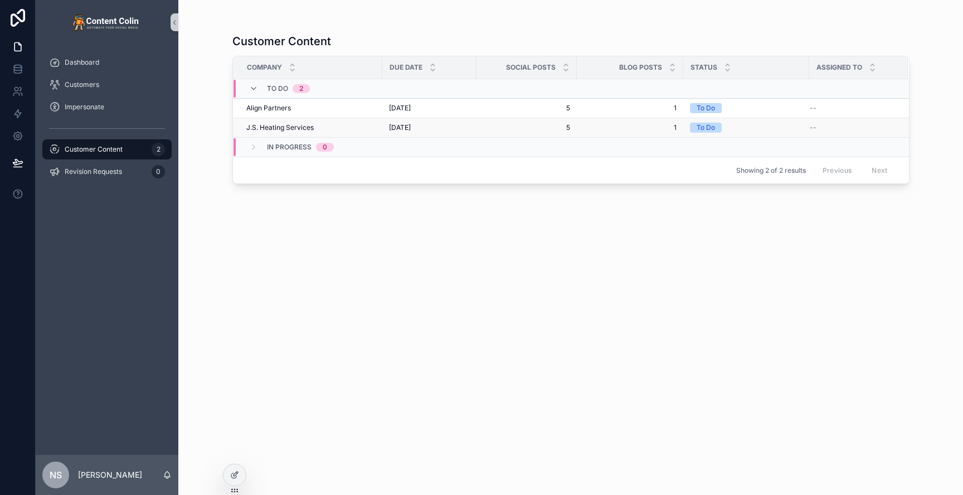
click at [313, 130] on span "J.S. Heating Services" at bounding box center [279, 127] width 67 height 9
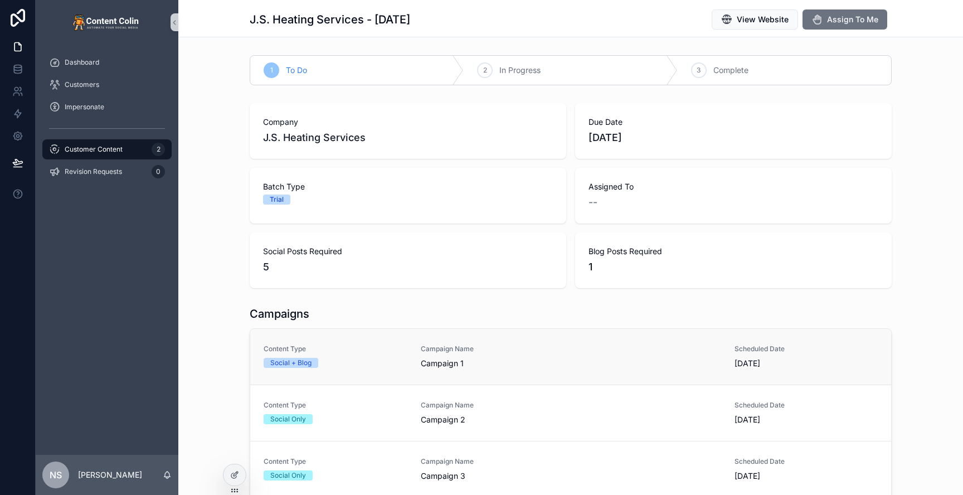
click at [400, 371] on link "Content Type Social + Blog Campaign Name Campaign 1 Scheduled Date [DATE]" at bounding box center [570, 357] width 641 height 56
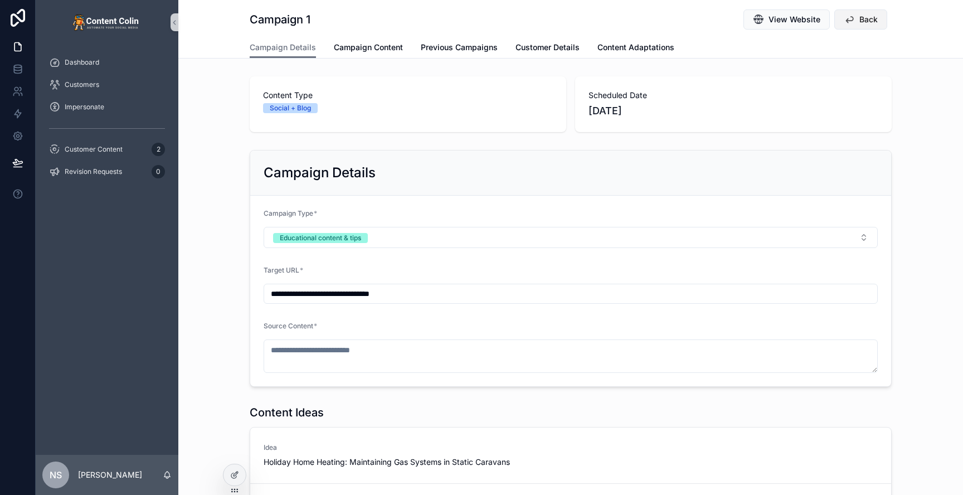
click at [861, 18] on span "Back" at bounding box center [869, 19] width 18 height 11
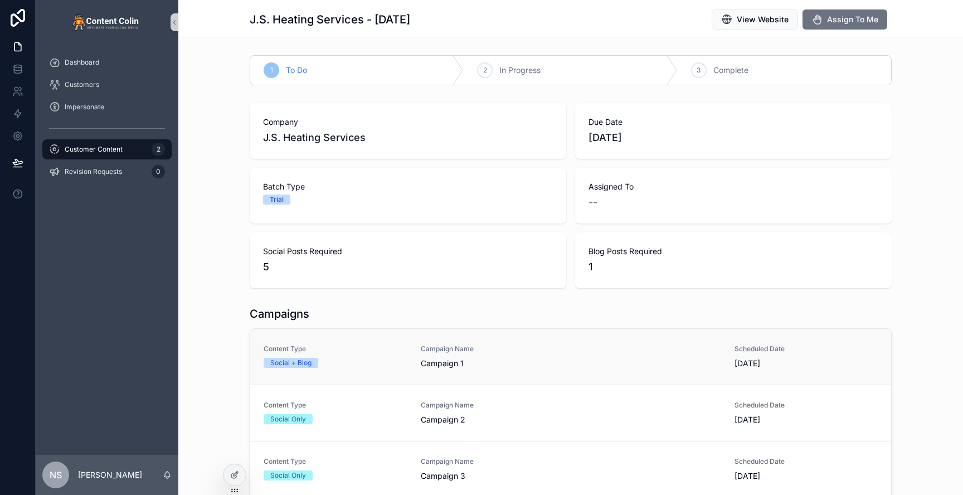
click at [520, 370] on link "Content Type Social + Blog Campaign Name Campaign 1 Scheduled Date [DATE]" at bounding box center [570, 357] width 641 height 56
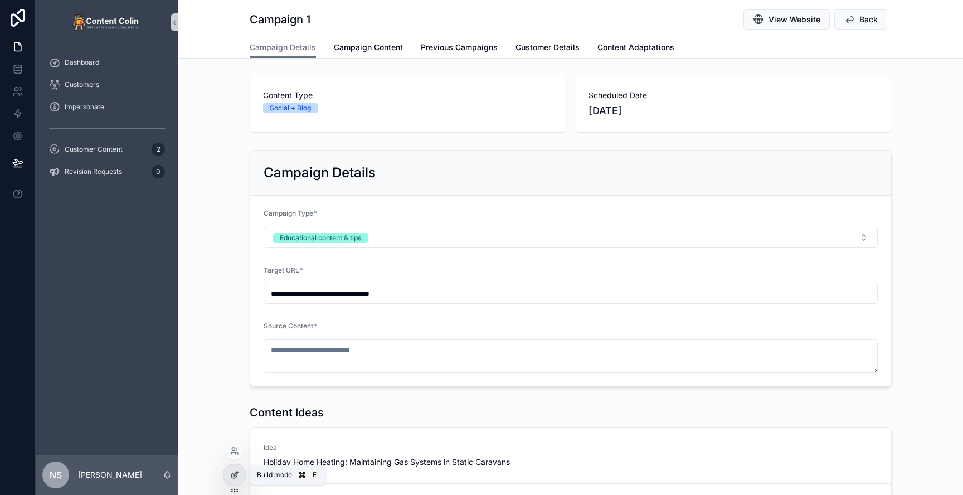
click at [242, 479] on div at bounding box center [235, 474] width 22 height 21
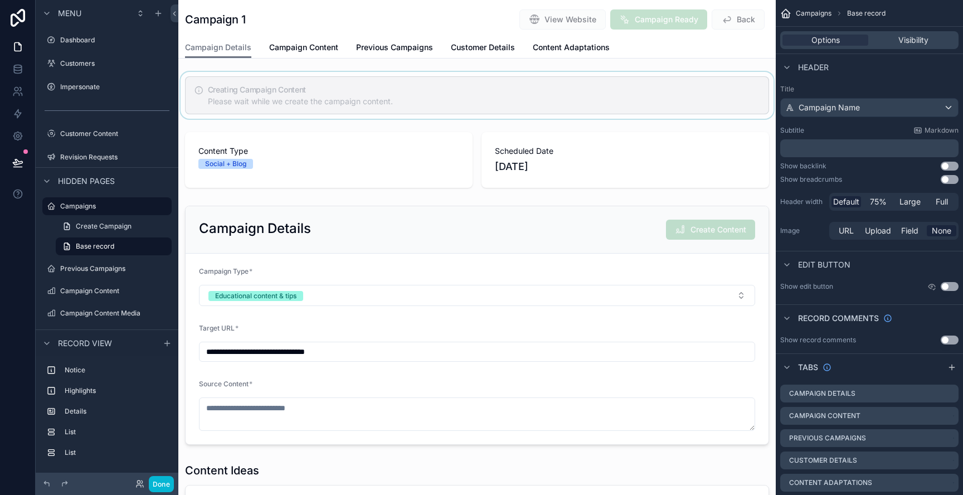
click at [521, 90] on div "scrollable content" at bounding box center [477, 95] width 598 height 47
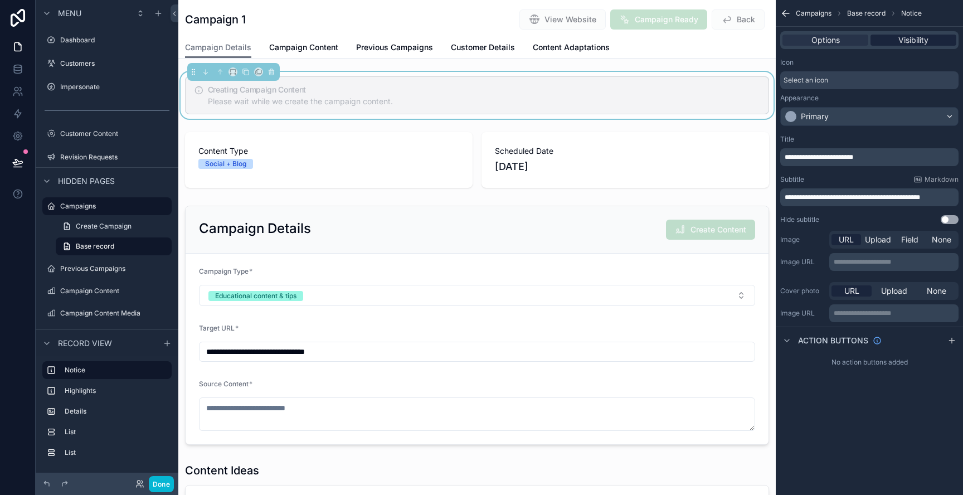
click at [917, 36] on span "Visibility" at bounding box center [914, 40] width 30 height 11
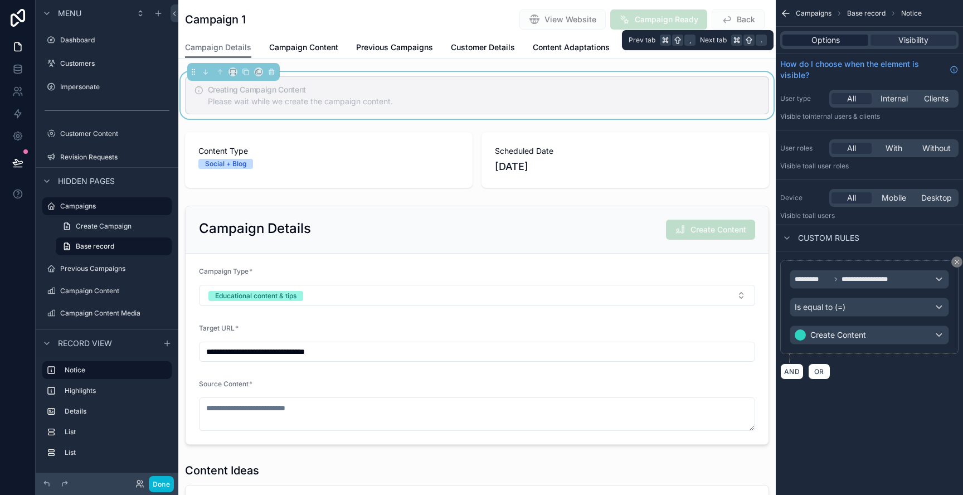
click at [851, 42] on div "Options" at bounding box center [826, 40] width 86 height 11
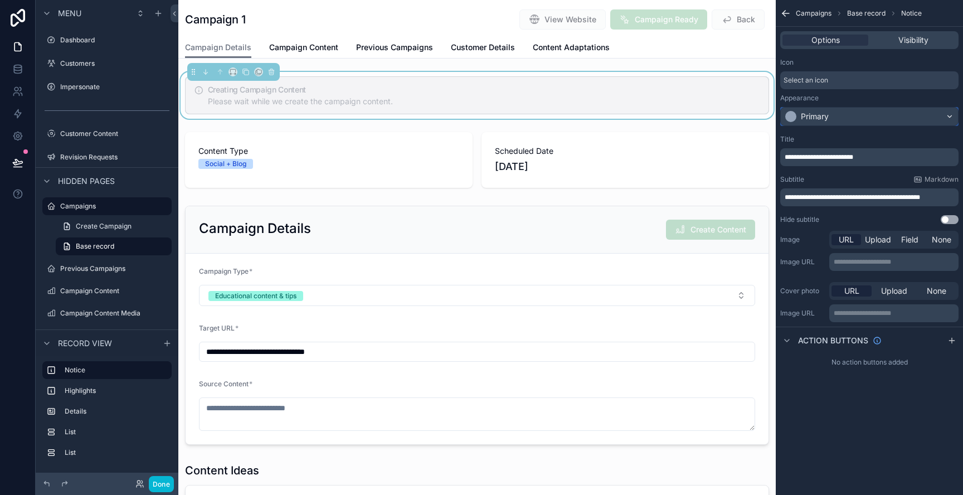
click at [832, 116] on div "Primary" at bounding box center [869, 117] width 177 height 18
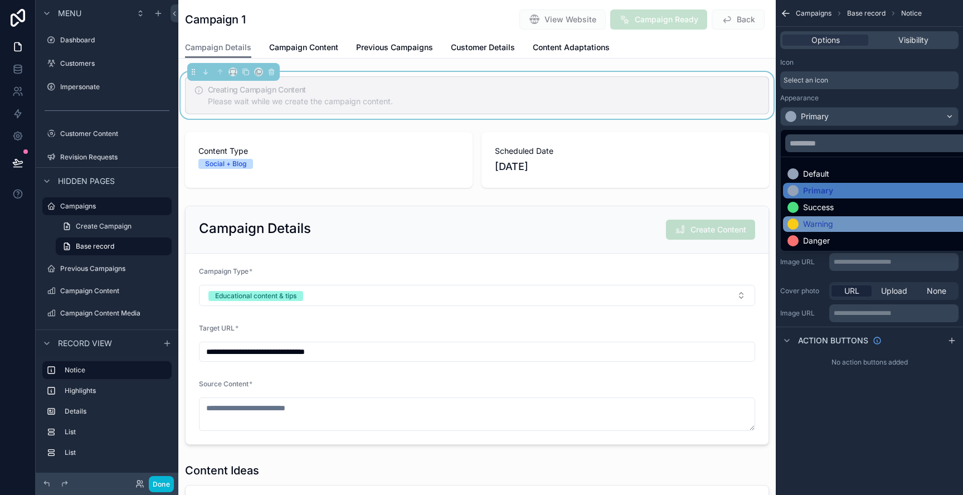
click at [833, 226] on div "Warning" at bounding box center [818, 224] width 30 height 11
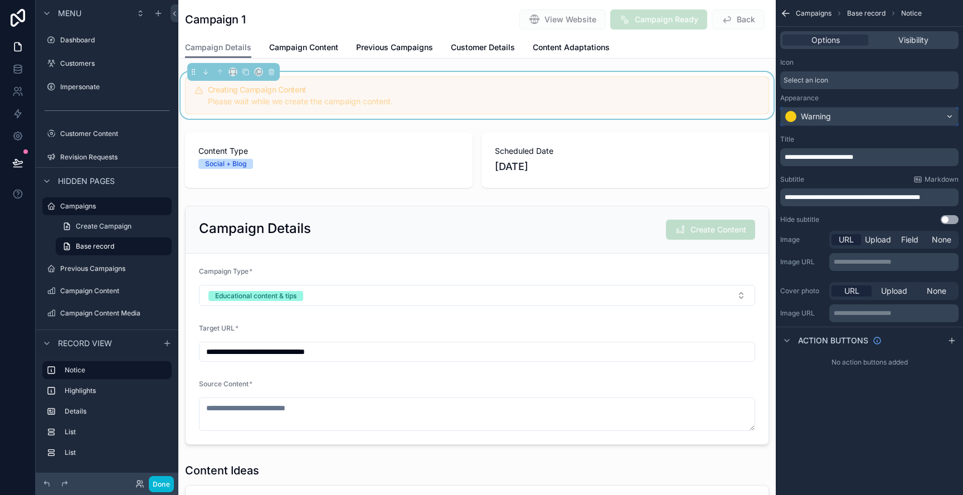
click at [838, 115] on div "Warning" at bounding box center [869, 117] width 177 height 18
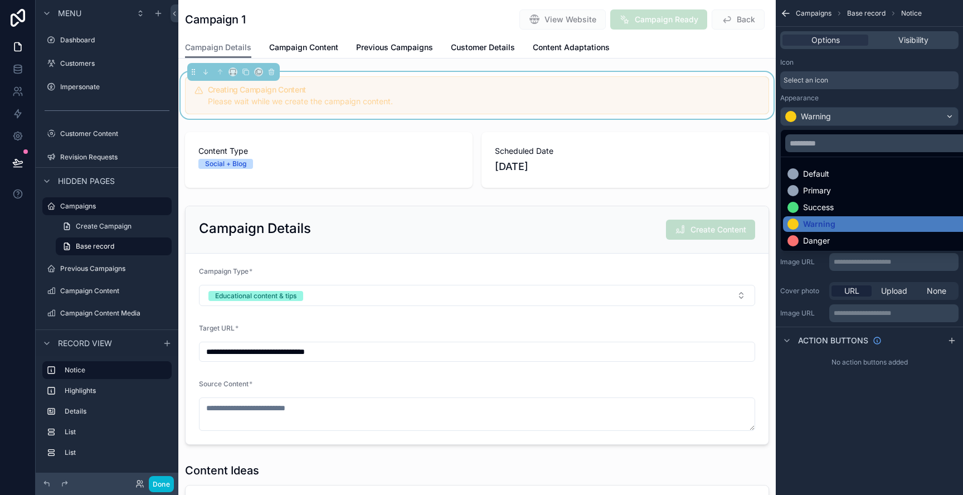
click at [824, 241] on div "Danger" at bounding box center [816, 240] width 27 height 11
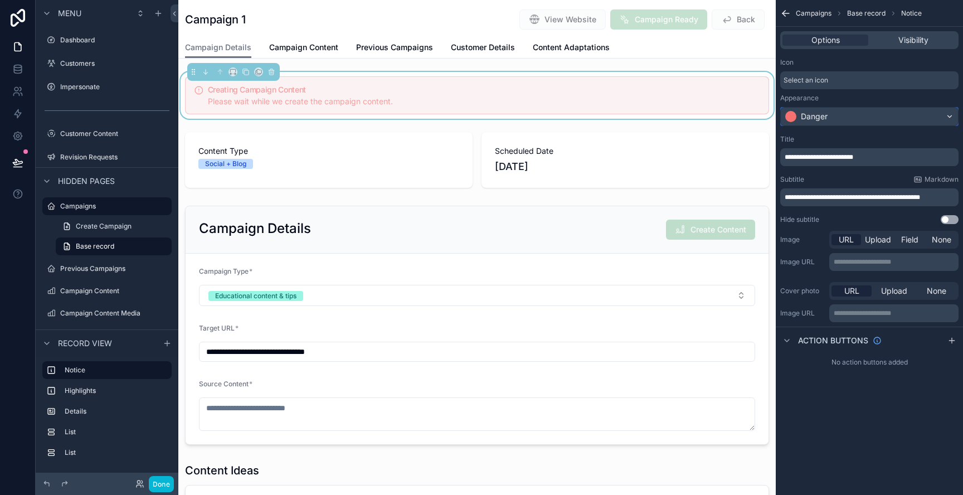
click at [843, 119] on div "Danger" at bounding box center [869, 117] width 177 height 18
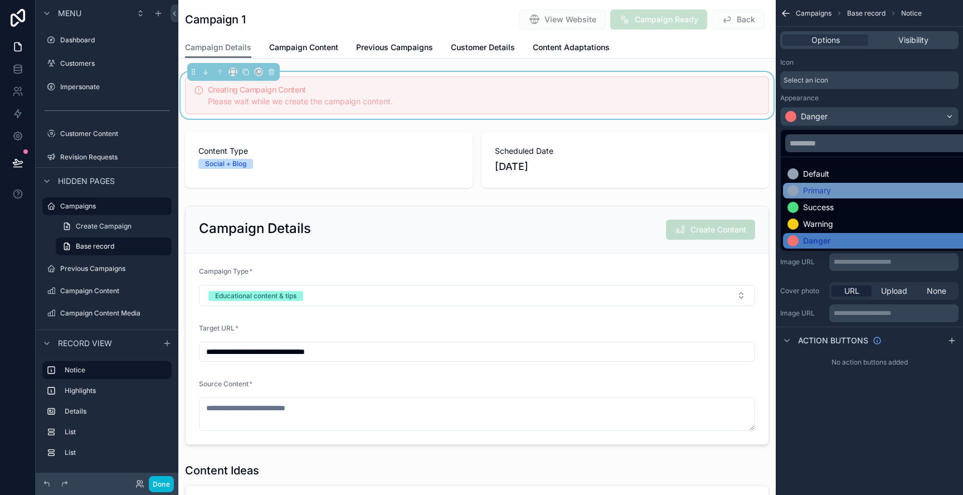
click at [828, 185] on div "Primary" at bounding box center [817, 190] width 28 height 11
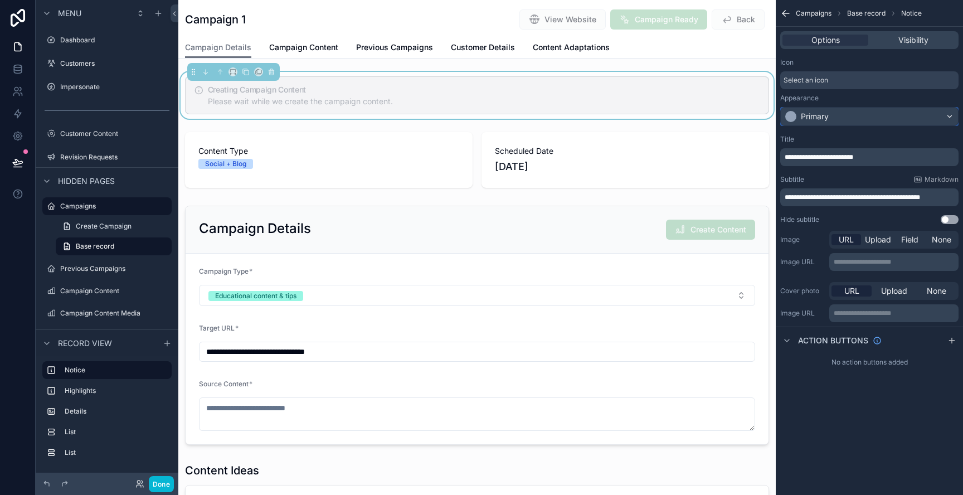
click at [826, 111] on div "Primary" at bounding box center [869, 117] width 177 height 18
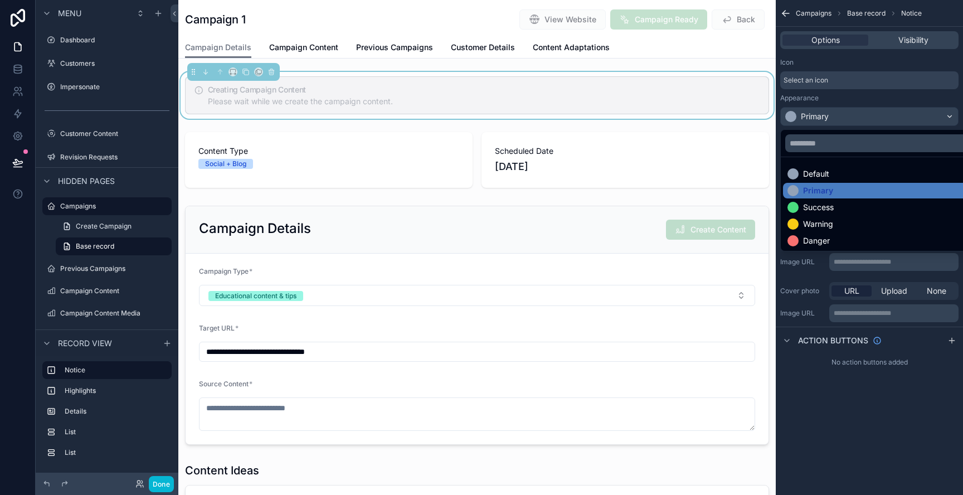
drag, startPoint x: 826, startPoint y: 111, endPoint x: 817, endPoint y: 142, distance: 31.9
click at [826, 119] on div "scrollable content" at bounding box center [481, 247] width 963 height 495
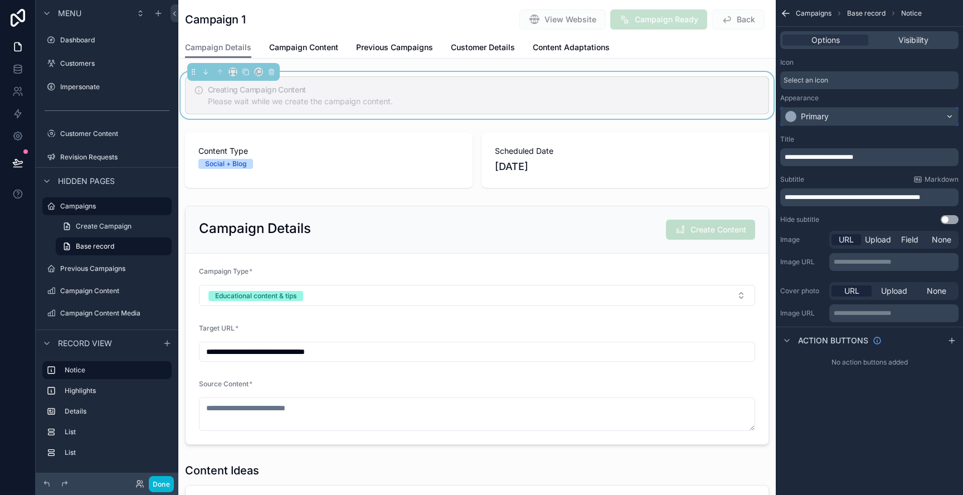
click at [823, 119] on div "Primary" at bounding box center [815, 116] width 28 height 11
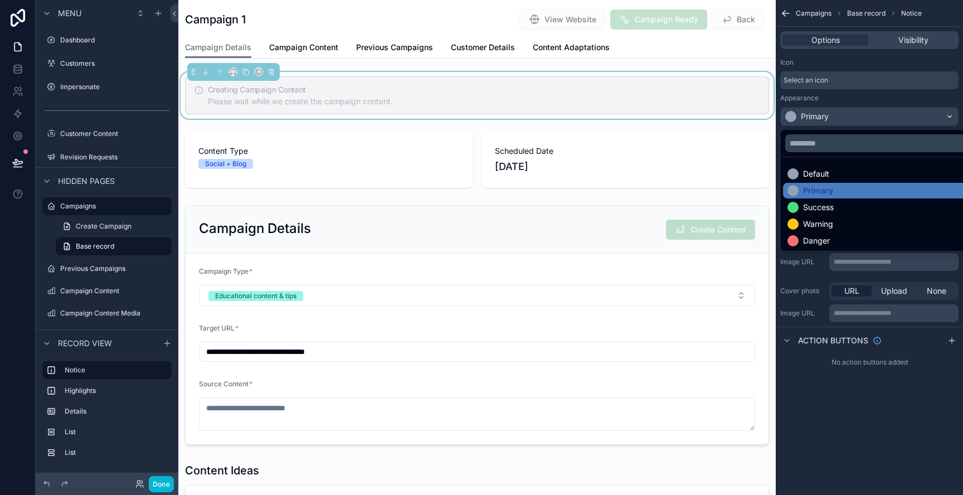
click at [821, 176] on div "Default" at bounding box center [816, 173] width 26 height 11
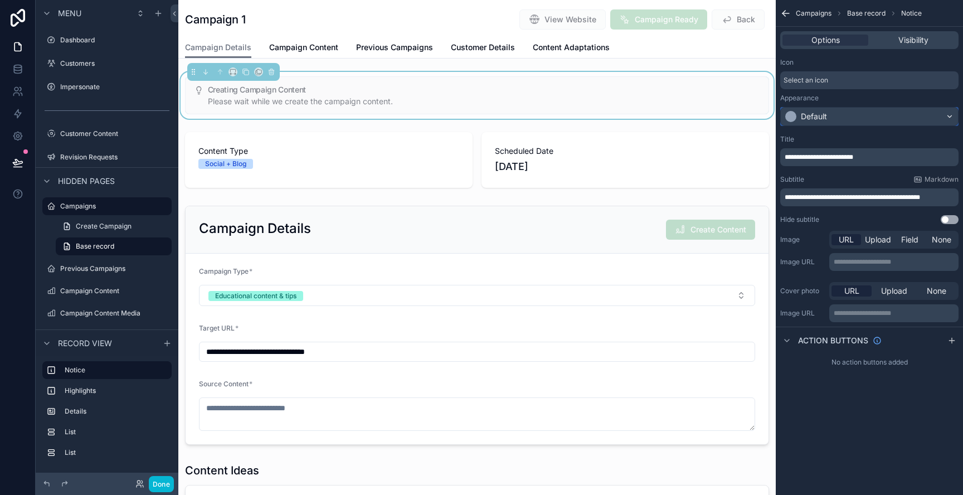
click at [827, 119] on div "Default" at bounding box center [814, 116] width 26 height 11
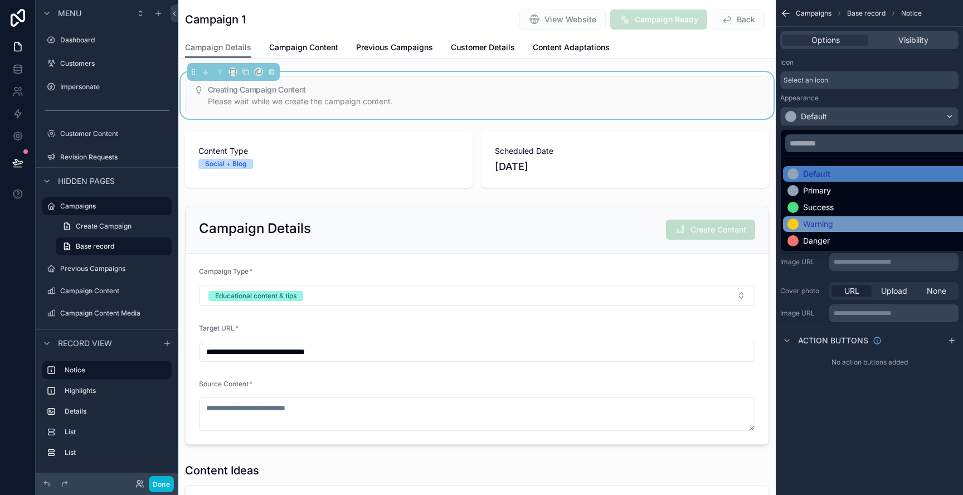
click at [828, 227] on div "Warning" at bounding box center [818, 224] width 30 height 11
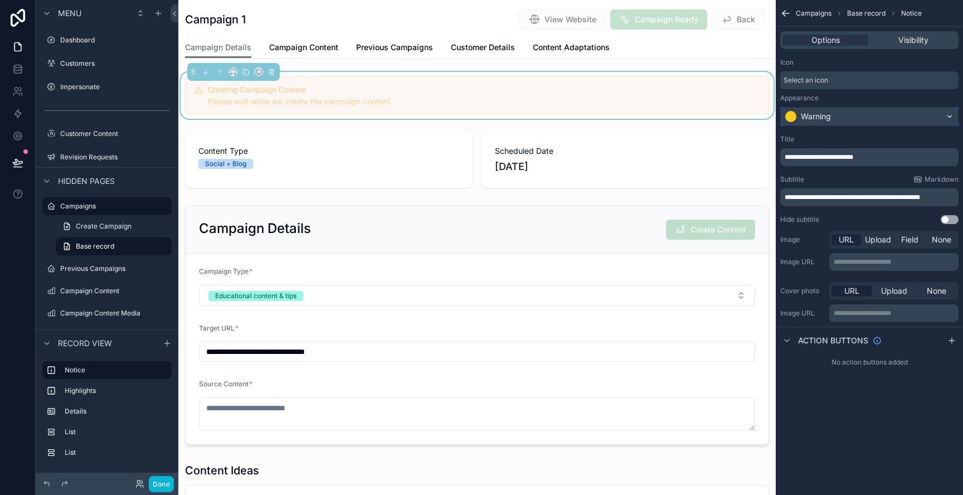
click at [842, 117] on div "Warning" at bounding box center [869, 117] width 177 height 18
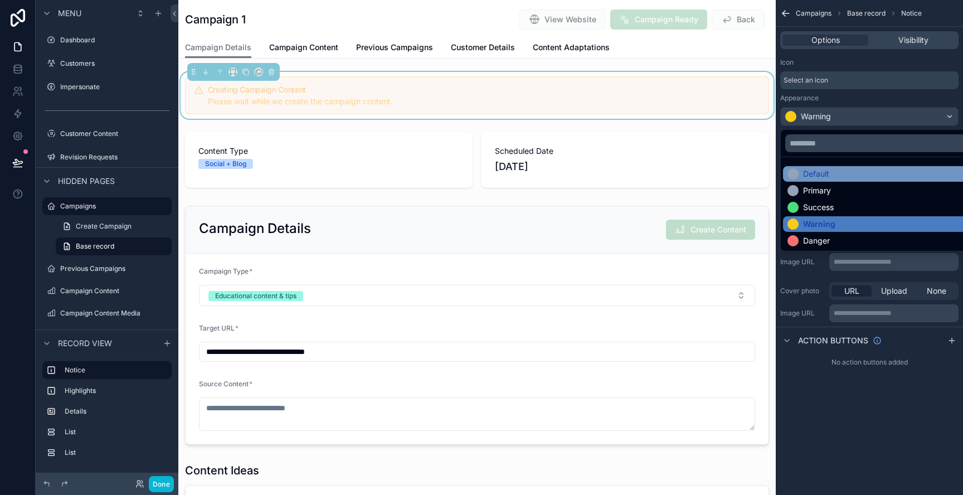
click at [831, 175] on div "Default" at bounding box center [883, 173] width 190 height 11
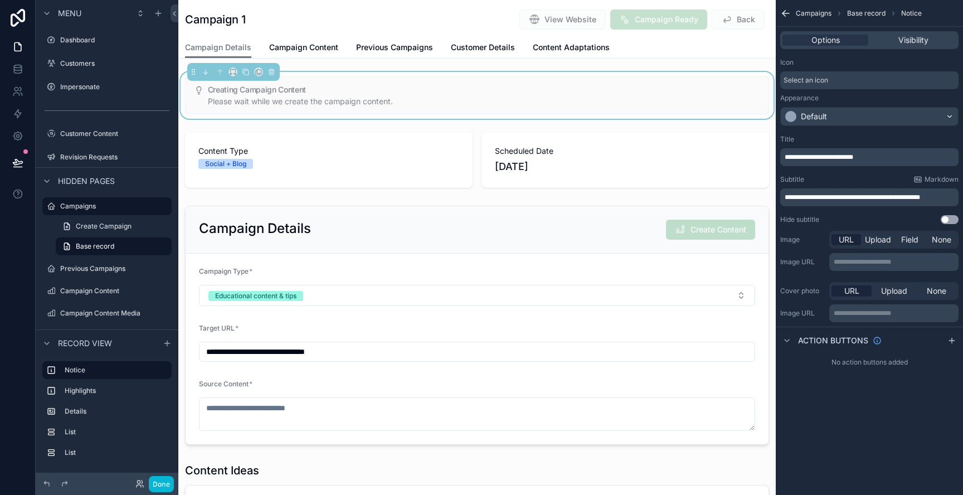
click at [286, 20] on div "Campaign 1 View Website Campaign Ready Back" at bounding box center [477, 19] width 584 height 21
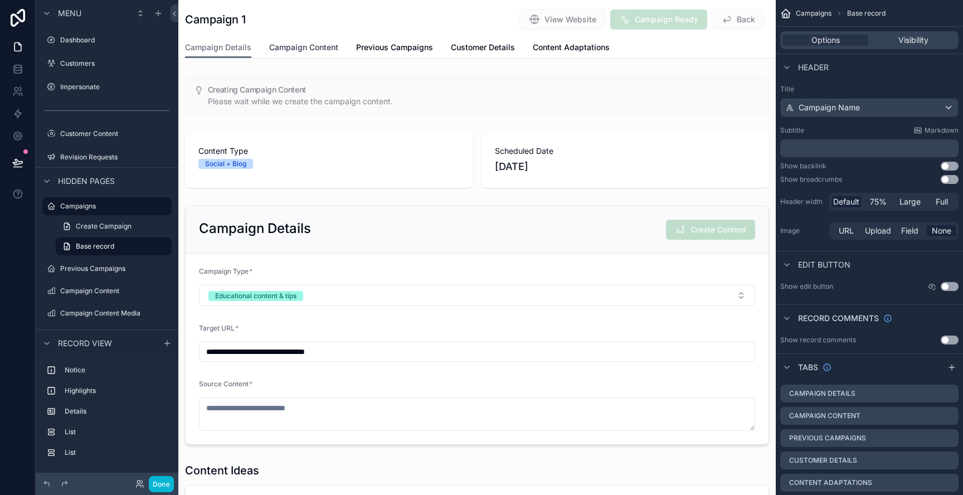
click at [300, 51] on span "Campaign Content" at bounding box center [303, 47] width 69 height 11
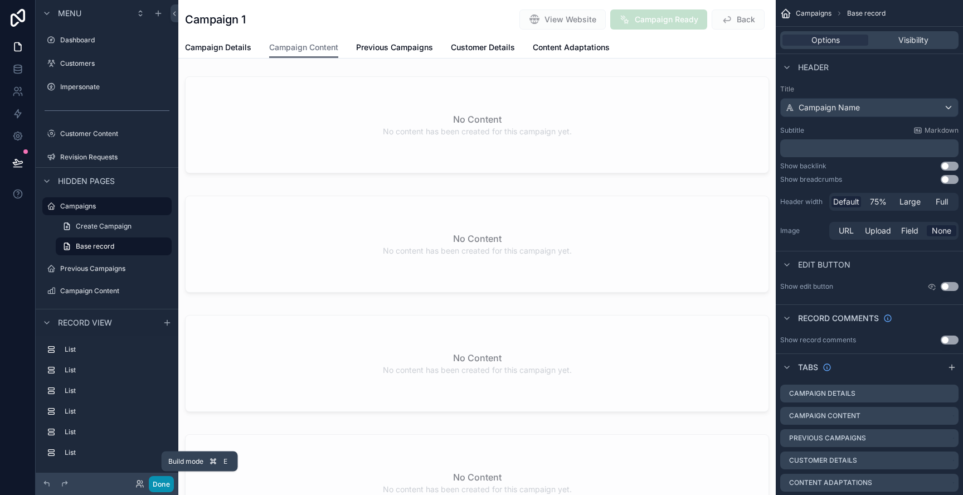
click at [162, 483] on button "Done" at bounding box center [161, 484] width 25 height 16
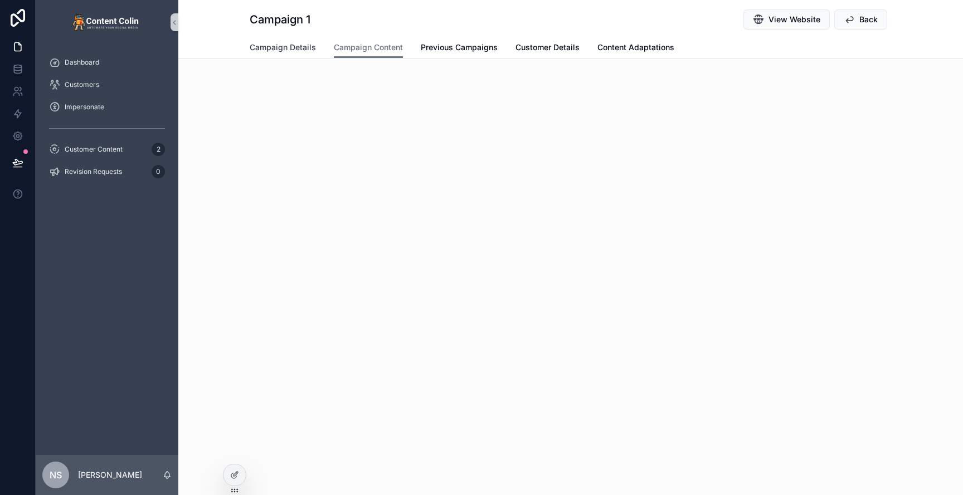
click at [297, 49] on span "Campaign Details" at bounding box center [283, 47] width 66 height 11
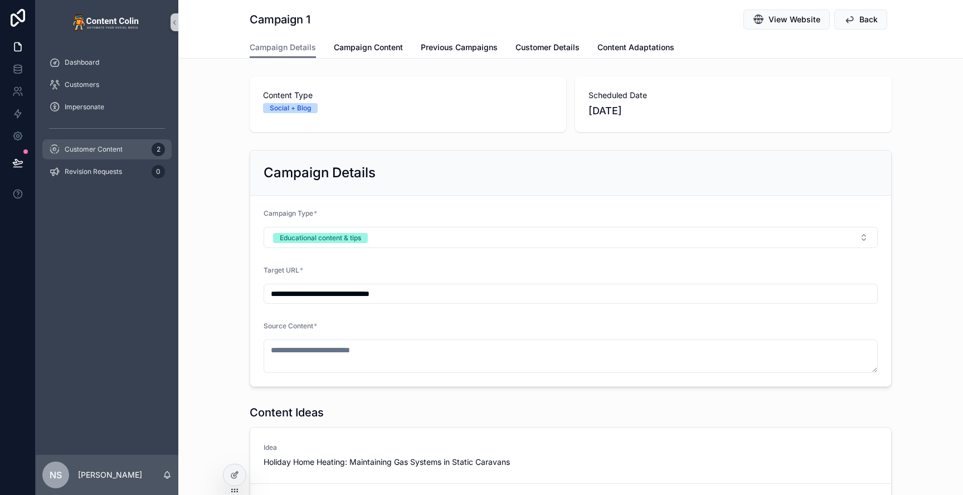
click at [119, 156] on div "Customer Content 2" at bounding box center [107, 149] width 116 height 18
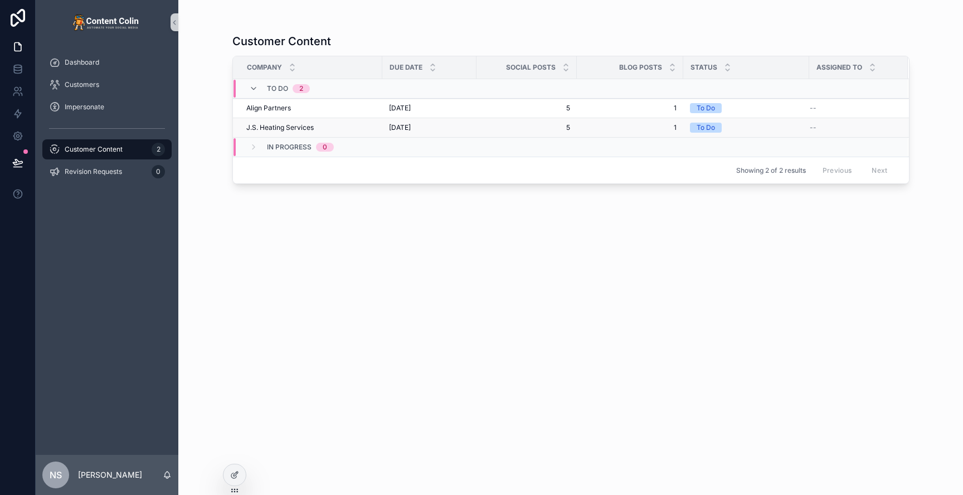
click at [404, 129] on span "[DATE]" at bounding box center [400, 127] width 22 height 9
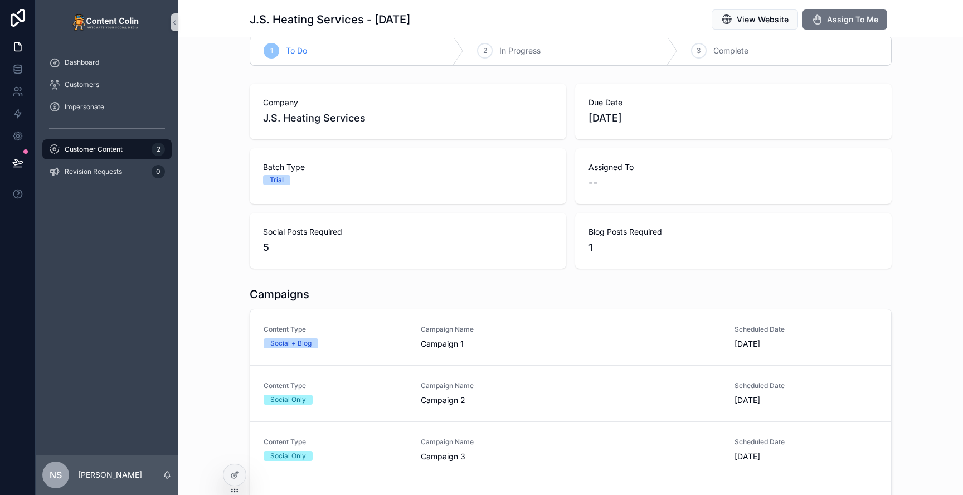
scroll to position [23, 0]
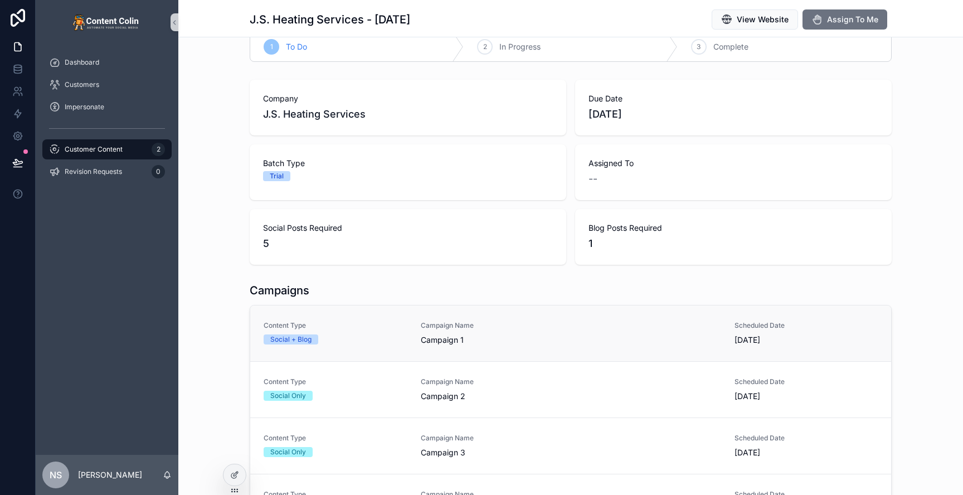
click at [527, 333] on div "Campaign Name Campaign 1" at bounding box center [571, 333] width 300 height 25
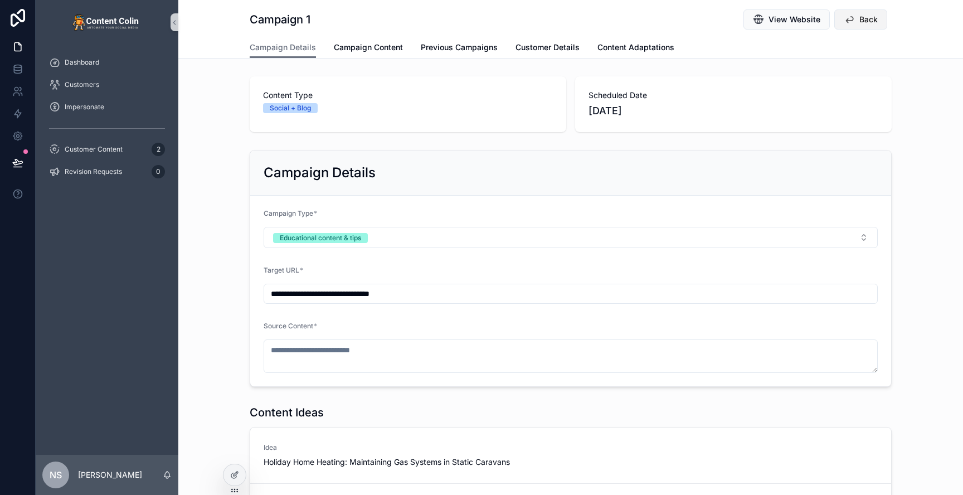
click at [870, 22] on span "Back" at bounding box center [869, 19] width 18 height 11
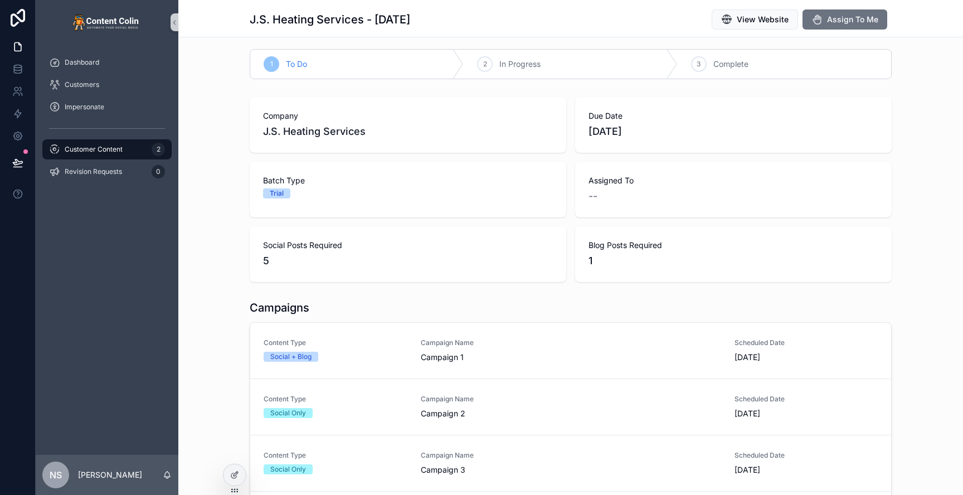
scroll to position [8, 0]
click at [498, 341] on span "Campaign Name" at bounding box center [571, 341] width 300 height 9
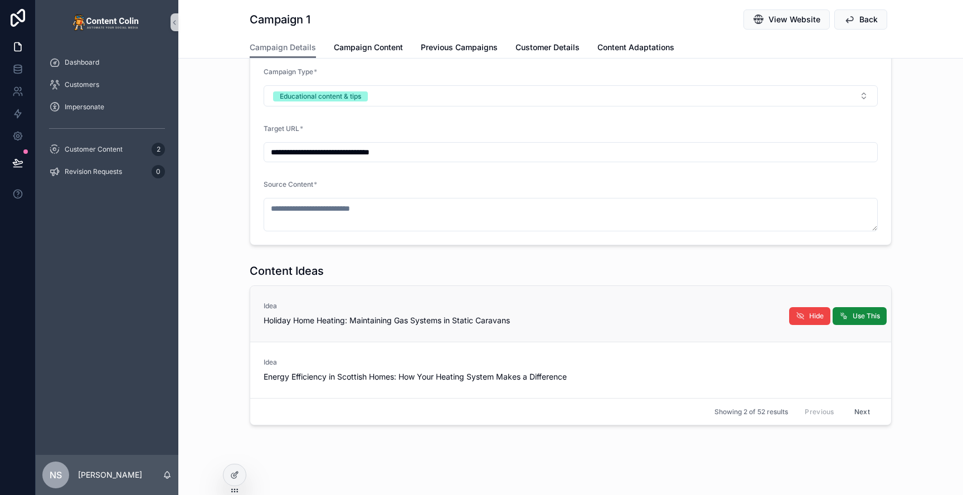
scroll to position [137, 0]
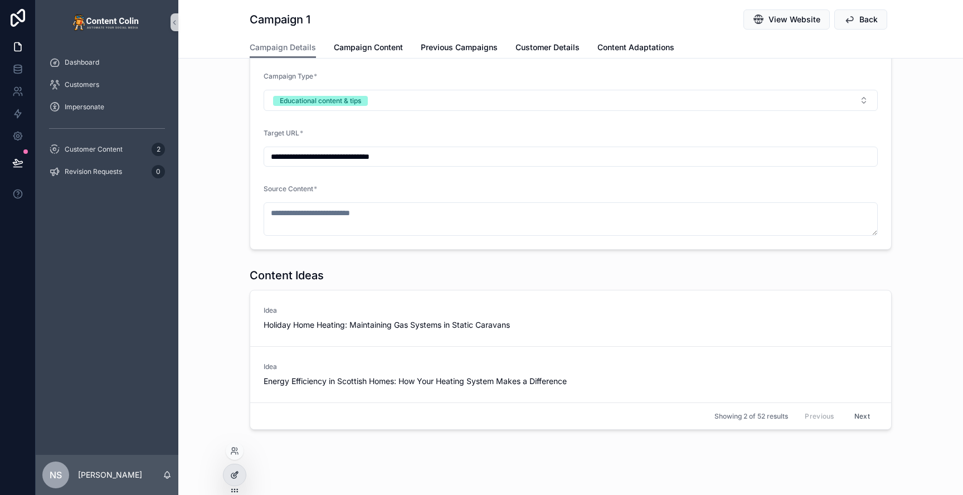
click at [232, 472] on icon at bounding box center [234, 474] width 9 height 9
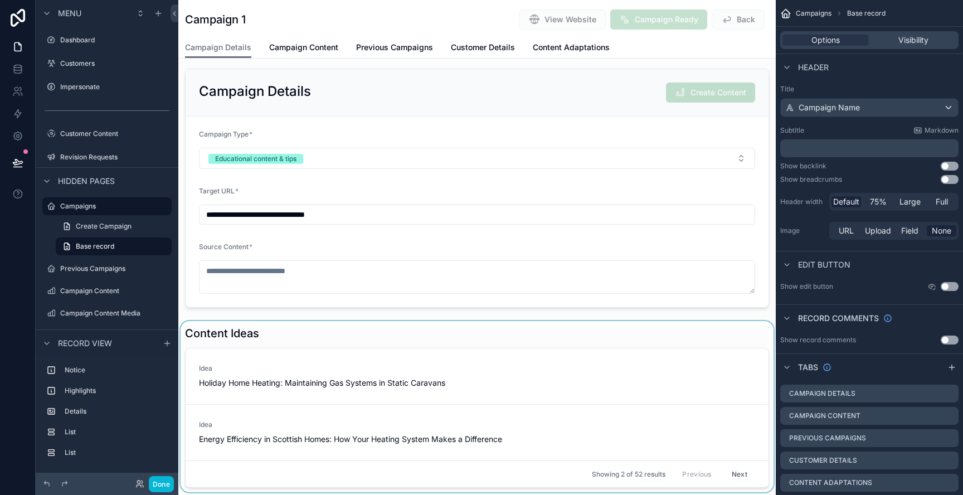
click at [353, 343] on div "scrollable content" at bounding box center [477, 406] width 598 height 171
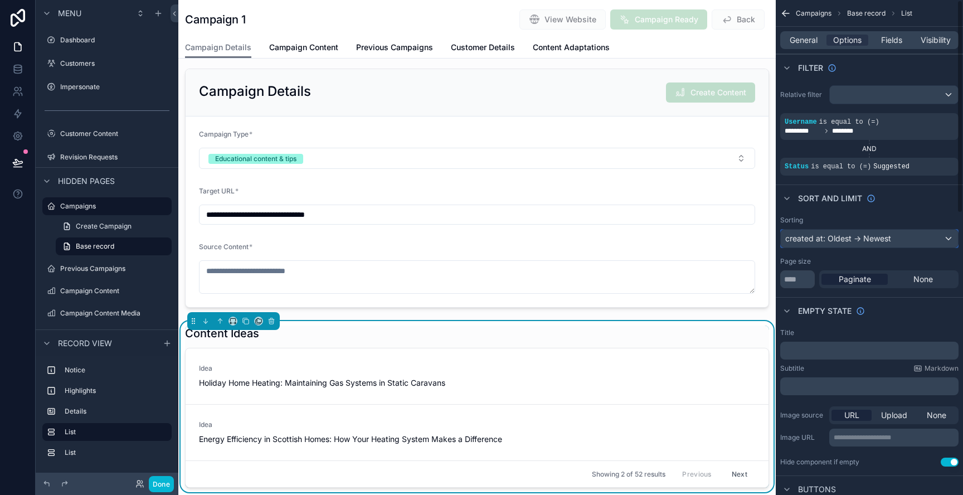
click at [891, 243] on div "created at: Oldest -> Newest" at bounding box center [869, 239] width 177 height 18
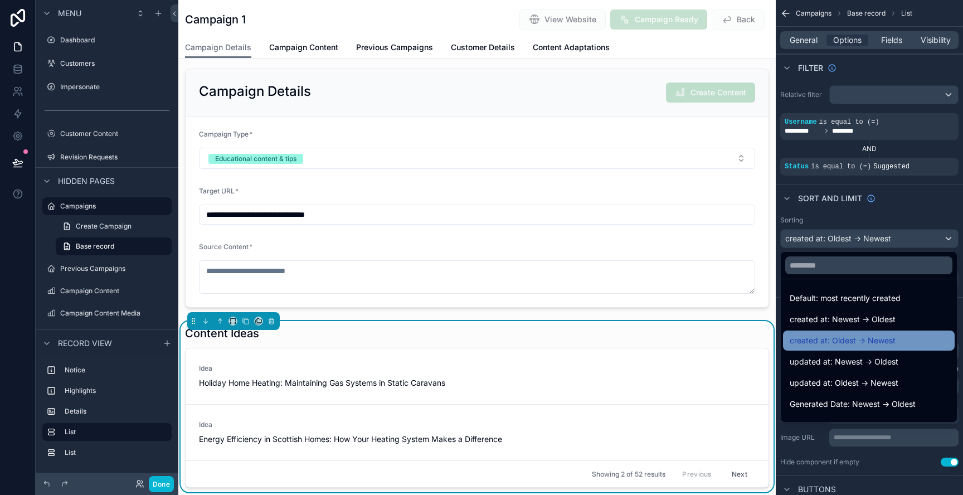
click at [889, 344] on span "created at: Oldest -> Newest" at bounding box center [843, 340] width 106 height 13
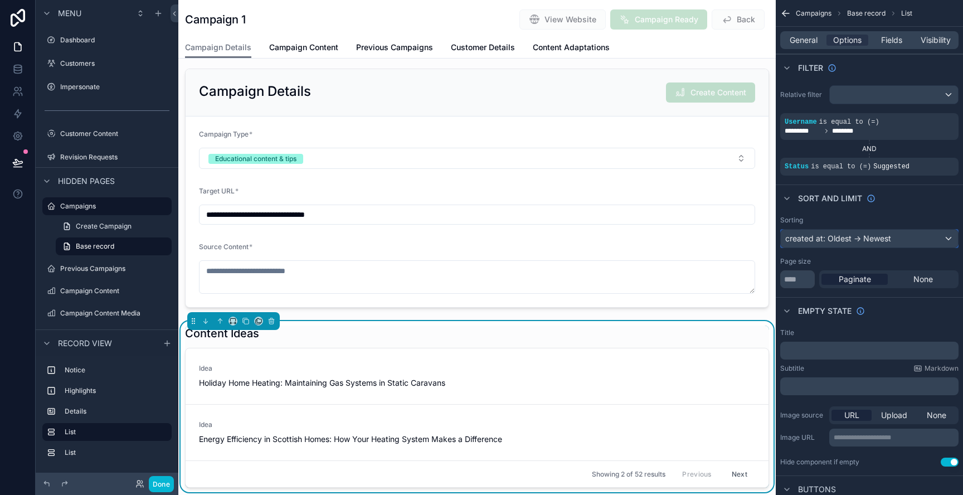
click at [879, 236] on div "created at: Oldest -> Newest" at bounding box center [869, 239] width 177 height 18
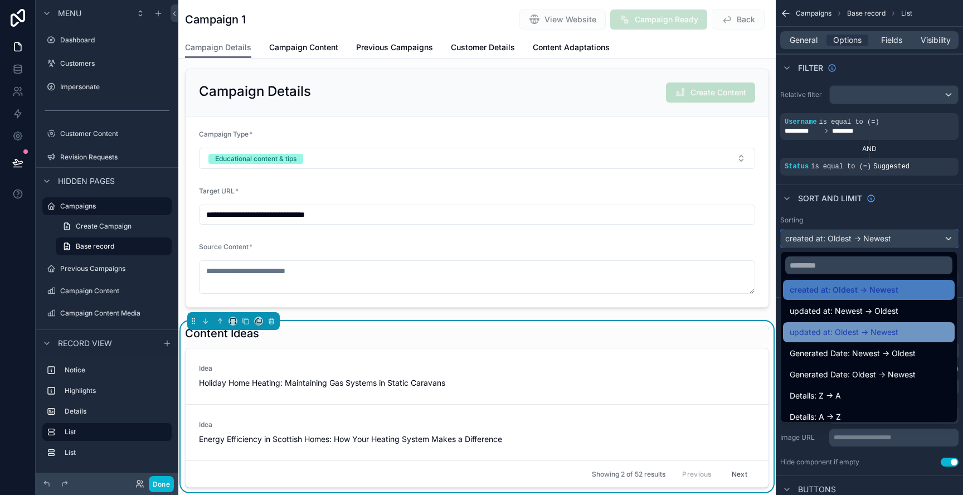
scroll to position [55, 0]
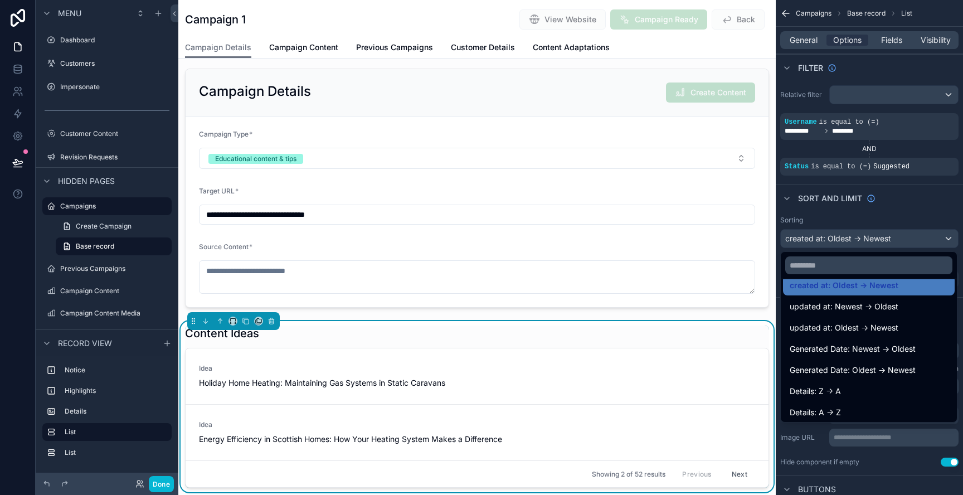
click at [868, 374] on span "Generated Date: Oldest -> Newest" at bounding box center [853, 369] width 126 height 13
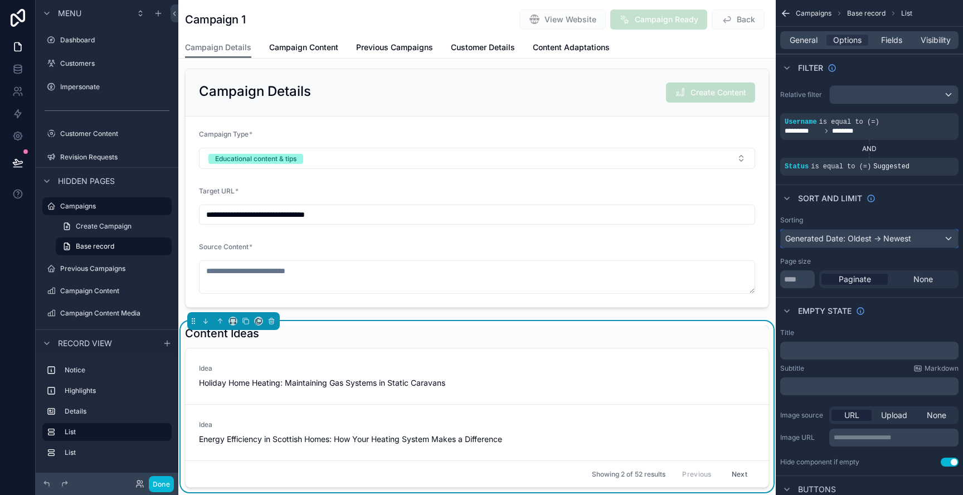
click at [910, 241] on div "Generated Date: Oldest -> Newest" at bounding box center [869, 239] width 177 height 18
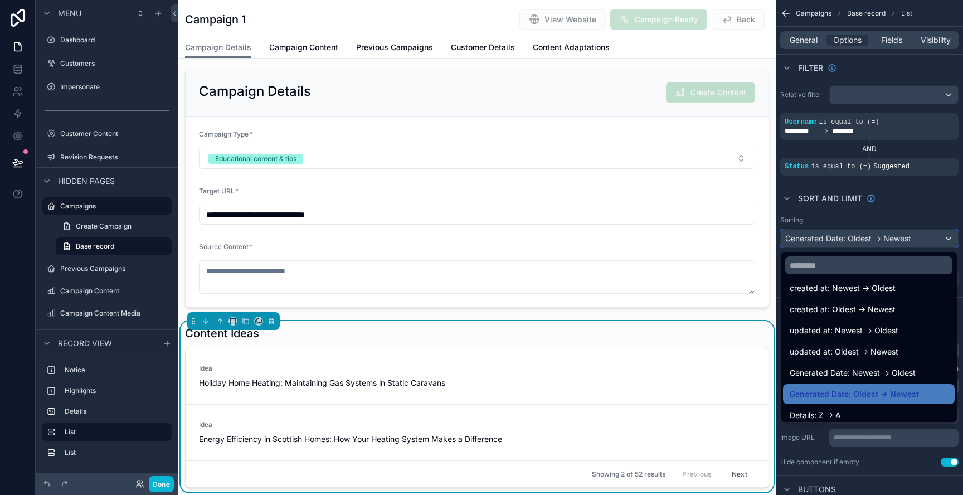
scroll to position [0, 0]
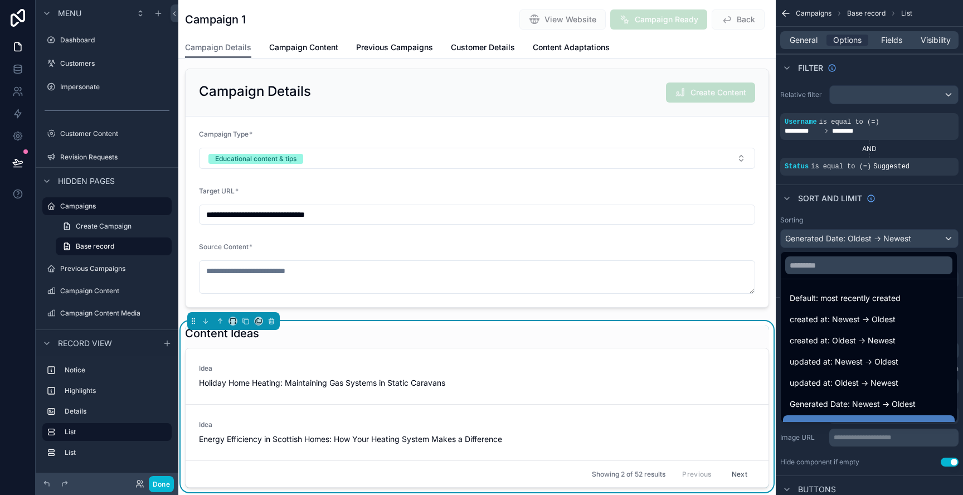
drag, startPoint x: 893, startPoint y: 382, endPoint x: 900, endPoint y: 345, distance: 37.4
click at [892, 382] on span "updated at: Oldest -> Newest" at bounding box center [844, 382] width 109 height 13
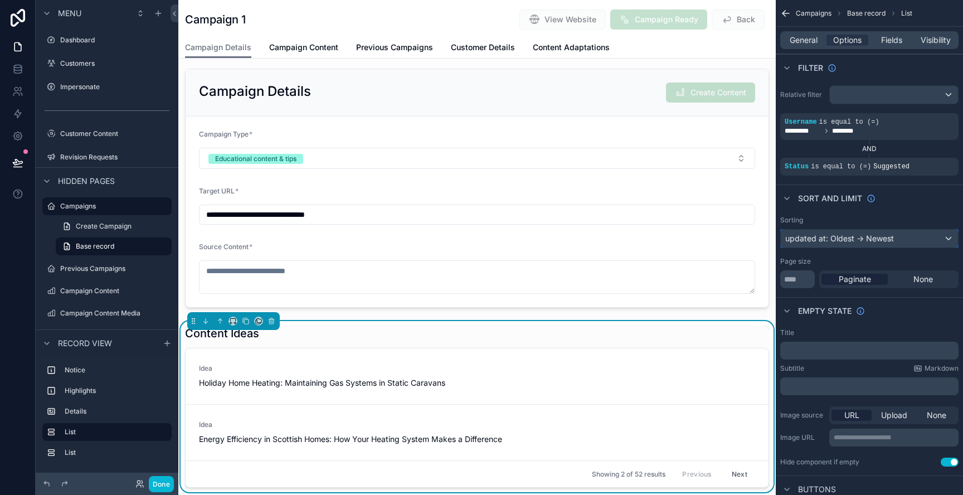
click at [875, 237] on div "updated at: Oldest -> Newest" at bounding box center [869, 239] width 177 height 18
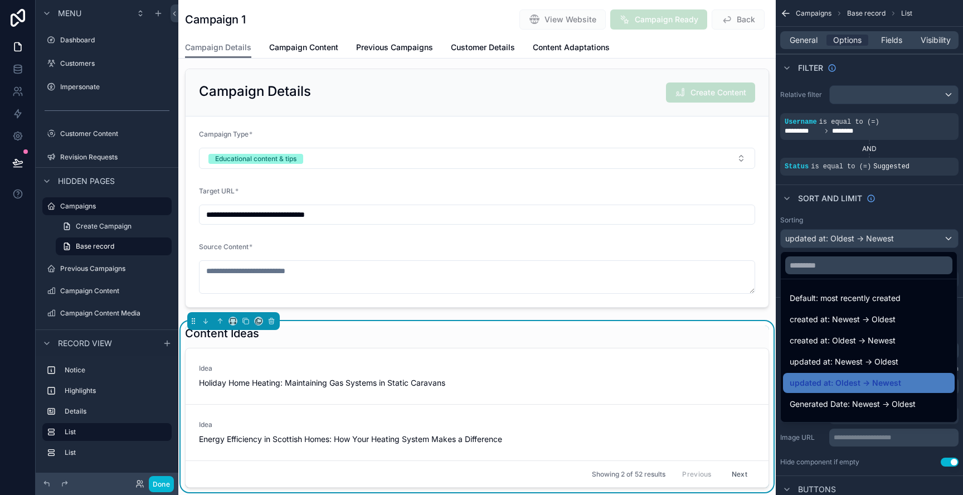
drag, startPoint x: 858, startPoint y: 301, endPoint x: 851, endPoint y: 267, distance: 34.7
click at [858, 301] on span "Default: most recently created" at bounding box center [845, 298] width 111 height 13
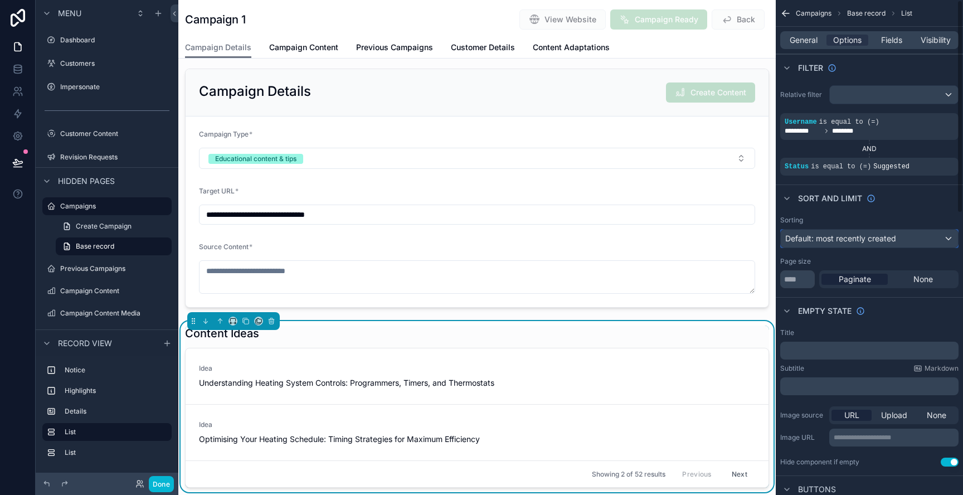
click at [873, 241] on span "Default: most recently created" at bounding box center [840, 238] width 111 height 9
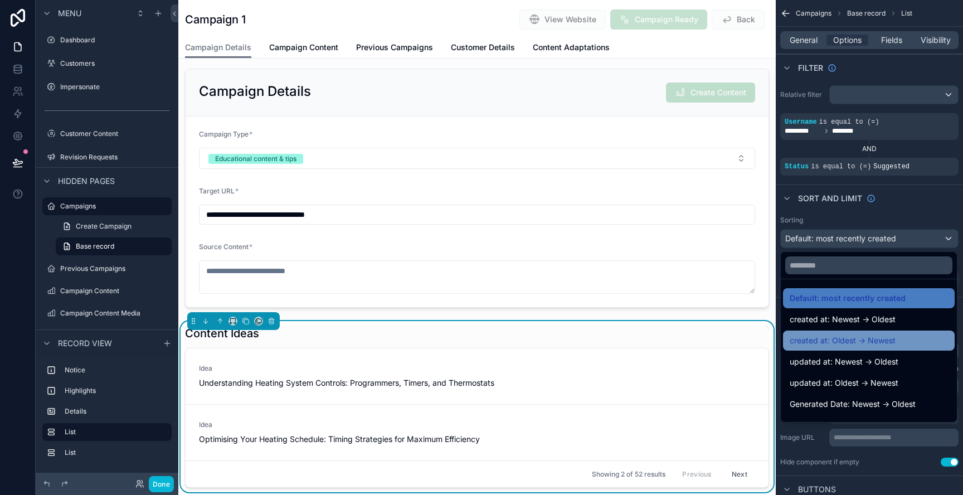
click at [863, 340] on span "created at: Oldest -> Newest" at bounding box center [843, 340] width 106 height 13
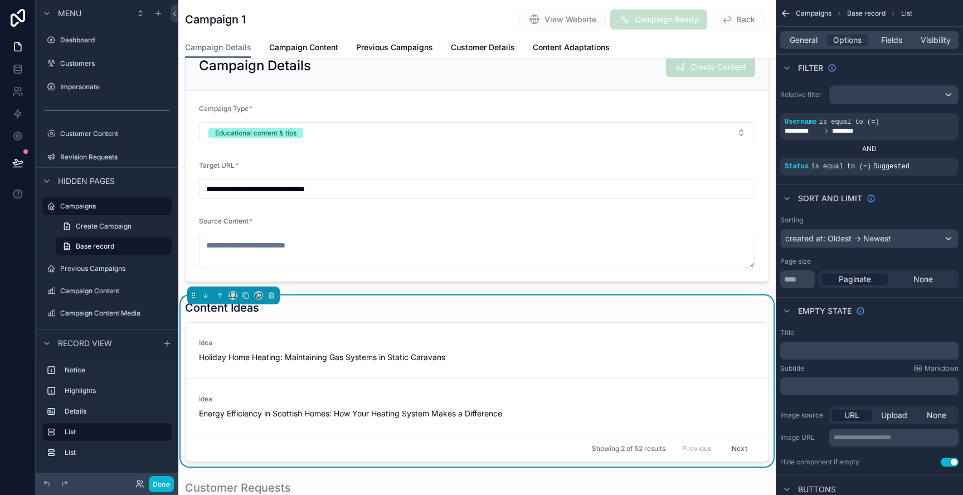
scroll to position [176, 0]
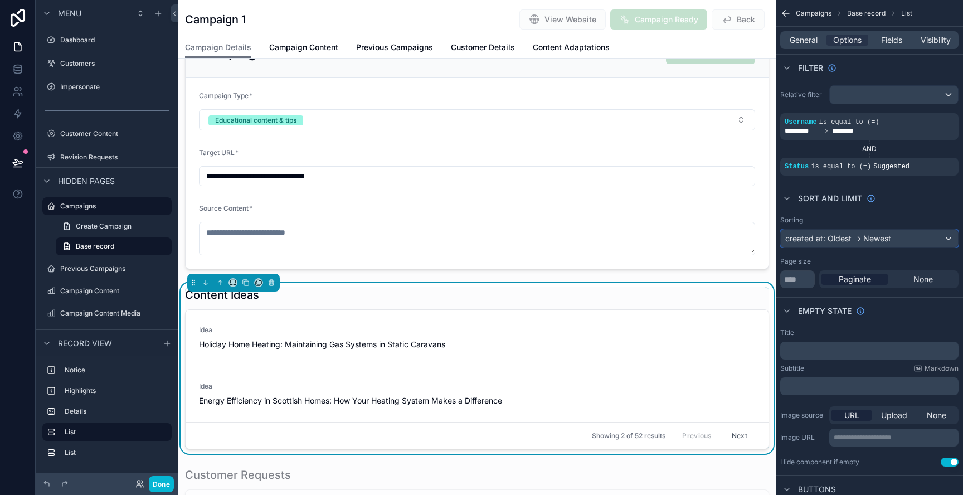
click at [880, 238] on div "created at: Oldest -> Newest" at bounding box center [869, 239] width 177 height 18
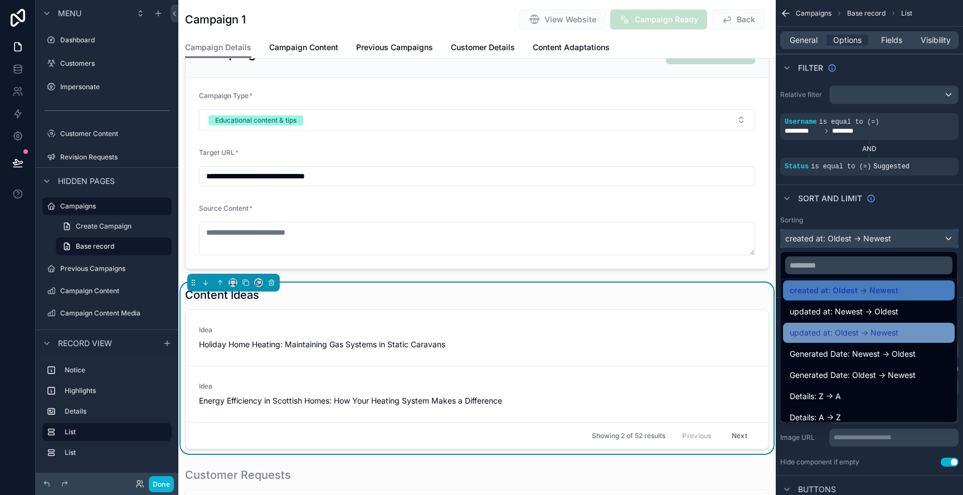
scroll to position [58, 0]
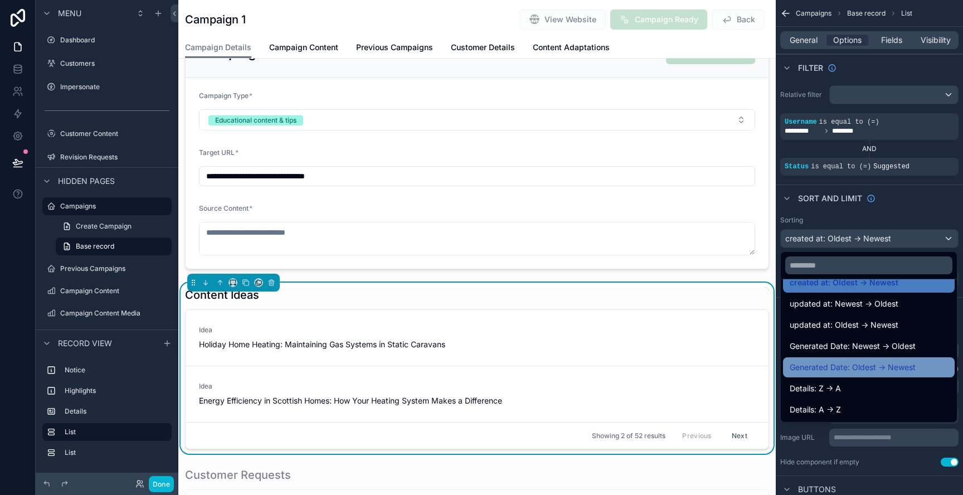
click at [886, 371] on span "Generated Date: Oldest -> Newest" at bounding box center [853, 367] width 126 height 13
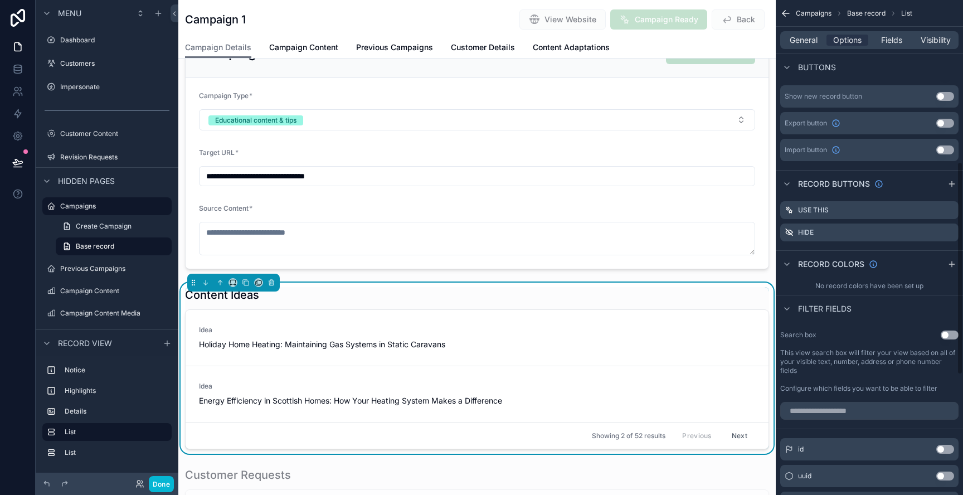
scroll to position [454, 0]
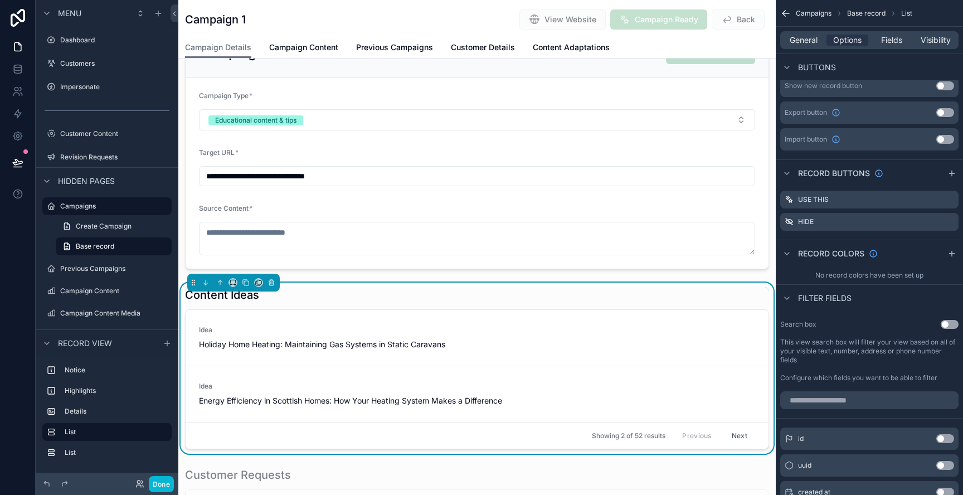
click at [946, 326] on button "Use setting" at bounding box center [950, 324] width 18 height 9
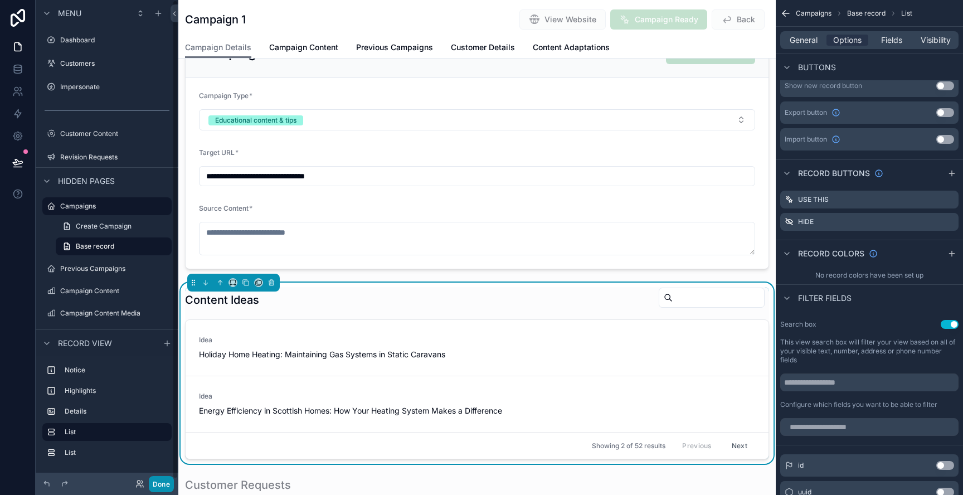
click at [156, 484] on button "Done" at bounding box center [161, 484] width 25 height 16
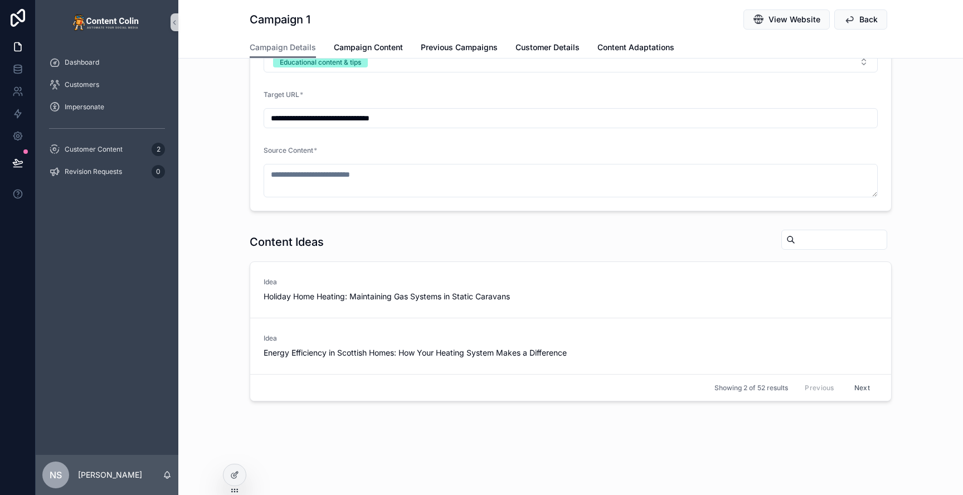
click at [811, 245] on input "scrollable content" at bounding box center [840, 240] width 91 height 16
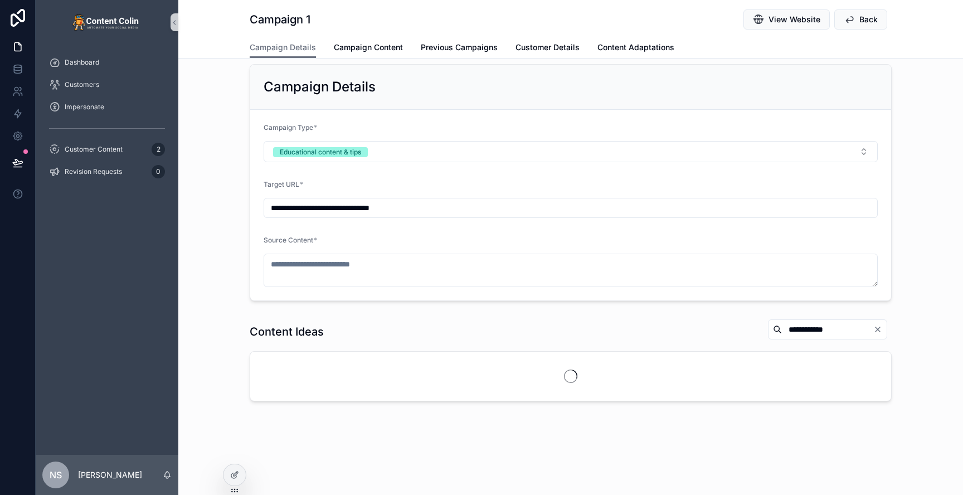
scroll to position [176, 0]
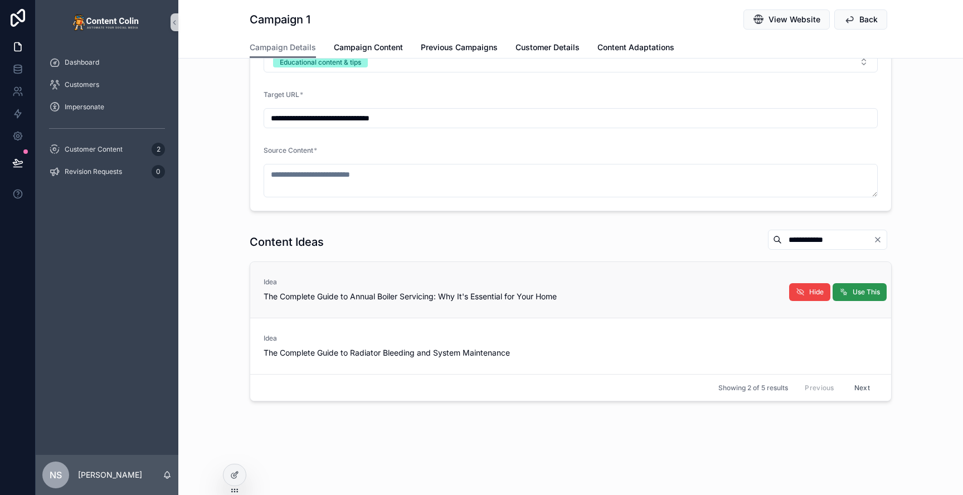
type input "**********"
click at [862, 294] on span "Use This" at bounding box center [866, 292] width 27 height 9
type textarea "**********"
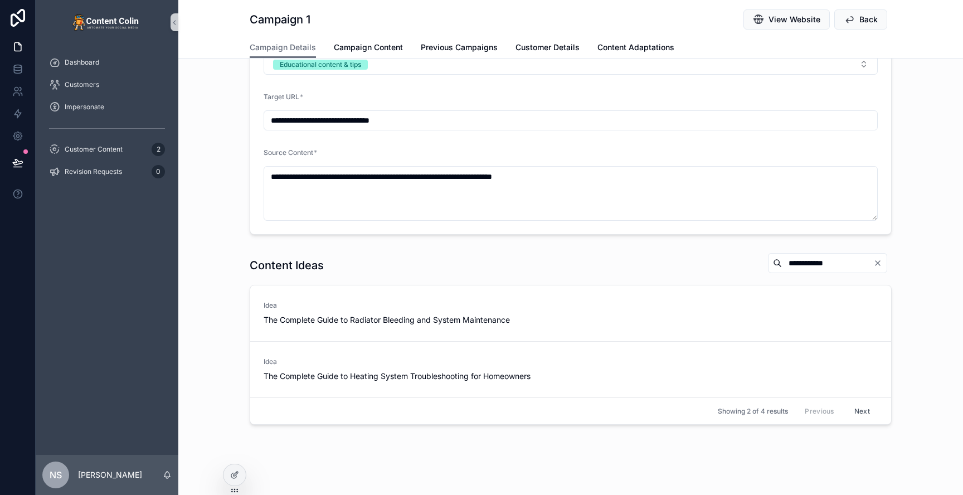
scroll to position [0, 0]
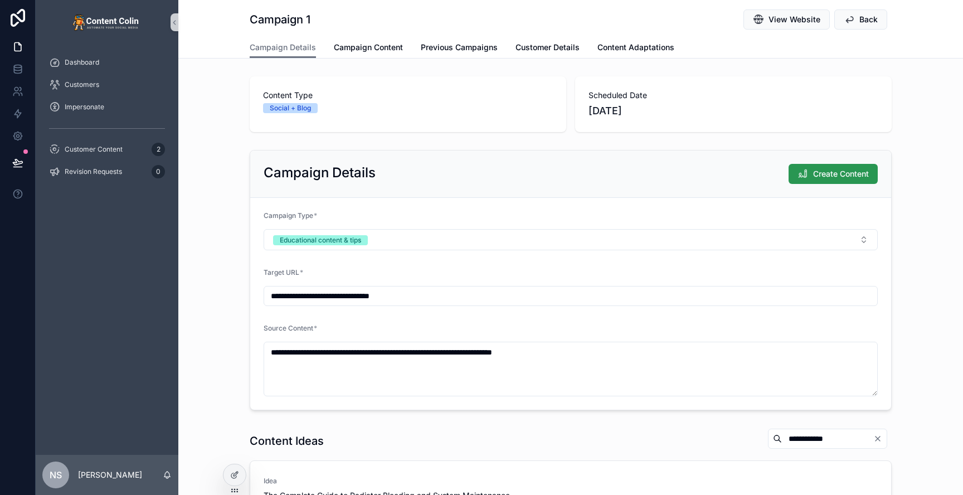
click at [840, 171] on span "Create Content" at bounding box center [841, 173] width 56 height 11
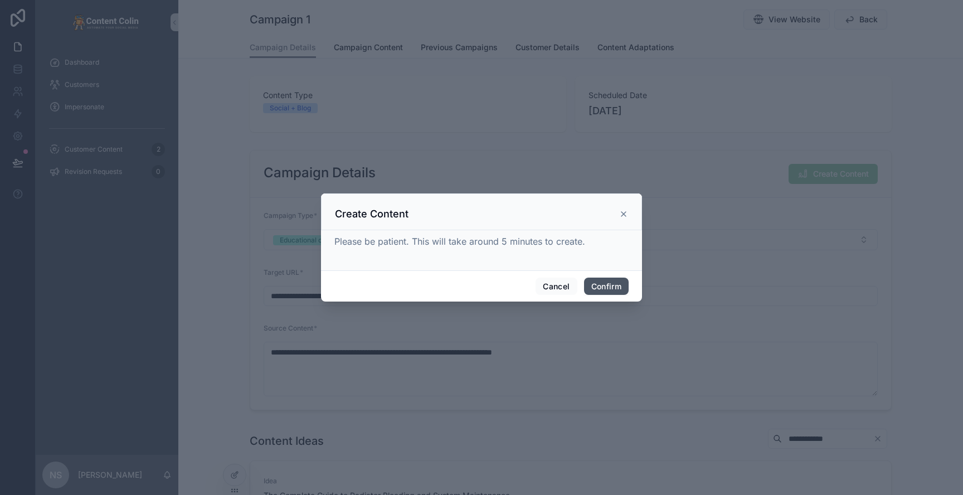
click at [613, 284] on button "Confirm" at bounding box center [606, 287] width 45 height 18
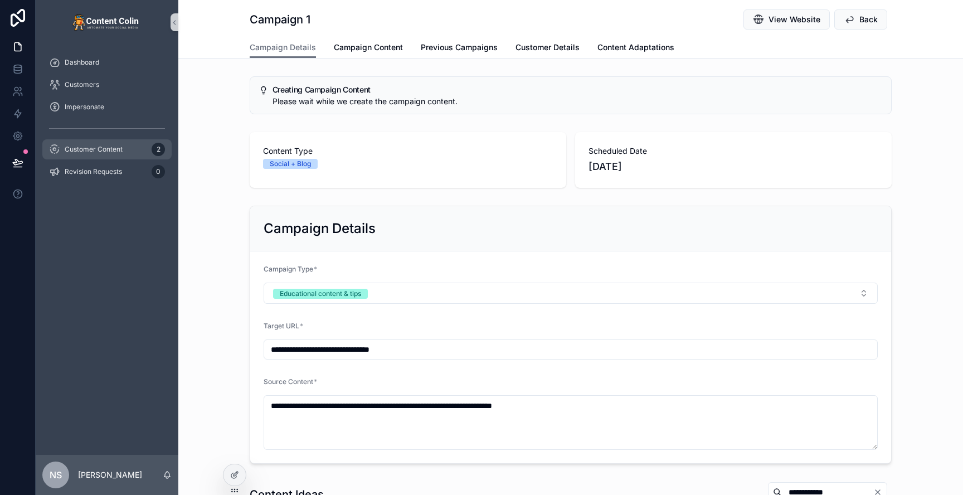
click at [118, 151] on span "Customer Content" at bounding box center [94, 149] width 58 height 9
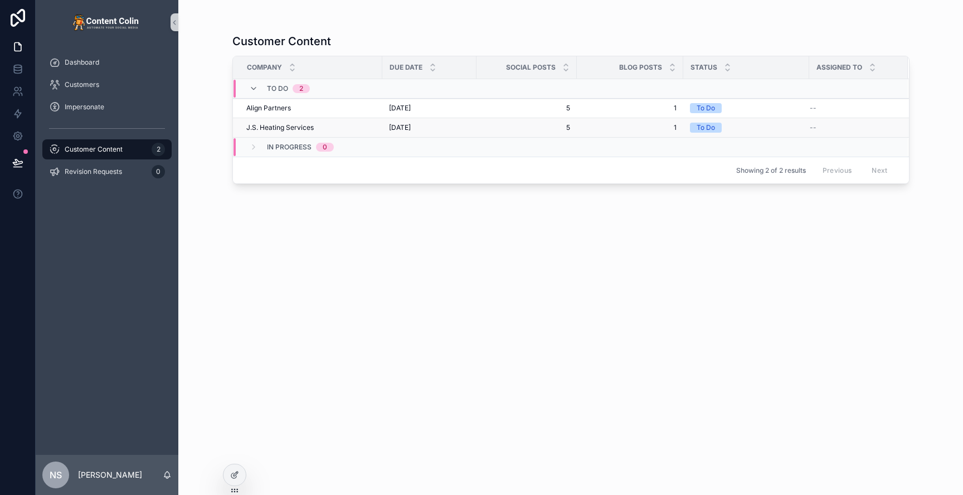
click at [409, 124] on span "[DATE]" at bounding box center [400, 127] width 22 height 9
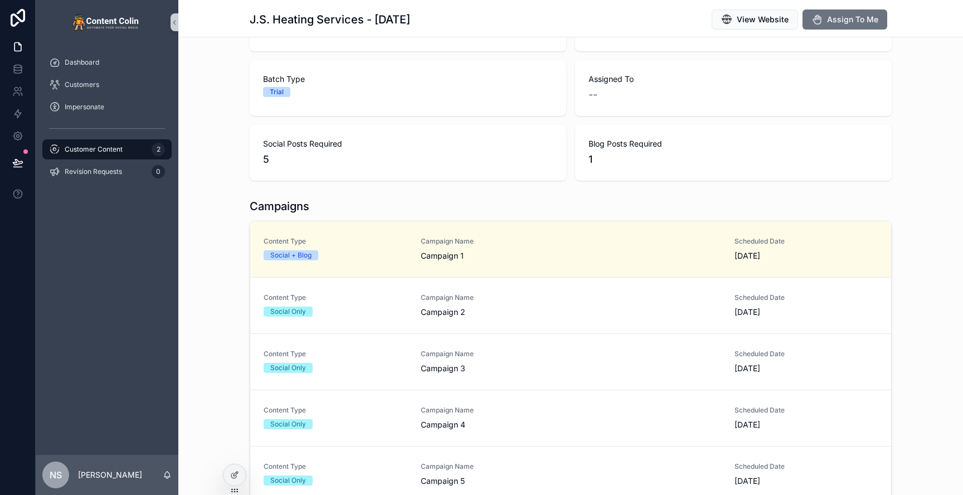
scroll to position [109, 0]
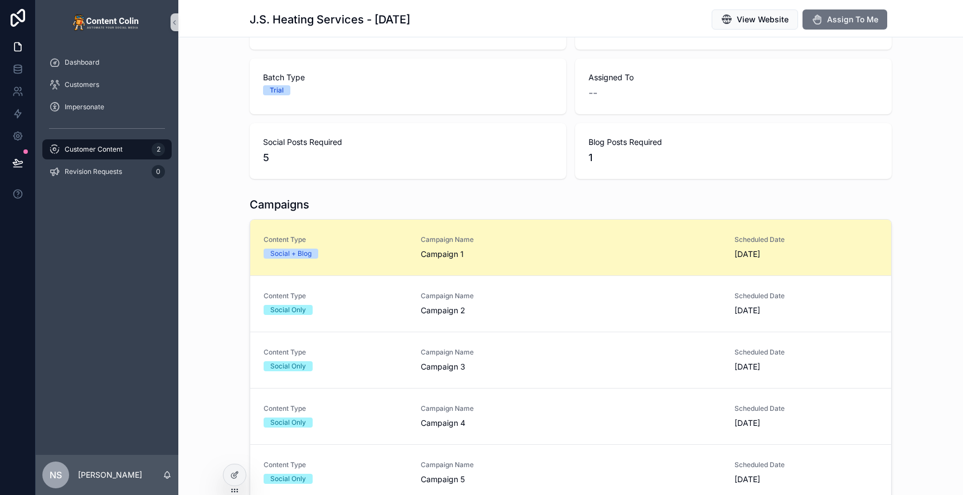
click at [619, 244] on div "Campaign Name Campaign 1" at bounding box center [571, 247] width 300 height 25
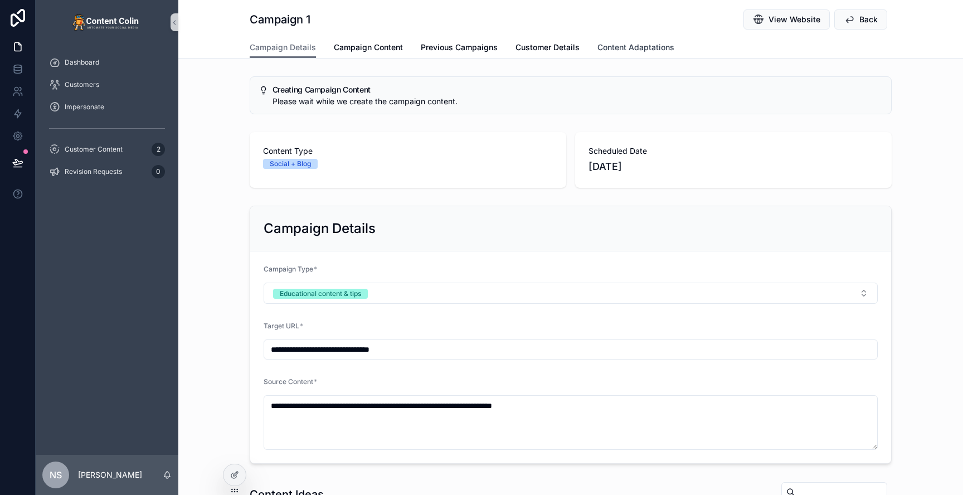
drag, startPoint x: 641, startPoint y: 47, endPoint x: 626, endPoint y: 46, distance: 14.5
click at [641, 47] on span "Content Adaptations" at bounding box center [636, 47] width 77 height 11
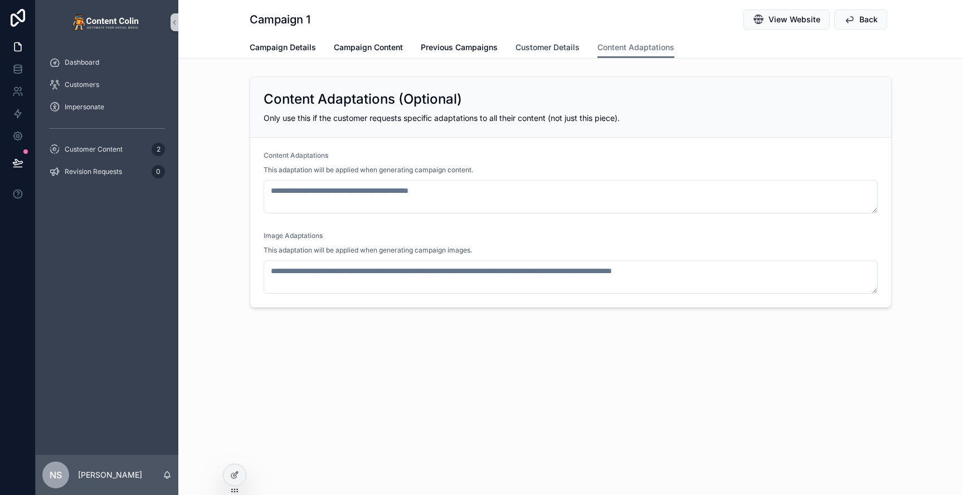
click at [560, 44] on span "Customer Details" at bounding box center [548, 47] width 64 height 11
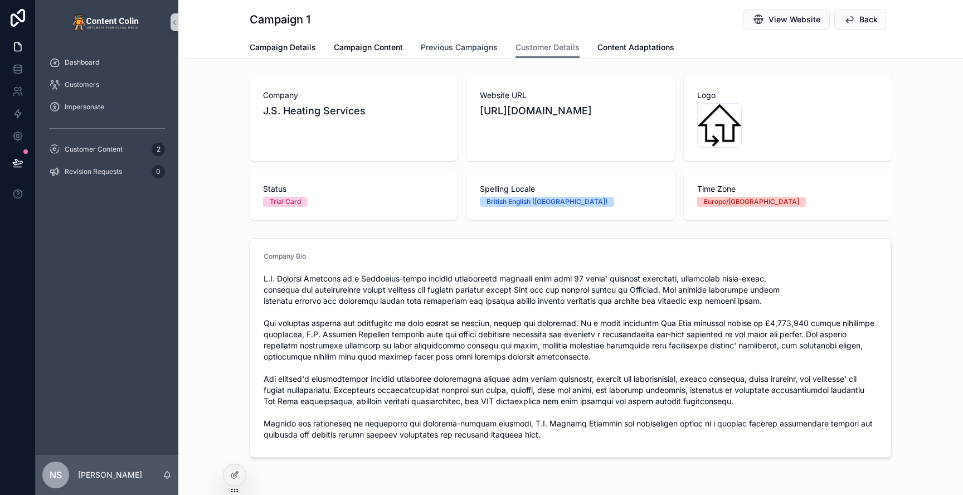
click at [467, 46] on span "Previous Campaigns" at bounding box center [459, 47] width 77 height 11
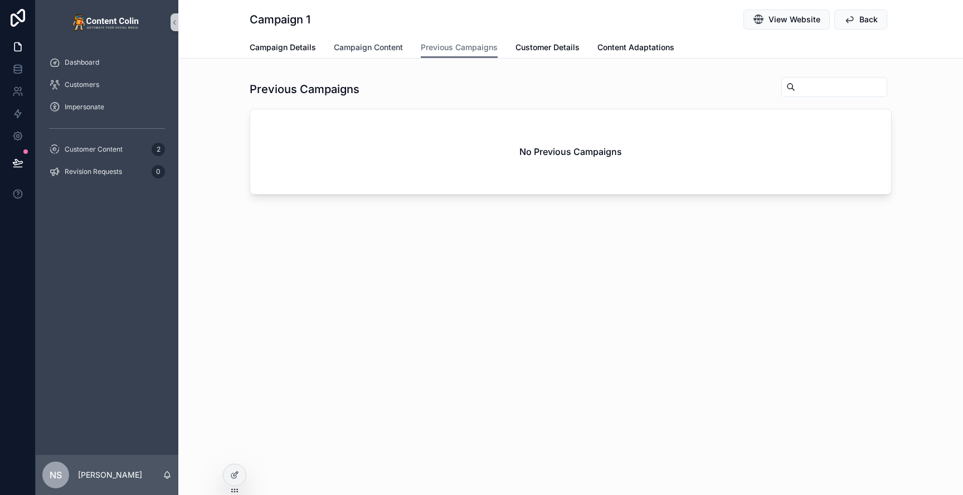
click at [369, 51] on span "Campaign Content" at bounding box center [368, 47] width 69 height 11
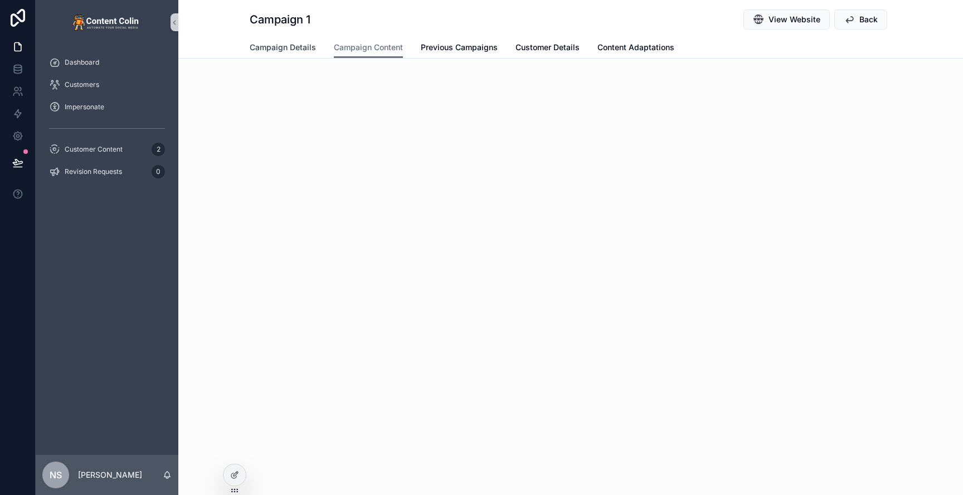
drag, startPoint x: 246, startPoint y: 56, endPoint x: 274, endPoint y: 55, distance: 27.4
click at [250, 56] on div "Campaign Details Campaign Content Previous Campaigns Customer Details Content A…" at bounding box center [571, 47] width 772 height 21
click at [305, 51] on span "Campaign Details" at bounding box center [283, 47] width 66 height 11
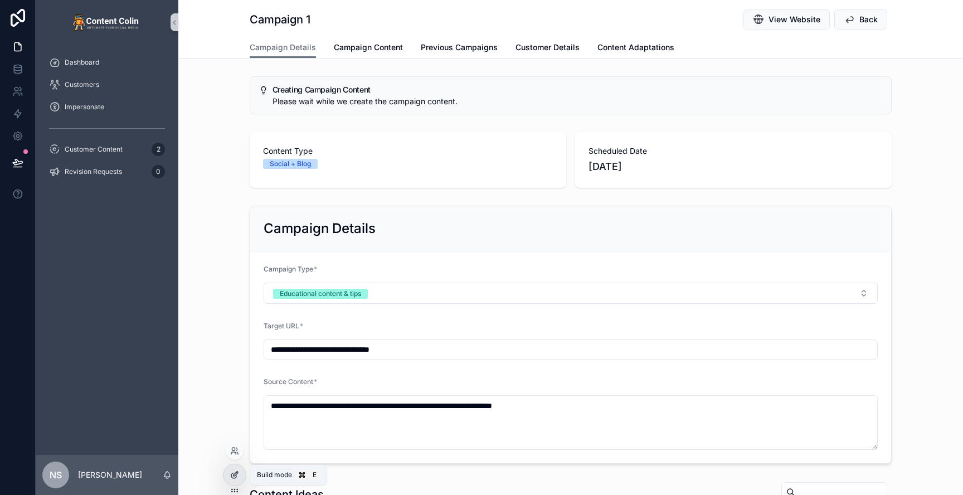
click at [236, 477] on icon at bounding box center [234, 474] width 9 height 9
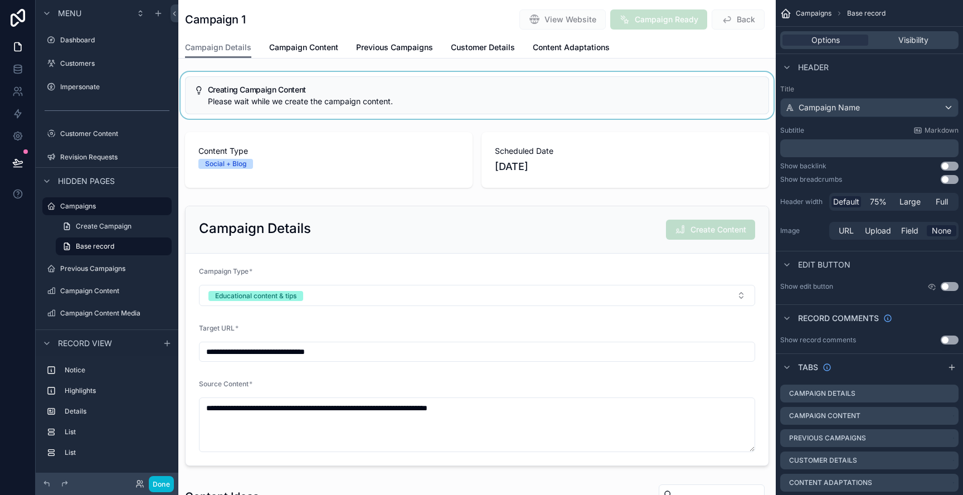
click at [466, 88] on div "scrollable content" at bounding box center [477, 95] width 598 height 47
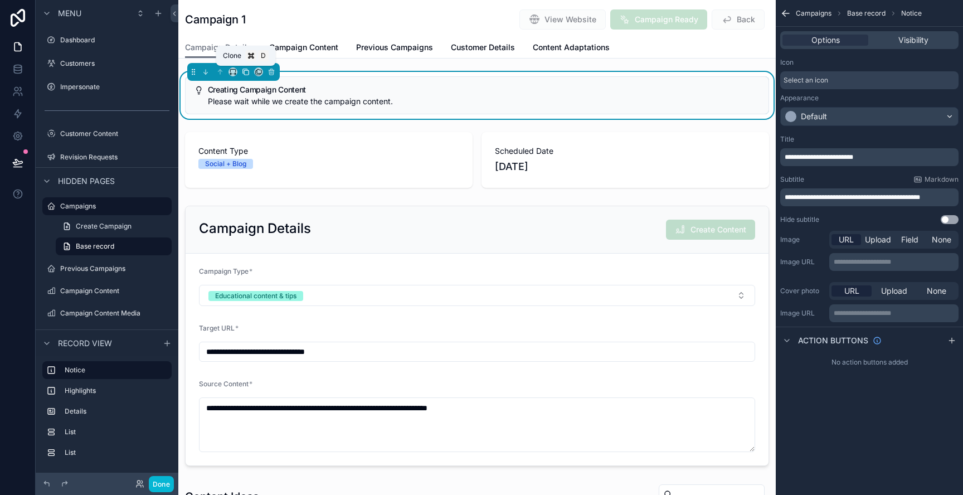
click at [245, 73] on icon "scrollable content" at bounding box center [246, 72] width 8 height 8
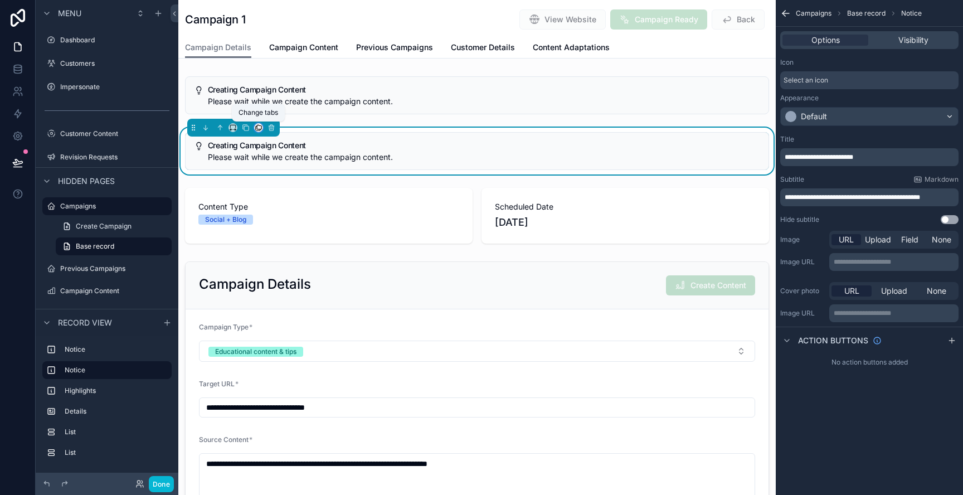
click at [259, 129] on icon "scrollable content" at bounding box center [259, 127] width 4 height 4
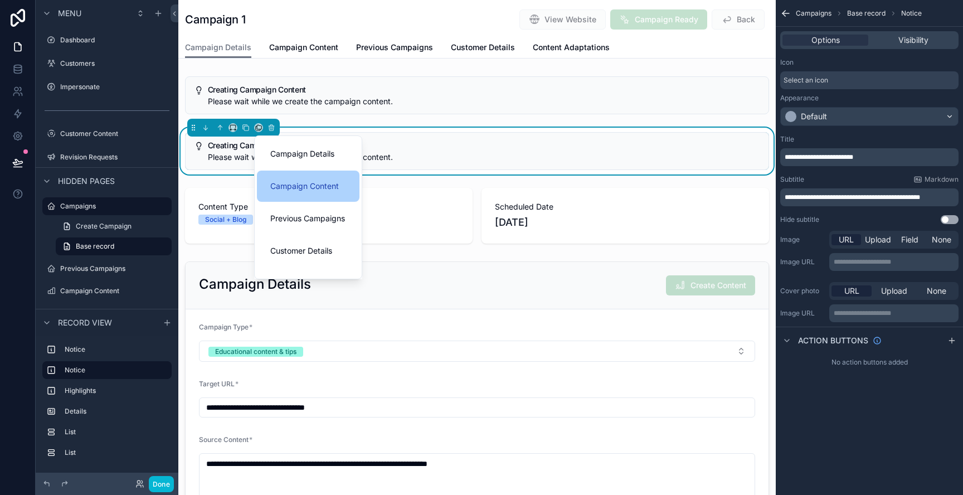
click at [315, 183] on span "Campaign Content" at bounding box center [304, 185] width 69 height 13
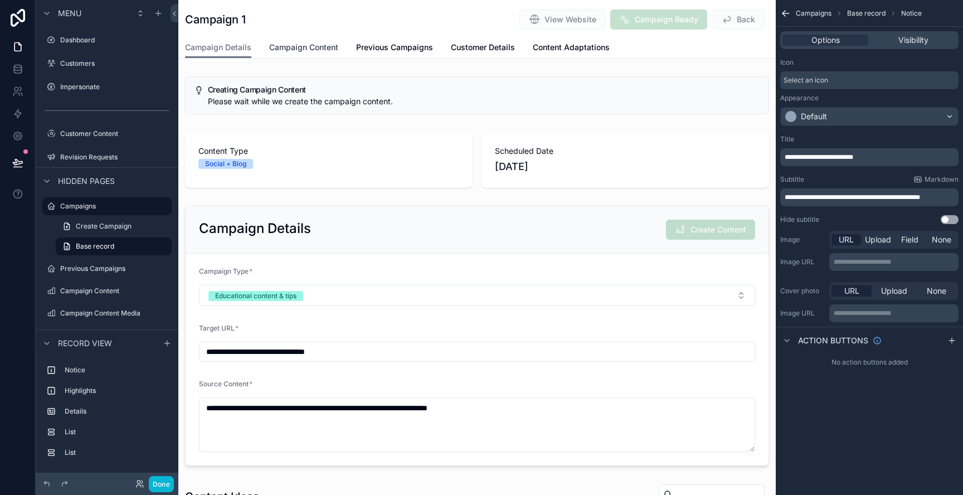
click at [305, 43] on span "Campaign Content" at bounding box center [303, 47] width 69 height 11
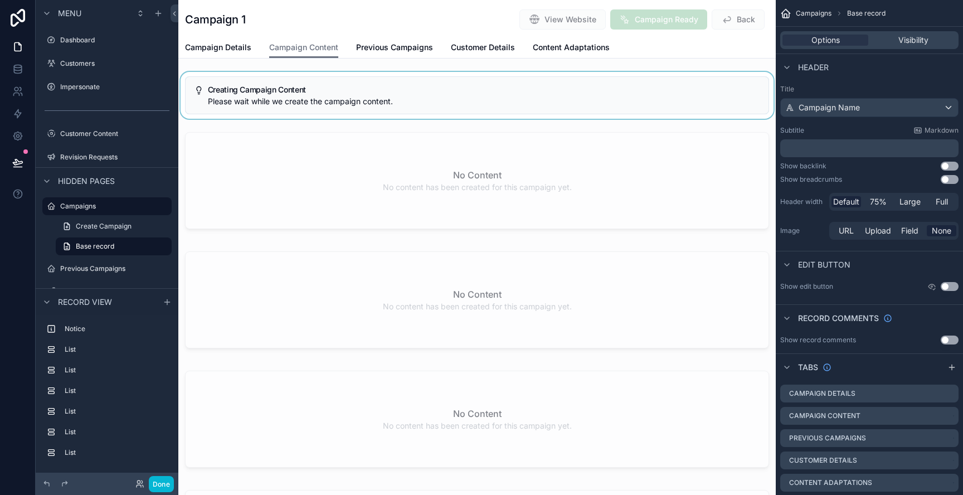
click at [454, 93] on div "scrollable content" at bounding box center [477, 95] width 598 height 47
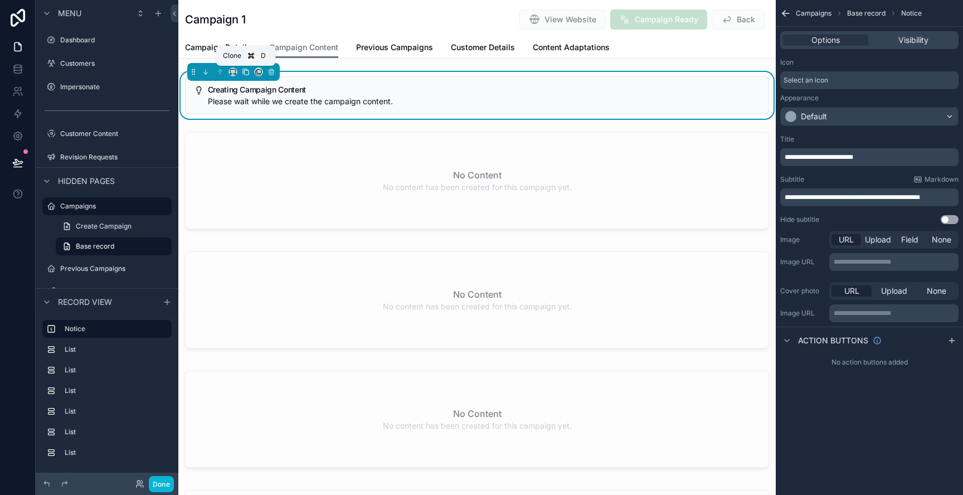
click at [247, 73] on icon "scrollable content" at bounding box center [246, 72] width 8 height 8
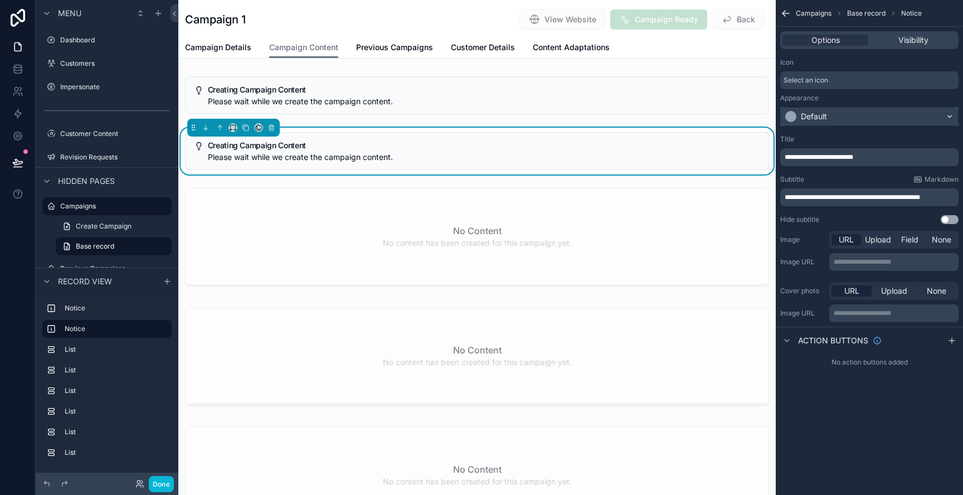
click at [826, 115] on div "Default" at bounding box center [814, 116] width 26 height 11
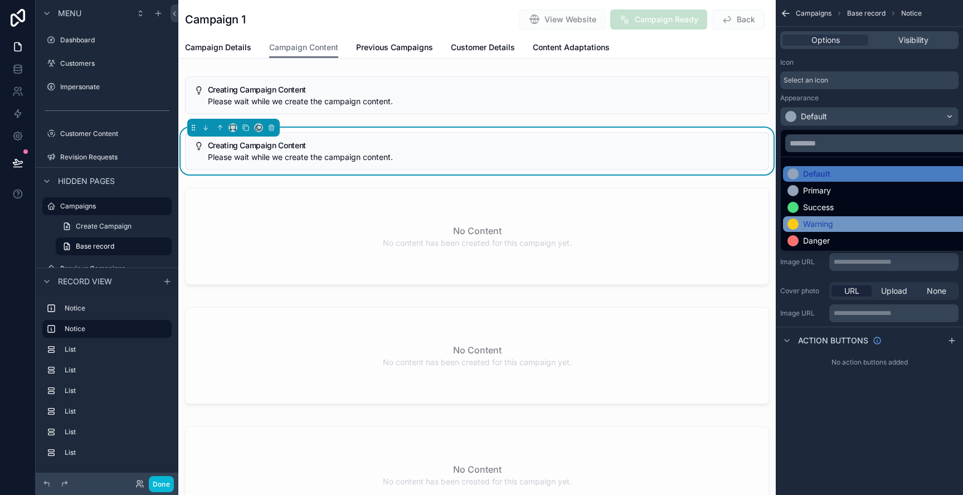
click at [838, 225] on div "Warning" at bounding box center [883, 224] width 190 height 11
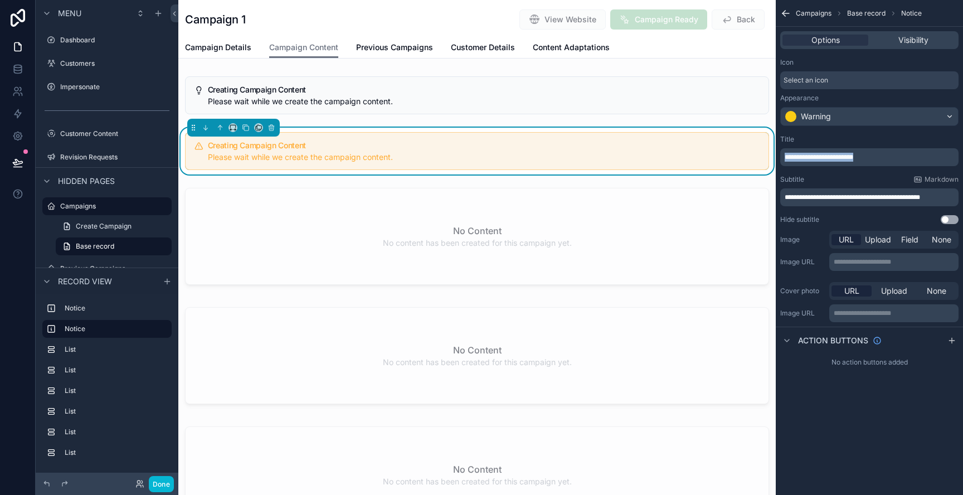
drag, startPoint x: 892, startPoint y: 161, endPoint x: 753, endPoint y: 161, distance: 139.4
click at [753, 161] on div "Dashboard Customers Impersonate Customer Content 2 Revision Requests 0 Campaign…" at bounding box center [570, 247] width 785 height 495
drag, startPoint x: 948, startPoint y: 198, endPoint x: 776, endPoint y: 196, distance: 171.7
click at [776, 196] on div "**********" at bounding box center [869, 179] width 187 height 98
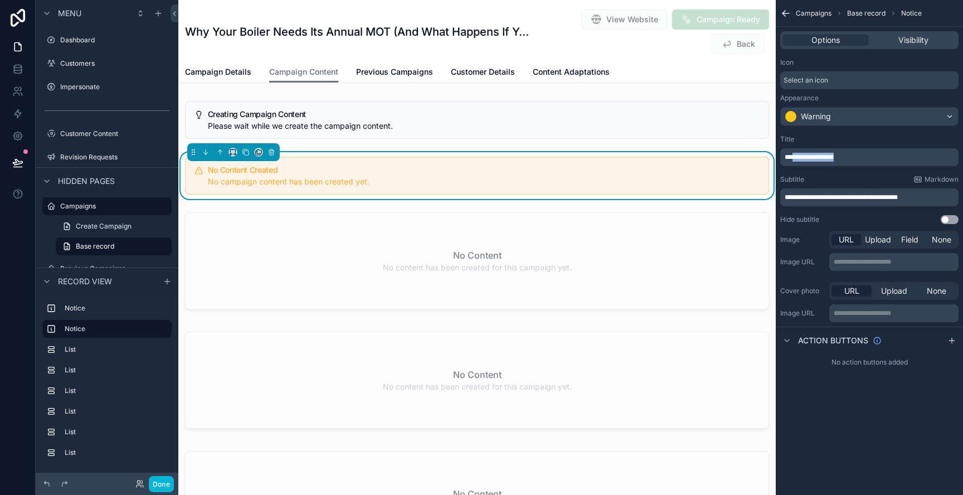
drag, startPoint x: 797, startPoint y: 157, endPoint x: 871, endPoint y: 156, distance: 74.1
click at [871, 156] on p "**********" at bounding box center [871, 157] width 172 height 9
click at [860, 139] on div "Title" at bounding box center [869, 139] width 178 height 9
click at [906, 42] on span "Visibility" at bounding box center [914, 40] width 30 height 11
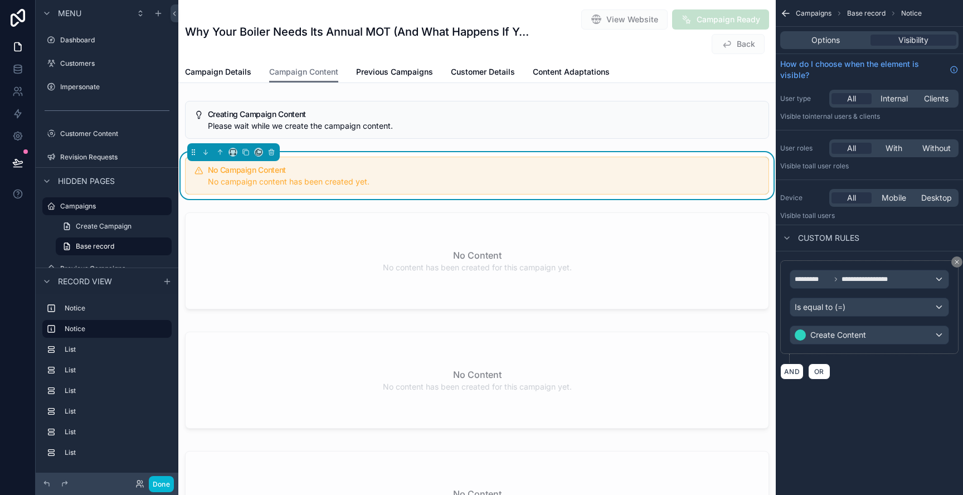
drag, startPoint x: 957, startPoint y: 263, endPoint x: 952, endPoint y: 264, distance: 5.8
click at [957, 263] on icon "scrollable content" at bounding box center [957, 262] width 7 height 7
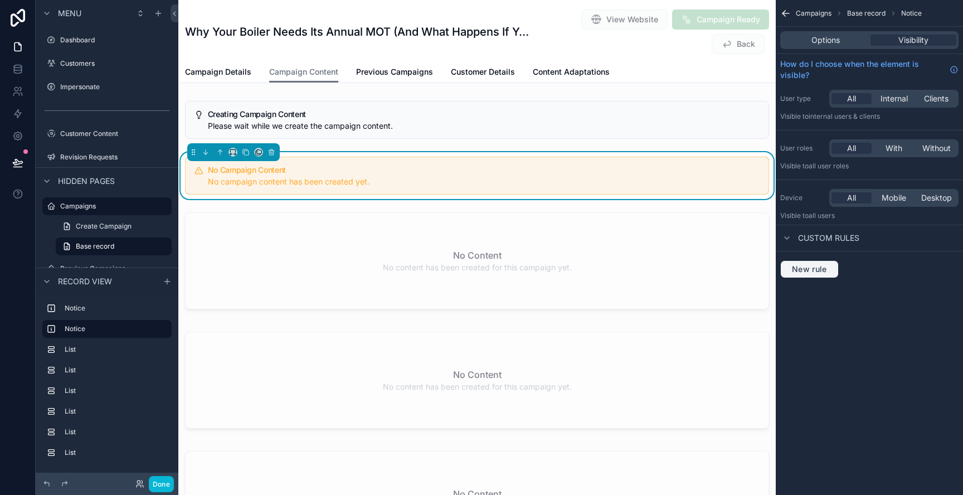
click at [811, 271] on span "New rule" at bounding box center [810, 269] width 44 height 10
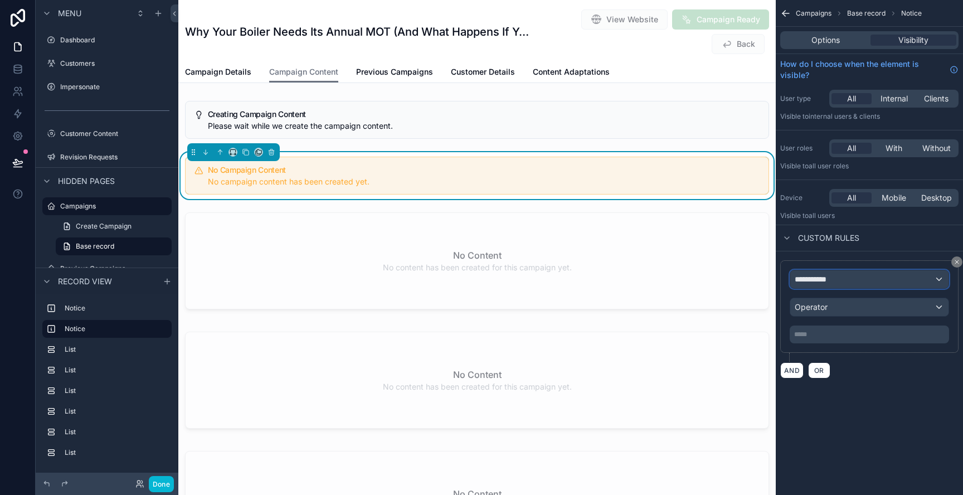
click at [834, 280] on span "**********" at bounding box center [815, 279] width 41 height 11
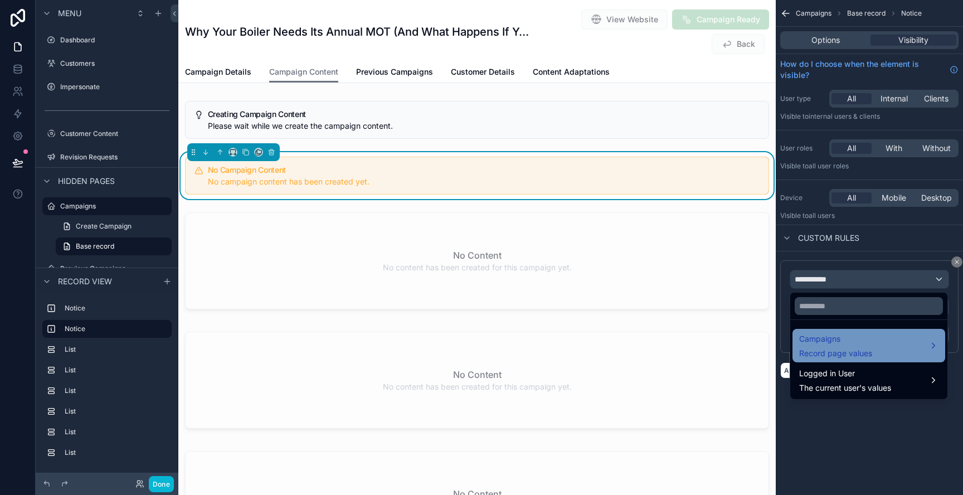
click at [862, 331] on div "Campaigns Record page values" at bounding box center [869, 345] width 153 height 33
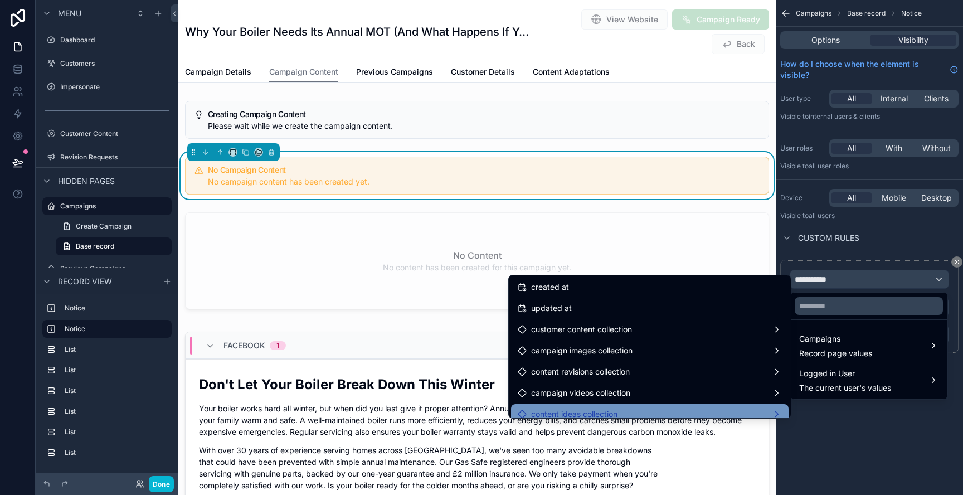
scroll to position [1229, 0]
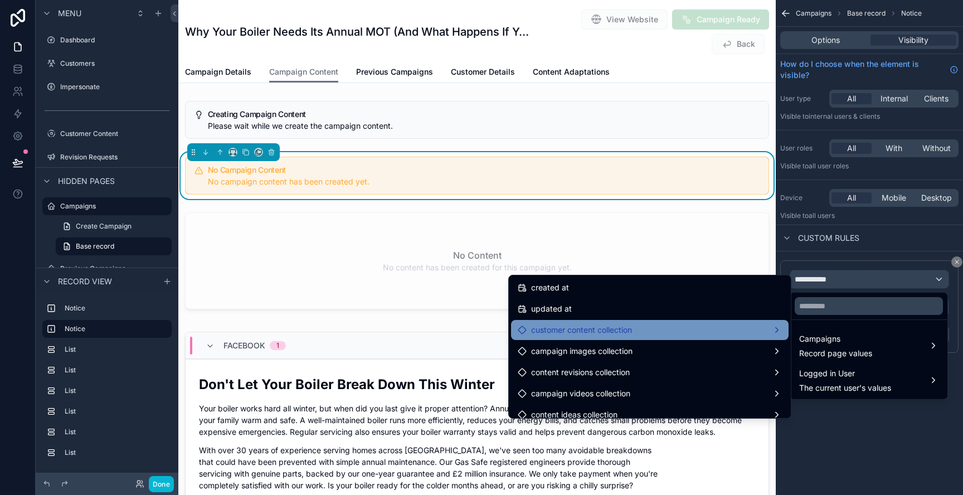
click at [632, 331] on span "customer content collection" at bounding box center [581, 329] width 101 height 13
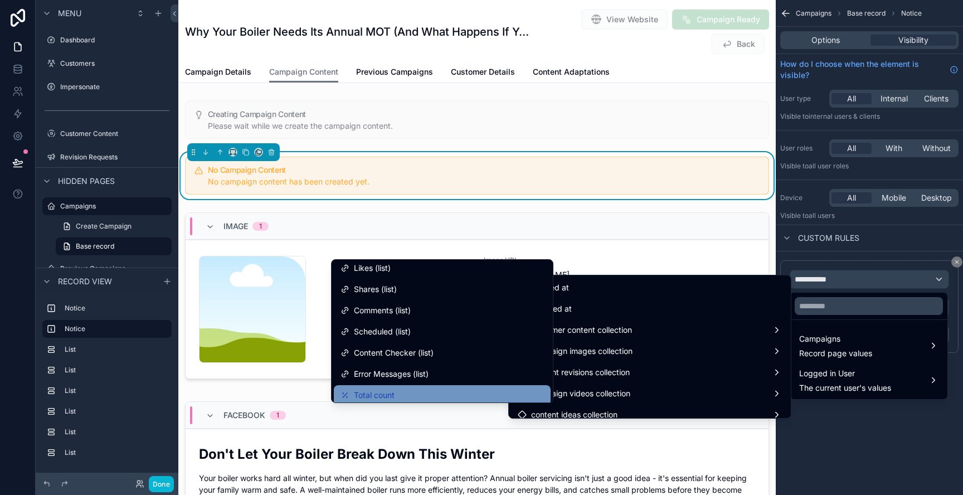
scroll to position [513, 0]
click at [397, 391] on div "Total count" at bounding box center [442, 393] width 203 height 13
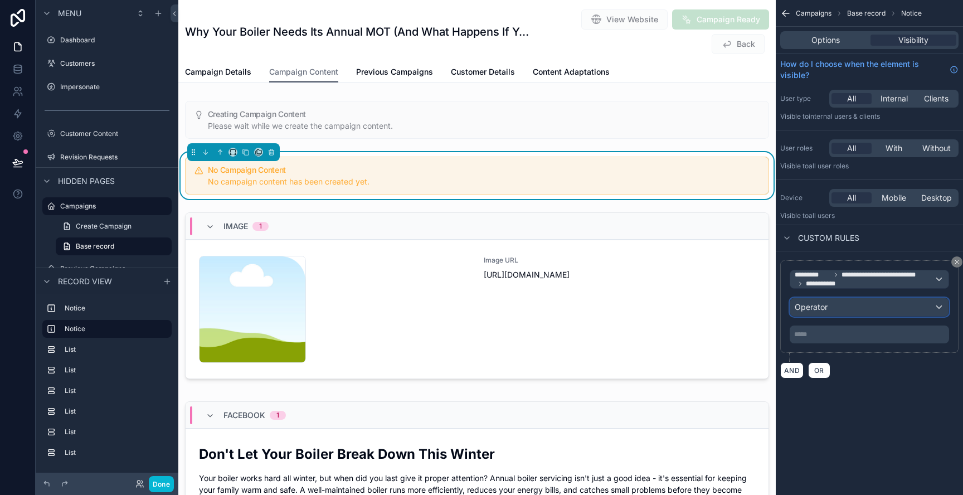
click at [880, 298] on div "Operator" at bounding box center [869, 307] width 158 height 18
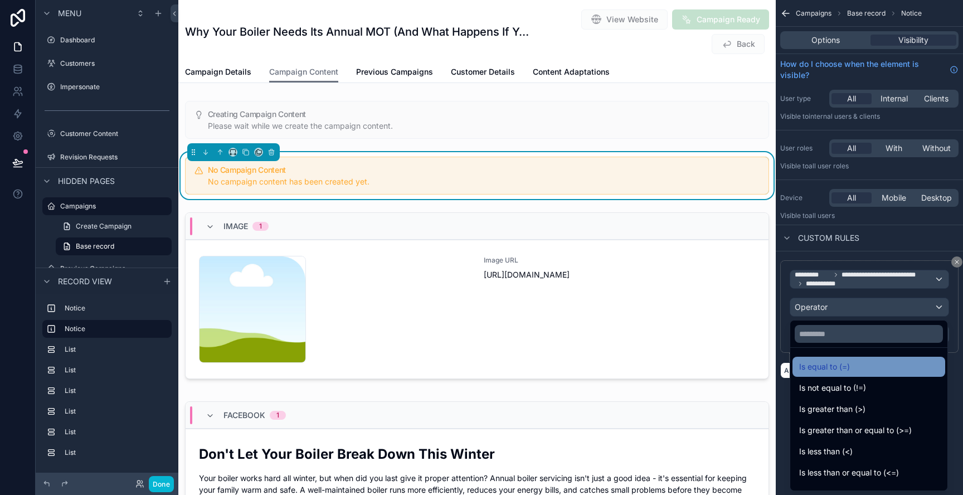
click at [825, 371] on span "Is equal to (=)" at bounding box center [824, 366] width 51 height 13
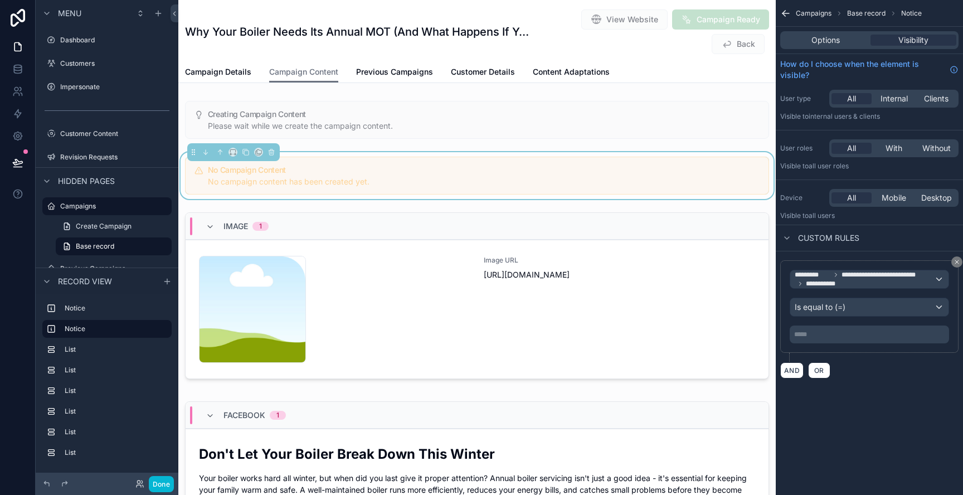
click at [833, 338] on p "***** ﻿" at bounding box center [870, 334] width 153 height 9
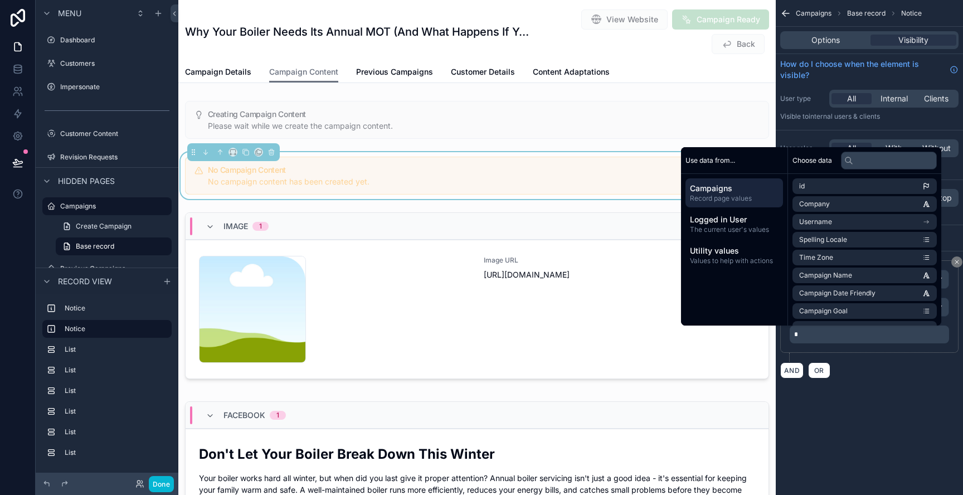
click at [865, 407] on div "**********" at bounding box center [869, 247] width 187 height 495
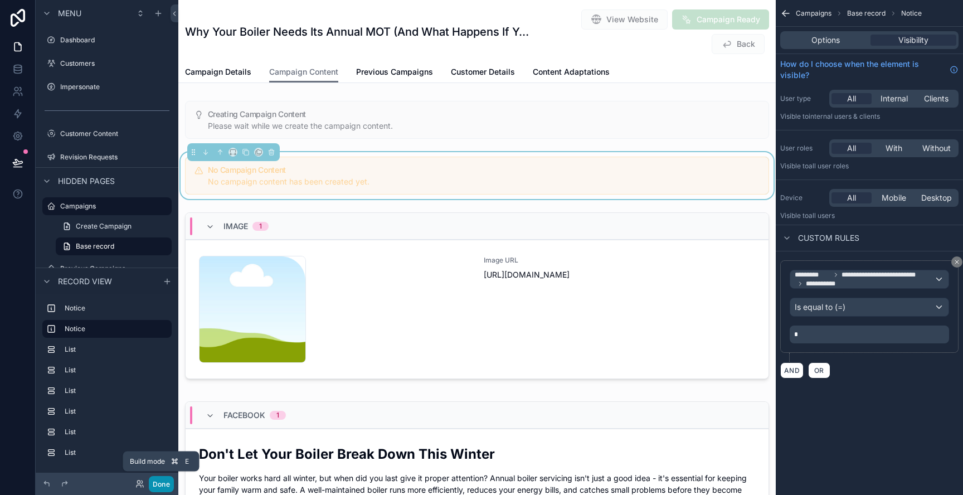
click at [159, 483] on button "Done" at bounding box center [161, 484] width 25 height 16
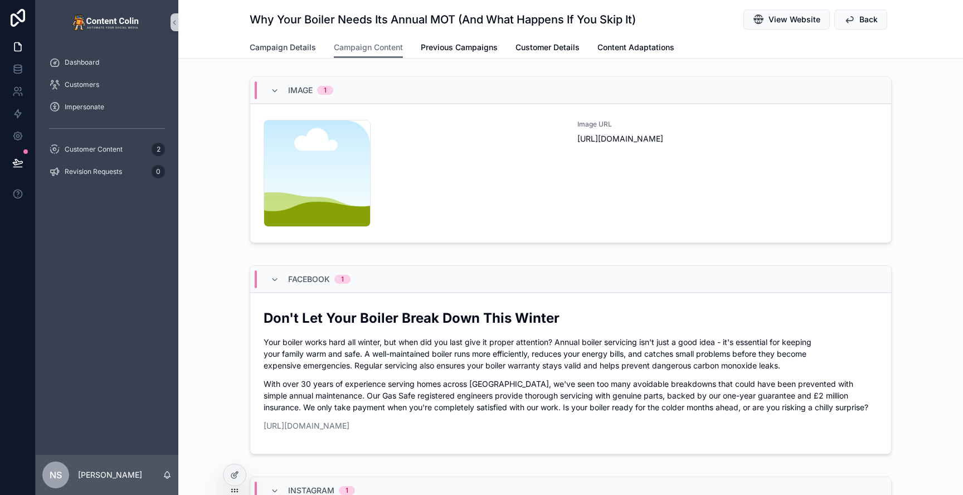
click at [290, 46] on span "Campaign Details" at bounding box center [283, 47] width 66 height 11
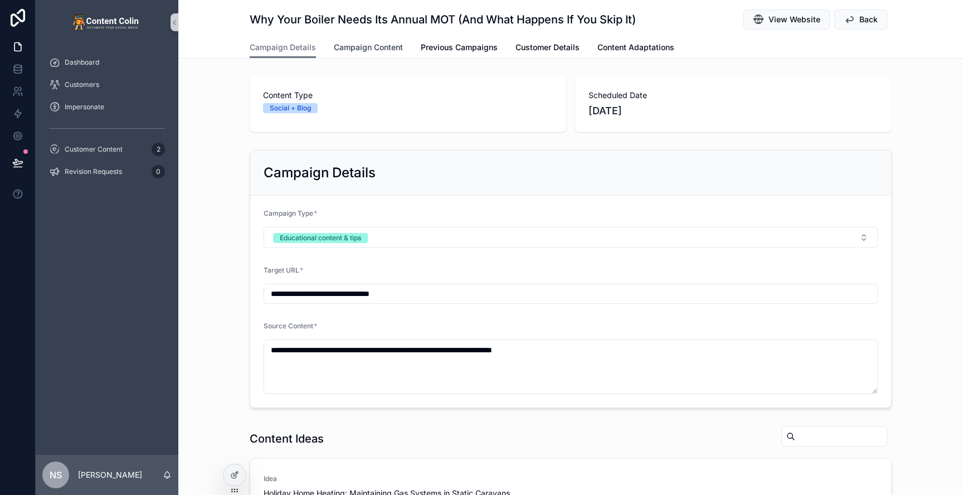
click at [382, 46] on span "Campaign Content" at bounding box center [368, 47] width 69 height 11
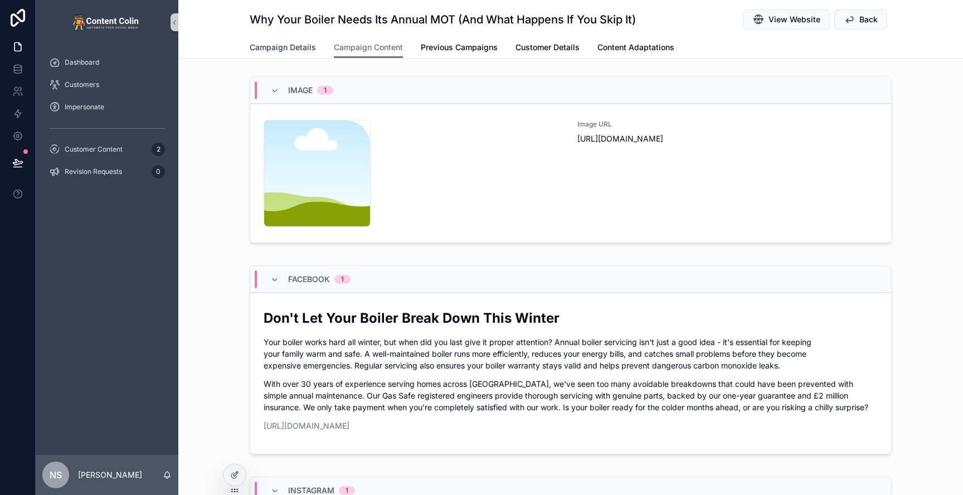
click at [271, 52] on span "Campaign Details" at bounding box center [283, 47] width 66 height 11
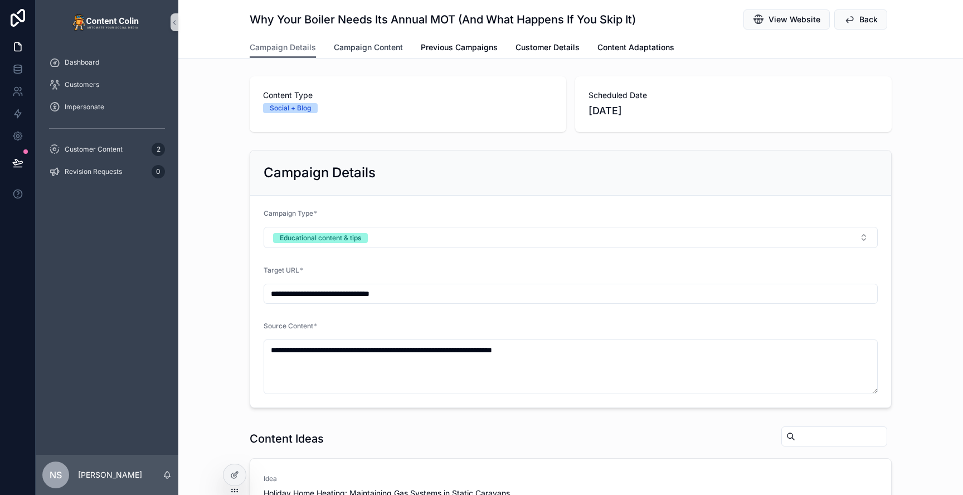
click at [373, 50] on span "Campaign Content" at bounding box center [368, 47] width 69 height 11
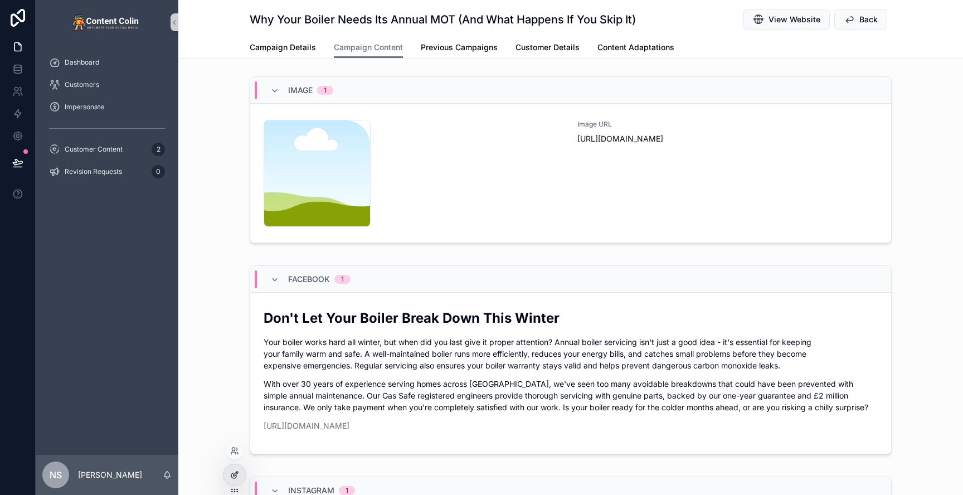
click at [230, 472] on icon at bounding box center [234, 474] width 9 height 9
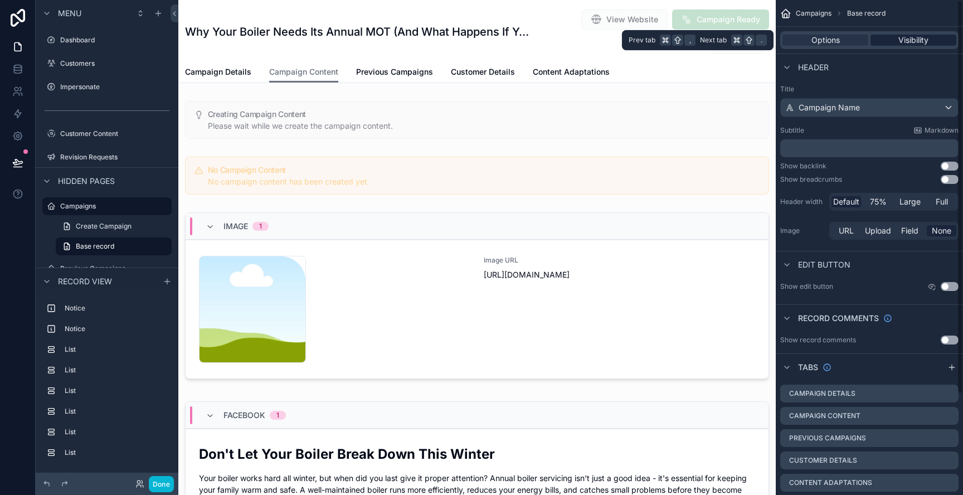
click at [923, 43] on span "Visibility" at bounding box center [914, 40] width 30 height 11
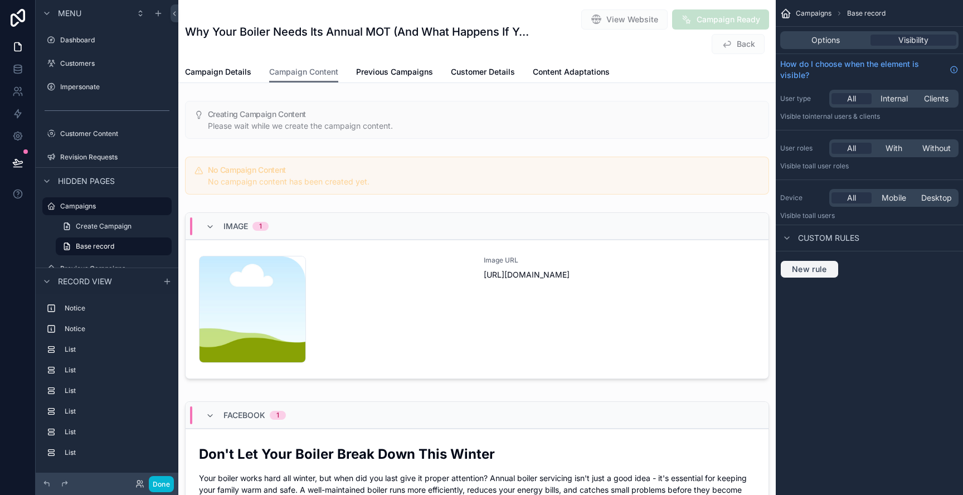
click at [822, 267] on span "New rule" at bounding box center [810, 269] width 44 height 10
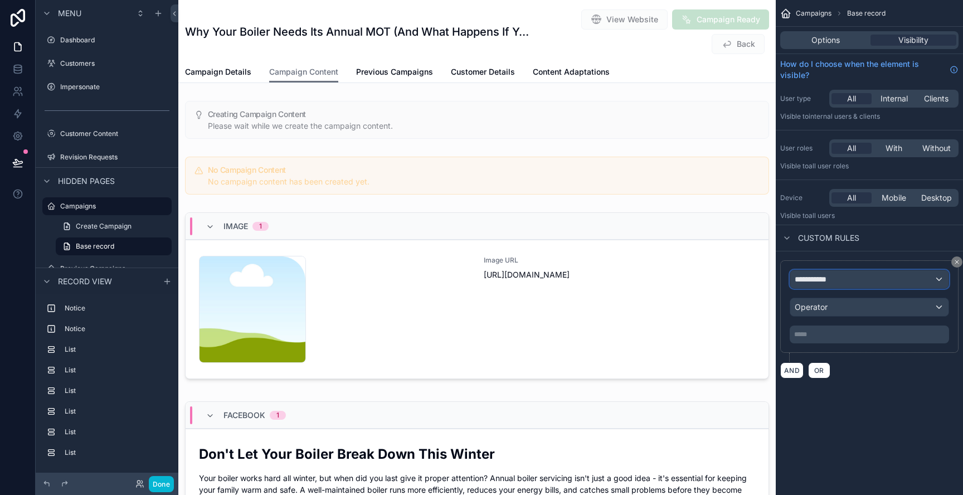
click at [845, 275] on div "**********" at bounding box center [869, 279] width 158 height 18
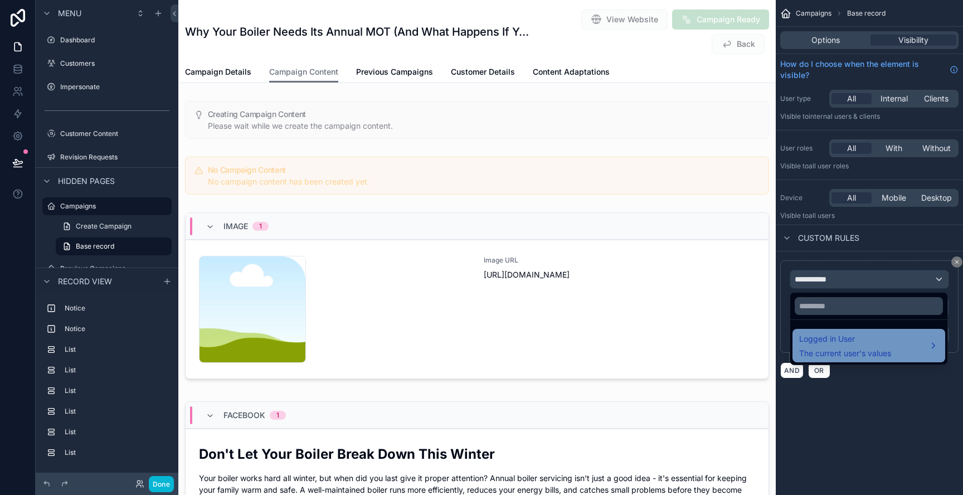
click at [850, 340] on span "Logged in User" at bounding box center [845, 338] width 92 height 13
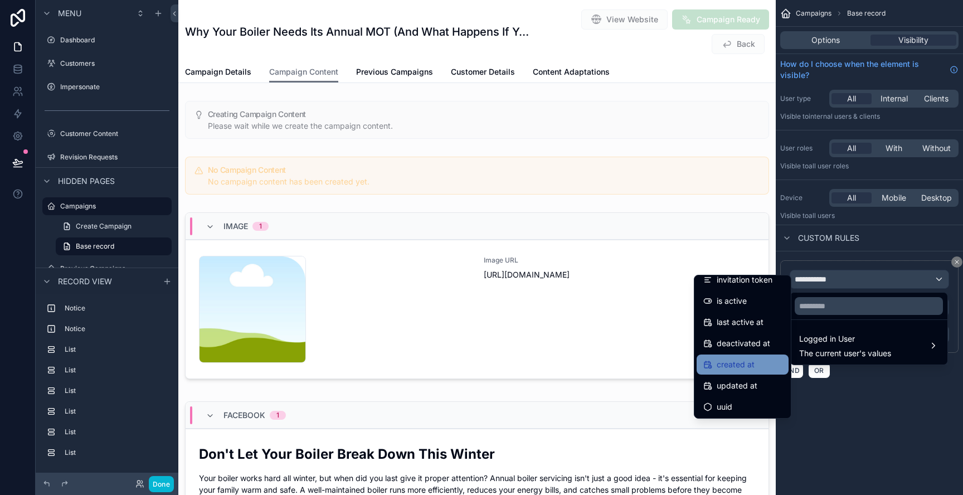
scroll to position [178, 0]
drag, startPoint x: 918, startPoint y: 409, endPoint x: 963, endPoint y: 283, distance: 133.8
click at [923, 396] on div "scrollable content" at bounding box center [481, 247] width 963 height 495
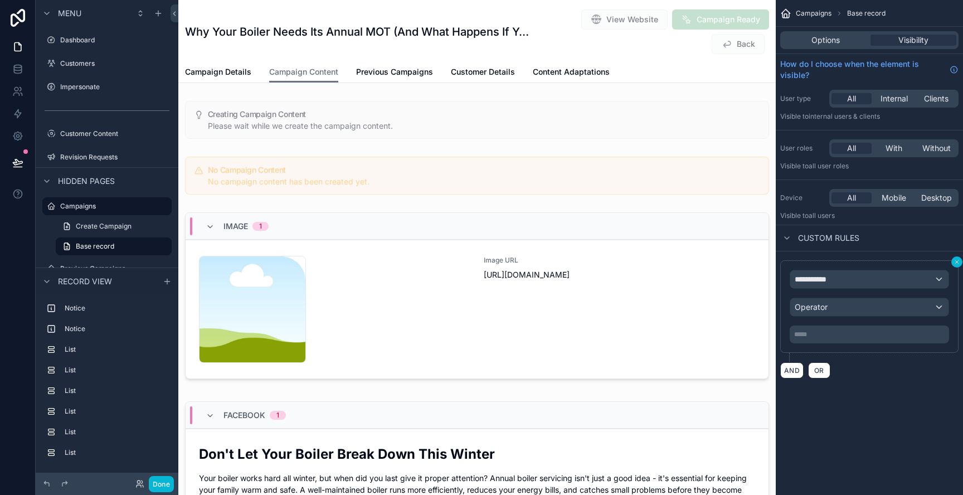
click at [958, 259] on icon "scrollable content" at bounding box center [957, 262] width 7 height 7
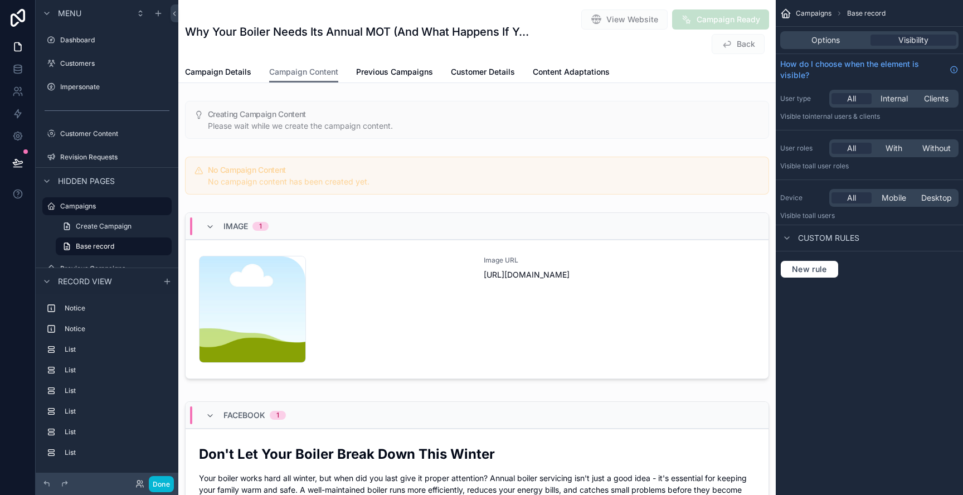
click at [822, 46] on div "Options Visibility" at bounding box center [869, 40] width 178 height 18
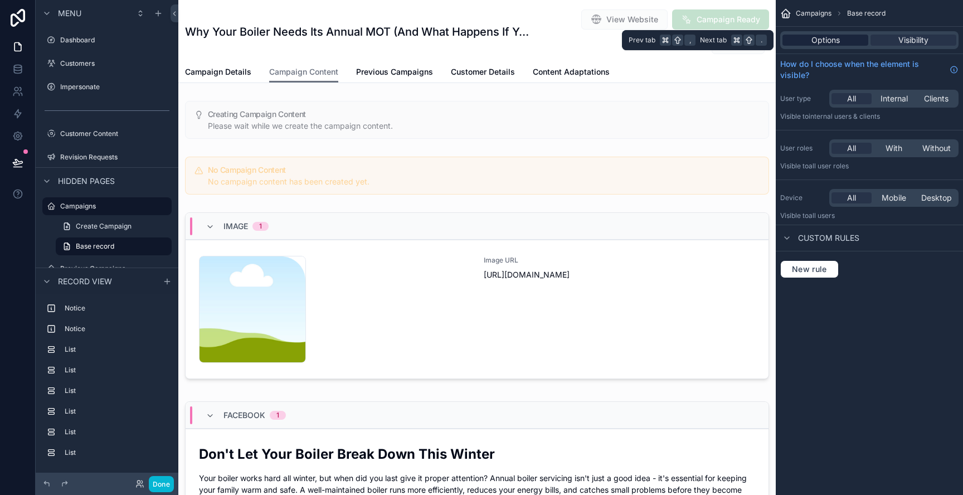
click at [832, 42] on span "Options" at bounding box center [826, 40] width 28 height 11
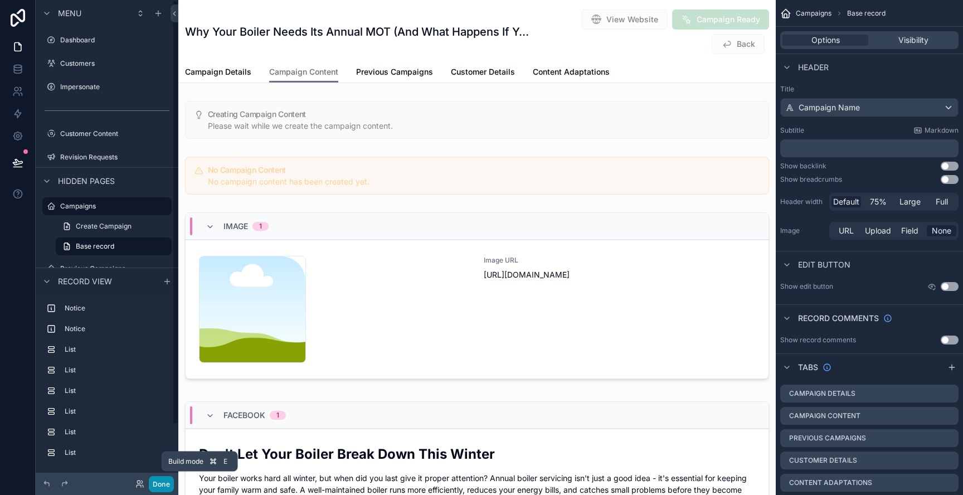
click at [163, 487] on button "Done" at bounding box center [161, 484] width 25 height 16
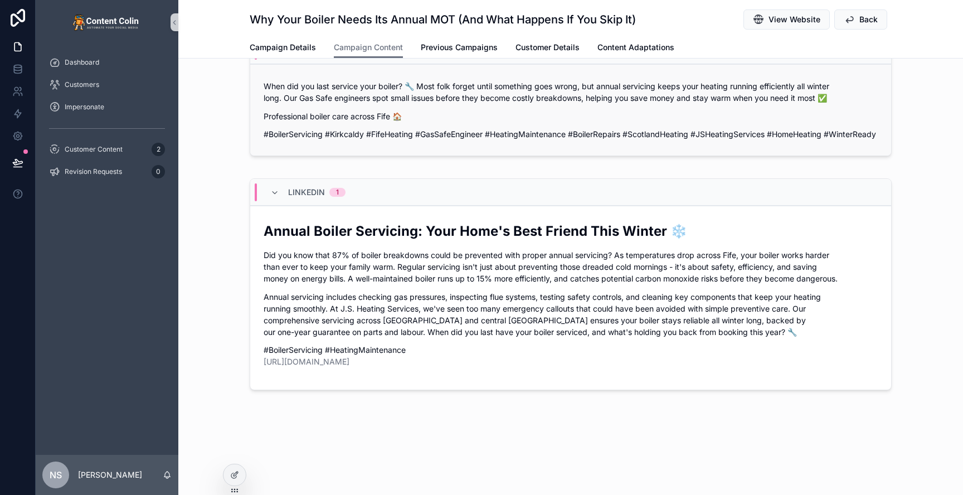
scroll to position [462, 0]
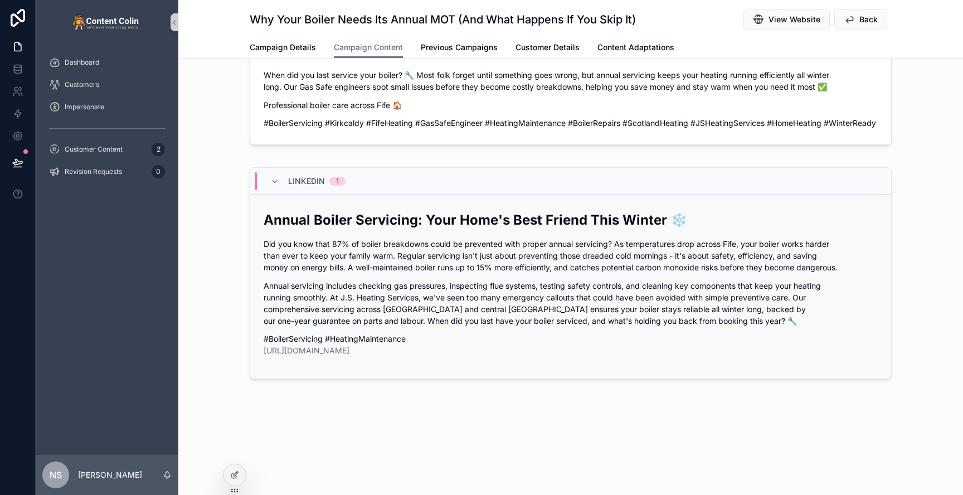
click at [484, 246] on p "Did you know that 87% of boiler breakdowns could be prevented with proper annua…" at bounding box center [571, 255] width 614 height 35
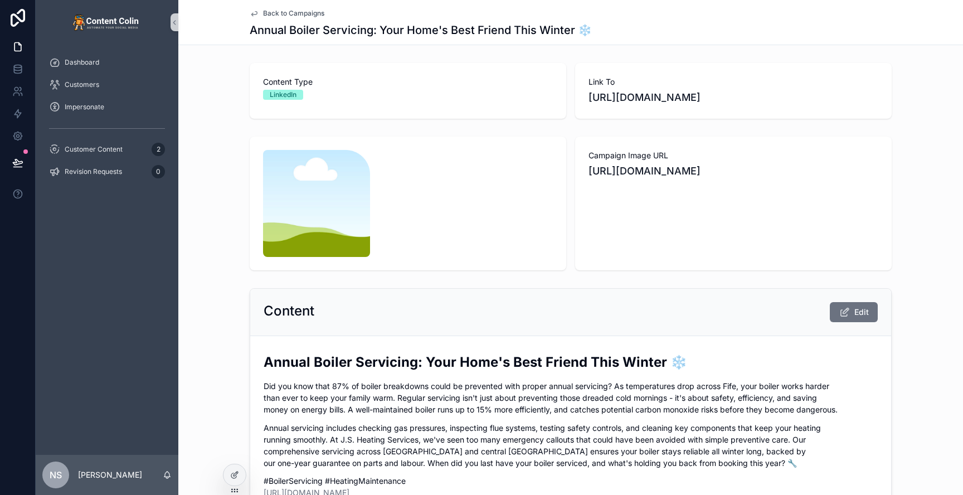
click at [306, 16] on span "Back to Campaigns" at bounding box center [293, 13] width 61 height 9
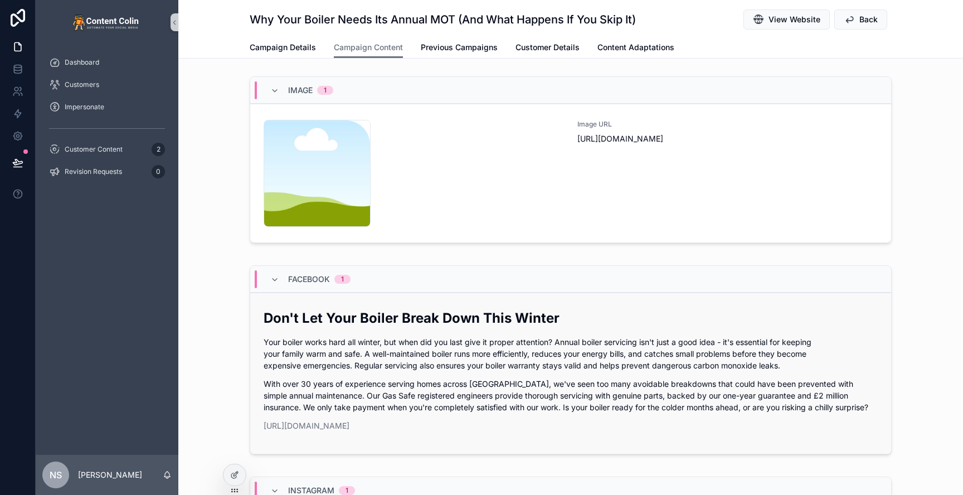
click at [479, 380] on p "With over 30 years of experience serving homes across [GEOGRAPHIC_DATA], we've …" at bounding box center [571, 395] width 614 height 35
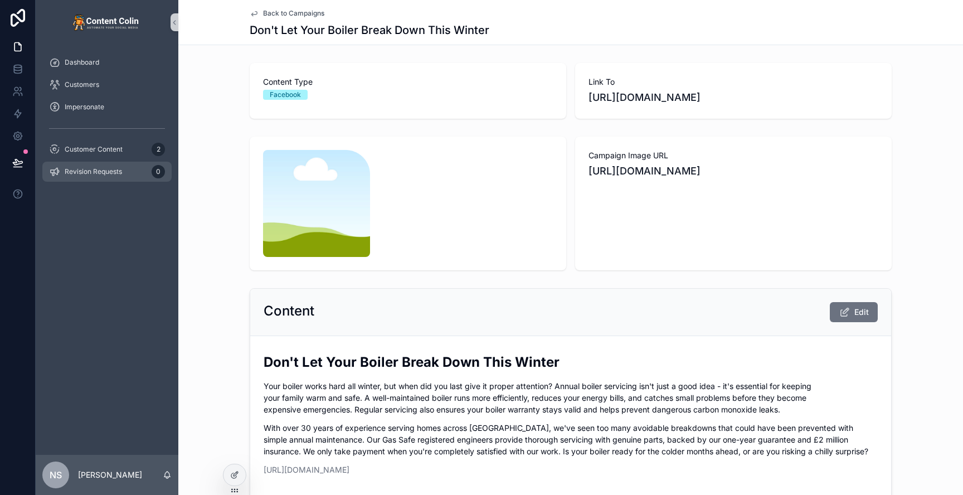
click at [107, 171] on span "Revision Requests" at bounding box center [93, 171] width 57 height 9
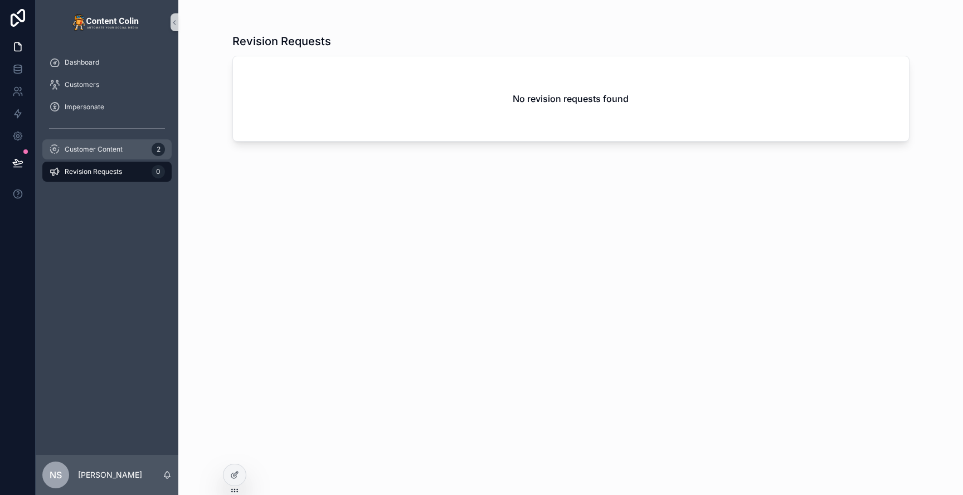
click at [105, 147] on span "Customer Content" at bounding box center [94, 149] width 58 height 9
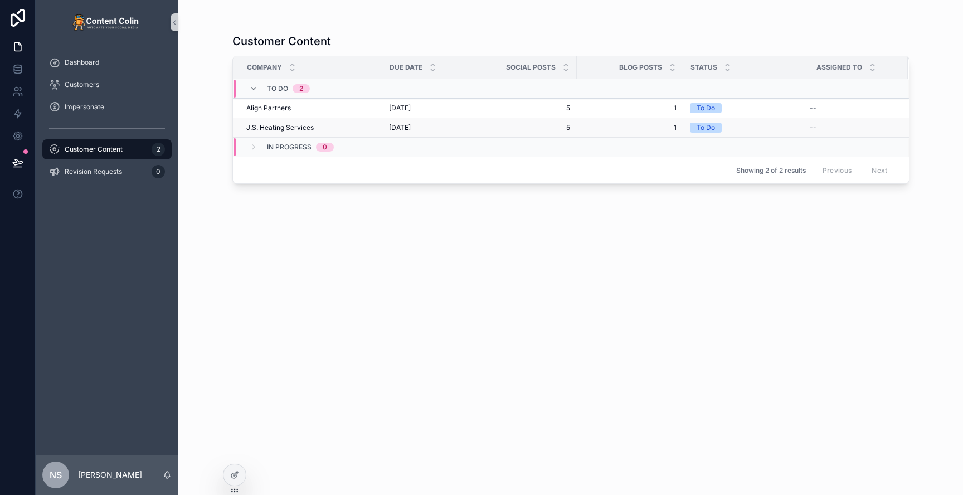
click at [411, 128] on span "[DATE]" at bounding box center [400, 127] width 22 height 9
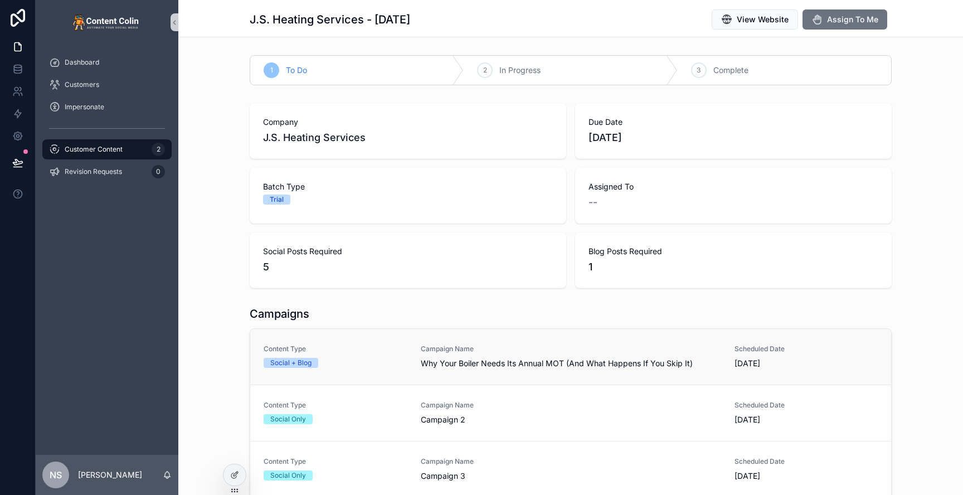
click at [484, 359] on span "Why Your Boiler Needs Its Annual MOT (And What Happens If You Skip It)" at bounding box center [571, 363] width 300 height 11
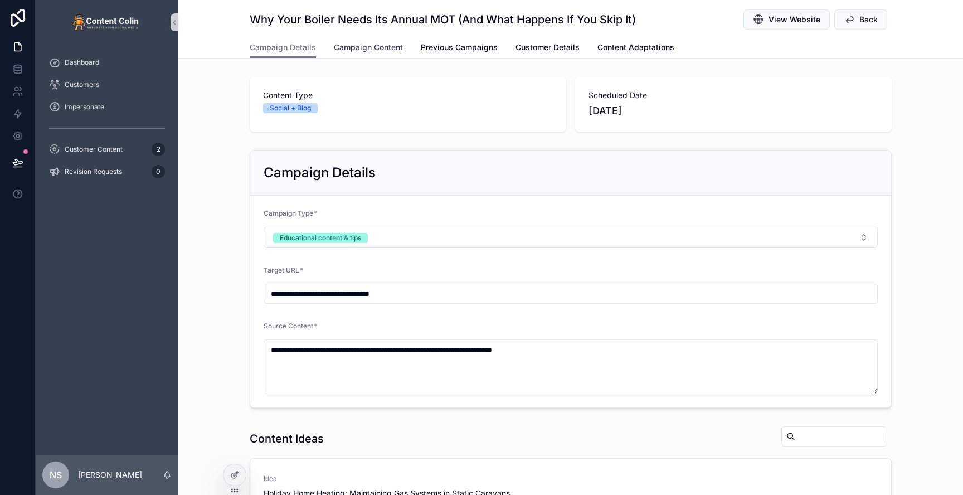
click at [371, 46] on span "Campaign Content" at bounding box center [368, 47] width 69 height 11
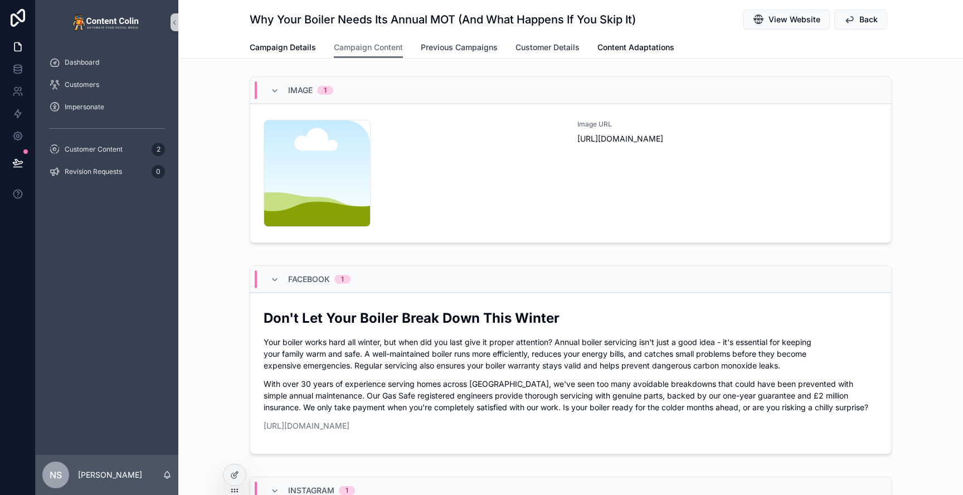
drag, startPoint x: 458, startPoint y: 53, endPoint x: 516, endPoint y: 42, distance: 58.9
click at [458, 53] on link "Previous Campaigns" at bounding box center [459, 48] width 77 height 22
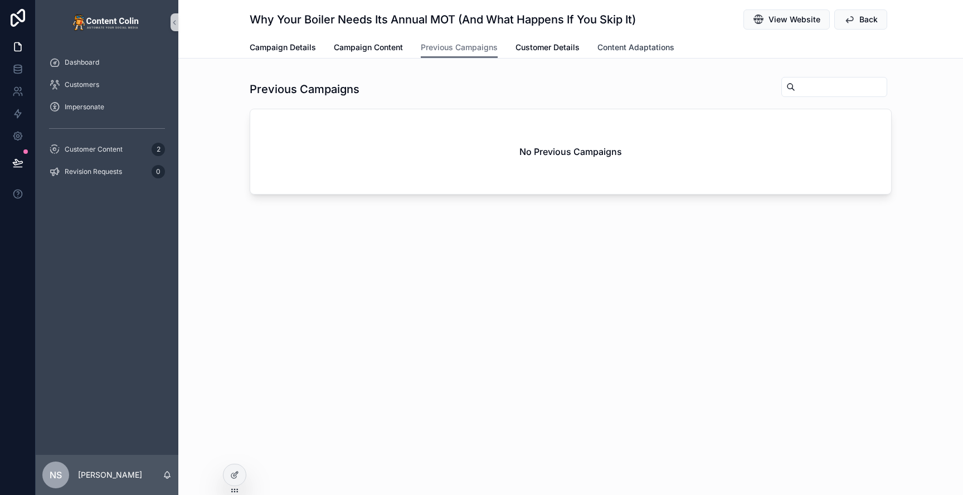
click at [623, 45] on span "Content Adaptations" at bounding box center [636, 47] width 77 height 11
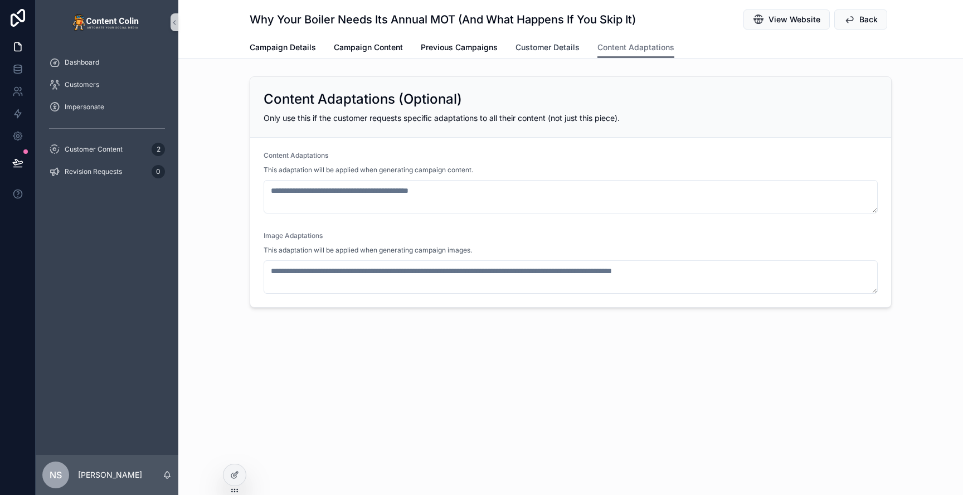
click at [563, 48] on span "Customer Details" at bounding box center [548, 47] width 64 height 11
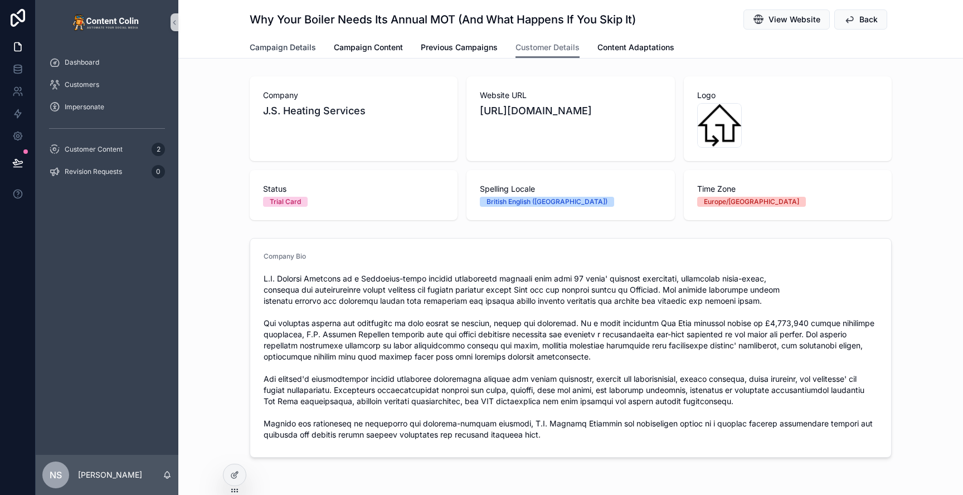
click at [271, 51] on span "Campaign Details" at bounding box center [283, 47] width 66 height 11
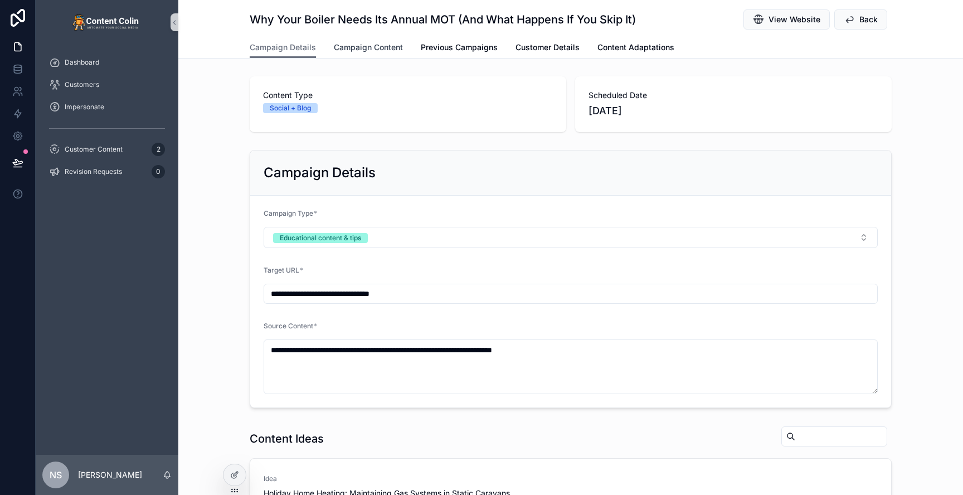
click at [384, 47] on span "Campaign Content" at bounding box center [368, 47] width 69 height 11
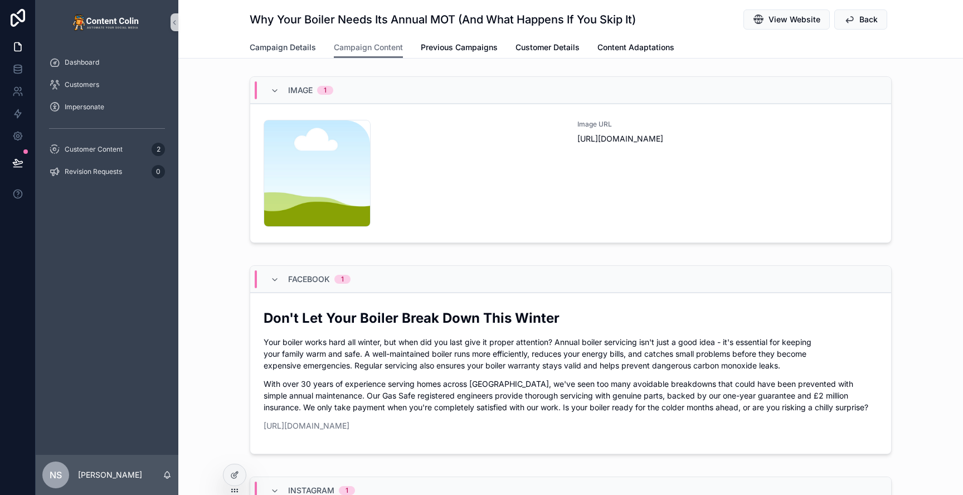
click at [280, 51] on span "Campaign Details" at bounding box center [283, 47] width 66 height 11
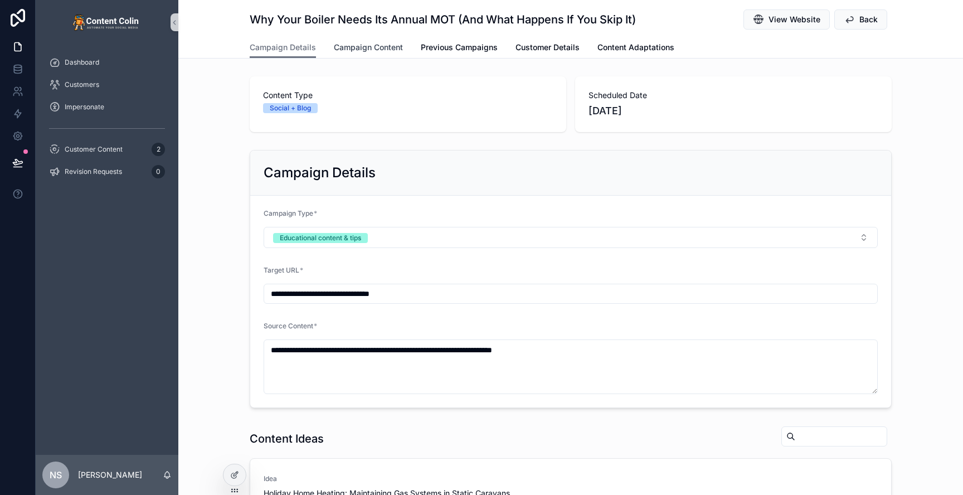
click at [370, 48] on span "Campaign Content" at bounding box center [368, 47] width 69 height 11
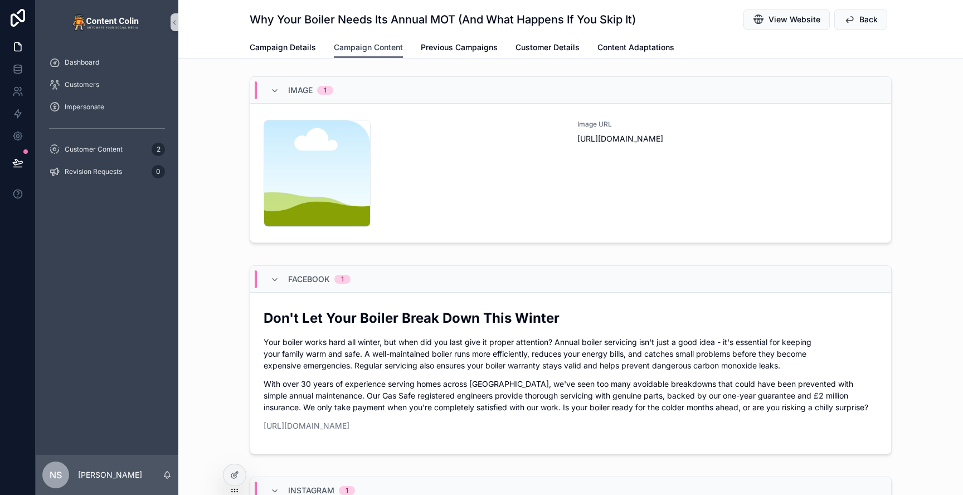
scroll to position [2, 0]
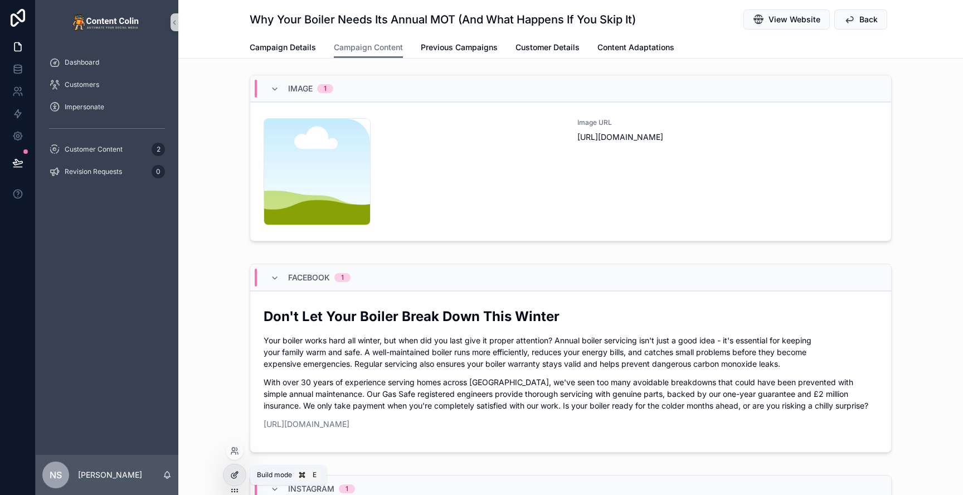
click at [241, 476] on div at bounding box center [235, 474] width 22 height 21
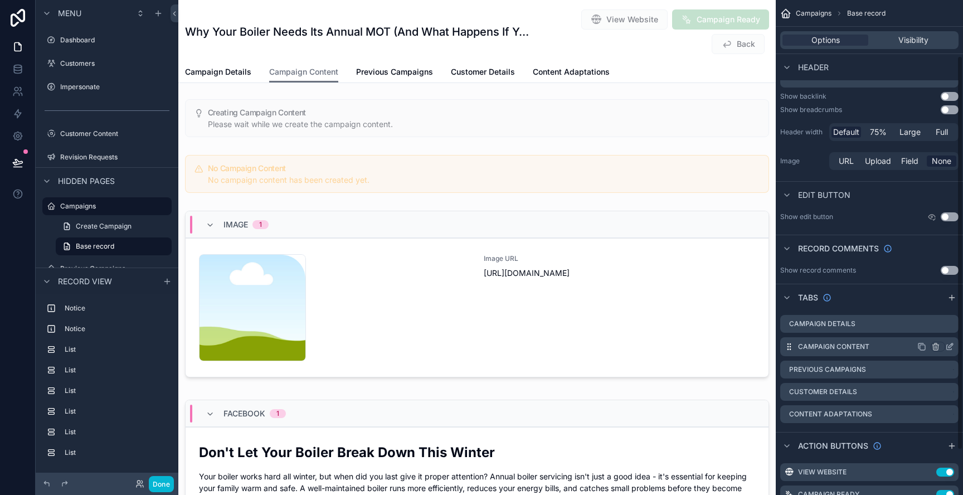
scroll to position [70, 0]
click at [949, 347] on icon "scrollable content" at bounding box center [951, 345] width 4 height 4
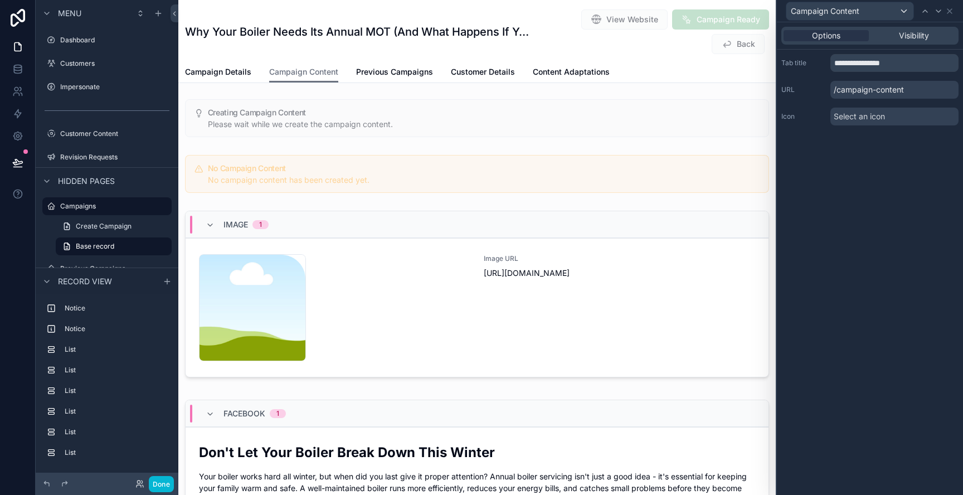
click at [885, 120] on span "Select an icon" at bounding box center [859, 116] width 51 height 11
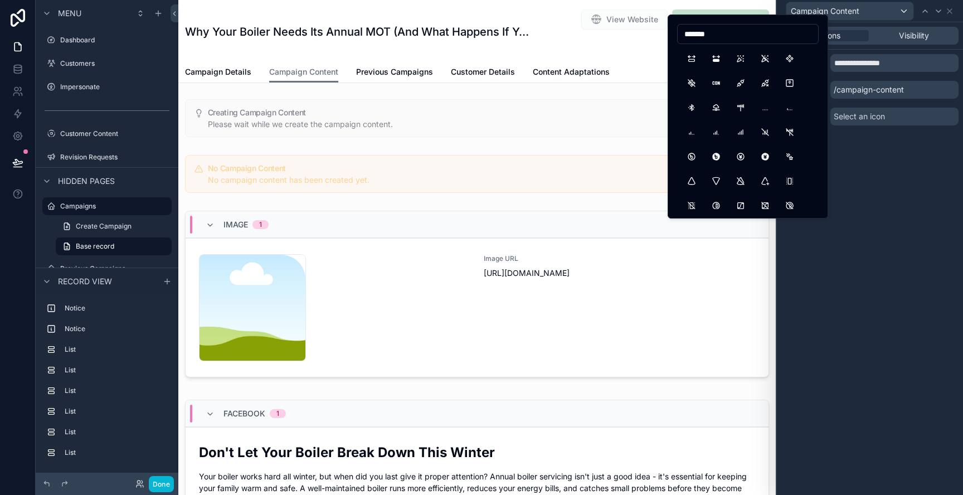
drag, startPoint x: 717, startPoint y: 35, endPoint x: 685, endPoint y: 35, distance: 32.3
click at [685, 35] on input "*******" at bounding box center [748, 34] width 140 height 16
type input "******"
click at [690, 62] on button "Social" at bounding box center [692, 58] width 20 height 20
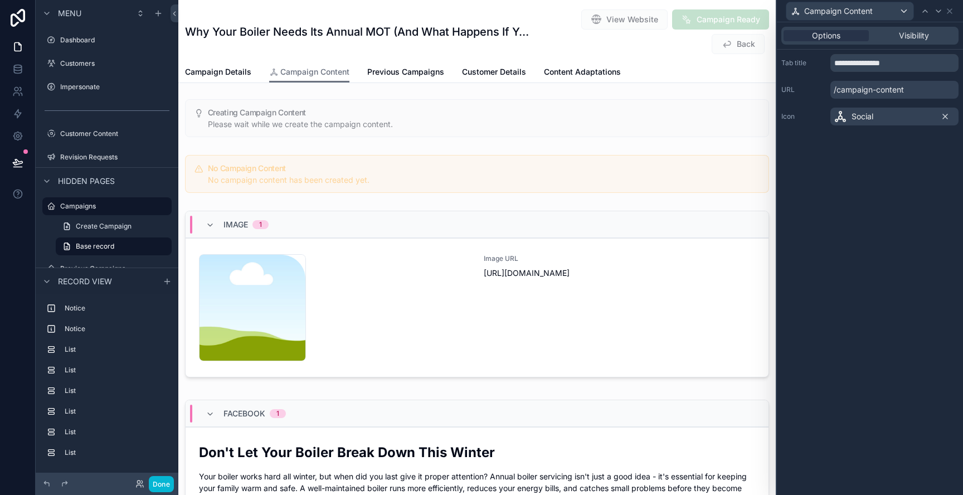
click at [947, 118] on icon at bounding box center [945, 116] width 9 height 9
click at [953, 11] on icon at bounding box center [949, 11] width 9 height 9
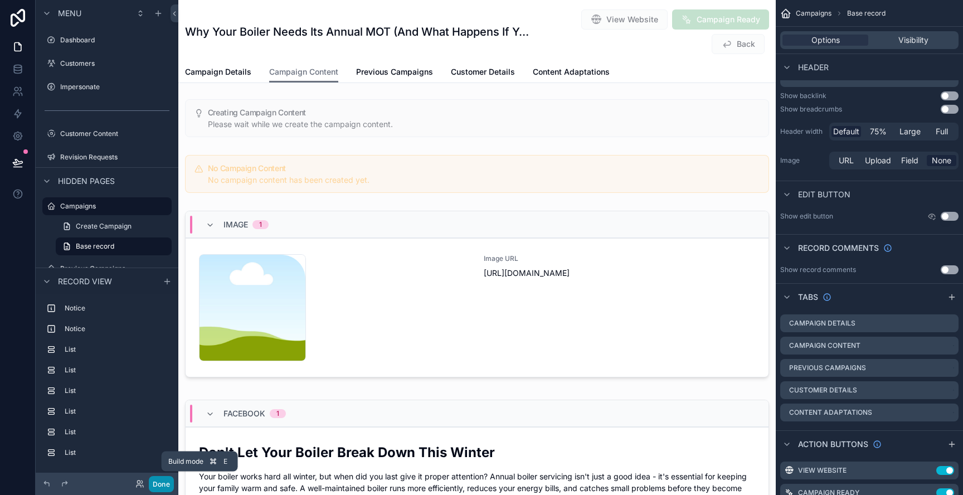
click at [167, 486] on button "Done" at bounding box center [161, 484] width 25 height 16
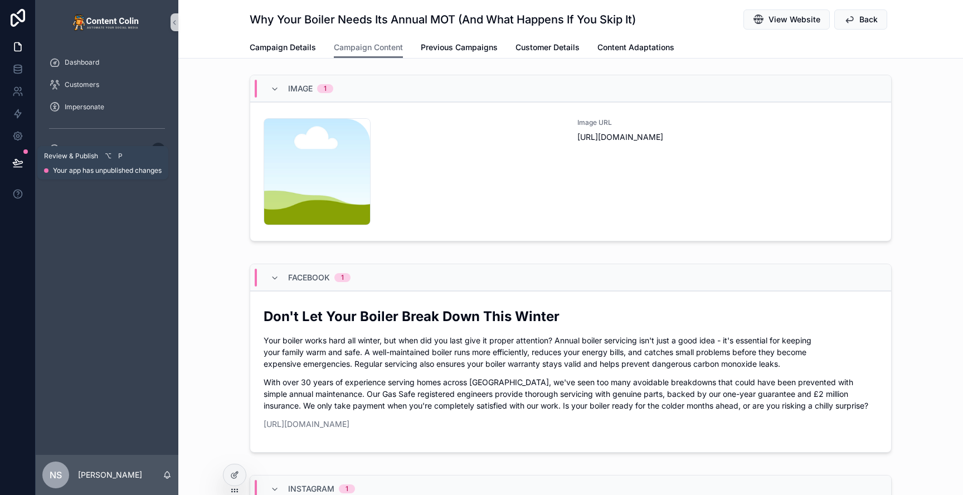
click at [18, 165] on icon at bounding box center [17, 162] width 11 height 11
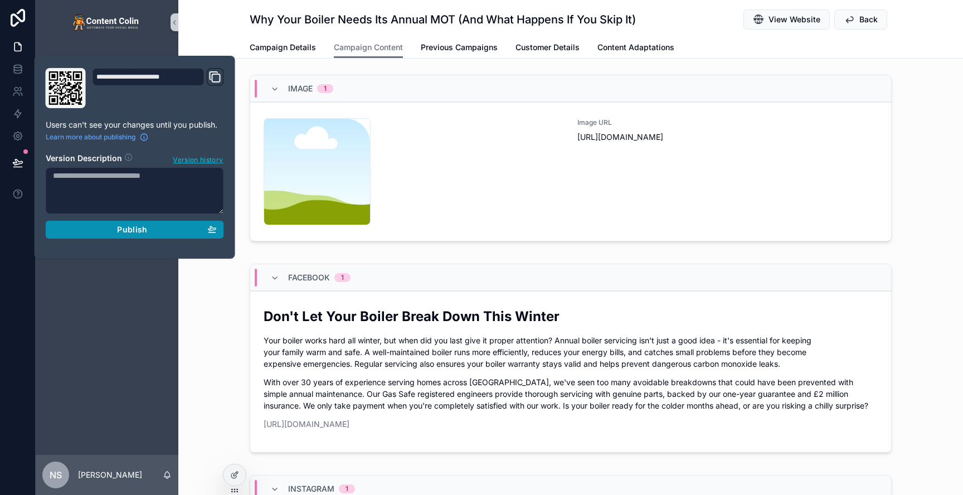
click at [161, 230] on div "Publish" at bounding box center [135, 230] width 164 height 10
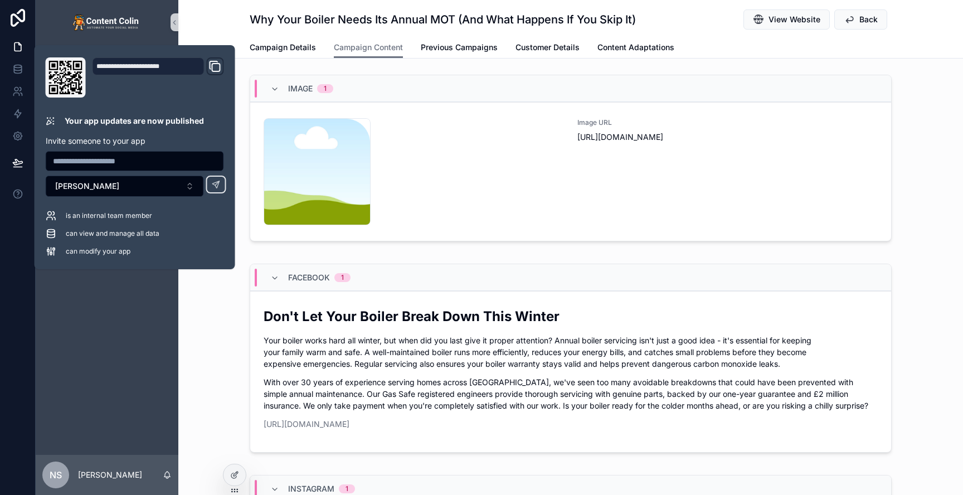
click at [238, 15] on div "Why Your Boiler Needs Its Annual MOT (And What Happens If You Skip It) View Web…" at bounding box center [570, 29] width 785 height 59
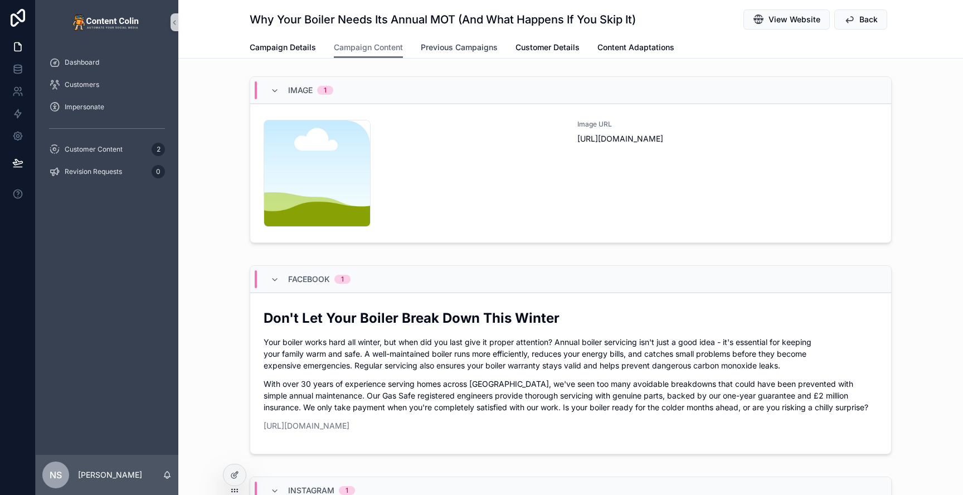
click at [473, 49] on span "Previous Campaigns" at bounding box center [459, 47] width 77 height 11
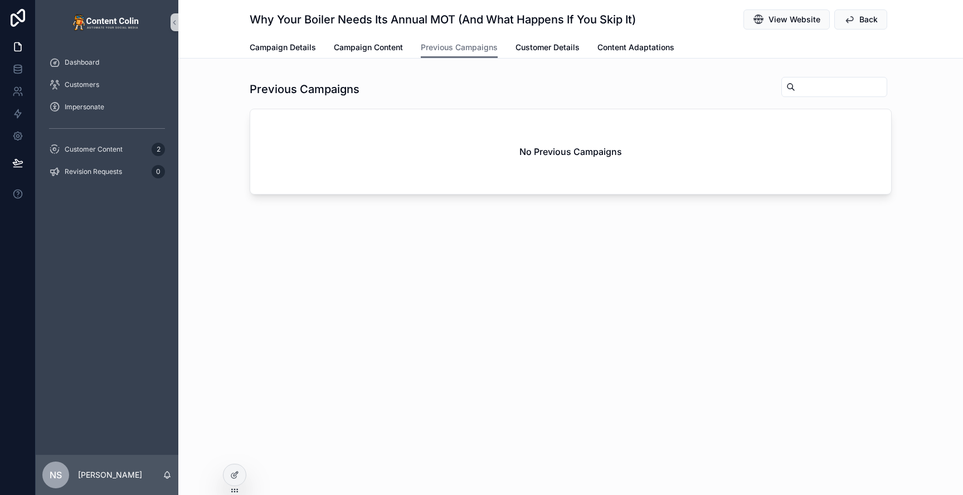
click at [581, 40] on div "Campaign Details Campaign Content Previous Campaigns Customer Details Content A…" at bounding box center [571, 47] width 642 height 21
click at [555, 47] on span "Customer Details" at bounding box center [548, 47] width 64 height 11
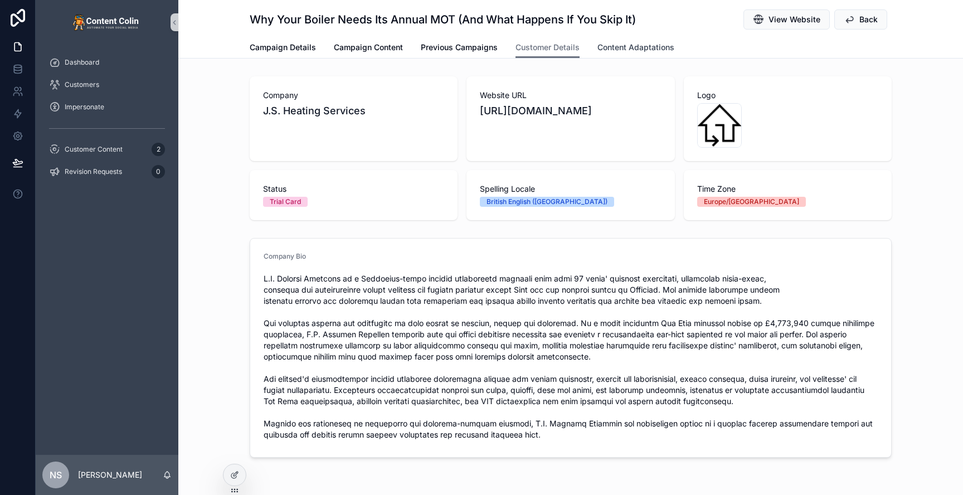
drag, startPoint x: 628, startPoint y: 47, endPoint x: 605, endPoint y: 47, distance: 22.3
click at [628, 47] on span "Content Adaptations" at bounding box center [636, 47] width 77 height 11
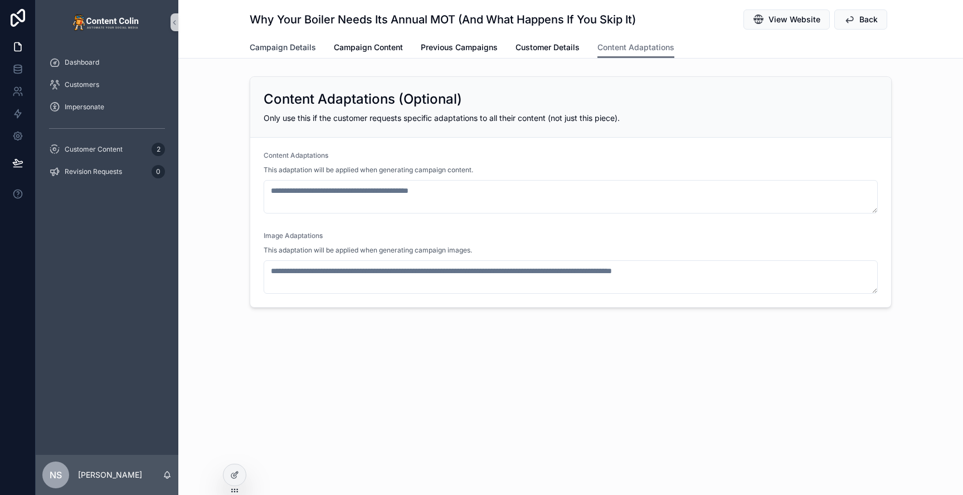
click at [283, 45] on span "Campaign Details" at bounding box center [283, 47] width 66 height 11
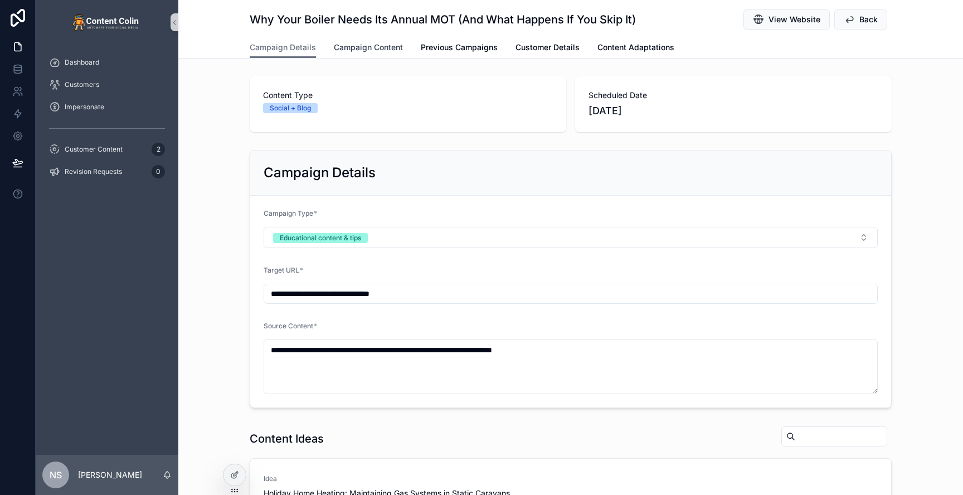
click at [373, 48] on span "Campaign Content" at bounding box center [368, 47] width 69 height 11
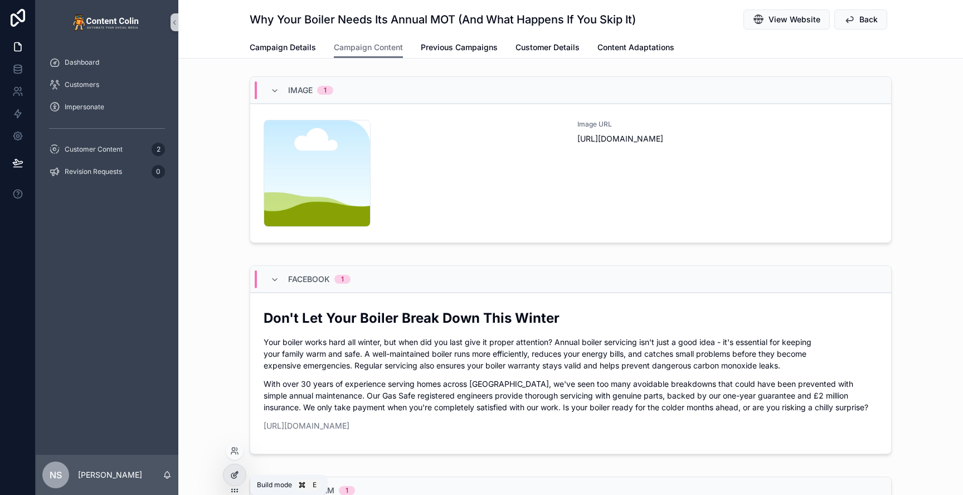
click at [235, 471] on icon at bounding box center [234, 474] width 9 height 9
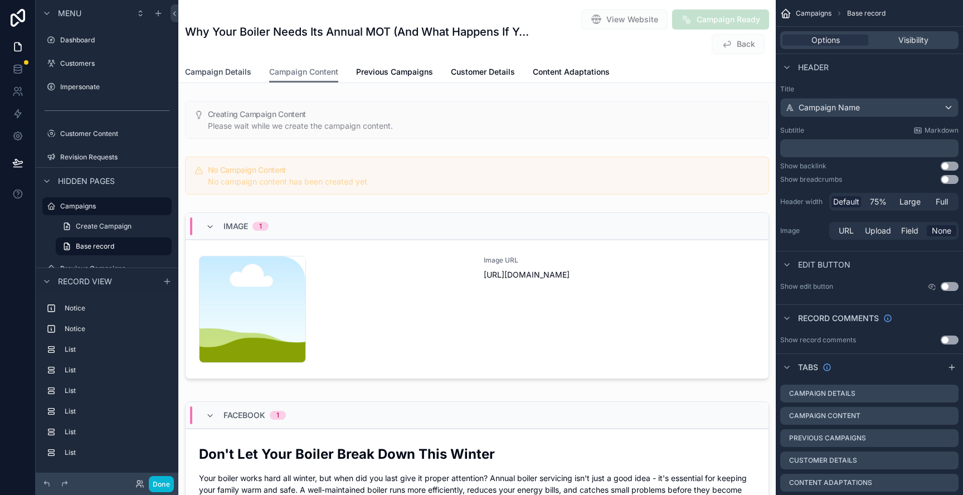
click at [241, 70] on span "Campaign Details" at bounding box center [218, 71] width 66 height 11
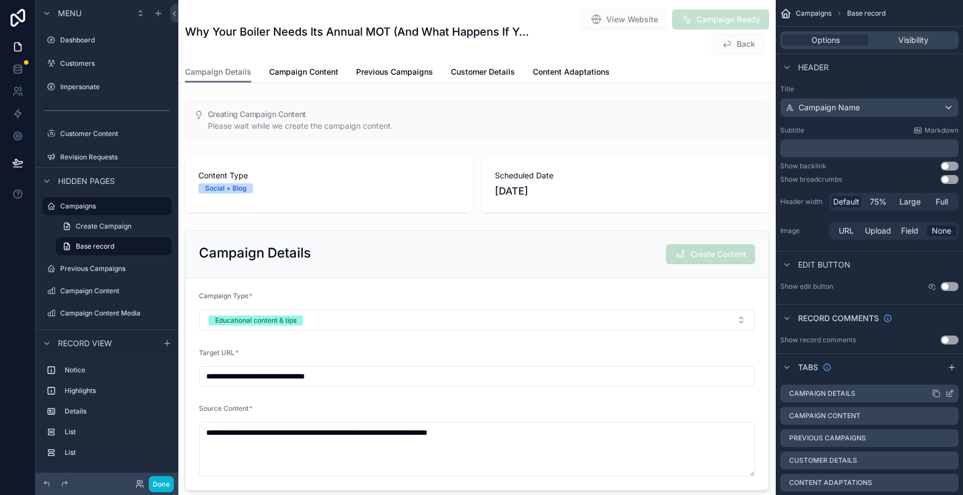
click at [953, 392] on icon "scrollable content" at bounding box center [949, 393] width 9 height 9
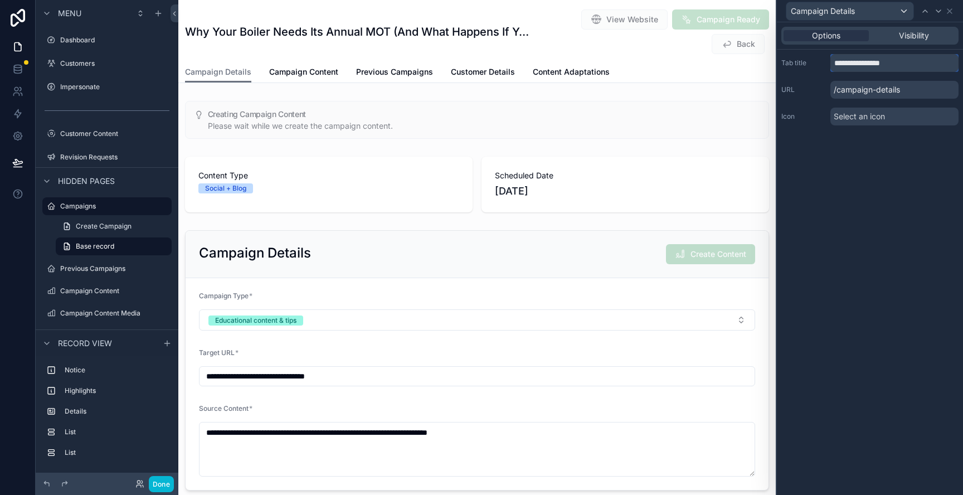
click at [832, 62] on input "**********" at bounding box center [895, 63] width 128 height 18
type input "**********"
click at [939, 9] on icon at bounding box center [938, 11] width 9 height 9
click at [837, 64] on input "**********" at bounding box center [895, 63] width 128 height 18
click at [895, 190] on div "**********" at bounding box center [870, 258] width 186 height 473
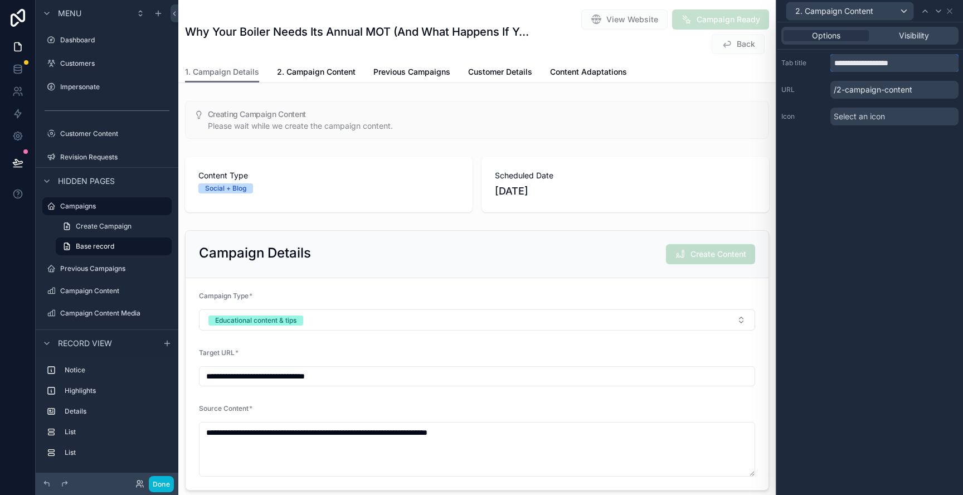
drag, startPoint x: 846, startPoint y: 62, endPoint x: 824, endPoint y: 64, distance: 21.8
click at [824, 64] on div "**********" at bounding box center [870, 63] width 177 height 18
type input "**********"
click at [922, 12] on icon at bounding box center [925, 11] width 9 height 9
drag, startPoint x: 845, startPoint y: 62, endPoint x: 824, endPoint y: 65, distance: 20.2
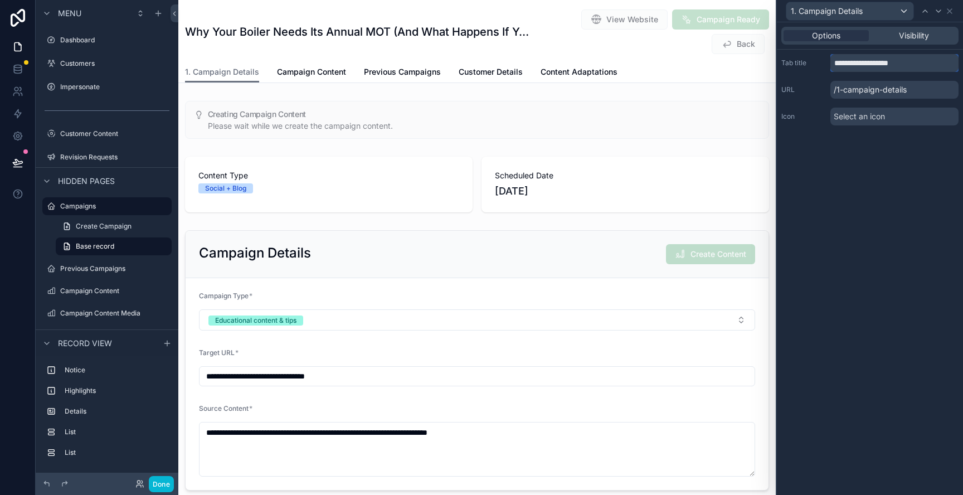
click at [824, 65] on div "**********" at bounding box center [870, 63] width 177 height 18
type input "**********"
click at [858, 164] on div "**********" at bounding box center [870, 258] width 186 height 473
click at [952, 9] on icon at bounding box center [950, 11] width 4 height 4
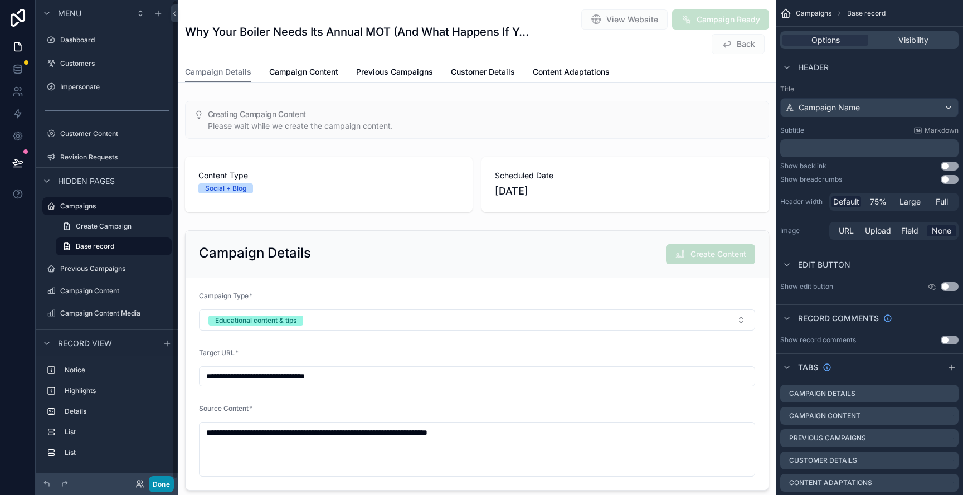
click at [159, 488] on button "Done" at bounding box center [161, 484] width 25 height 16
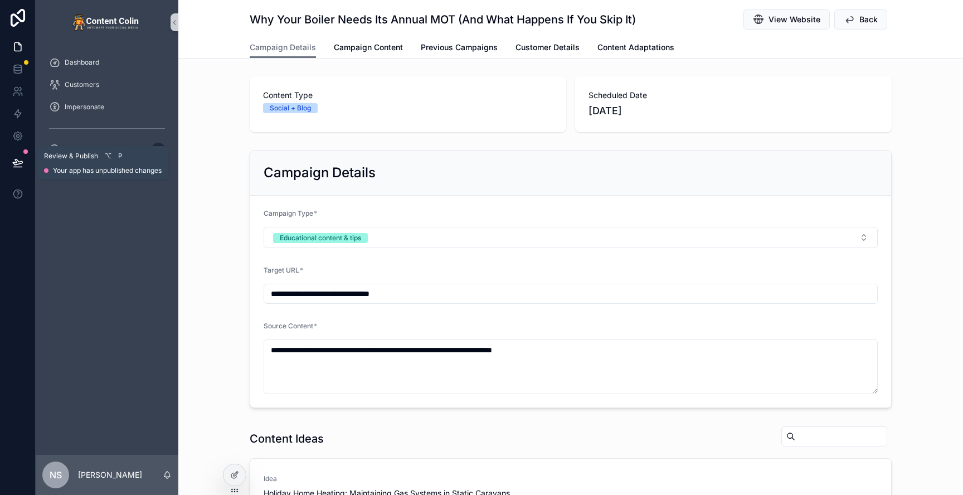
click at [20, 163] on icon at bounding box center [17, 162] width 11 height 11
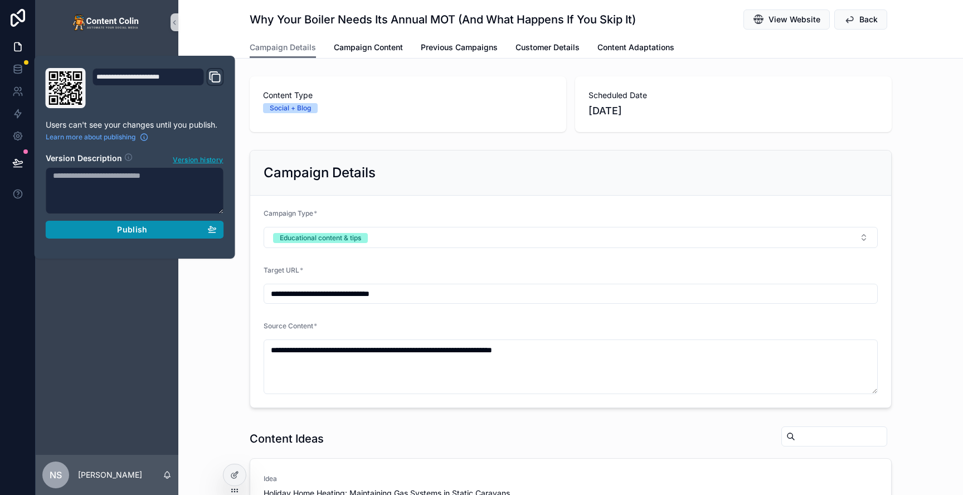
click at [153, 234] on div "Publish" at bounding box center [135, 230] width 164 height 10
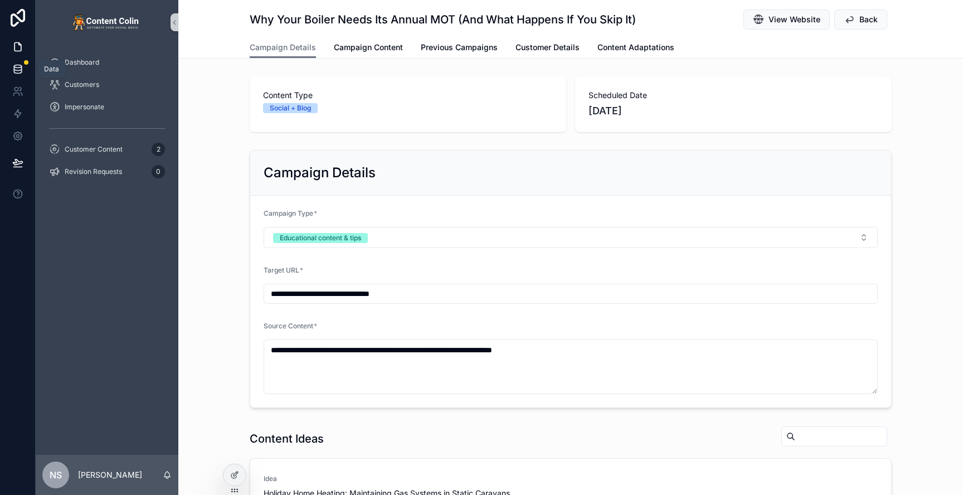
click at [20, 66] on icon at bounding box center [17, 66] width 7 height 3
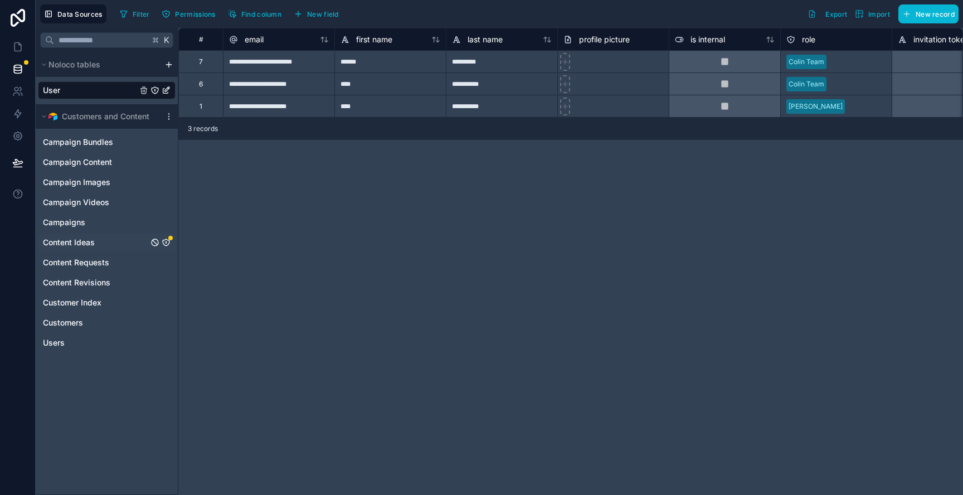
click at [104, 242] on div "Content Ideas" at bounding box center [107, 243] width 138 height 18
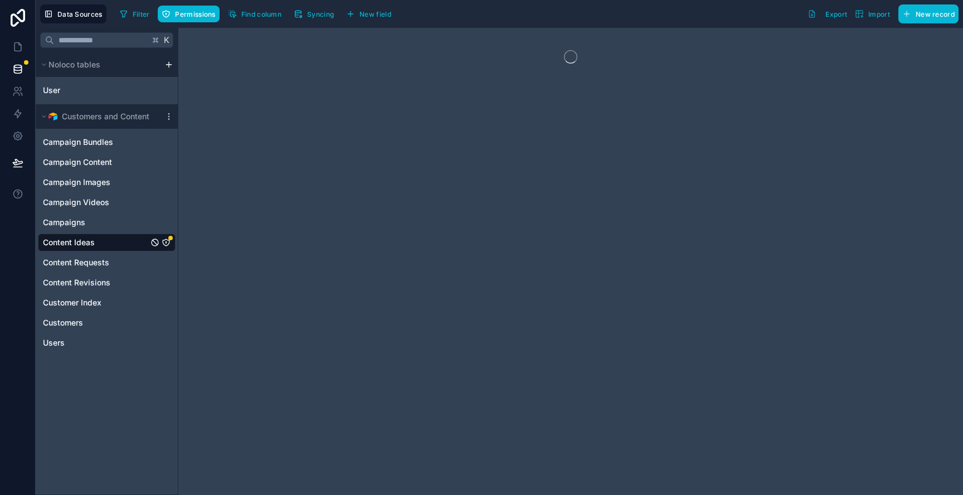
click at [167, 244] on icon "Content Ideas" at bounding box center [166, 242] width 9 height 9
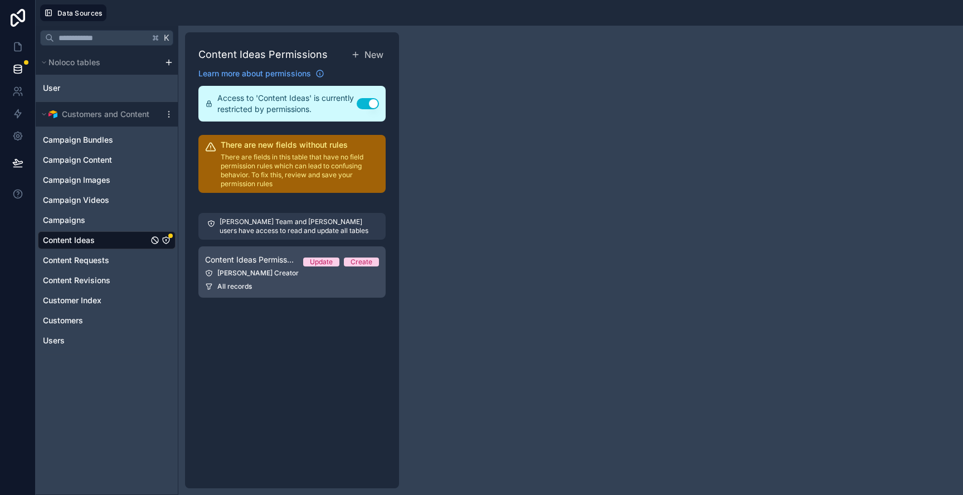
click at [242, 267] on link "Content Ideas Permission 1 Update Create [PERSON_NAME] All records" at bounding box center [291, 271] width 187 height 51
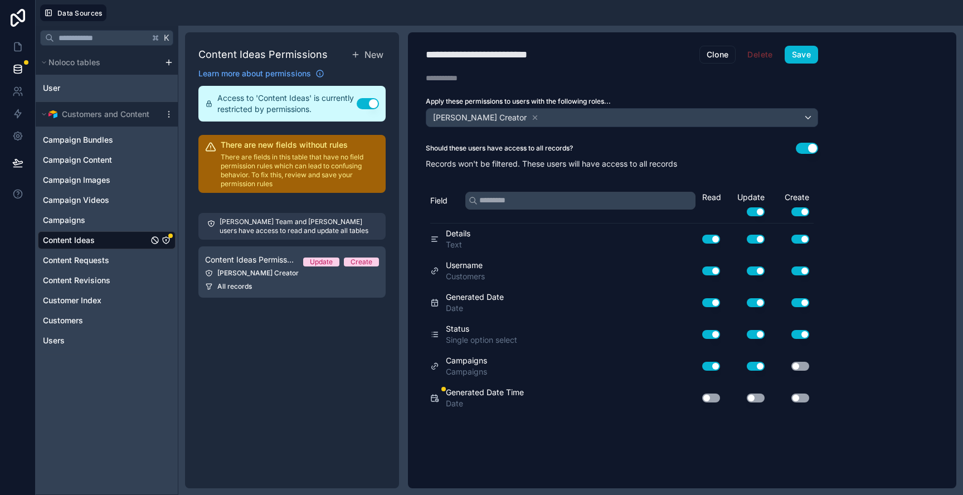
click at [714, 399] on button "Use setting" at bounding box center [711, 398] width 18 height 9
click at [811, 54] on button "Save" at bounding box center [801, 55] width 33 height 18
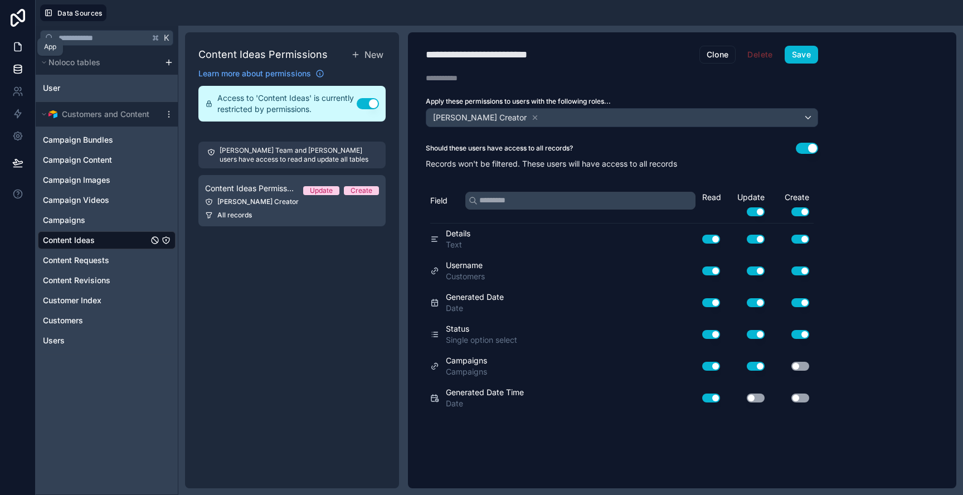
click at [13, 47] on icon at bounding box center [17, 46] width 11 height 11
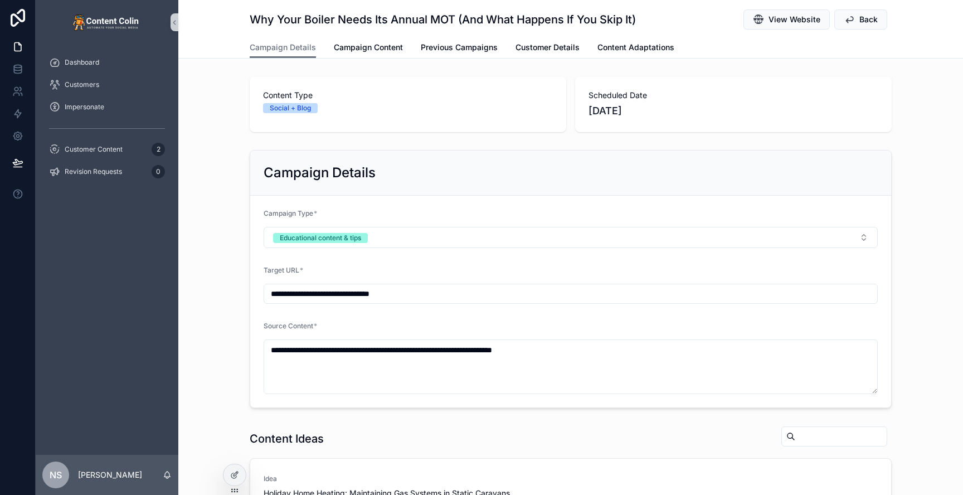
scroll to position [1, 0]
click at [129, 146] on div "Customer Content 2" at bounding box center [107, 149] width 116 height 18
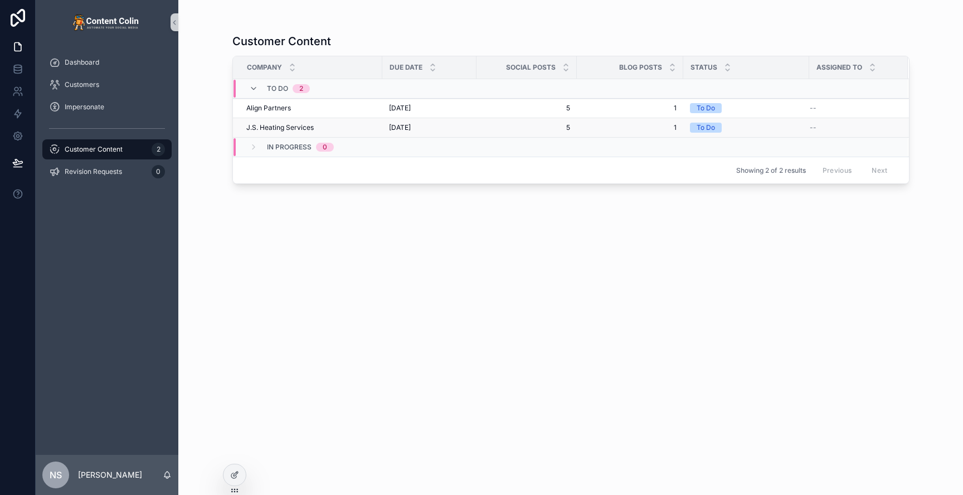
click at [369, 130] on div "J.S. Heating Services J.S. Heating Services" at bounding box center [310, 127] width 129 height 9
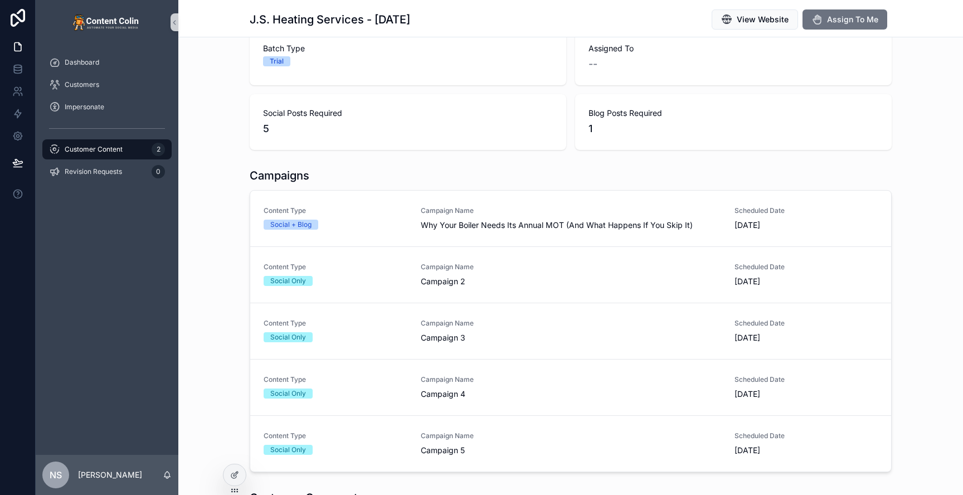
scroll to position [157, 0]
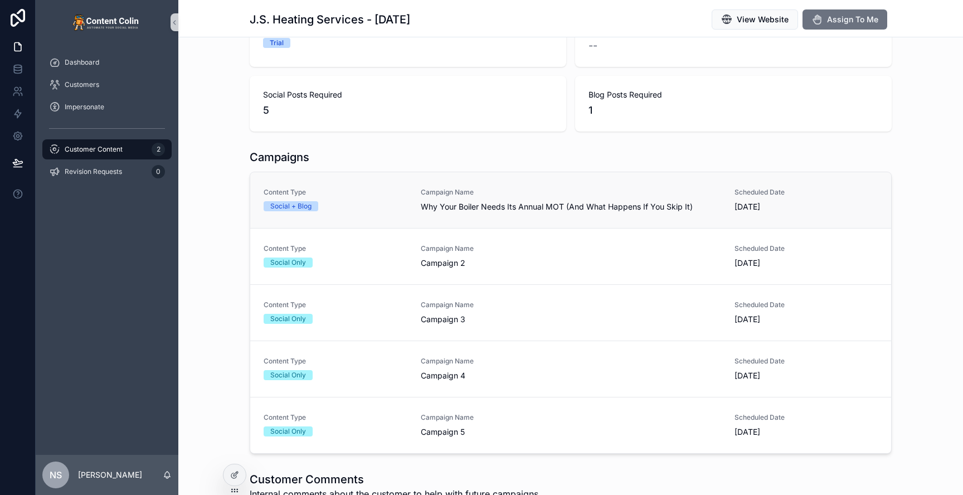
click at [604, 197] on div "Campaign Name Why Your Boiler Needs Its Annual MOT (And What Happens If You Ski…" at bounding box center [571, 200] width 300 height 25
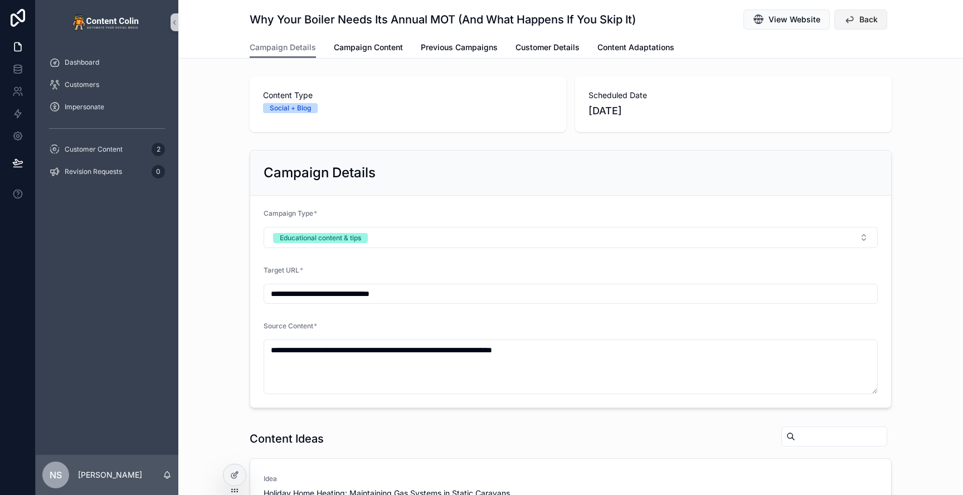
click at [862, 21] on span "Back" at bounding box center [869, 19] width 18 height 11
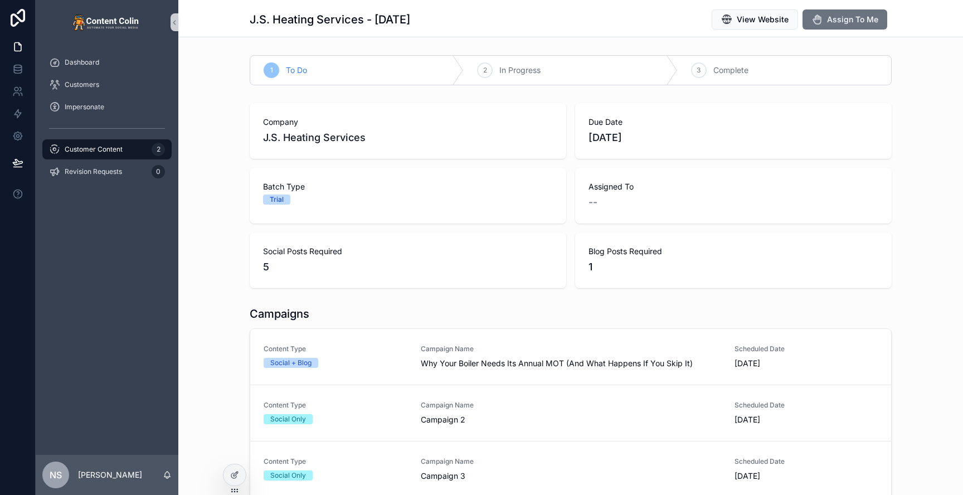
click at [115, 150] on span "Customer Content" at bounding box center [94, 149] width 58 height 9
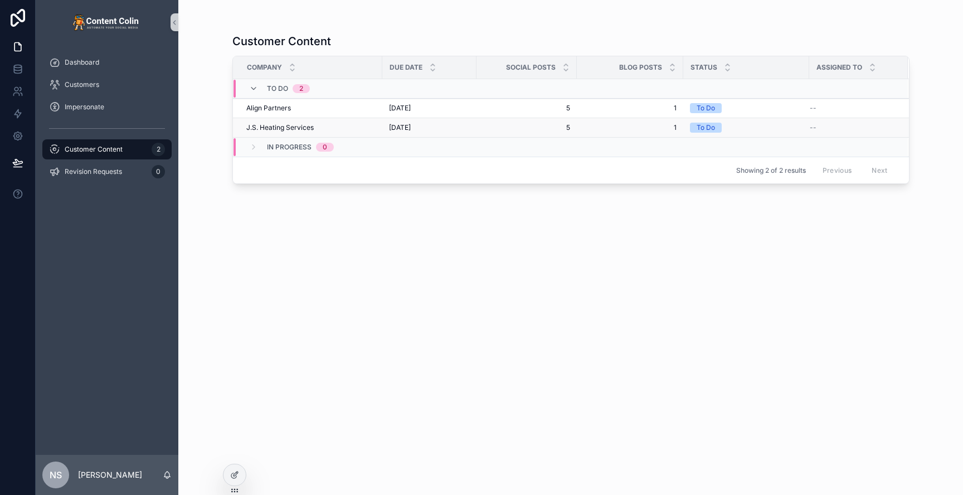
click at [411, 129] on span "[DATE]" at bounding box center [400, 127] width 22 height 9
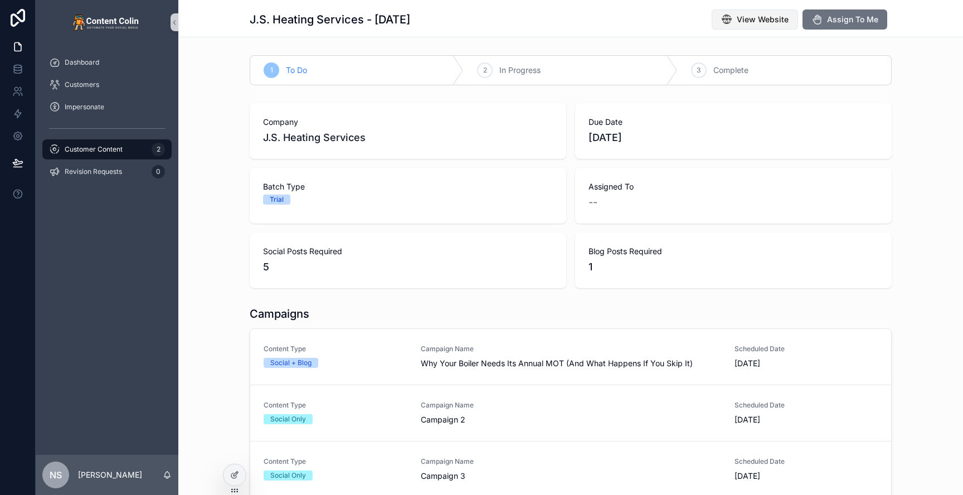
click at [764, 17] on span "View Website" at bounding box center [763, 19] width 52 height 11
click at [852, 17] on span "Assign To Me" at bounding box center [852, 19] width 51 height 11
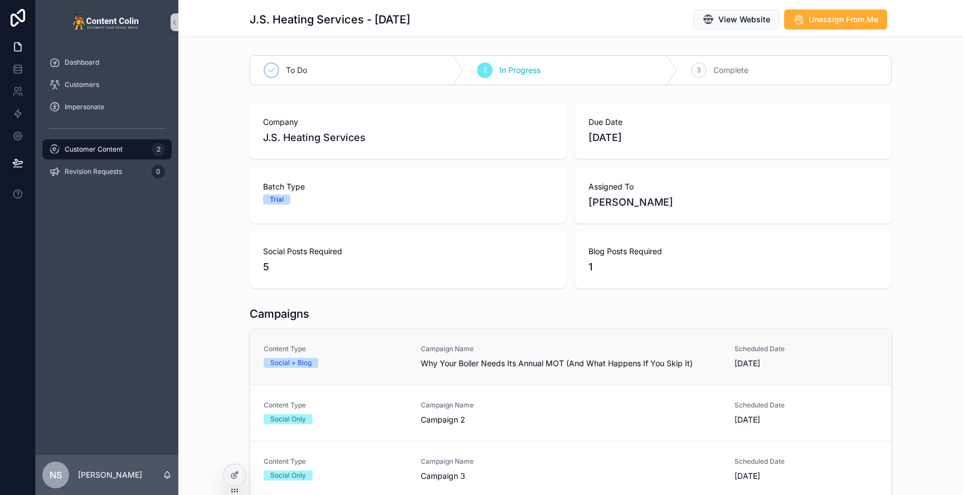
click at [394, 341] on link "Content Type Social + Blog Campaign Name Why Your Boiler Needs Its Annual MOT (…" at bounding box center [570, 357] width 641 height 56
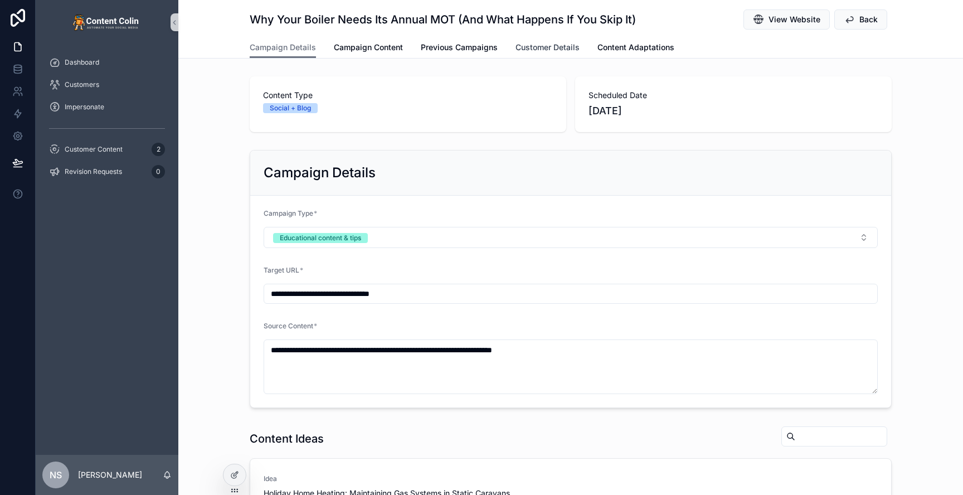
click at [535, 50] on span "Customer Details" at bounding box center [548, 47] width 64 height 11
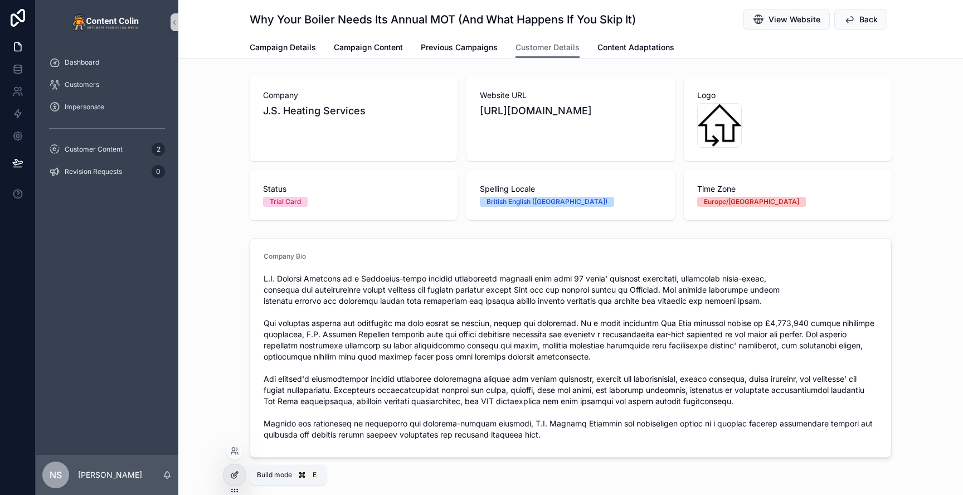
click at [242, 477] on div at bounding box center [235, 474] width 22 height 21
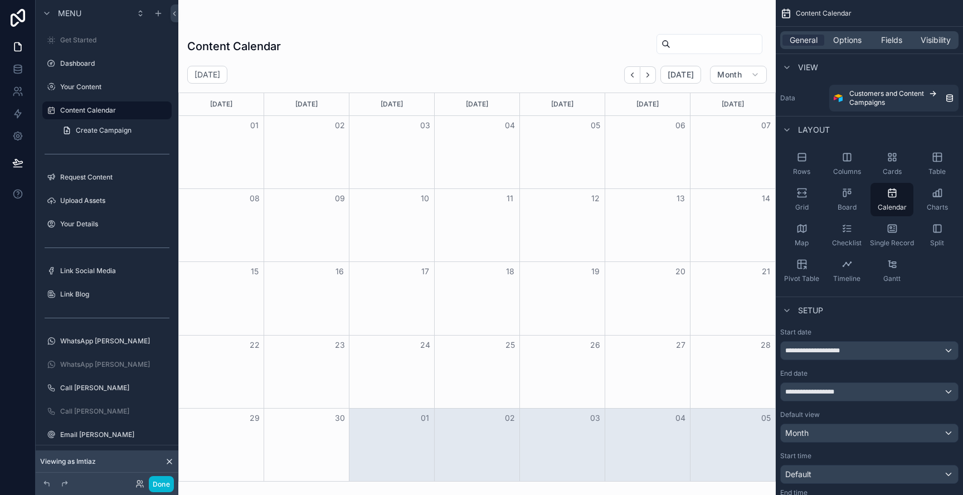
scroll to position [95, 0]
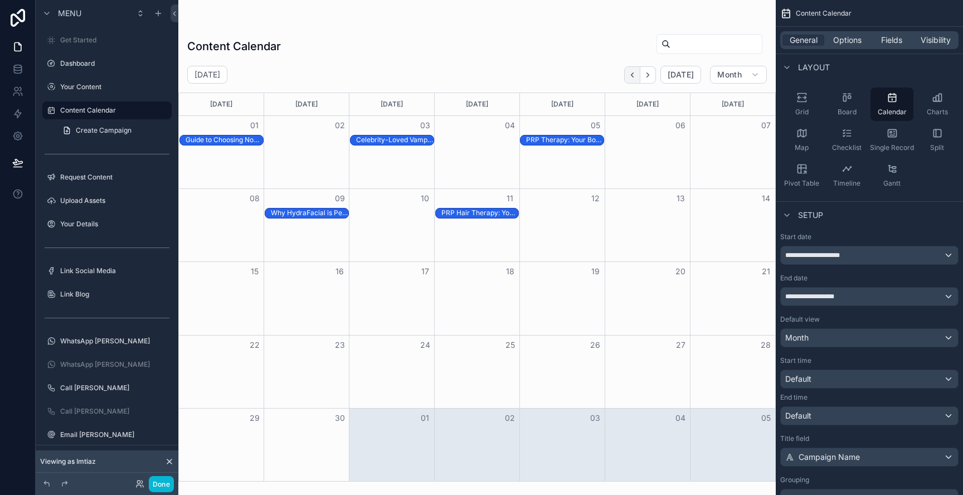
click at [639, 75] on button "Back" at bounding box center [632, 74] width 16 height 17
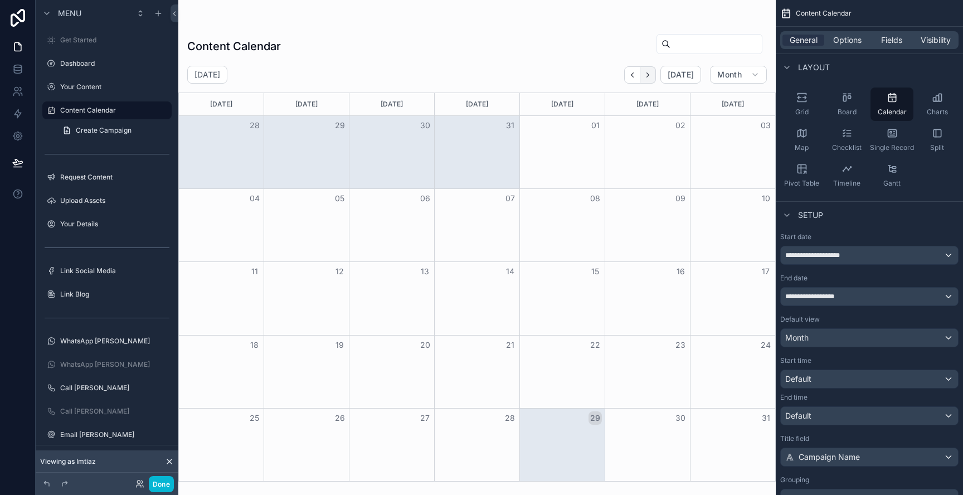
click at [651, 77] on icon "Next" at bounding box center [648, 75] width 8 height 8
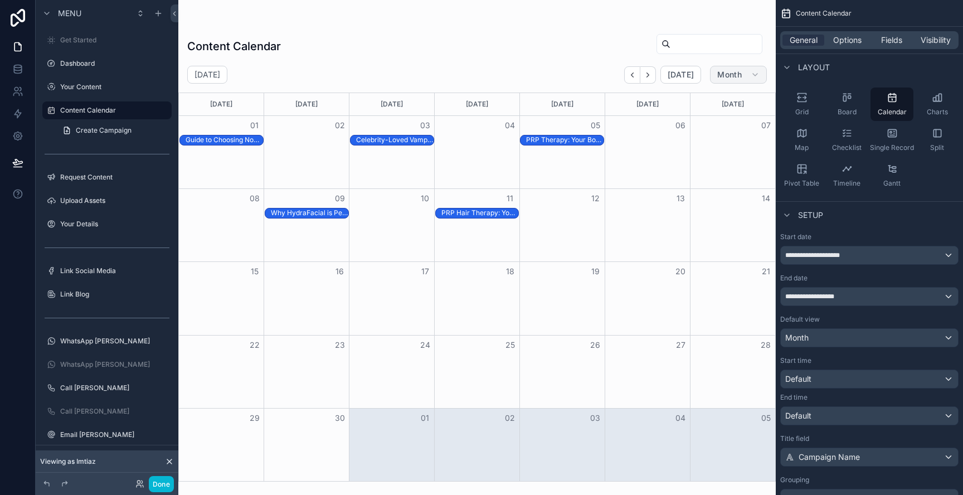
click at [739, 76] on span "Month" at bounding box center [729, 75] width 25 height 10
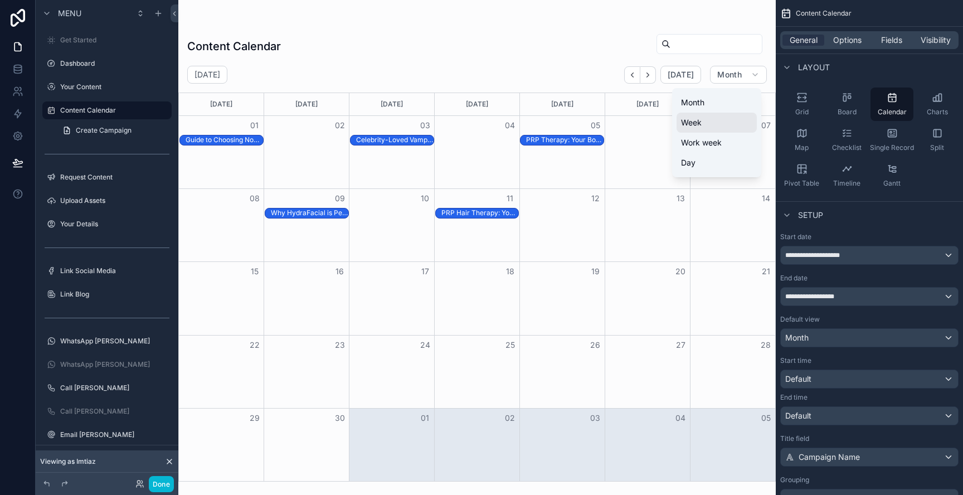
click at [725, 121] on button "Week" at bounding box center [717, 123] width 80 height 20
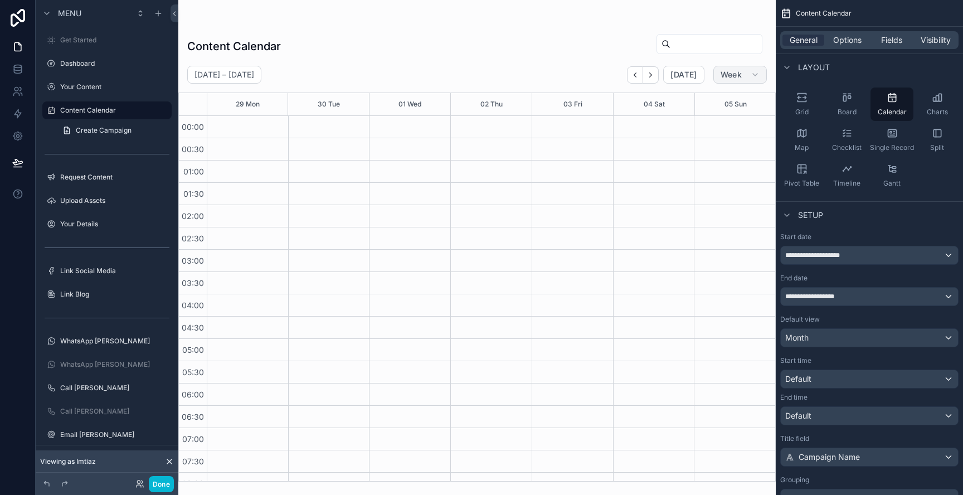
click at [743, 67] on button "Week" at bounding box center [741, 75] width 54 height 18
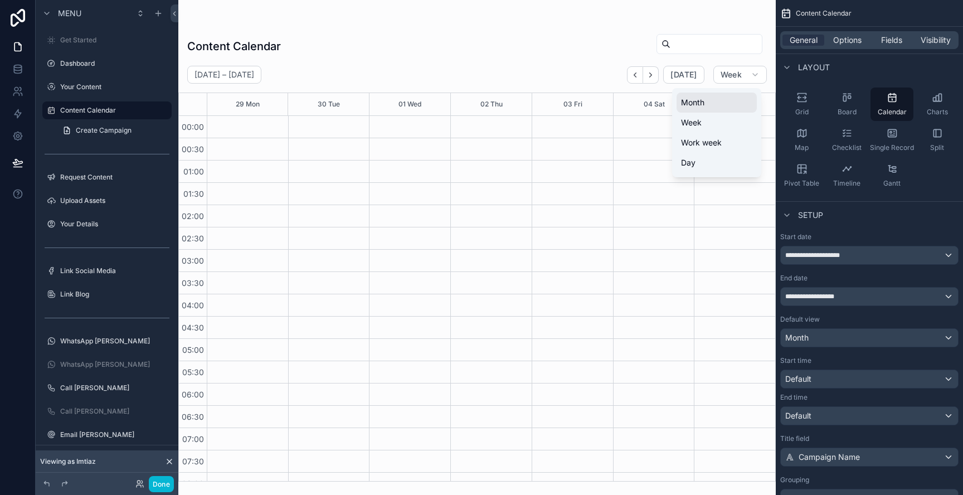
click at [703, 106] on span "Month" at bounding box center [692, 102] width 23 height 11
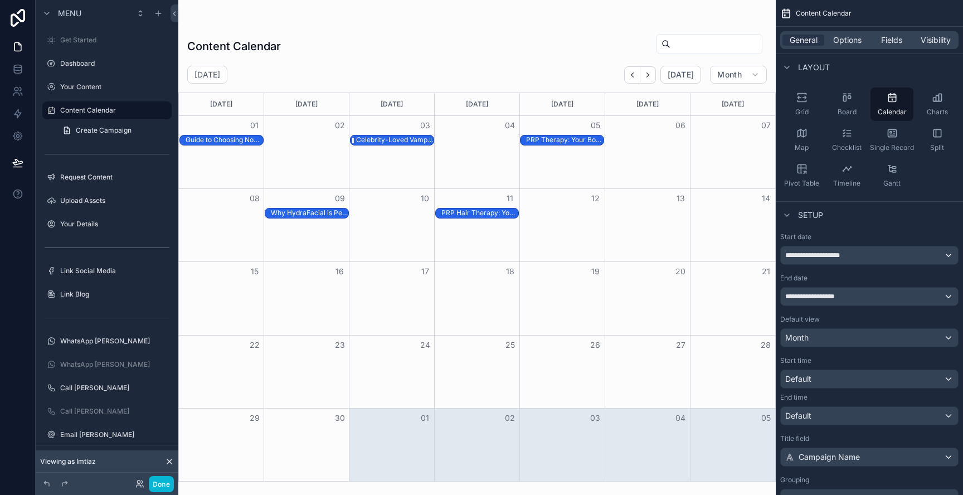
click at [377, 140] on div "Celebrity-Loved Vampire Facial: Science Meets Skincare 🩸" at bounding box center [394, 139] width 77 height 9
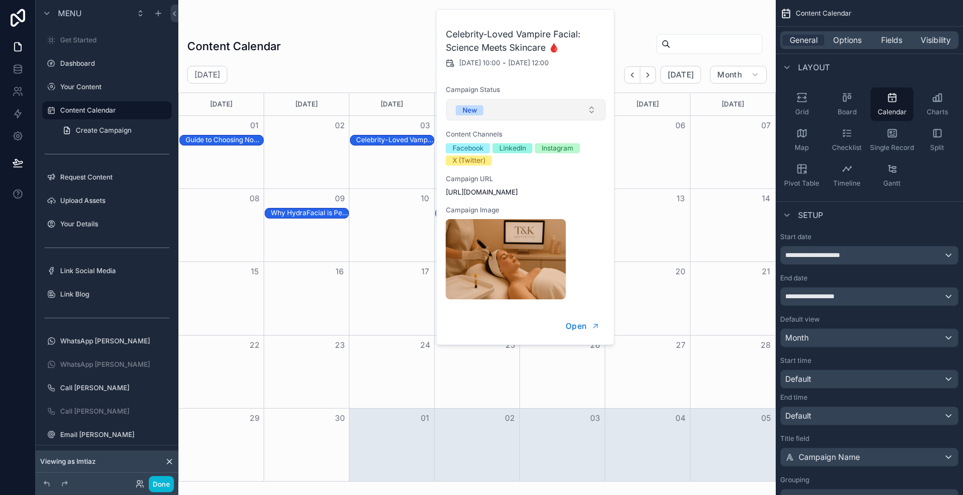
click at [578, 112] on button "New" at bounding box center [526, 109] width 159 height 21
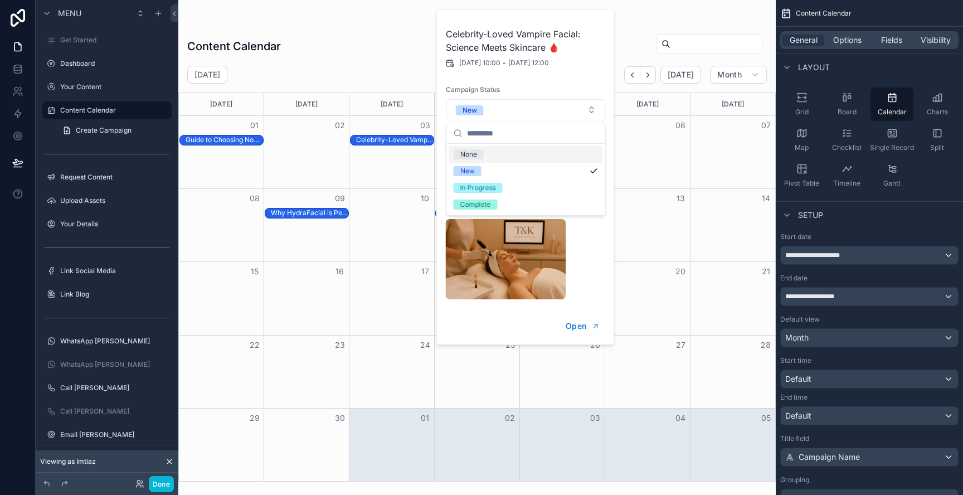
click at [547, 89] on span "Campaign Status" at bounding box center [526, 89] width 161 height 9
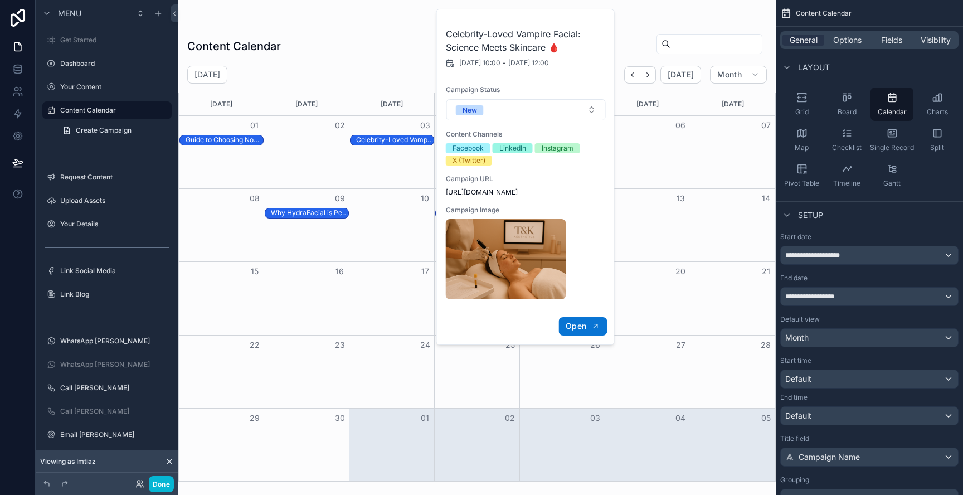
click at [577, 327] on span "Open" at bounding box center [576, 326] width 21 height 10
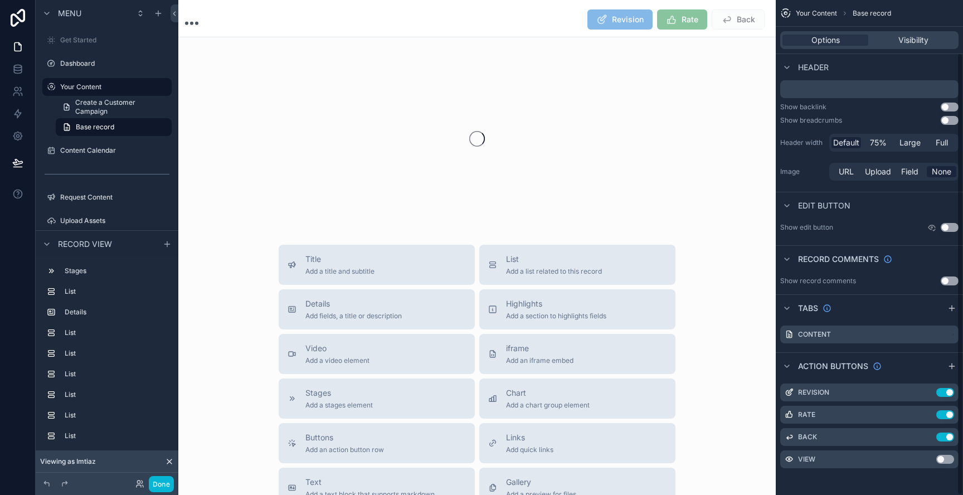
scroll to position [59, 0]
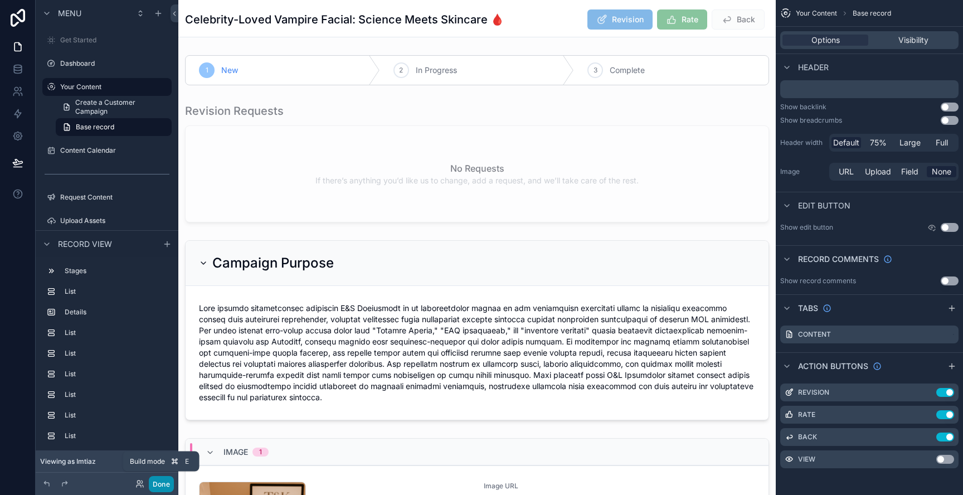
click at [166, 482] on button "Done" at bounding box center [161, 484] width 25 height 16
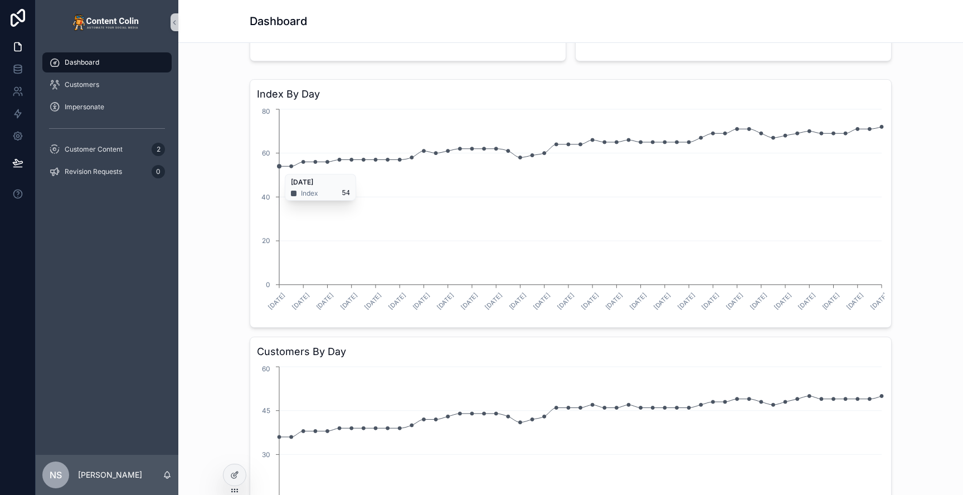
scroll to position [341, 0]
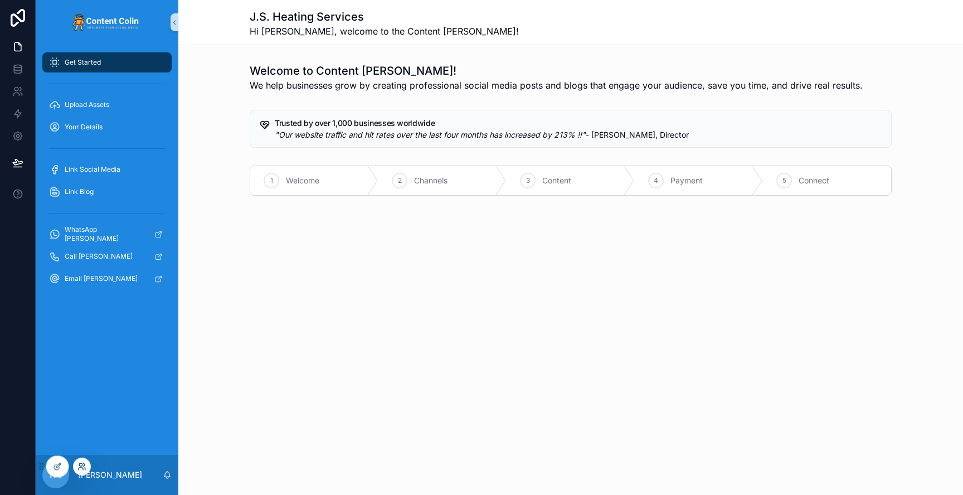
click at [83, 465] on icon at bounding box center [81, 466] width 9 height 9
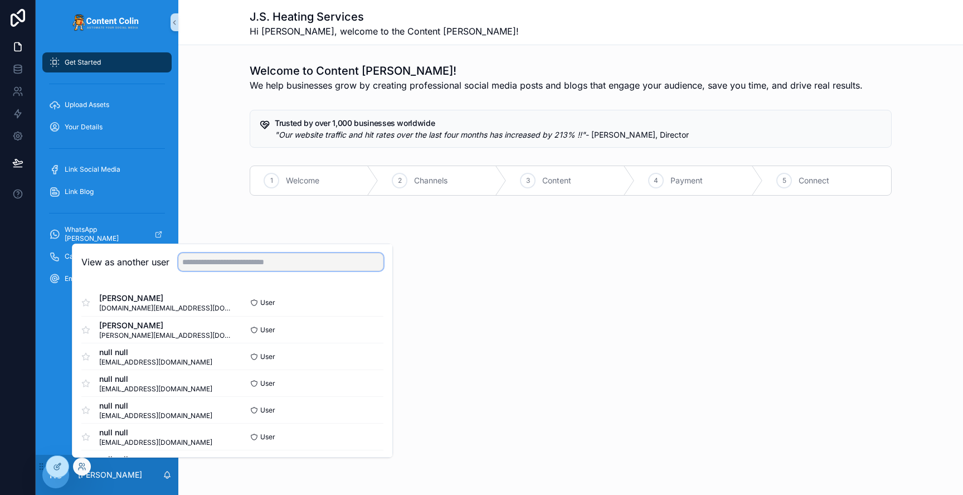
click at [235, 259] on input "text" at bounding box center [280, 262] width 205 height 18
click at [193, 262] on input "***" at bounding box center [280, 262] width 205 height 18
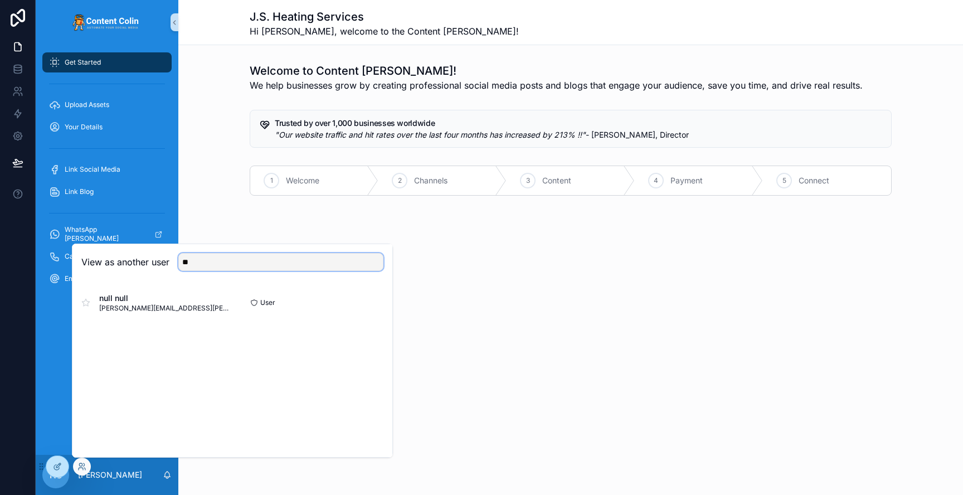
type input "*"
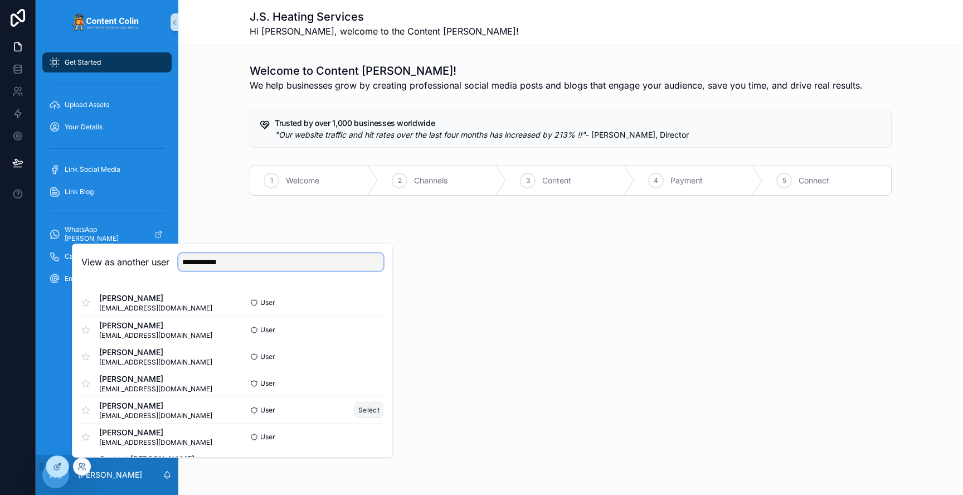
type input "**********"
click at [376, 414] on button "Select" at bounding box center [369, 410] width 29 height 16
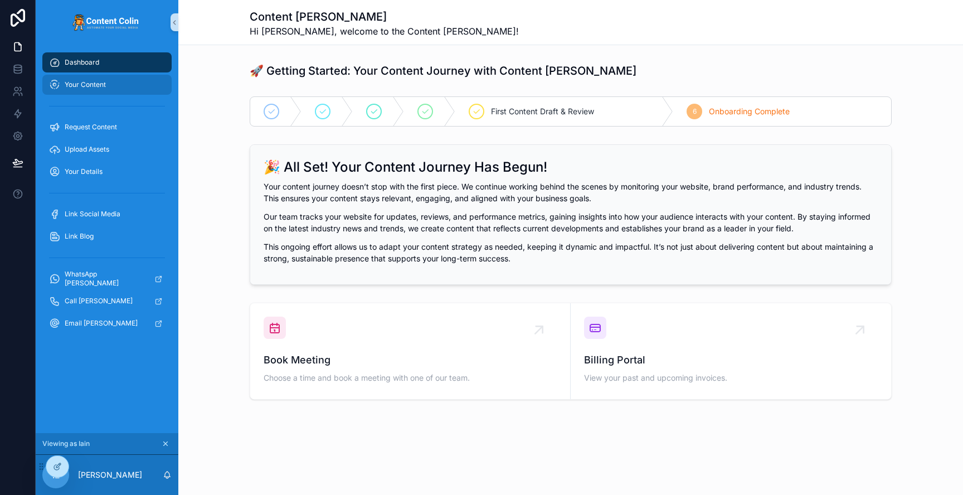
click at [90, 85] on span "Your Content" at bounding box center [85, 84] width 41 height 9
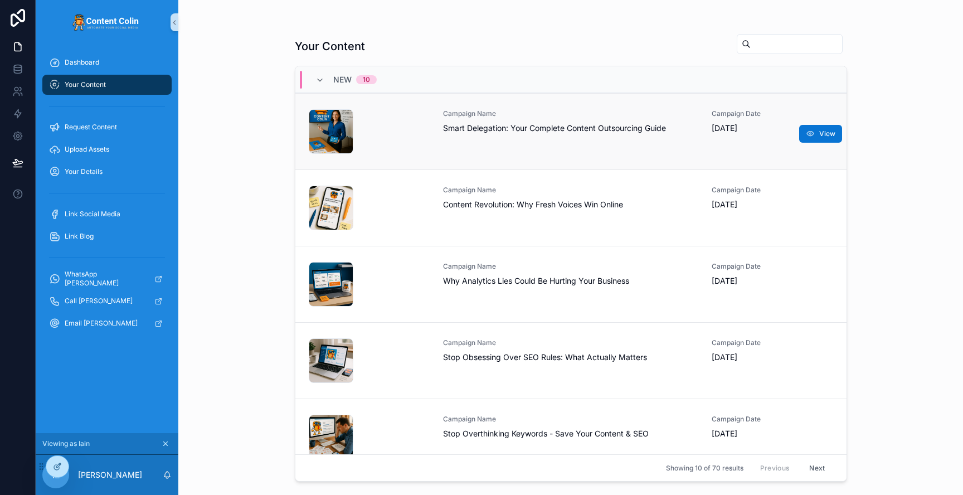
click at [472, 131] on span "Smart Delegation: Your Complete Content Outsourcing Guide" at bounding box center [571, 128] width 256 height 11
